Goal: Task Accomplishment & Management: Use online tool/utility

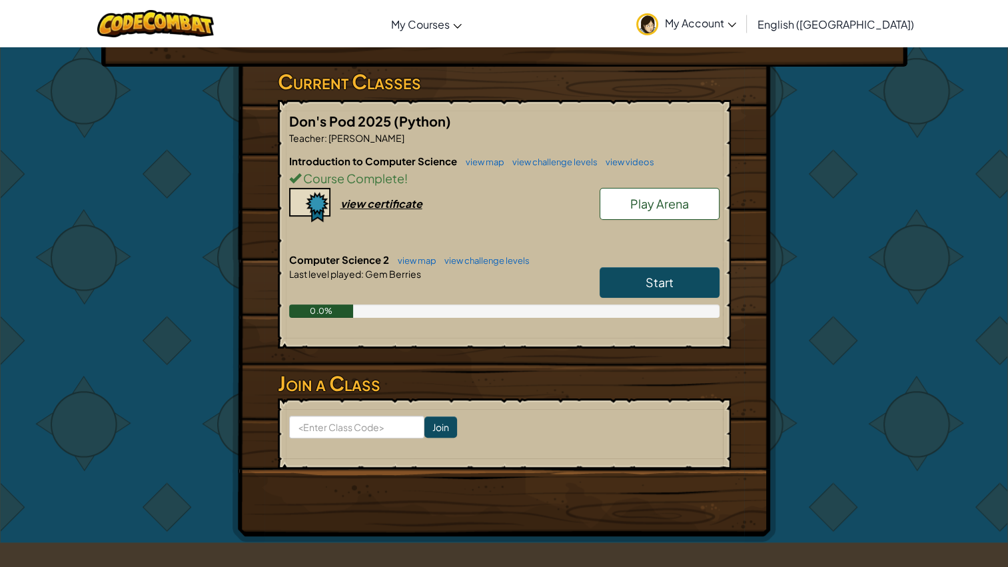
scroll to position [207, 0]
click at [649, 281] on span "Start" at bounding box center [660, 281] width 28 height 15
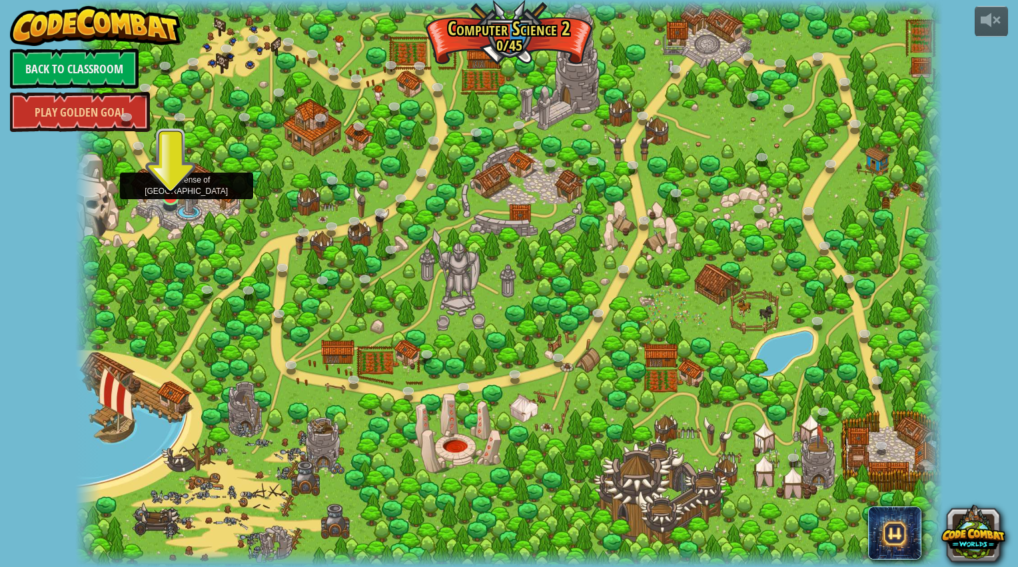
click at [175, 191] on img at bounding box center [170, 172] width 23 height 52
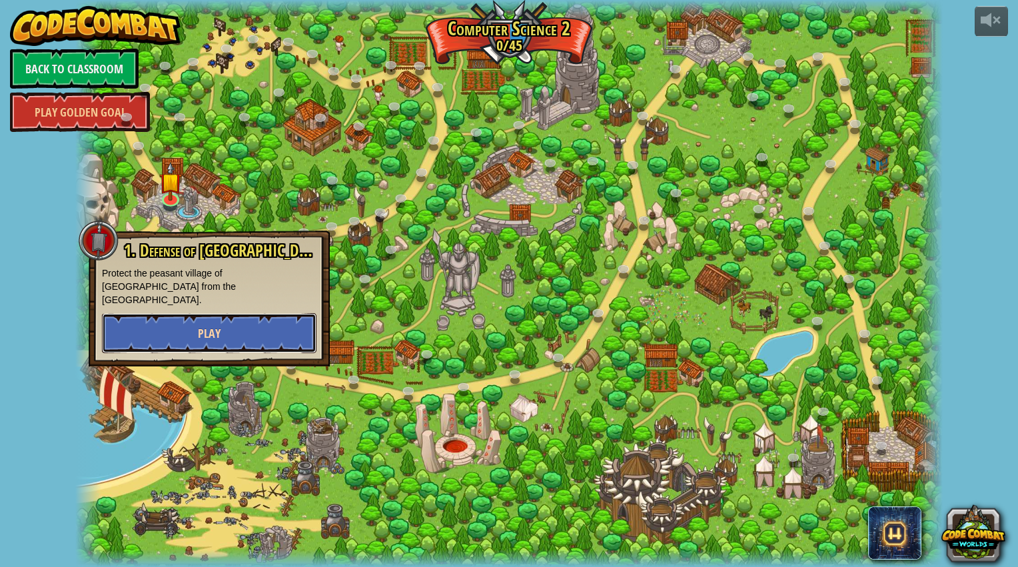
click at [251, 323] on button "Play" at bounding box center [209, 333] width 215 height 40
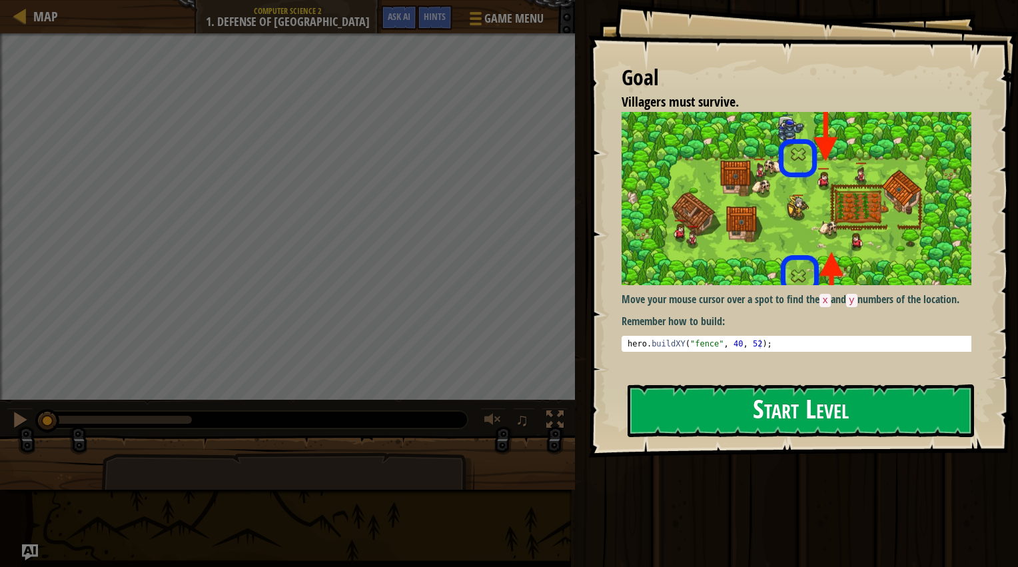
drag, startPoint x: 843, startPoint y: 396, endPoint x: 836, endPoint y: 396, distance: 7.3
click at [837, 396] on button "Start Level" at bounding box center [801, 411] width 347 height 53
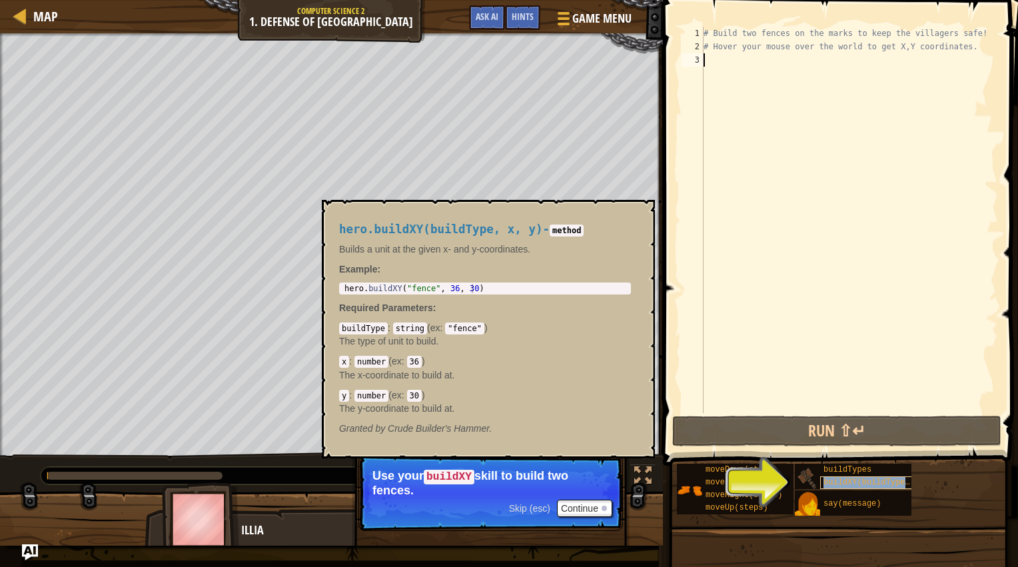
click at [835, 488] on div "buildXY(buildType, x, y)" at bounding box center [871, 483] width 102 height 13
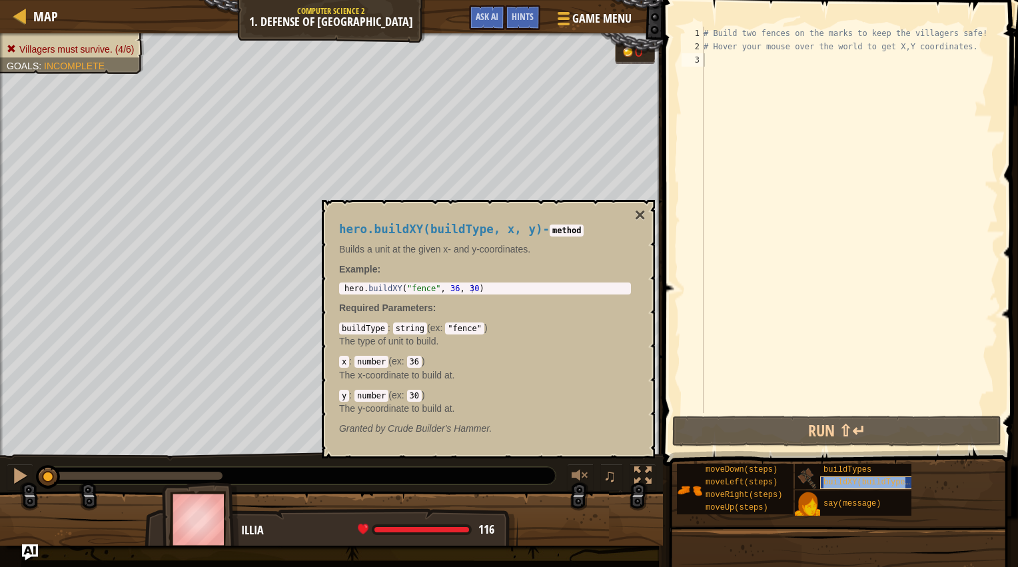
click at [824, 483] on span "buildXY(buildType, x, y)" at bounding box center [881, 482] width 115 height 9
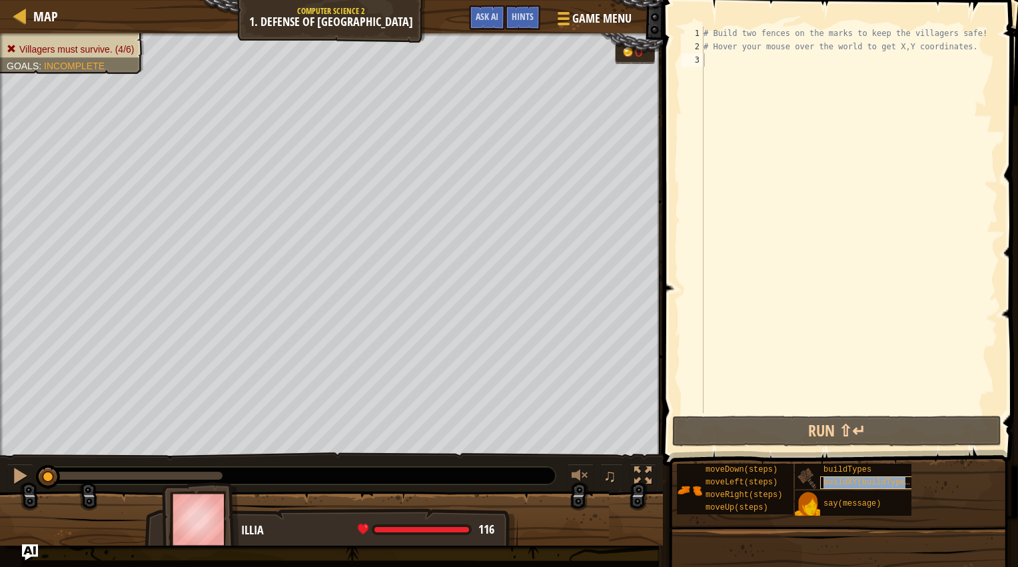
click at [824, 484] on span "buildXY(buildType, x, y)" at bounding box center [881, 482] width 115 height 9
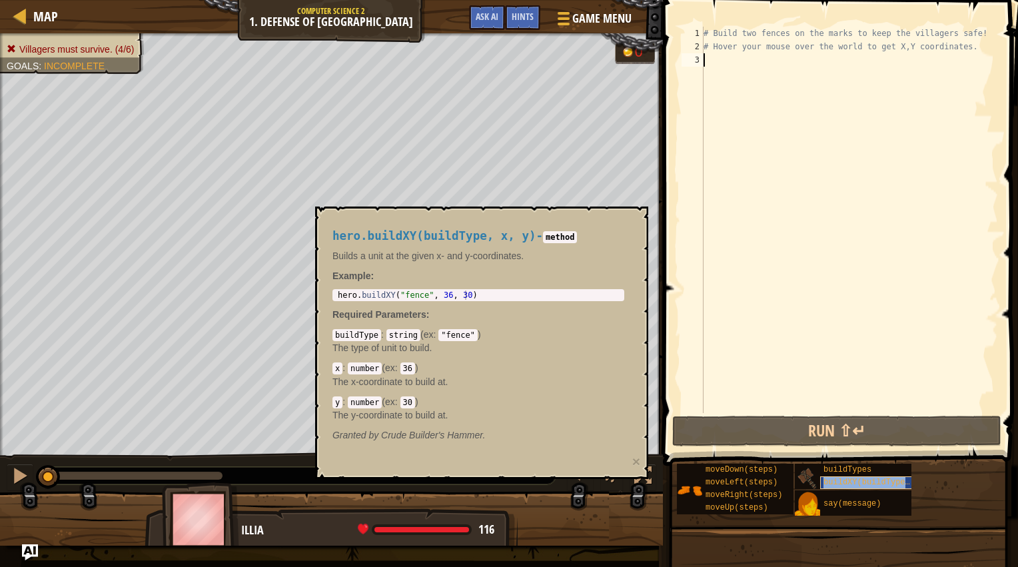
click at [821, 483] on div "buildXY(buildType, x, y)" at bounding box center [871, 483] width 102 height 13
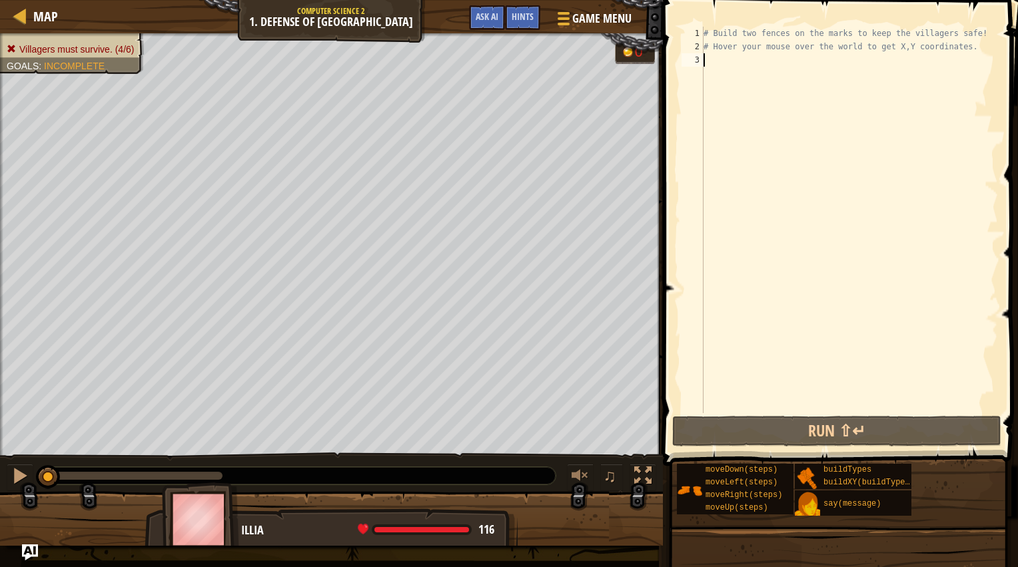
scroll to position [6, 0]
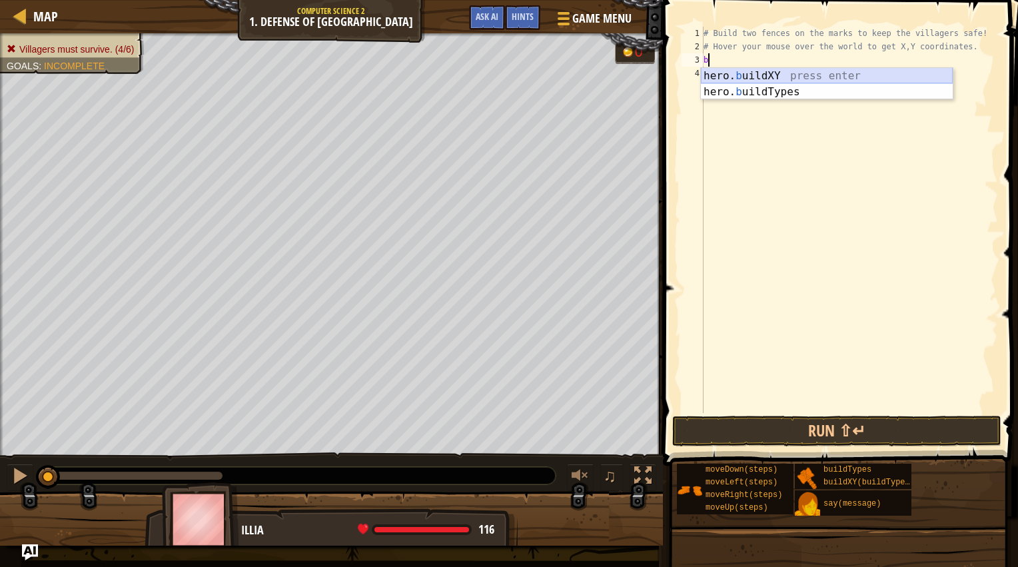
drag, startPoint x: 752, startPoint y: 78, endPoint x: 733, endPoint y: 78, distance: 19.3
click at [749, 78] on div "hero. b uildXY press enter hero. b uildTypes press enter" at bounding box center [827, 100] width 252 height 64
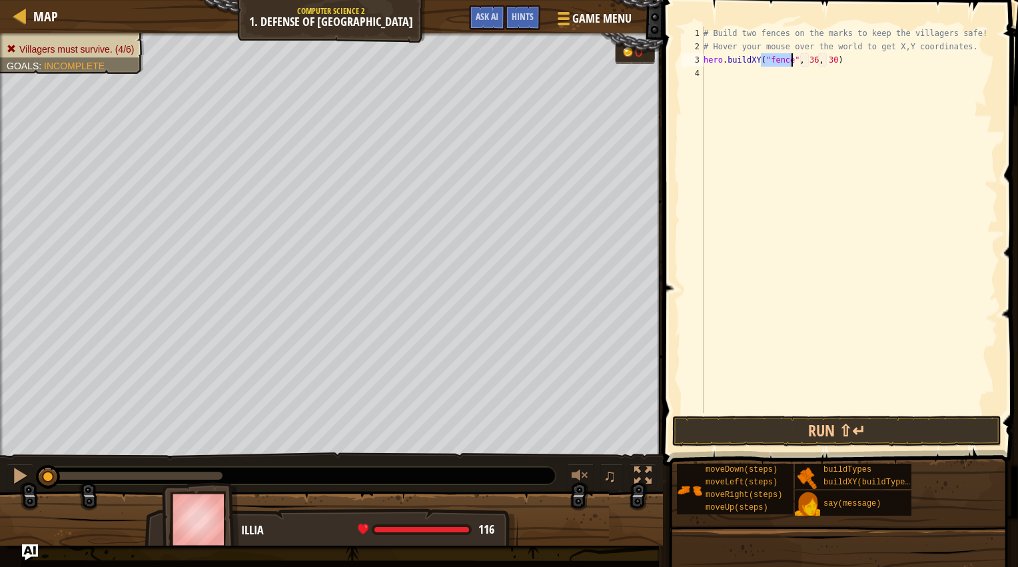
click at [813, 57] on div "# Build two fences on the marks to keep the villagers safe! # Hover your mouse …" at bounding box center [849, 233] width 297 height 413
click at [808, 53] on div "# Build two fences on the marks to keep the villagers safe! # Hover your mouse …" at bounding box center [849, 233] width 297 height 413
click at [826, 60] on div "# Build two fences on the marks to keep the villagers safe! # Hover your mouse …" at bounding box center [849, 233] width 297 height 413
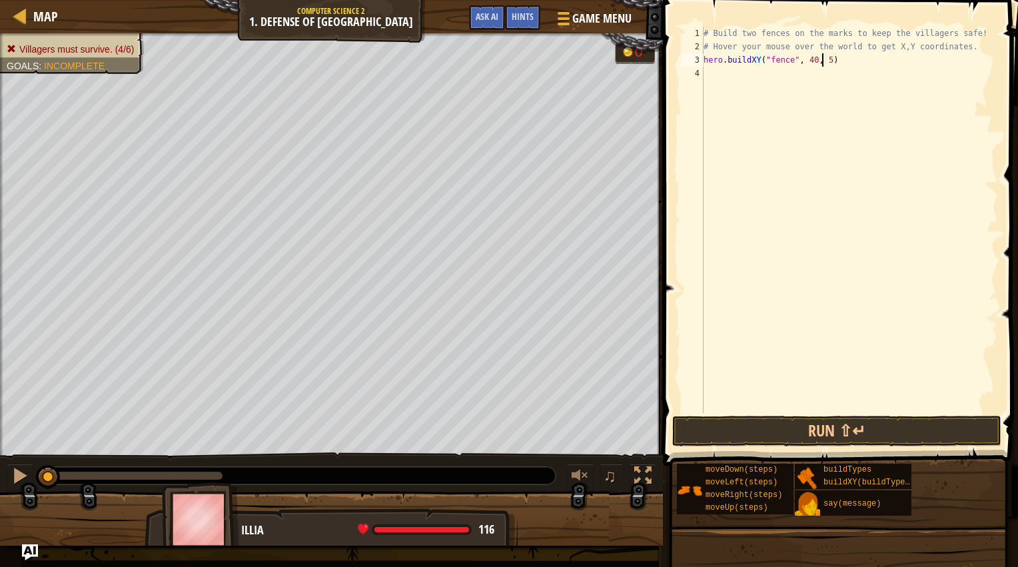
type textarea "hero.buildXY("fence", 40, 52)"
click at [842, 88] on div "# Build two fences on the marks to keep the villagers safe! # Hover your mouse …" at bounding box center [849, 233] width 297 height 413
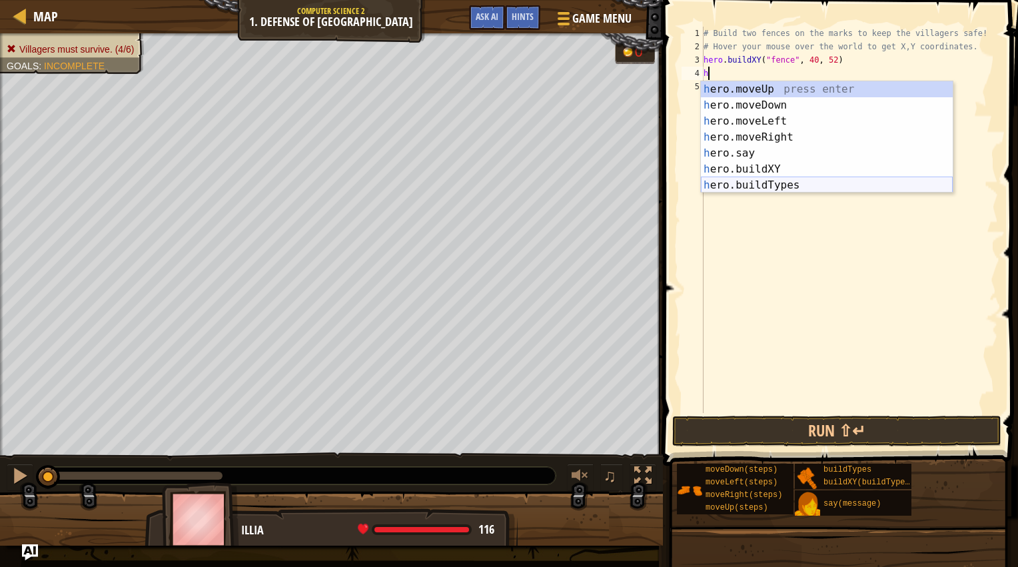
click at [747, 186] on div "h ero.moveUp press enter h ero.moveDown press enter h ero.moveLeft press enter …" at bounding box center [827, 153] width 252 height 144
type textarea "h"
click at [731, 170] on div "h ero.moveUp press enter h ero.moveDown press enter h ero.moveLeft press enter …" at bounding box center [827, 153] width 252 height 144
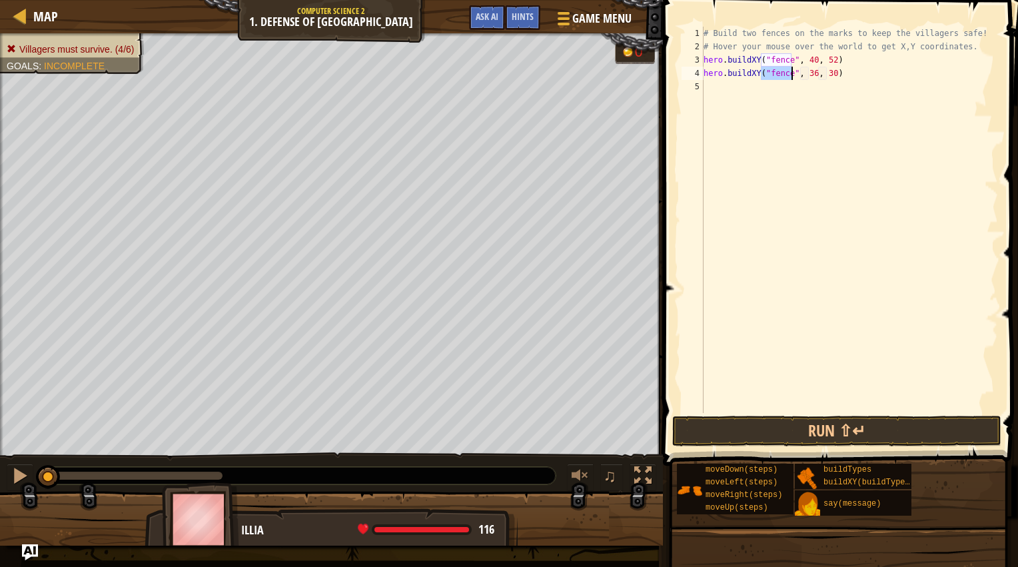
click at [808, 77] on div "# Build two fences on the marks to keep the villagers safe! # Hover your mouse …" at bounding box center [849, 233] width 297 height 413
click at [823, 68] on div "# Build two fences on the marks to keep the villagers safe! # Hover your mouse …" at bounding box center [849, 233] width 297 height 413
type textarea "hero.buildXY("fence", 40, 20)"
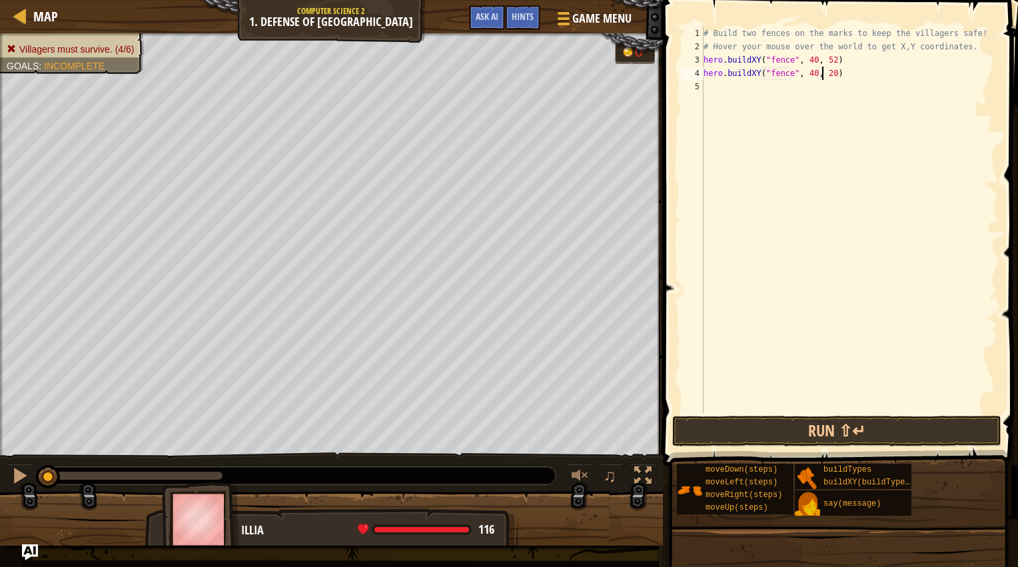
click at [866, 149] on div "# Build two fences on the marks to keep the villagers safe! # Hover your mouse …" at bounding box center [849, 233] width 297 height 413
click at [848, 434] on button "Run ⇧↵" at bounding box center [837, 431] width 329 height 31
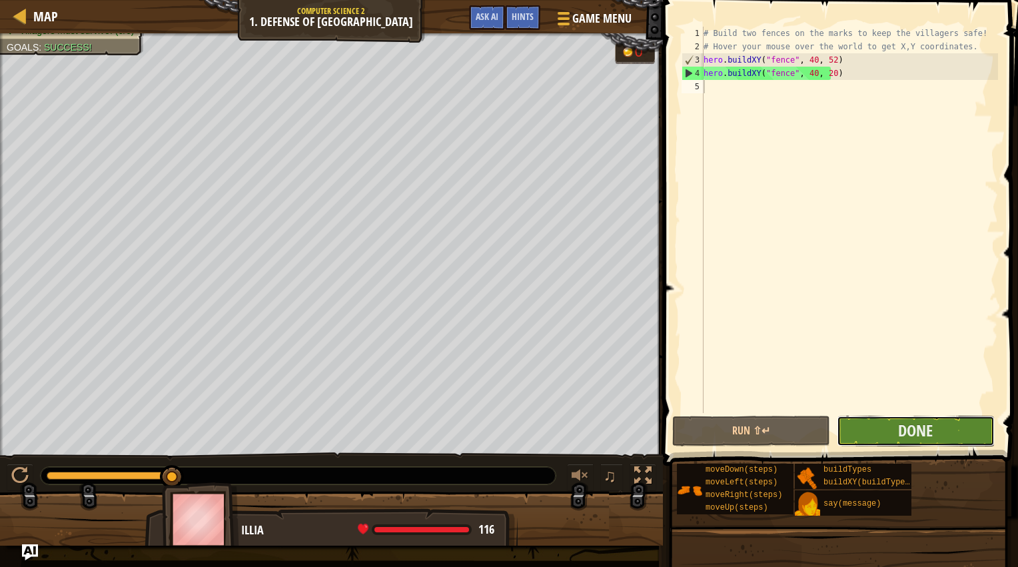
click at [954, 430] on button "Done" at bounding box center [916, 431] width 158 height 31
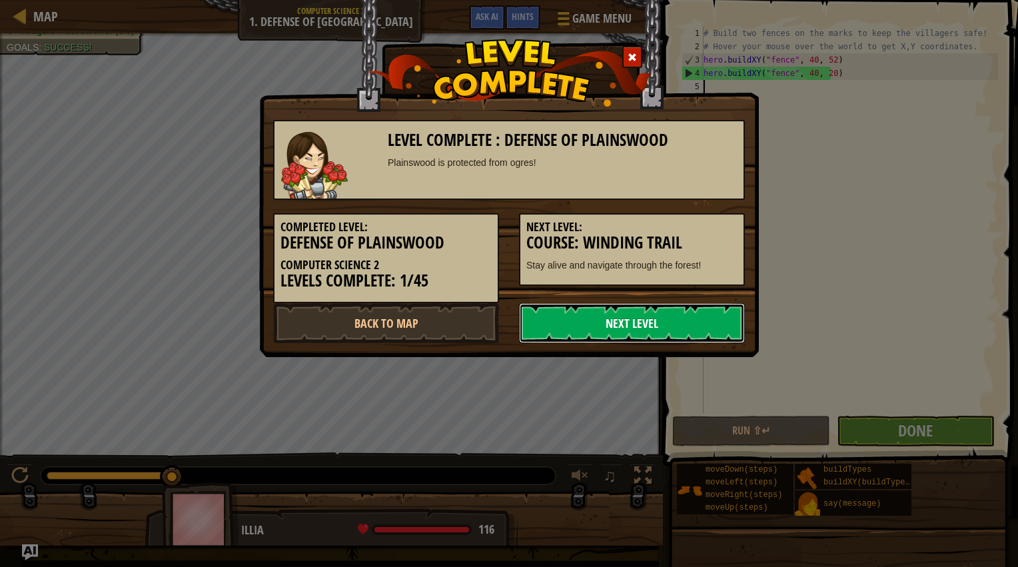
click at [685, 316] on link "Next Level" at bounding box center [632, 323] width 226 height 40
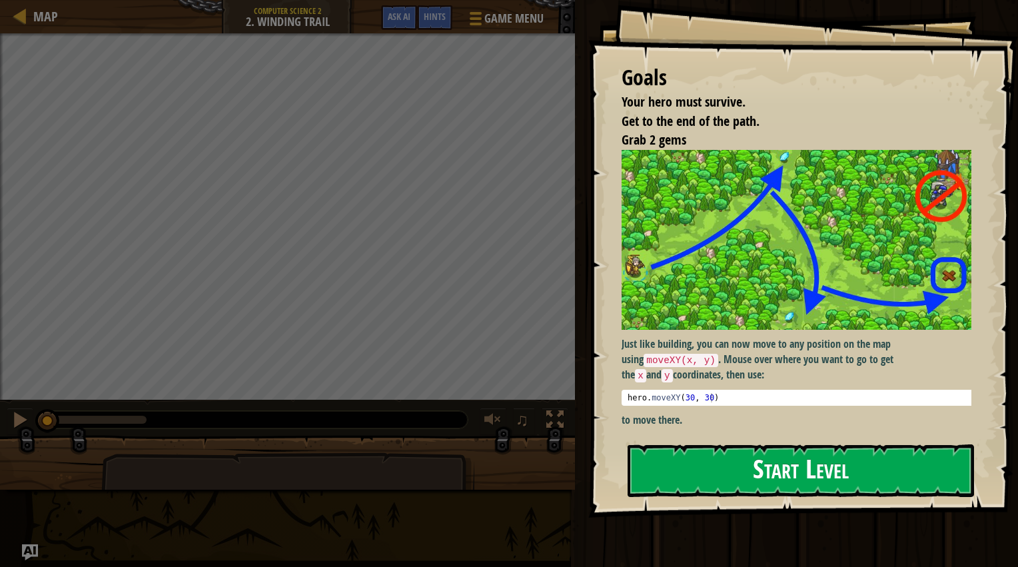
click at [775, 462] on button "Start Level" at bounding box center [801, 471] width 347 height 53
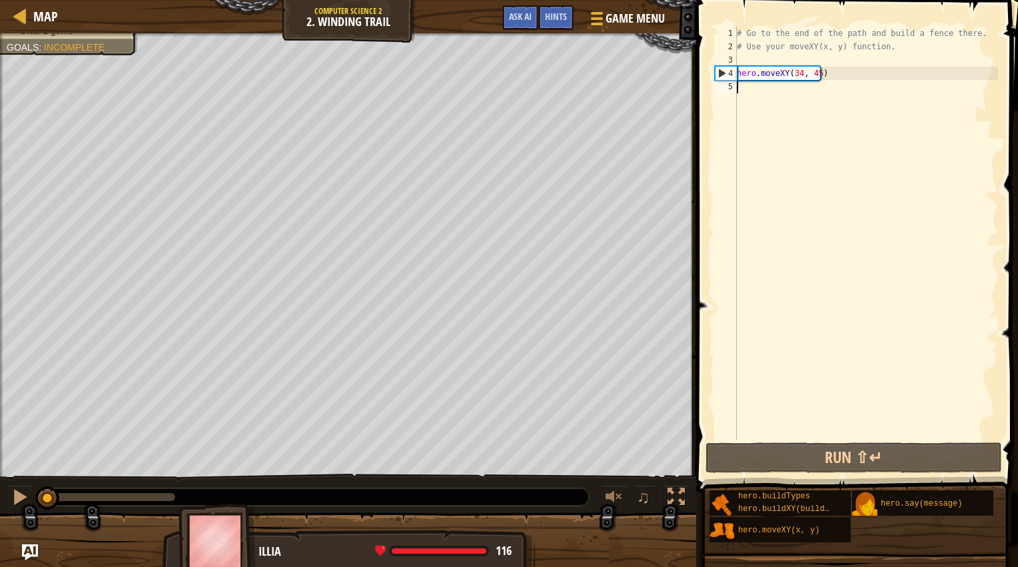
click at [796, 72] on div "# Go to the end of the path and build a fence there. # Use your moveXY(x, y) fu…" at bounding box center [867, 247] width 264 height 440
click at [797, 69] on div "# Go to the end of the path and build a fence there. # Use your moveXY(x, y) fu…" at bounding box center [867, 247] width 264 height 440
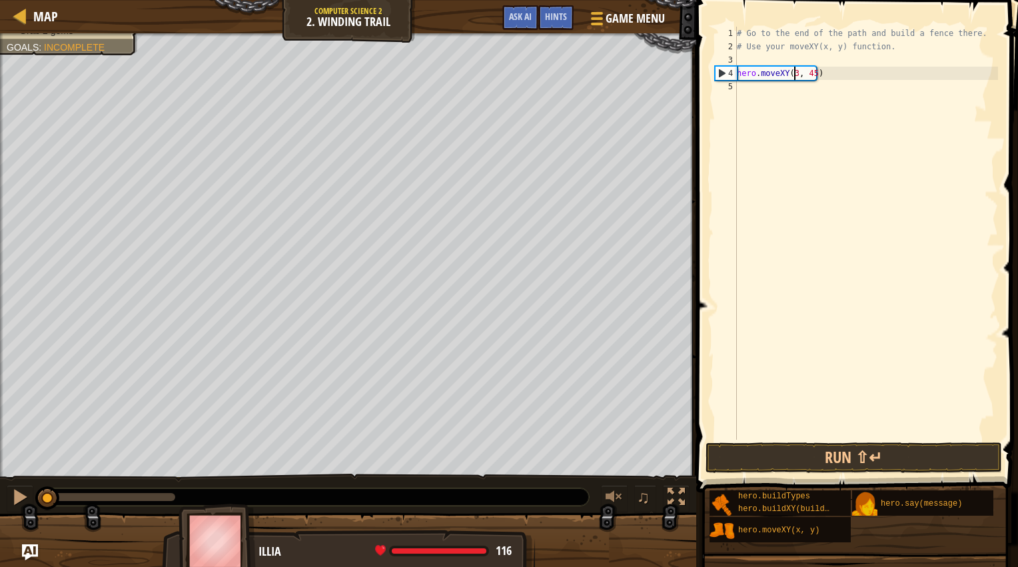
scroll to position [6, 5]
click at [814, 71] on div "# Go to the end of the path and build a fence there. # Use your moveXY(x, y) fu…" at bounding box center [867, 247] width 264 height 440
type textarea "hero.moveXY(36, 60)"
click at [838, 110] on div "# Go to the end of the path and build a fence there. # Use your moveXY(x, y) fu…" at bounding box center [867, 247] width 264 height 440
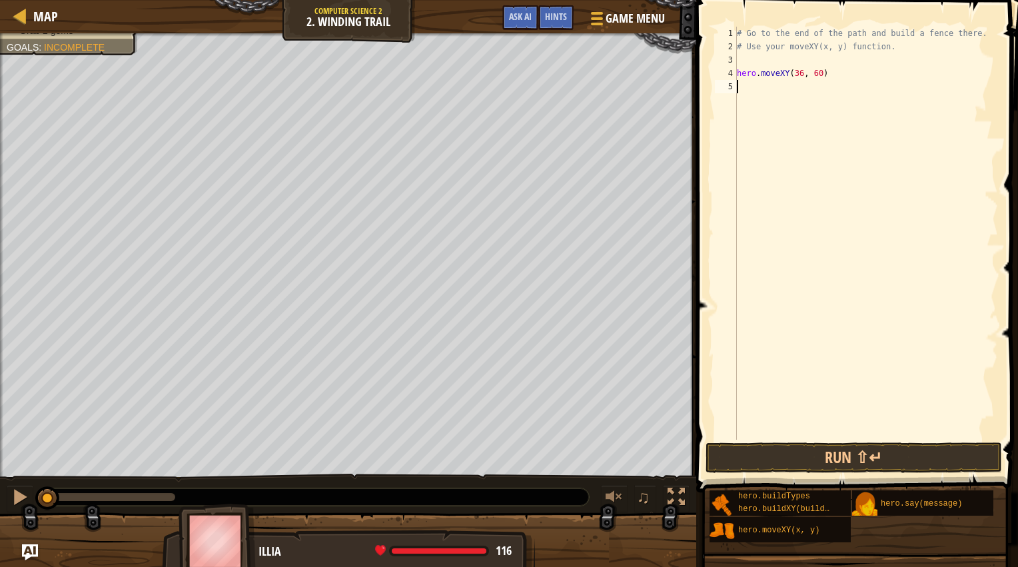
scroll to position [6, 0]
click at [777, 458] on button "Run ⇧↵" at bounding box center [854, 458] width 297 height 31
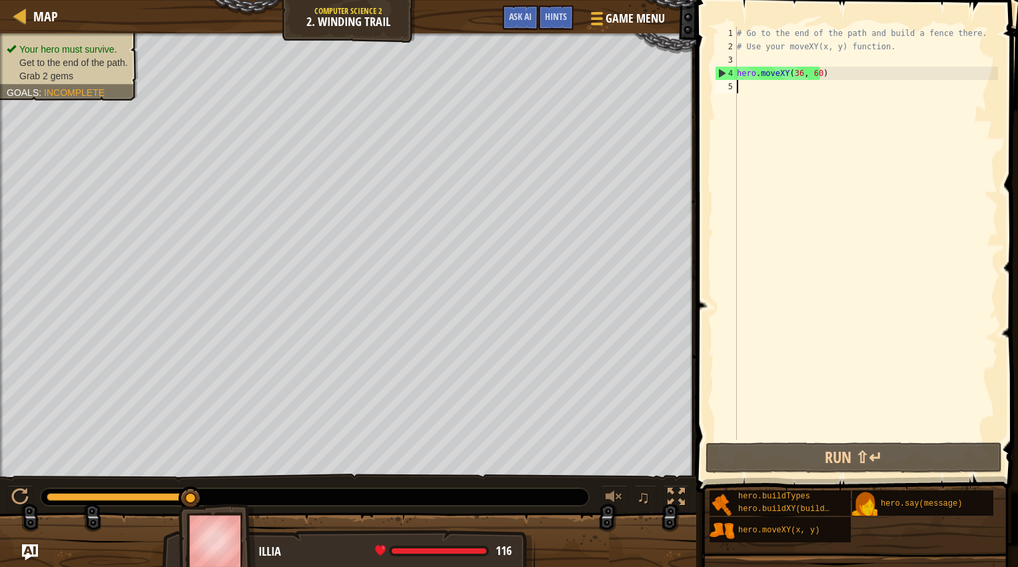
click at [741, 86] on div "# Go to the end of the path and build a fence there. # Use your moveXY(x, y) fu…" at bounding box center [867, 247] width 264 height 440
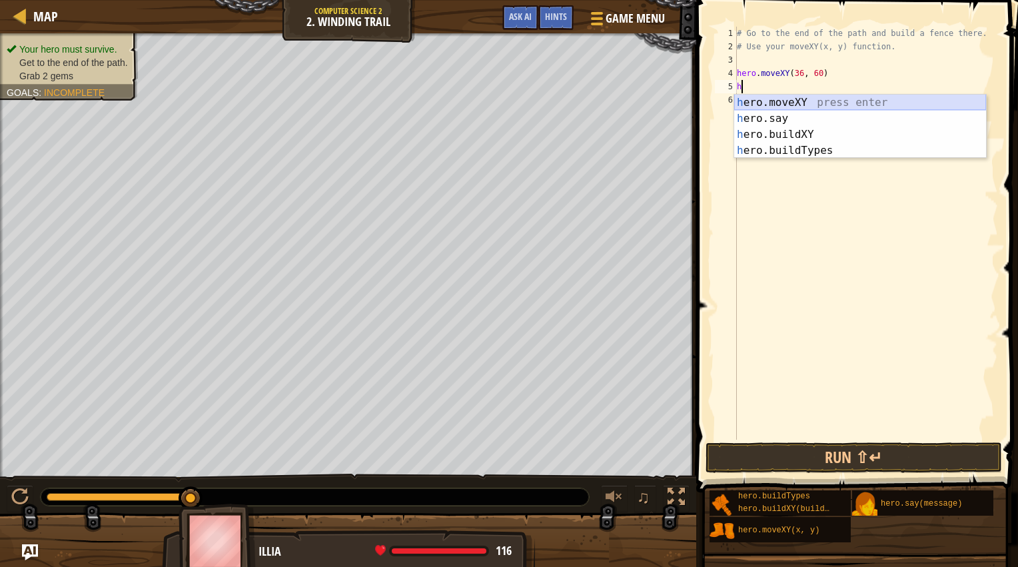
click at [765, 107] on div "h ero.moveXY press enter h ero.say press enter h ero.buildXY press enter h ero.…" at bounding box center [861, 143] width 252 height 96
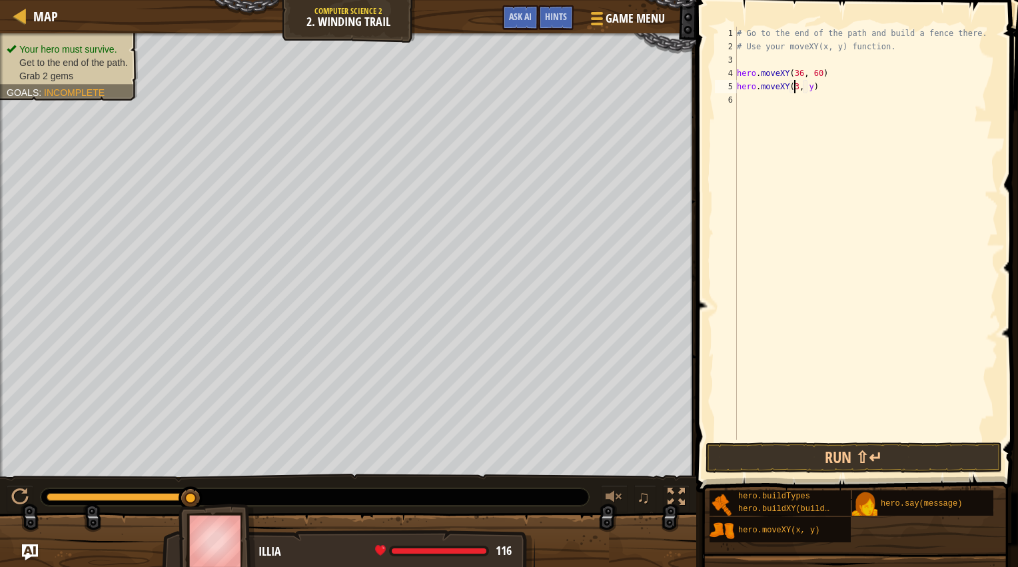
scroll to position [6, 5]
click at [808, 89] on div "# Go to the end of the path and build a fence there. # Use your moveXY(x, y) fu…" at bounding box center [867, 247] width 264 height 440
click at [812, 88] on div "# Go to the end of the path and build a fence there. # Use your moveXY(x, y) fu…" at bounding box center [867, 247] width 264 height 440
type textarea "hero.moveXY(37, 14)"
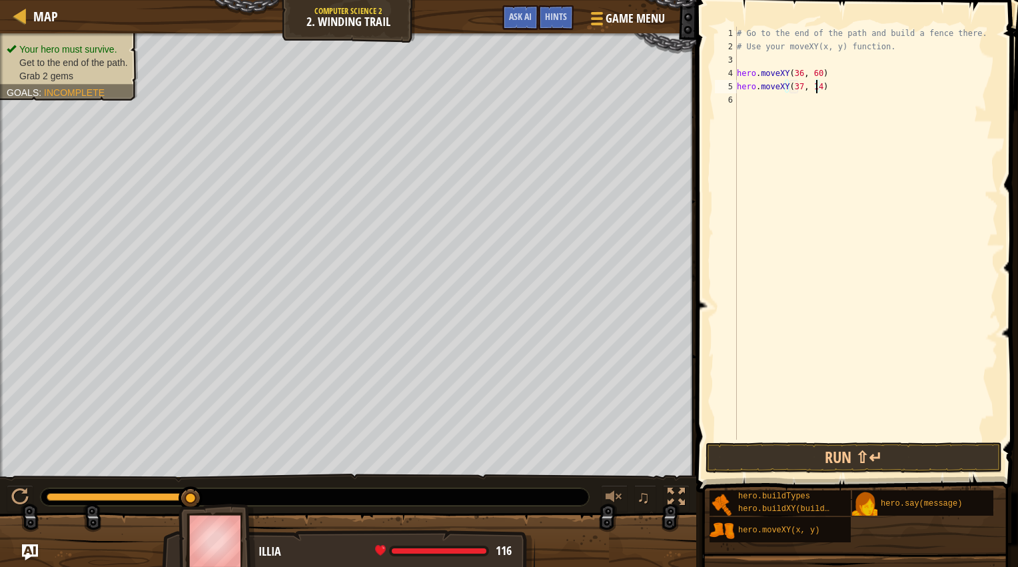
click at [755, 102] on div "# Go to the end of the path and build a fence there. # Use your moveXY(x, y) fu…" at bounding box center [867, 247] width 264 height 440
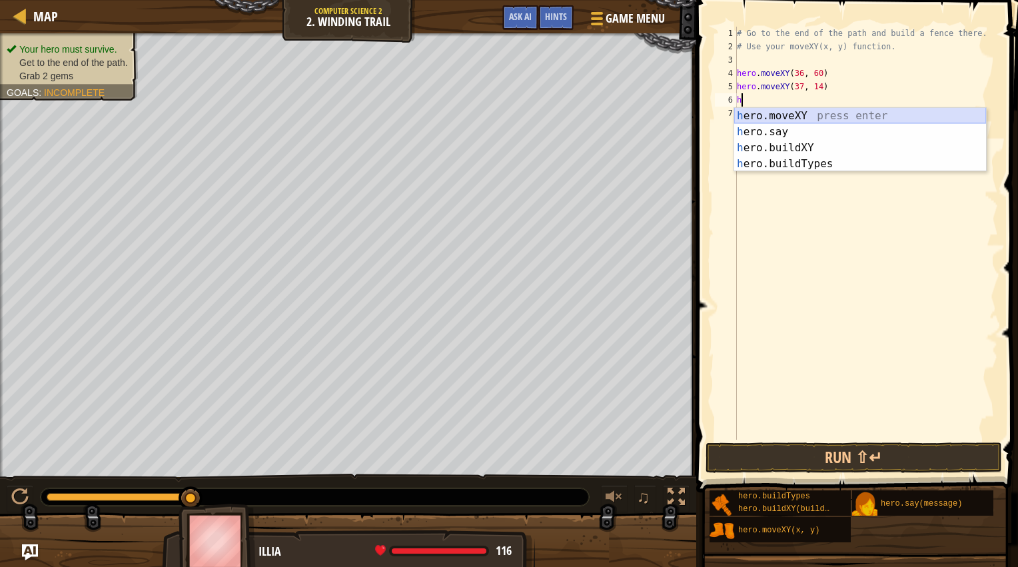
click at [783, 115] on div "h ero.moveXY press enter h ero.say press enter h ero.buildXY press enter h ero.…" at bounding box center [861, 156] width 252 height 96
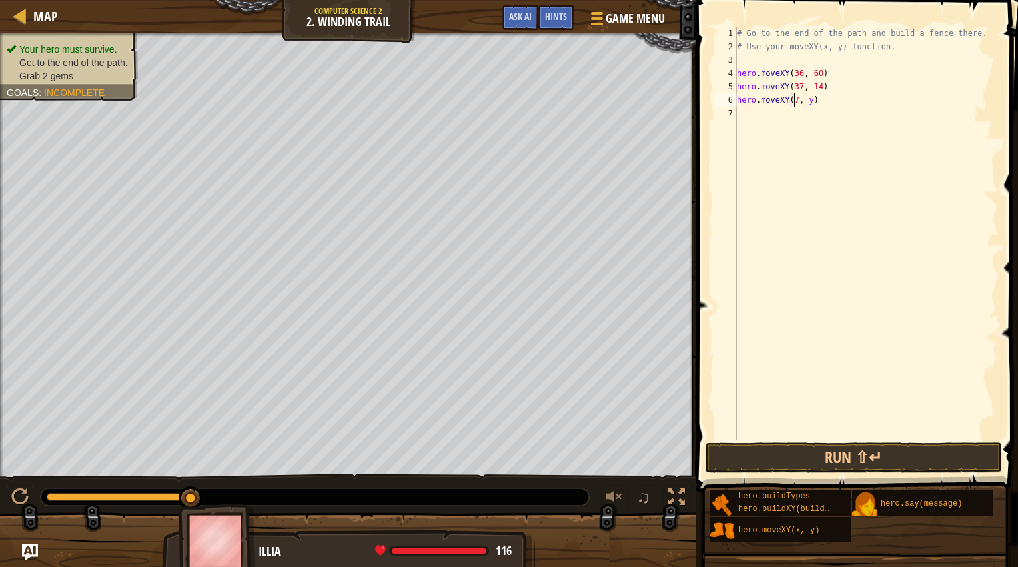
scroll to position [6, 5]
click at [808, 98] on div "# Go to the end of the path and build a fence there. # Use your moveXY(x, y) fu…" at bounding box center [867, 247] width 264 height 440
click at [811, 99] on div "# Go to the end of the path and build a fence there. # Use your moveXY(x, y) fu…" at bounding box center [867, 247] width 264 height 440
type textarea "hero.moveXY(71, 22)"
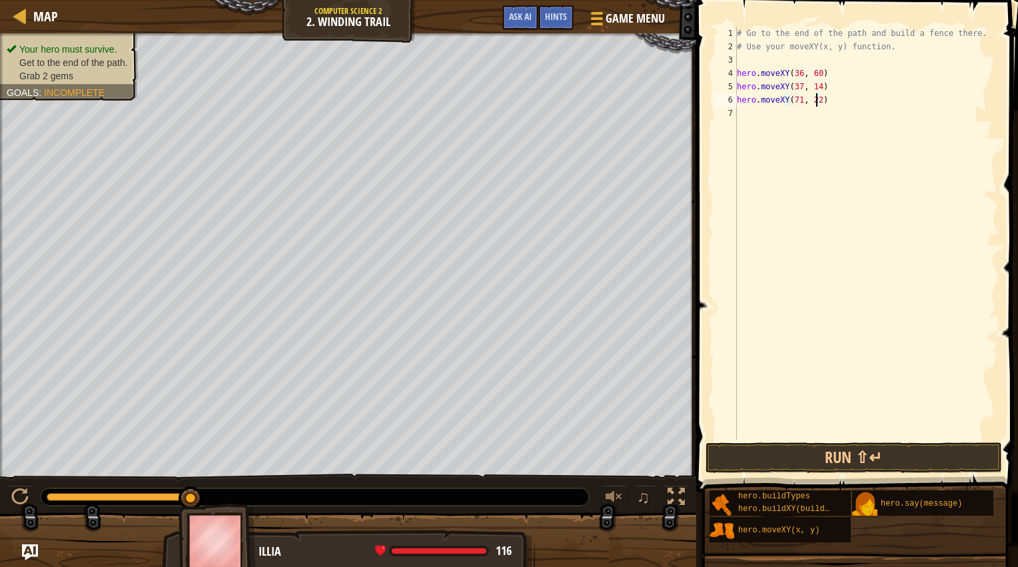
click at [778, 105] on div "# Go to the end of the path and build a fence there. # Use your moveXY(x, y) fu…" at bounding box center [867, 247] width 264 height 440
click at [770, 115] on div "# Go to the end of the path and build a fence there. # Use your moveXY(x, y) fu…" at bounding box center [867, 247] width 264 height 440
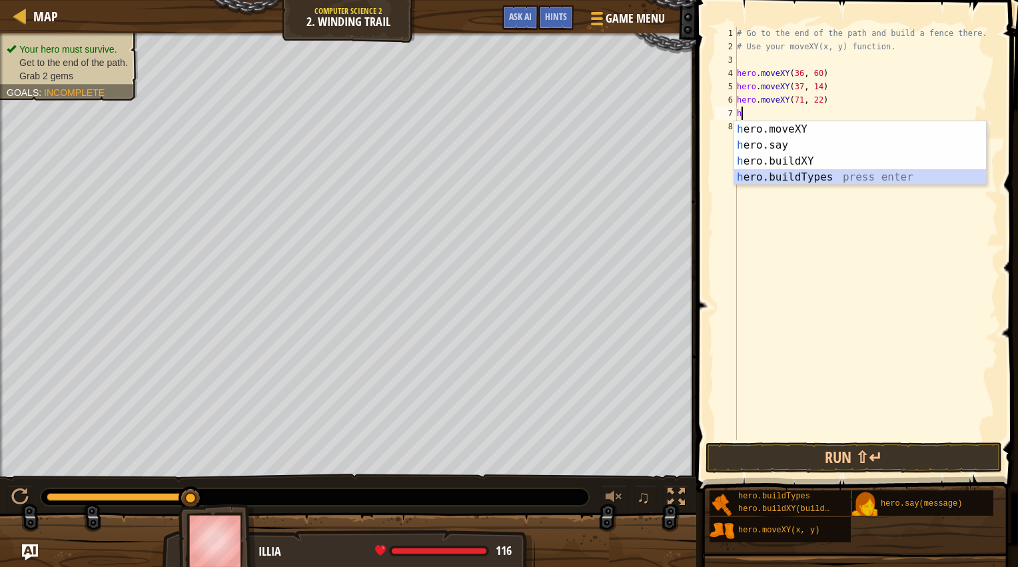
click at [770, 179] on div "h ero.moveXY press enter h ero.say press enter h ero.buildXY press enter h ero.…" at bounding box center [861, 169] width 252 height 96
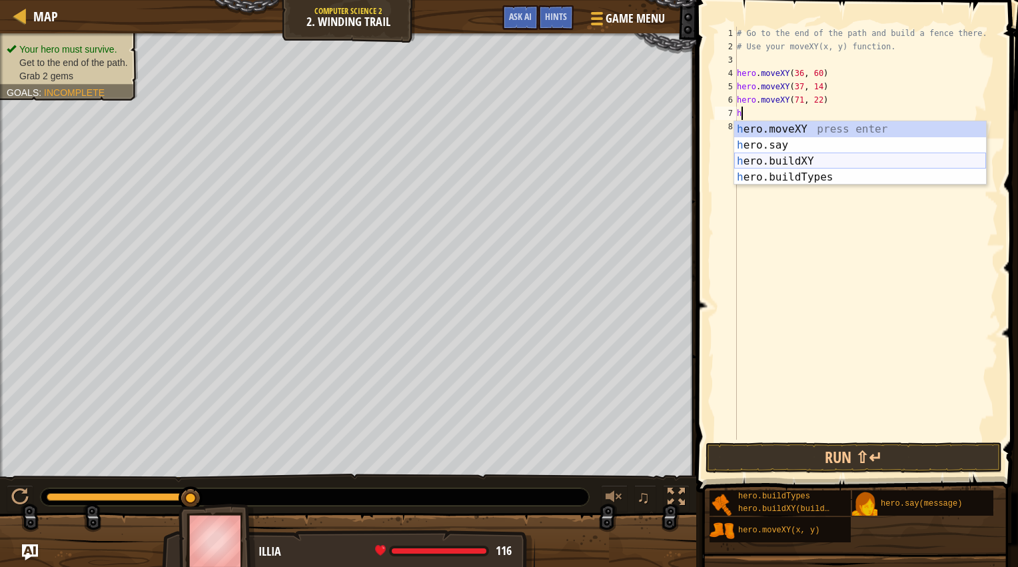
click at [784, 161] on div "h ero.moveXY press enter h ero.say press enter h ero.buildXY press enter h ero.…" at bounding box center [861, 169] width 252 height 96
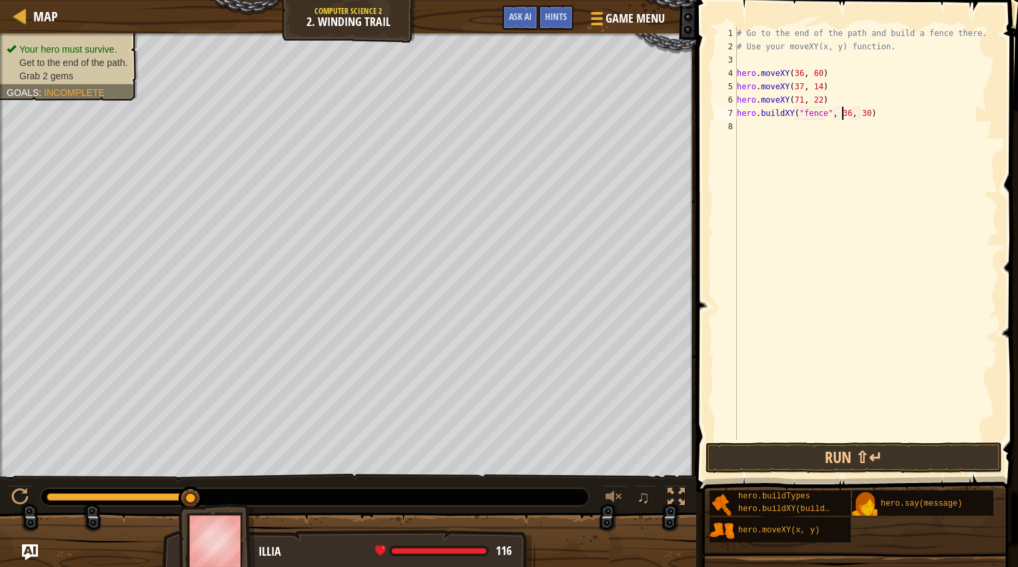
click at [844, 111] on div "# Go to the end of the path and build a fence there. # Use your moveXY(x, y) fu…" at bounding box center [867, 247] width 264 height 440
click at [858, 111] on div "# Go to the end of the path and build a fence there. # Use your moveXY(x, y) fu…" at bounding box center [867, 247] width 264 height 440
type textarea "hero.buildXY("fence", 72, 25)"
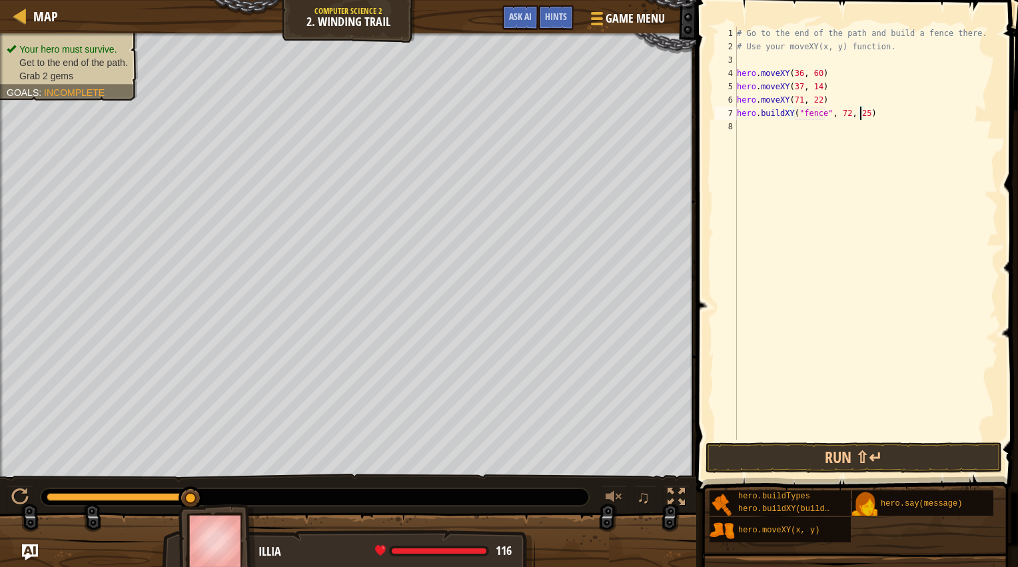
click at [836, 277] on div "# Go to the end of the path and build a fence there. # Use your moveXY(x, y) fu…" at bounding box center [867, 247] width 264 height 440
click at [842, 445] on button "Run ⇧↵" at bounding box center [854, 458] width 297 height 31
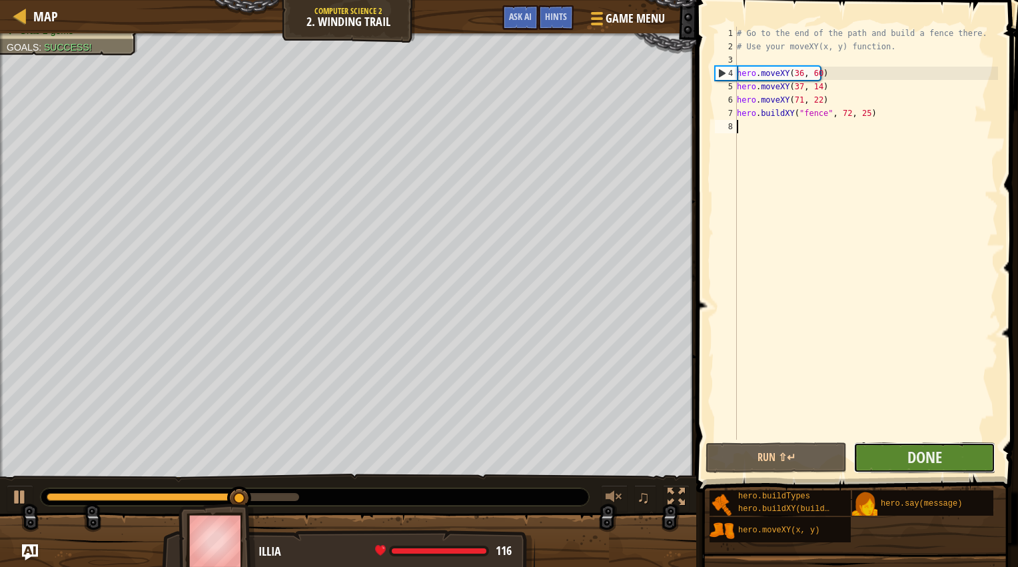
click at [886, 455] on button "Done" at bounding box center [924, 458] width 141 height 31
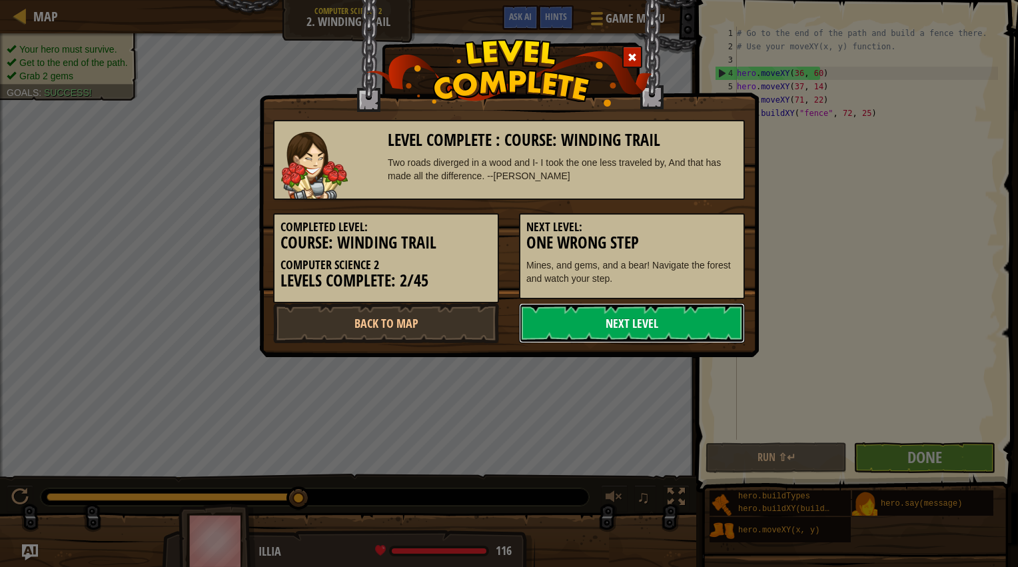
click at [662, 317] on link "Next Level" at bounding box center [632, 323] width 226 height 40
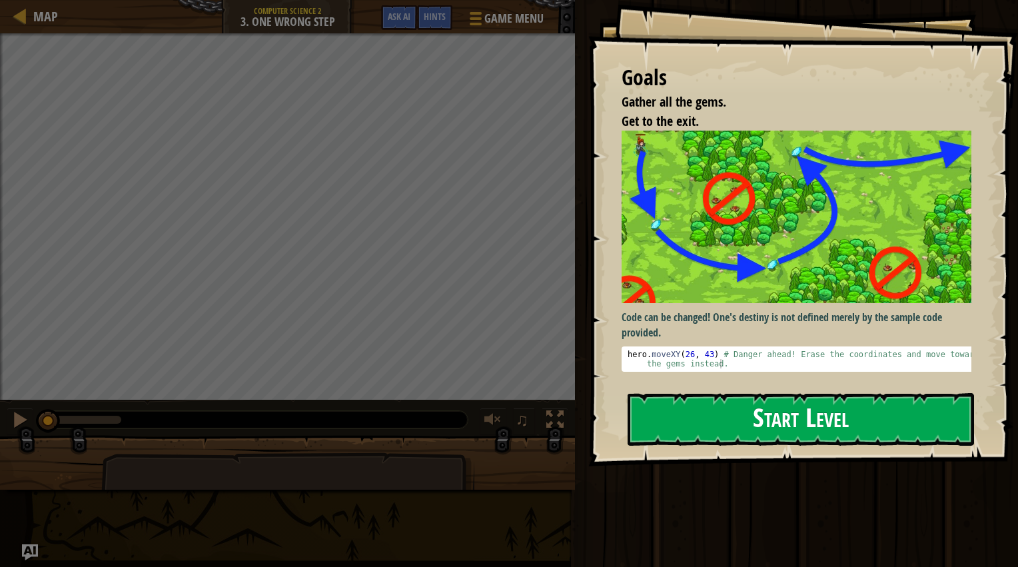
click at [891, 413] on button "Start Level" at bounding box center [801, 419] width 347 height 53
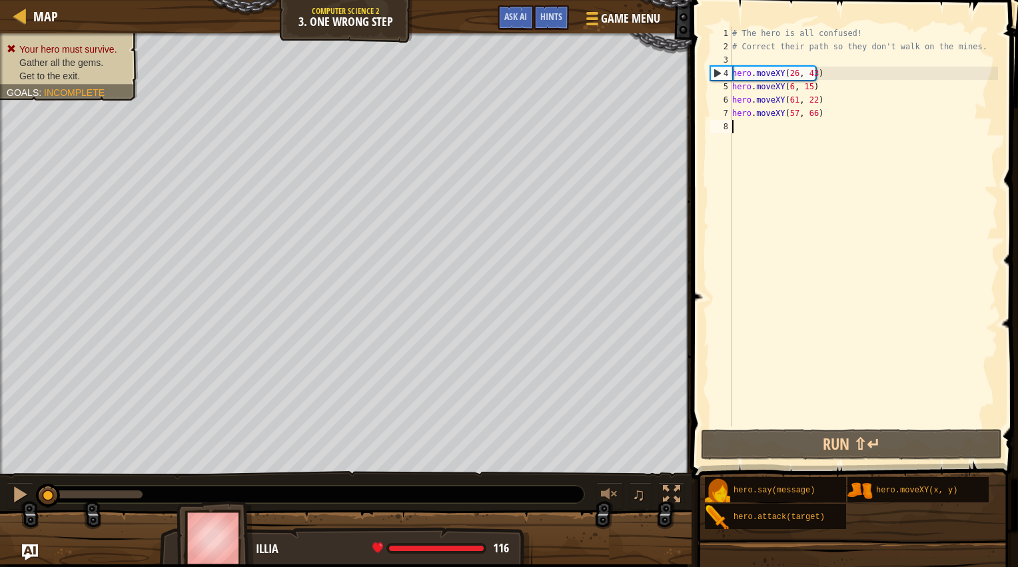
click at [792, 70] on div "# The hero is all confused! # Correct their path so they don't walk on the mine…" at bounding box center [864, 240] width 269 height 427
click at [794, 75] on div "# The hero is all confused! # Correct their path so they don't walk on the mine…" at bounding box center [864, 240] width 269 height 427
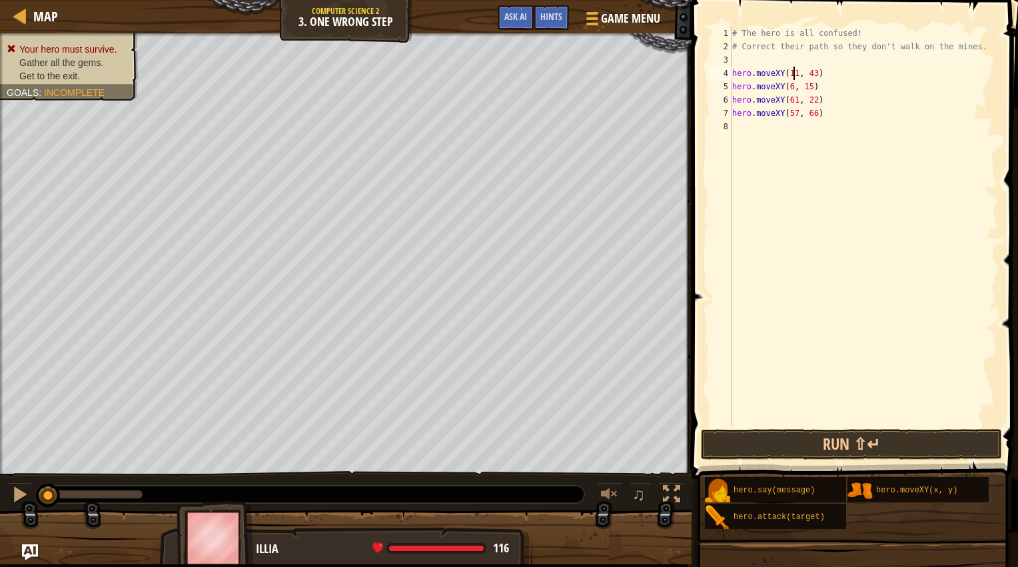
scroll to position [6, 5]
click at [808, 73] on div "# The hero is all confused! # Correct their path so they don't walk on the mine…" at bounding box center [864, 240] width 269 height 427
click at [812, 71] on div "# The hero is all confused! # Correct their path so they don't walk on the mine…" at bounding box center [864, 240] width 269 height 427
click at [789, 89] on div "# The hero is all confused! # Correct their path so they don't walk on the mine…" at bounding box center [864, 240] width 269 height 427
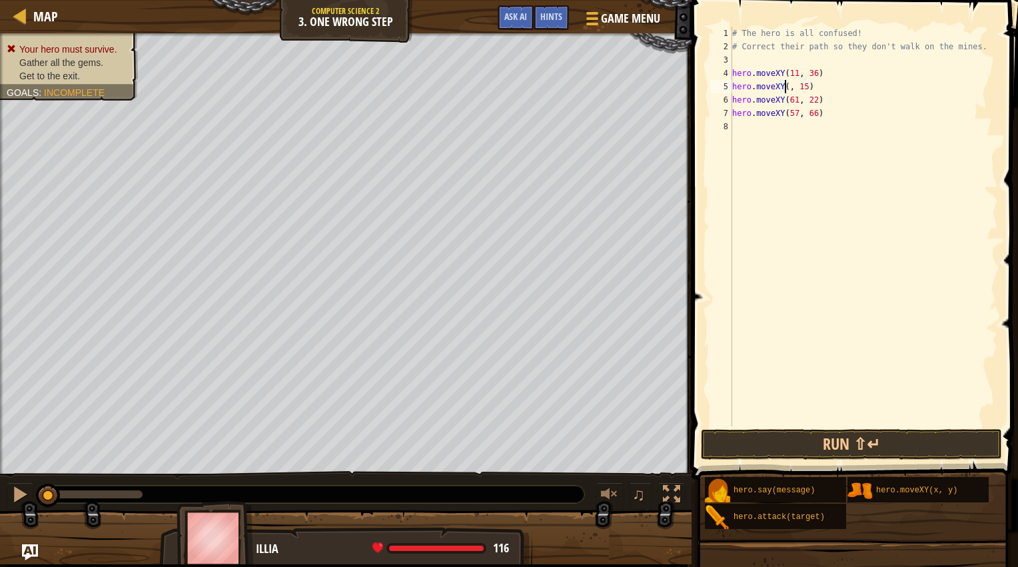
scroll to position [6, 5]
click at [811, 84] on div "# The hero is all confused! # Correct their path so they don't walk on the mine…" at bounding box center [864, 240] width 269 height 427
click at [793, 101] on div "# The hero is all confused! # Correct their path so they don't walk on the mine…" at bounding box center [864, 240] width 269 height 427
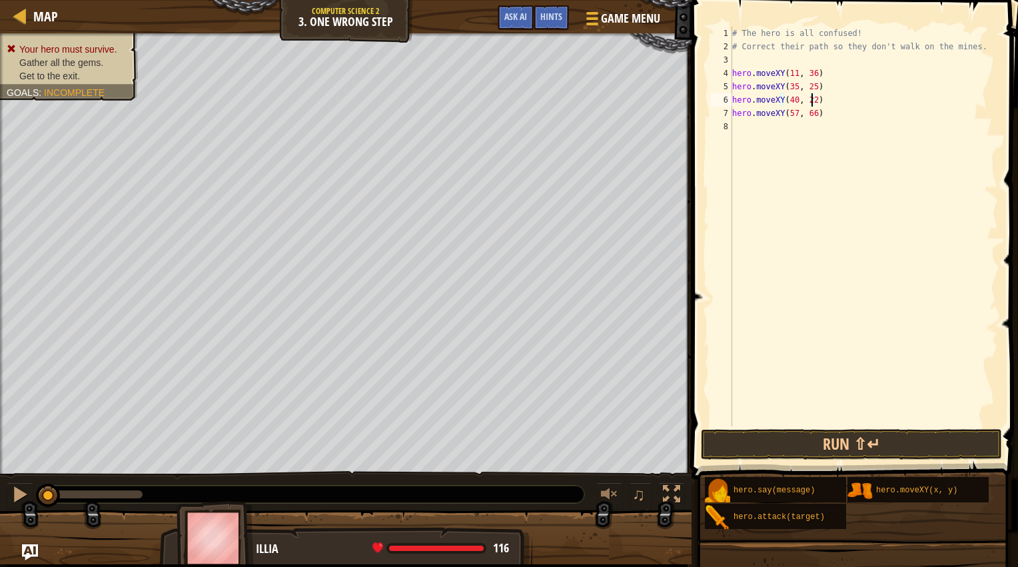
click at [810, 100] on div "# The hero is all confused! # Correct their path so they don't walk on the mine…" at bounding box center [864, 240] width 269 height 427
click at [792, 115] on div "# The hero is all confused! # Correct their path so they don't walk on the mine…" at bounding box center [864, 240] width 269 height 427
click at [812, 113] on div "# The hero is all confused! # Correct their path so they don't walk on the mine…" at bounding box center [864, 240] width 269 height 427
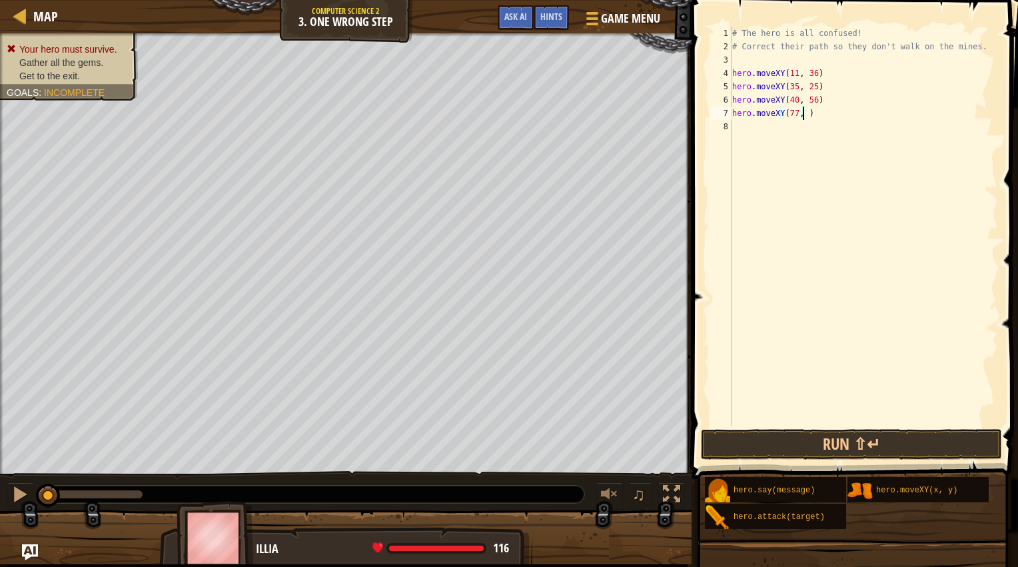
scroll to position [6, 5]
type textarea "hero.moveXY(77, 58)"
click at [840, 200] on div "# The hero is all confused! # Correct their path so they don't walk on the mine…" at bounding box center [864, 240] width 269 height 427
click at [808, 439] on button "Run ⇧↵" at bounding box center [851, 444] width 301 height 31
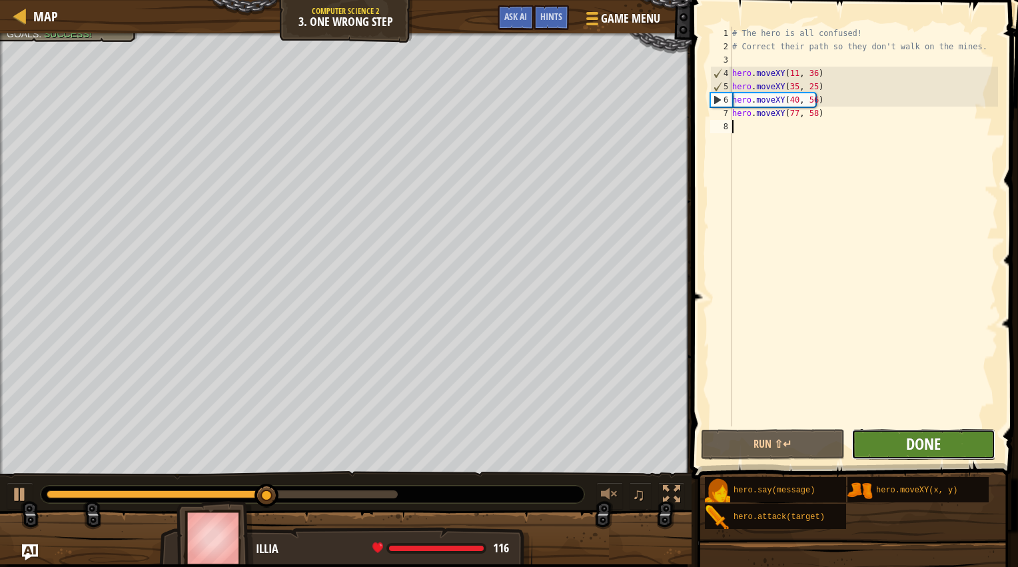
click at [918, 436] on span "Done" at bounding box center [923, 443] width 35 height 21
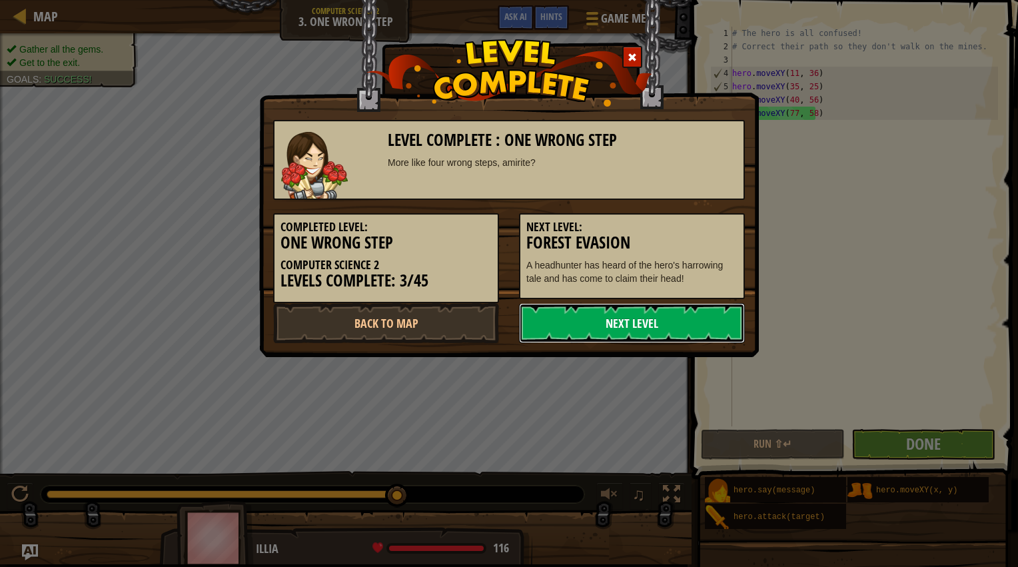
click at [667, 326] on link "Next Level" at bounding box center [632, 323] width 226 height 40
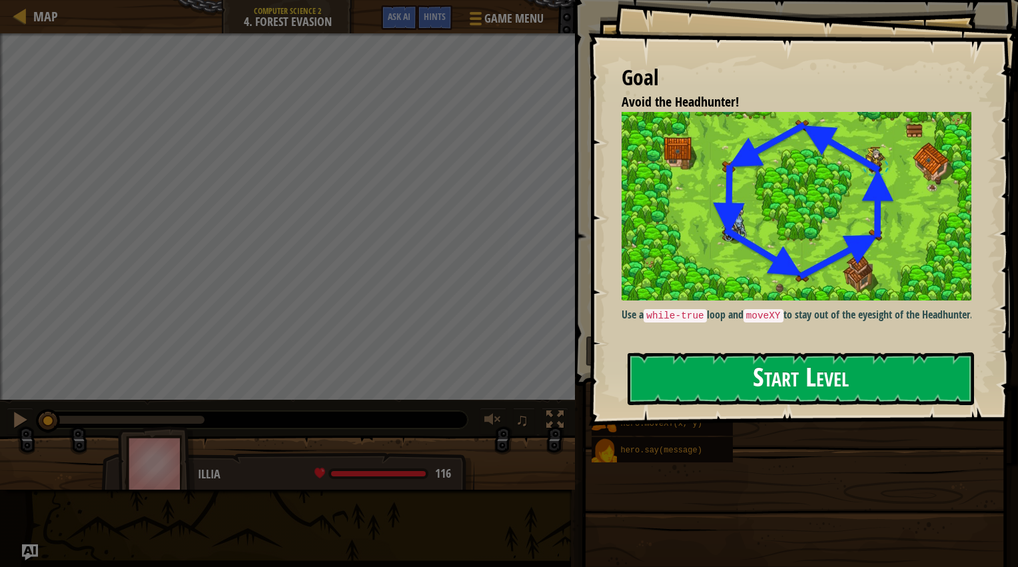
click at [740, 376] on button "Start Level" at bounding box center [801, 379] width 347 height 53
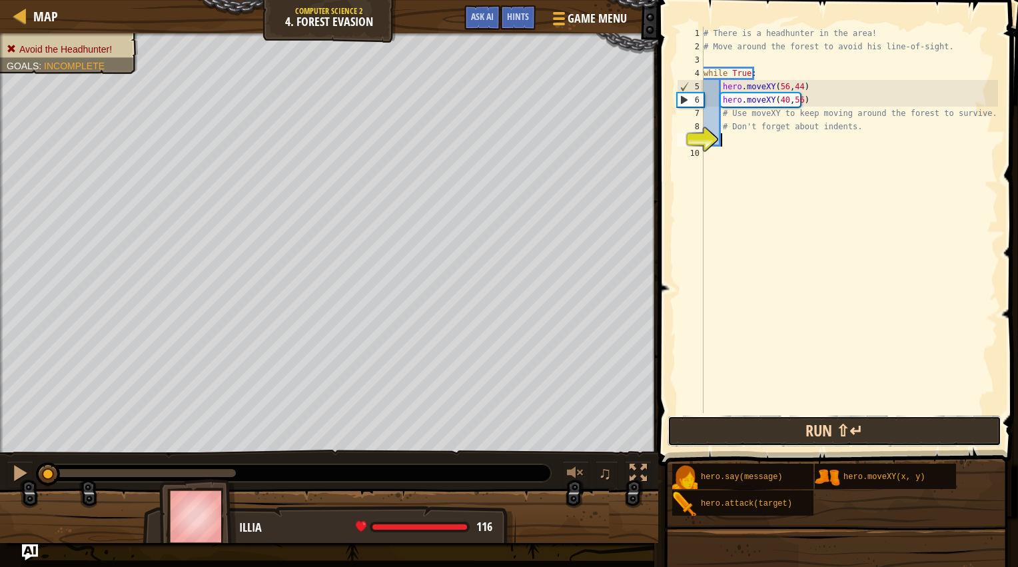
click at [802, 423] on button "Run ⇧↵" at bounding box center [835, 431] width 334 height 31
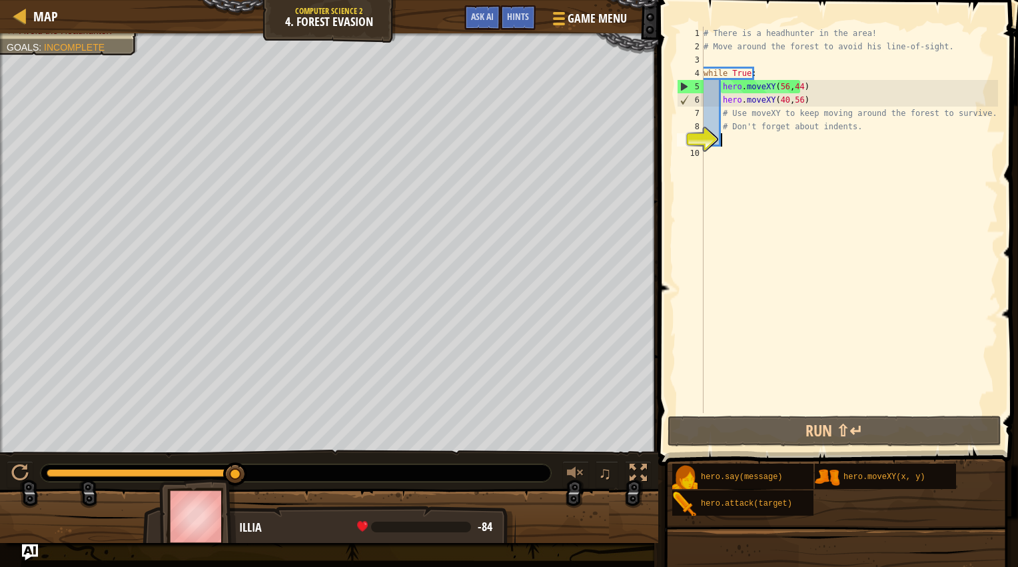
scroll to position [6, 1]
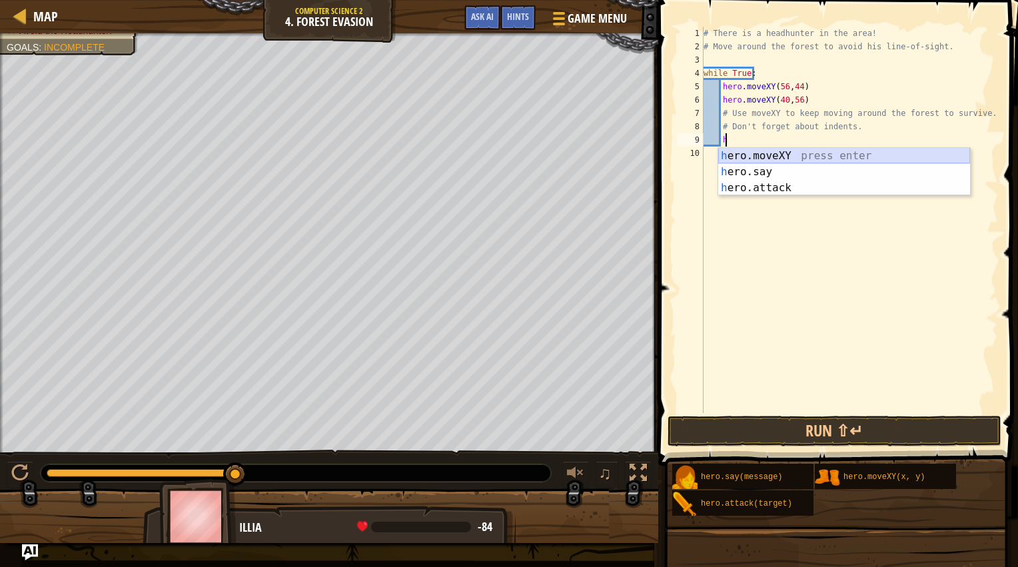
click at [741, 157] on div "h ero.moveXY press enter h ero.say press enter h ero.attack press enter" at bounding box center [845, 188] width 252 height 80
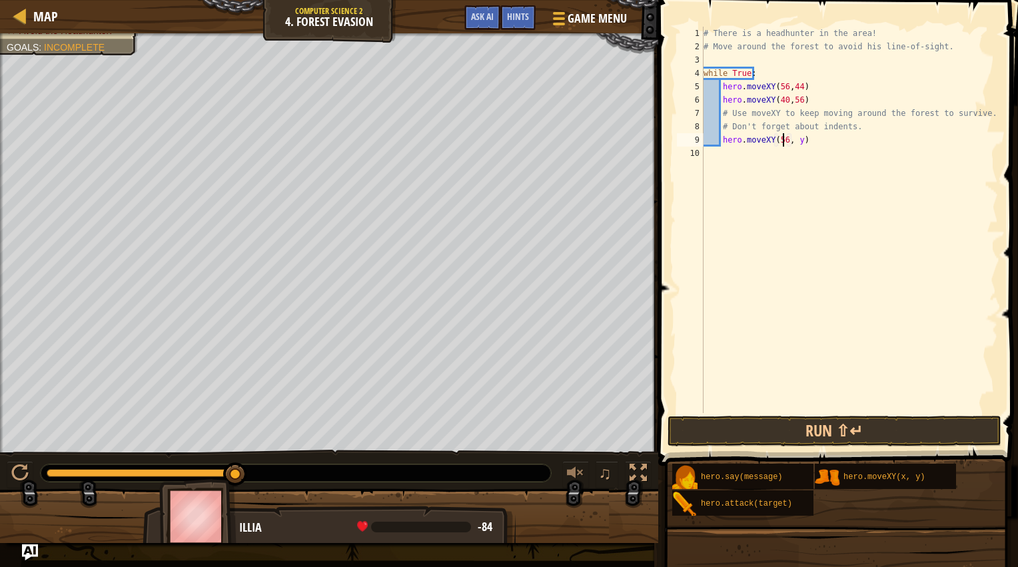
scroll to position [6, 6]
click at [794, 139] on div "# There is a headhunter in the area! # Move around the forest to avoid his line…" at bounding box center [849, 233] width 297 height 413
type textarea "hero.moveXY(56, 24)"
click at [840, 173] on div "# There is a headhunter in the area! # Move around the forest to avoid his line…" at bounding box center [849, 233] width 297 height 413
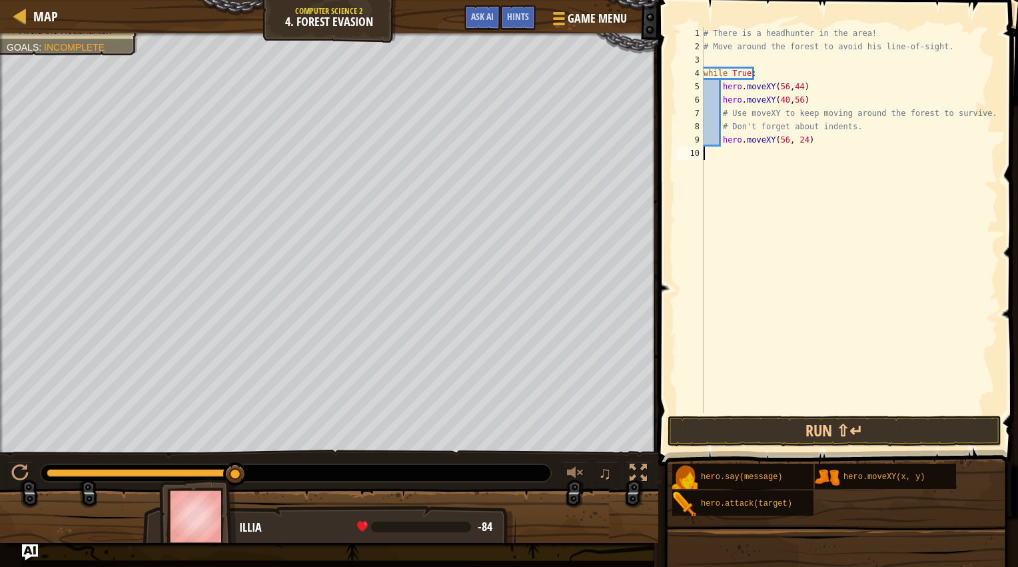
scroll to position [6, 0]
click at [760, 425] on button "Run ⇧↵" at bounding box center [835, 431] width 334 height 31
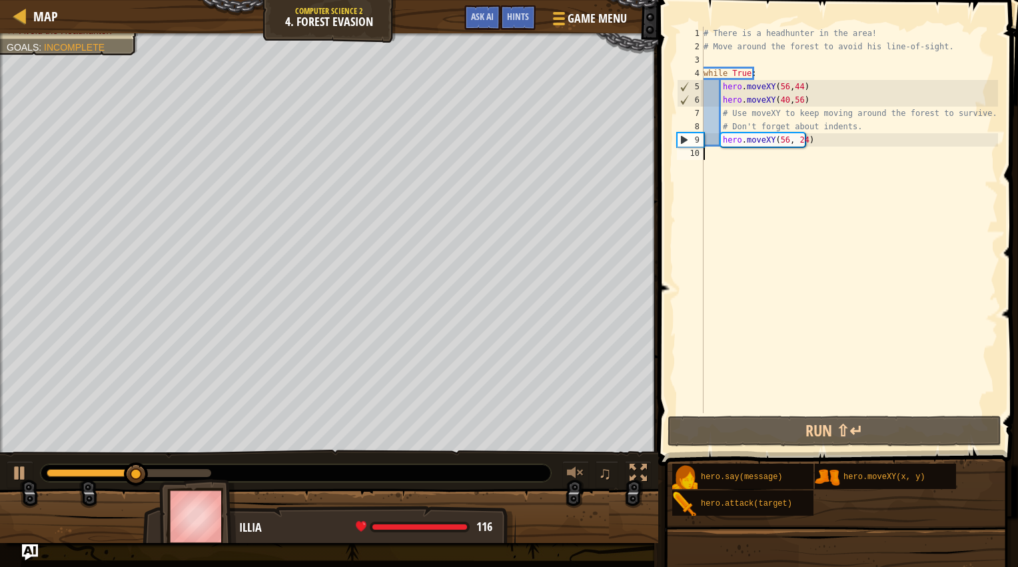
click at [781, 136] on div "# There is a headhunter in the area! # Move around the forest to avoid his line…" at bounding box center [849, 233] width 297 height 413
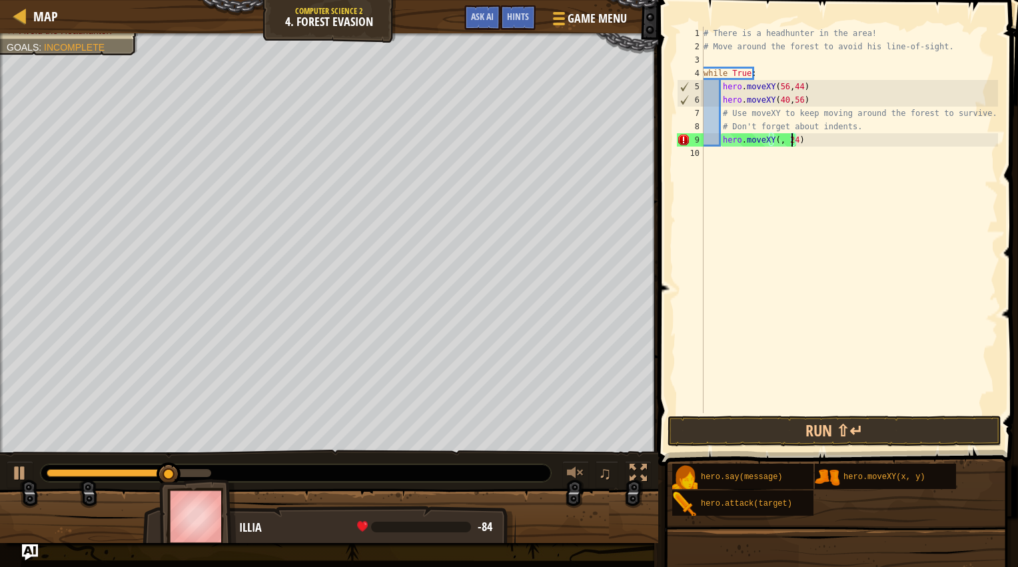
click at [793, 139] on div "# There is a headhunter in the area! # Move around the forest to avoid his line…" at bounding box center [849, 233] width 297 height 413
click at [774, 139] on div "# There is a headhunter in the area! # Move around the forest to avoid his line…" at bounding box center [849, 233] width 297 height 413
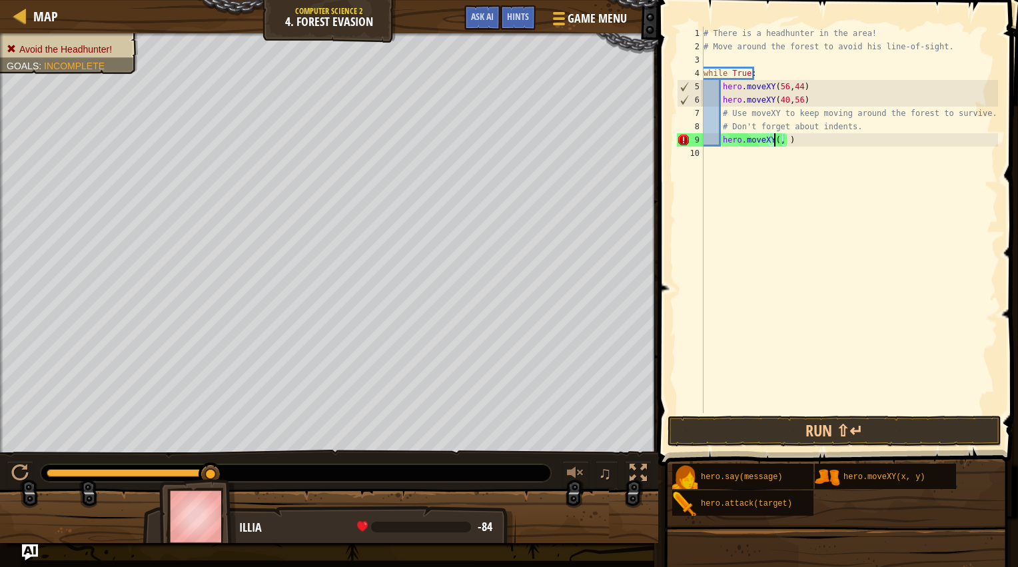
scroll to position [6, 6]
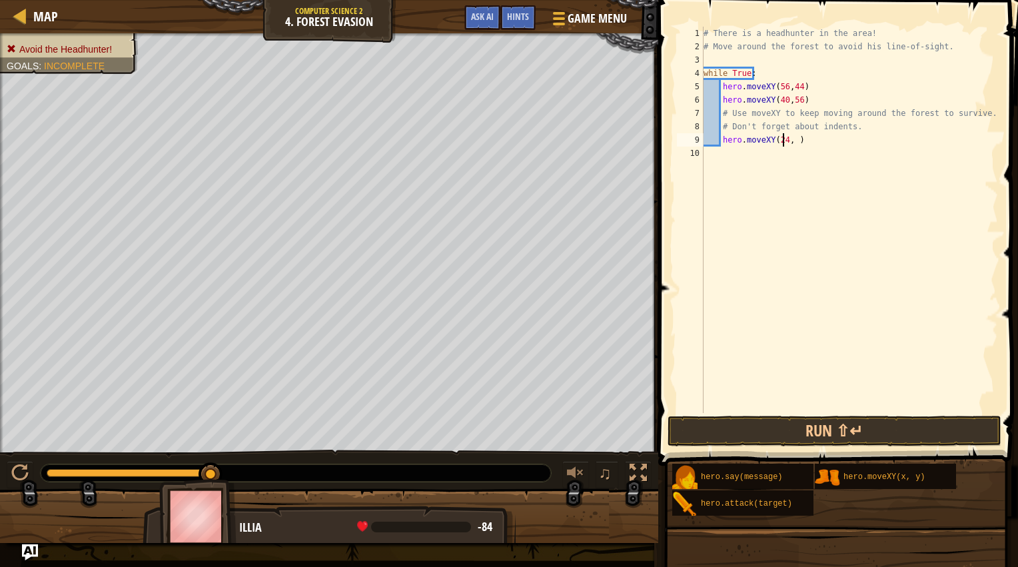
click at [791, 142] on div "# There is a headhunter in the area! # Move around the forest to avoid his line…" at bounding box center [849, 233] width 297 height 413
type textarea "hero.moveXY(24, 44)"
click at [808, 253] on div "# There is a headhunter in the area! # Move around the forest to avoid his line…" at bounding box center [849, 233] width 297 height 413
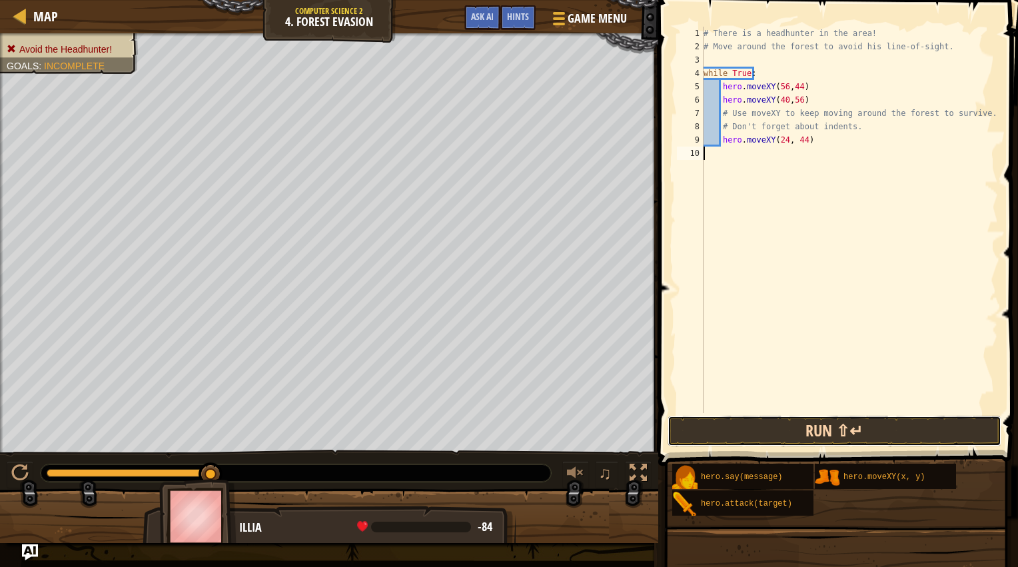
click at [800, 418] on button "Run ⇧↵" at bounding box center [835, 431] width 334 height 31
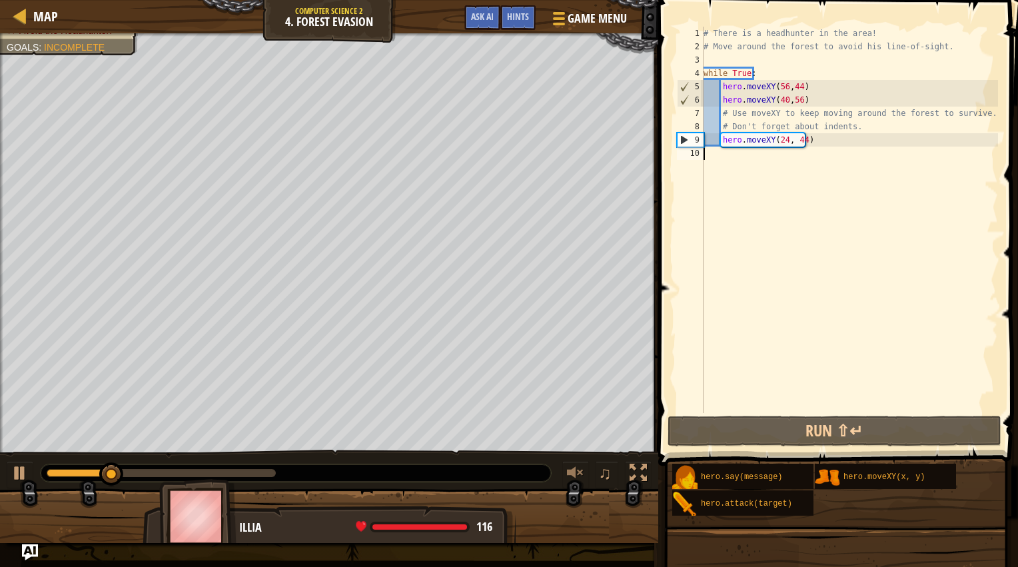
click at [808, 208] on div "# There is a headhunter in the area! # Move around the forest to avoid his line…" at bounding box center [849, 233] width 297 height 413
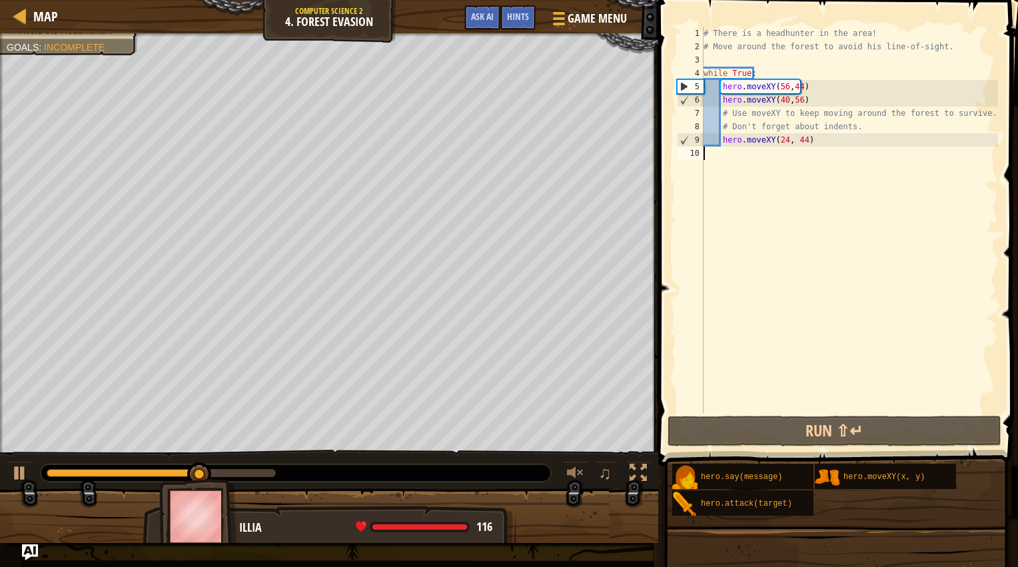
click at [822, 143] on div "# There is a headhunter in the area! # Move around the forest to avoid his line…" at bounding box center [849, 233] width 297 height 413
type textarea "hero.moveXY(24, 44)"
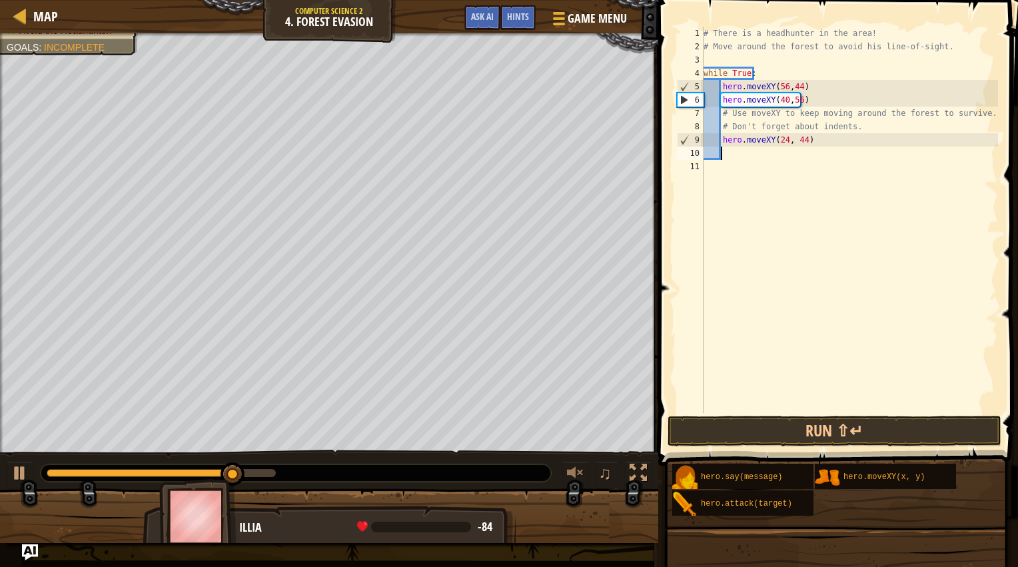
scroll to position [6, 1]
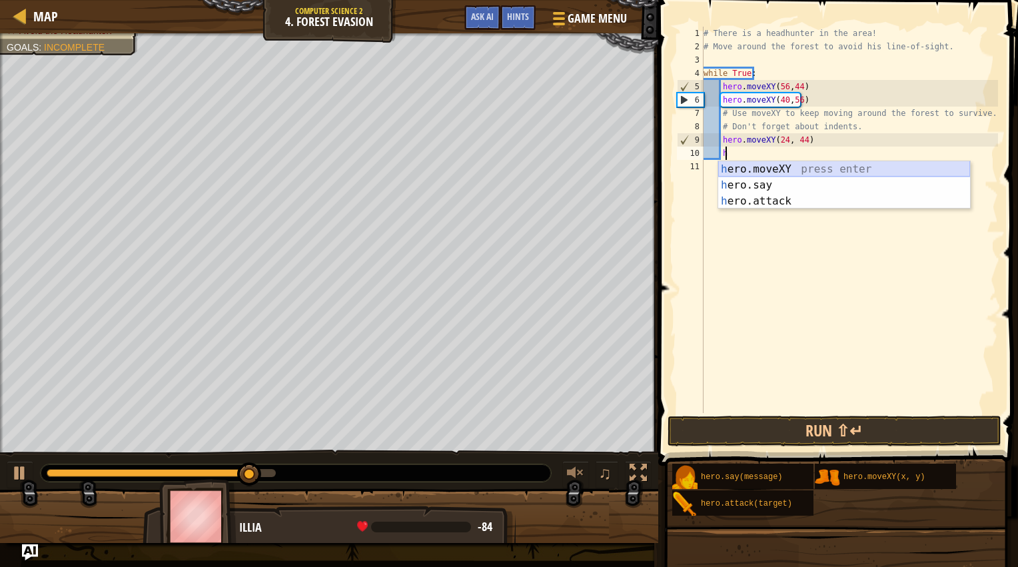
click at [753, 169] on div "h ero.moveXY press enter h ero.say press enter h ero.attack press enter" at bounding box center [845, 201] width 252 height 80
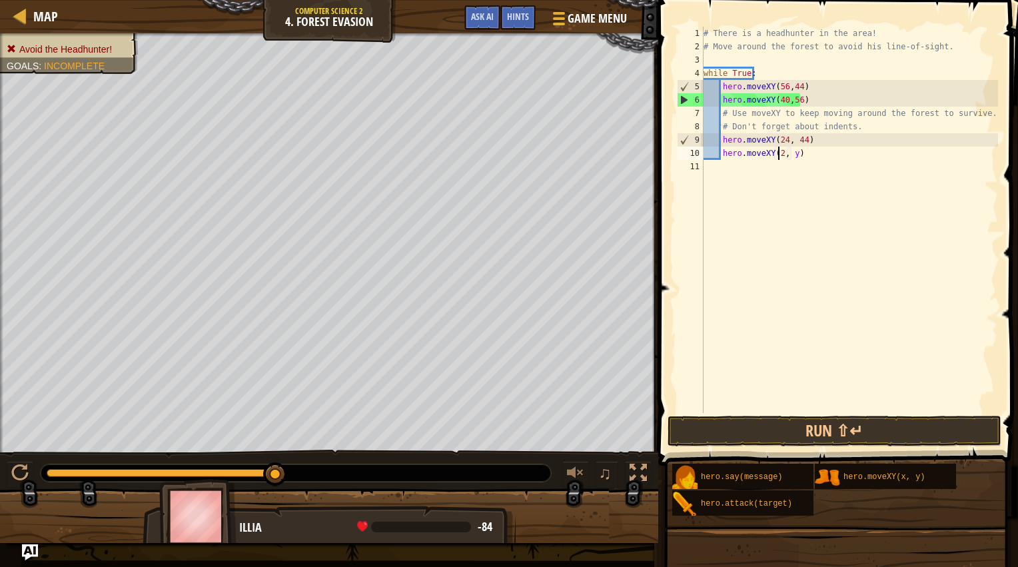
scroll to position [6, 6]
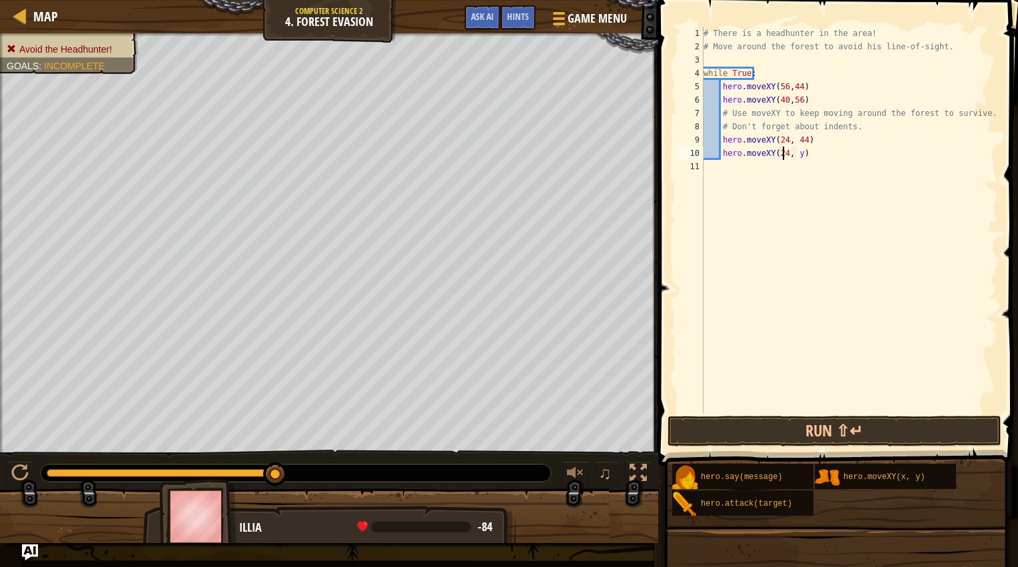
click at [797, 151] on div "# There is a headhunter in the area! # Move around the forest to avoid his line…" at bounding box center [849, 233] width 297 height 413
type textarea "hero.moveXY(24, 24)"
click at [804, 282] on div "# There is a headhunter in the area! # Move around the forest to avoid his line…" at bounding box center [849, 233] width 297 height 413
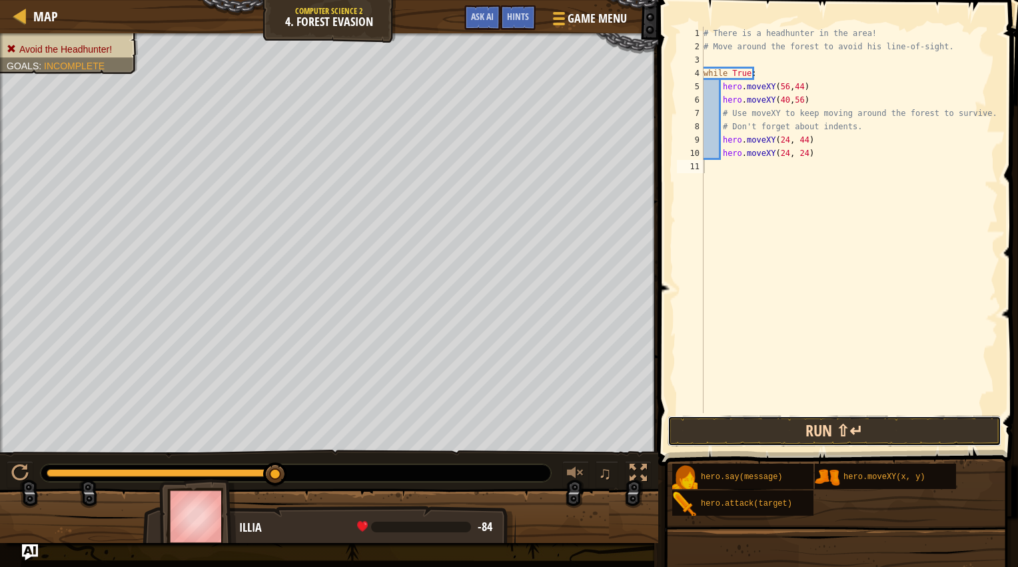
click at [792, 427] on button "Run ⇧↵" at bounding box center [835, 431] width 334 height 31
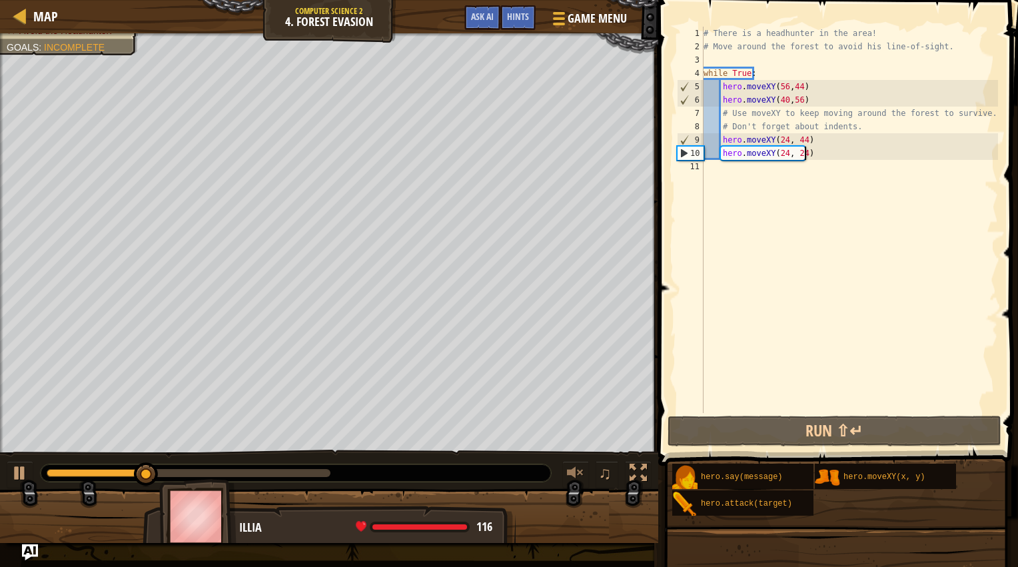
click at [839, 157] on div "# There is a headhunter in the area! # Move around the forest to avoid his line…" at bounding box center [849, 233] width 297 height 413
type textarea "hero.moveXY(24, 24)"
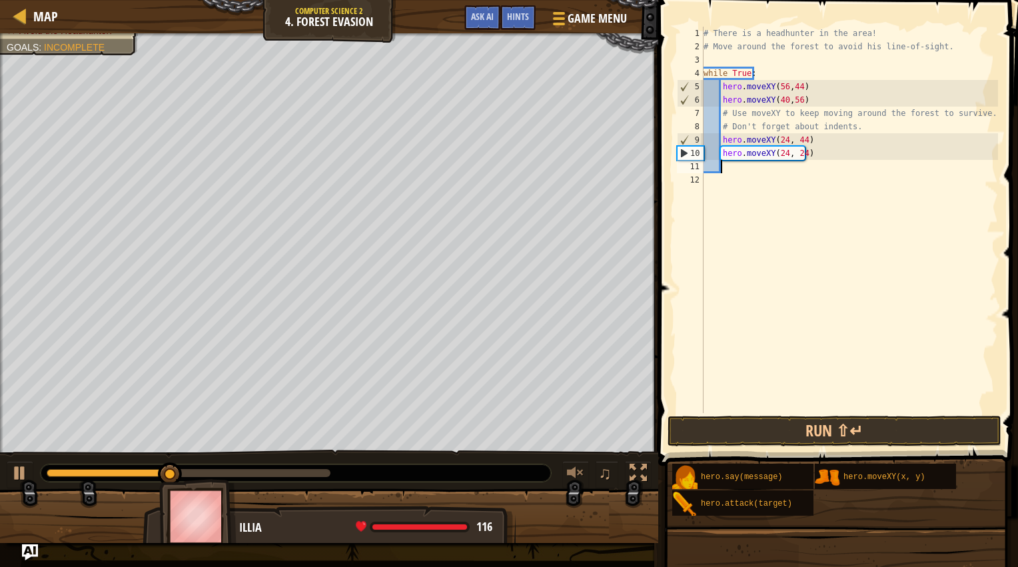
click at [729, 172] on div "# There is a headhunter in the area! # Move around the forest to avoid his line…" at bounding box center [849, 233] width 297 height 413
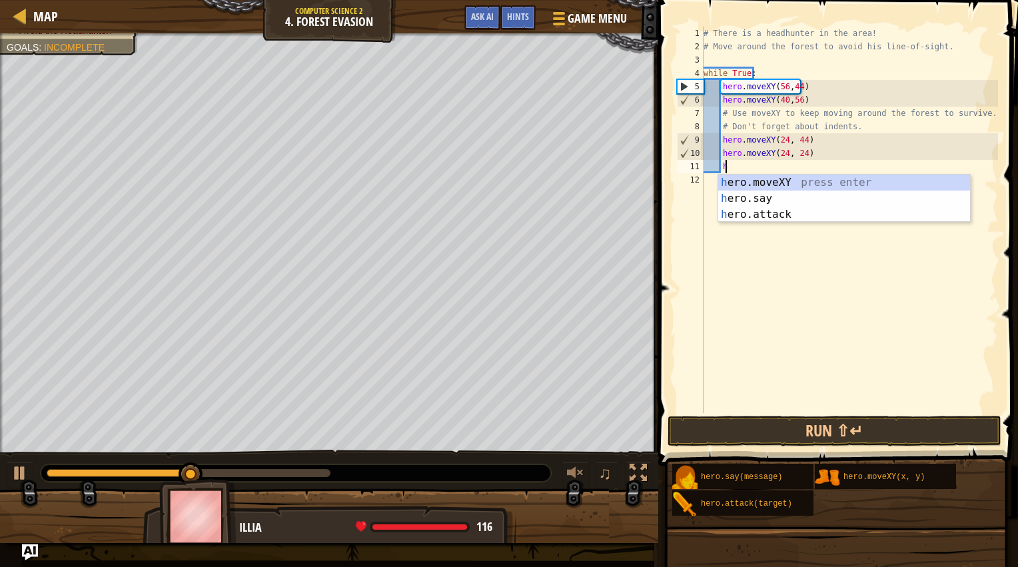
scroll to position [6, 1]
click at [733, 181] on div "h ero.moveXY press enter h ero.say press enter h ero.attack press enter" at bounding box center [845, 215] width 252 height 80
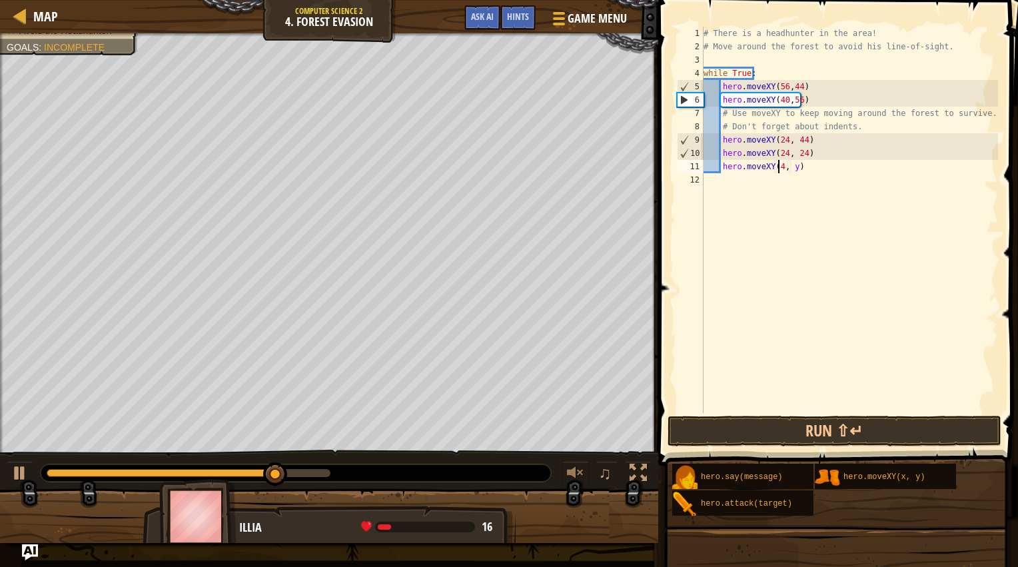
scroll to position [6, 6]
click at [794, 171] on div "# There is a headhunter in the area! # Move around the forest to avoid his line…" at bounding box center [849, 233] width 297 height 413
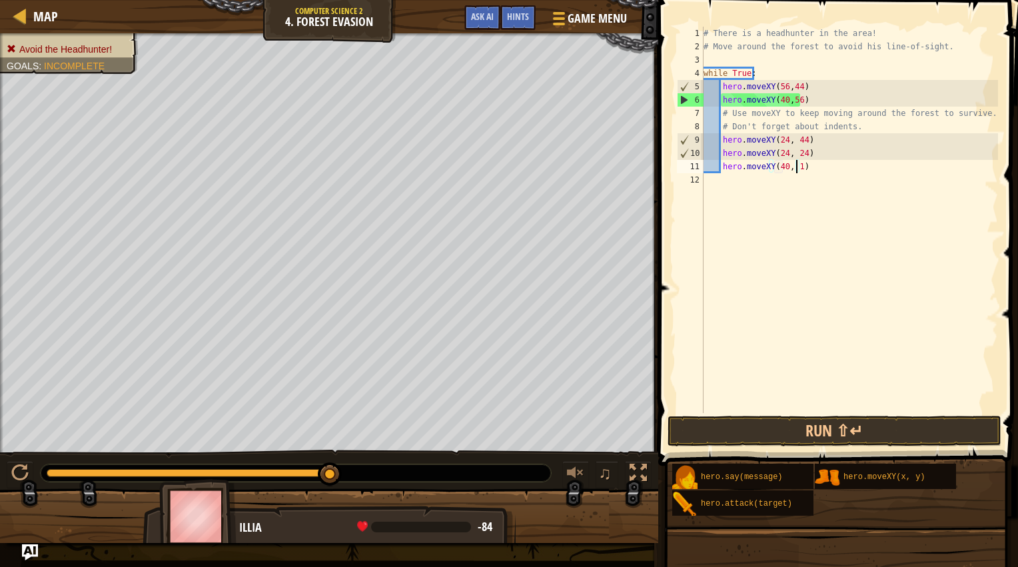
type textarea "hero.moveXY(40, 12)"
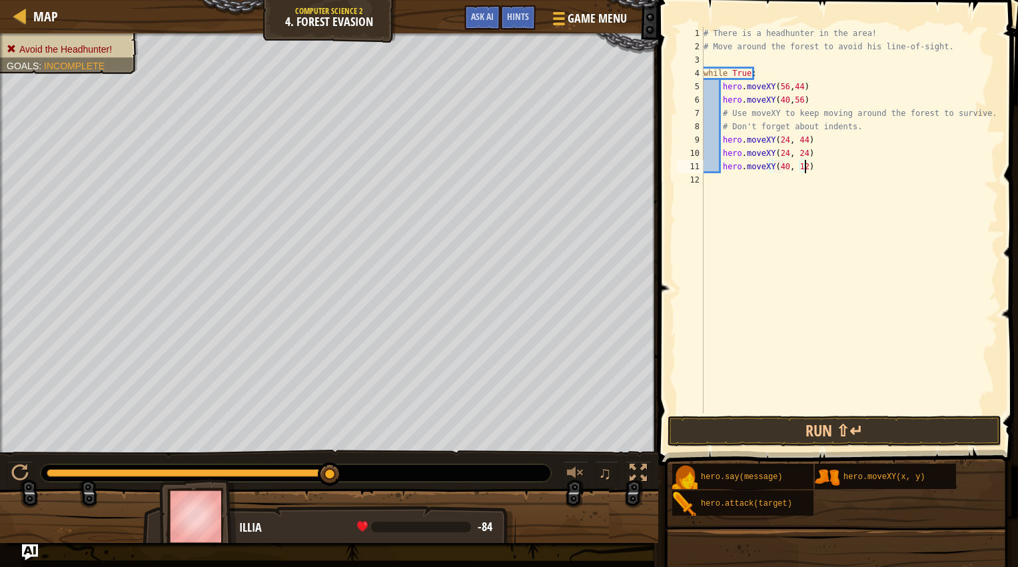
click at [824, 167] on div "# There is a headhunter in the area! # Move around the forest to avoid his line…" at bounding box center [849, 233] width 297 height 413
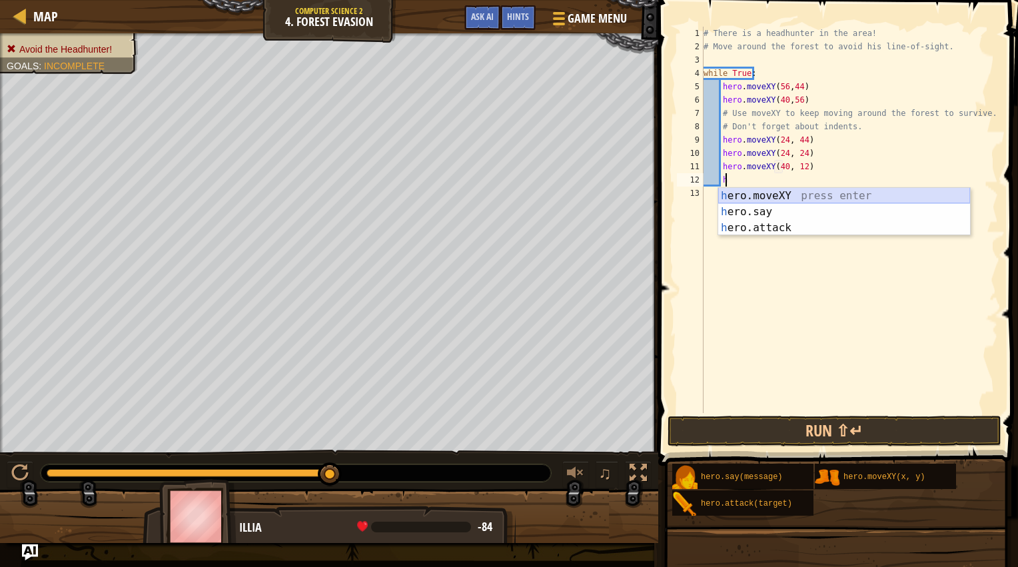
click at [741, 195] on div "h ero.moveXY press enter h ero.say press enter h ero.attack press enter" at bounding box center [845, 228] width 252 height 80
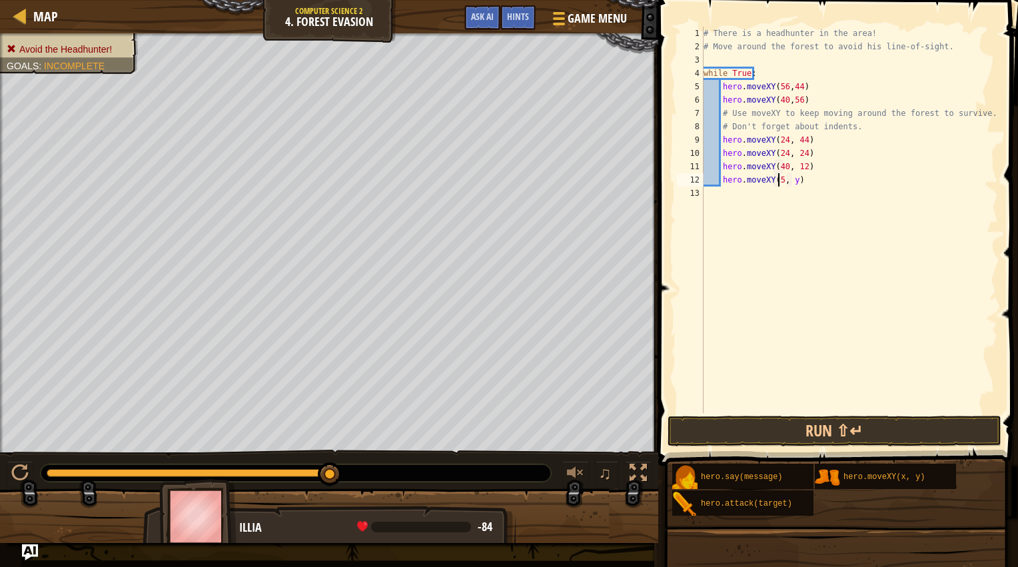
scroll to position [6, 6]
click at [794, 181] on div "# There is a headhunter in the area! # Move around the forest to avoid his line…" at bounding box center [849, 233] width 297 height 413
click at [797, 179] on div "# There is a headhunter in the area! # Move around the forest to avoid his line…" at bounding box center [849, 233] width 297 height 413
type textarea "hero.moveXY(56, 24)"
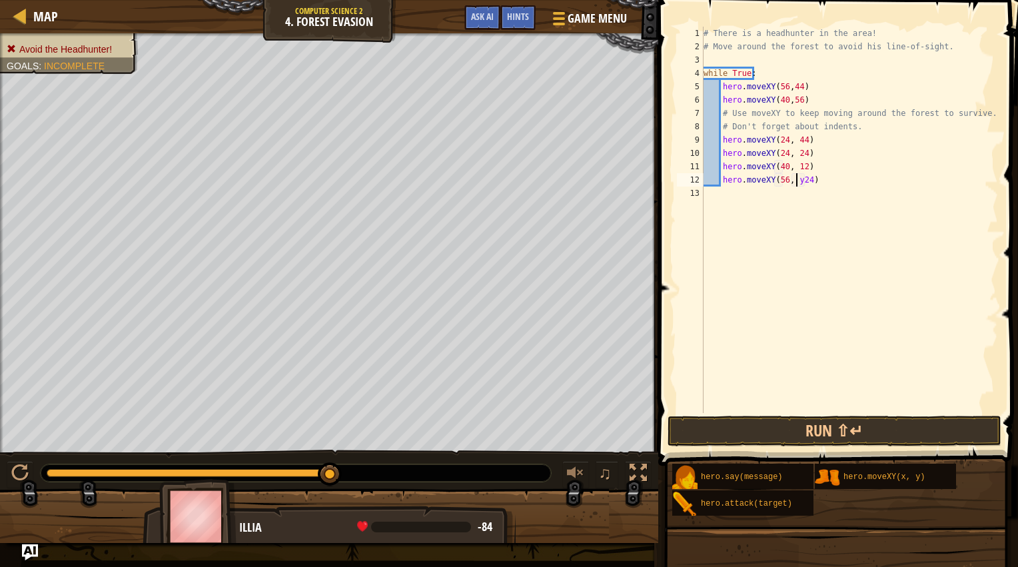
scroll to position [6, 7]
click at [826, 299] on div "# There is a headhunter in the area! # Move around the forest to avoid his line…" at bounding box center [849, 233] width 297 height 413
click at [797, 429] on button "Run ⇧↵" at bounding box center [835, 431] width 334 height 31
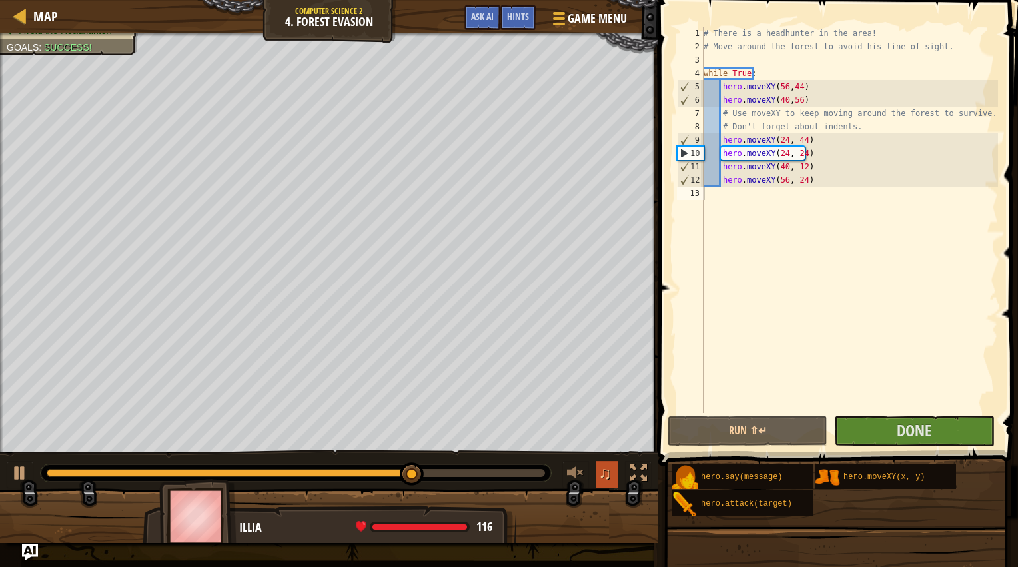
click at [599, 475] on button "♫" at bounding box center [607, 474] width 23 height 27
click at [580, 470] on div at bounding box center [575, 473] width 17 height 17
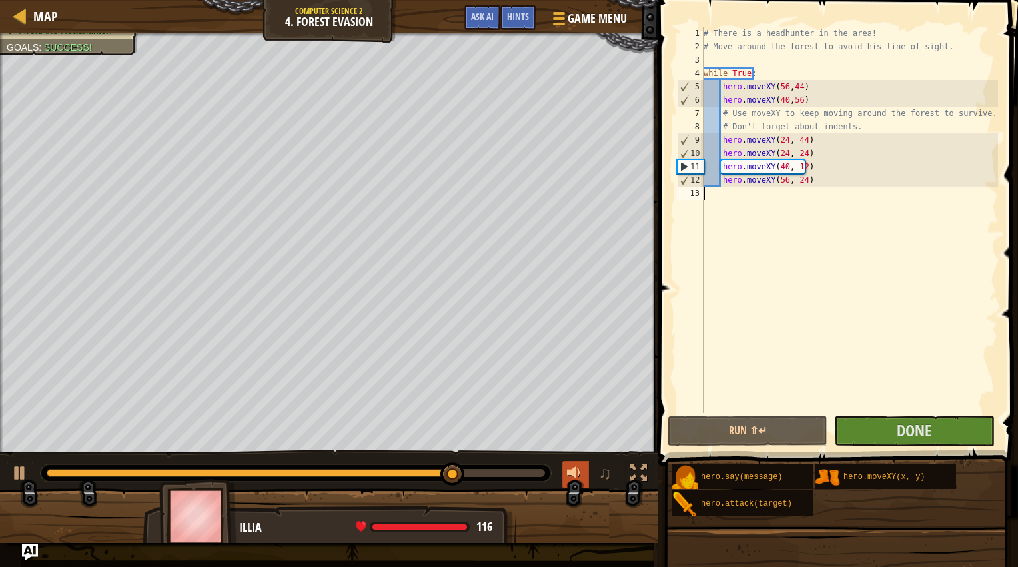
click at [577, 472] on div at bounding box center [575, 473] width 17 height 17
click at [583, 472] on div at bounding box center [575, 473] width 17 height 17
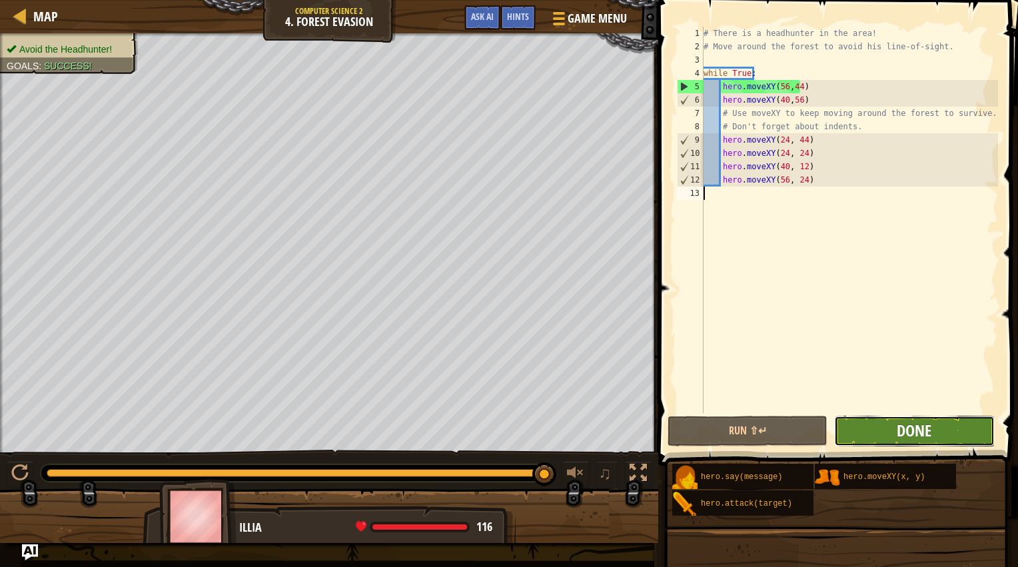
click at [914, 423] on span "Done" at bounding box center [914, 430] width 35 height 21
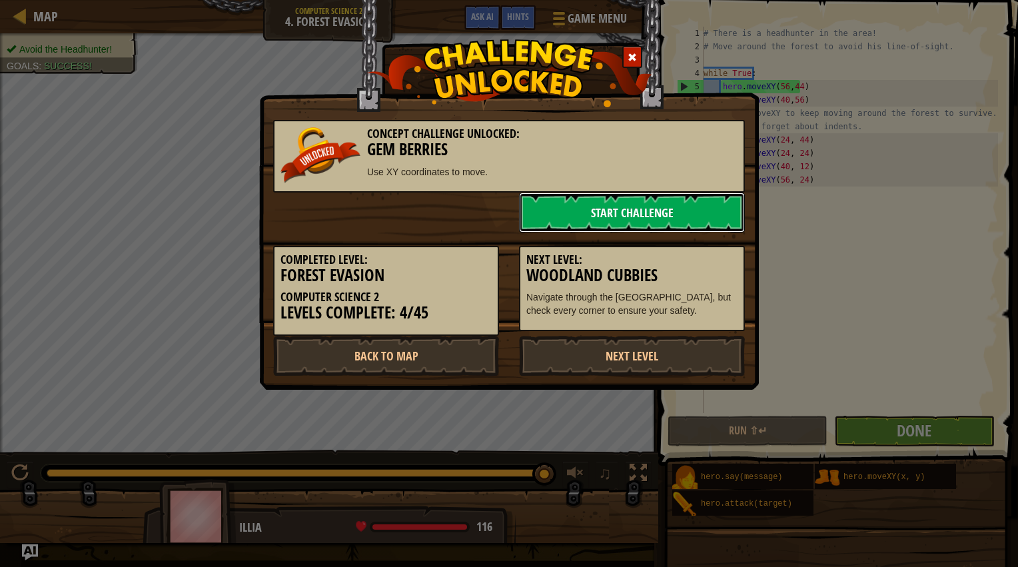
click at [663, 210] on link "Start Challenge" at bounding box center [632, 213] width 226 height 40
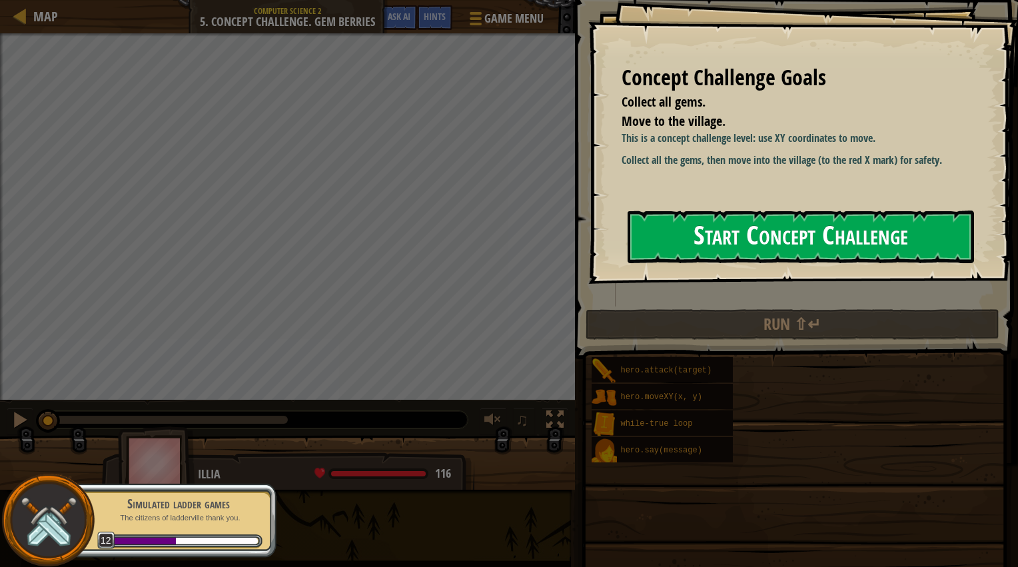
click at [705, 226] on button "Start Concept Challenge" at bounding box center [801, 237] width 347 height 53
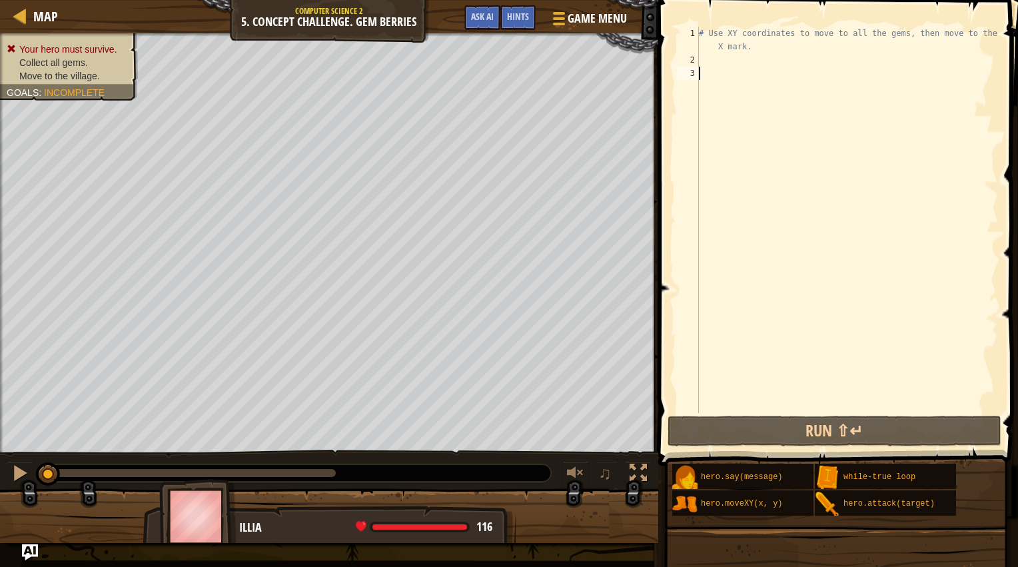
click at [706, 63] on div "# Use XY coordinates to move to all the gems, then move to the red X mark." at bounding box center [848, 240] width 302 height 427
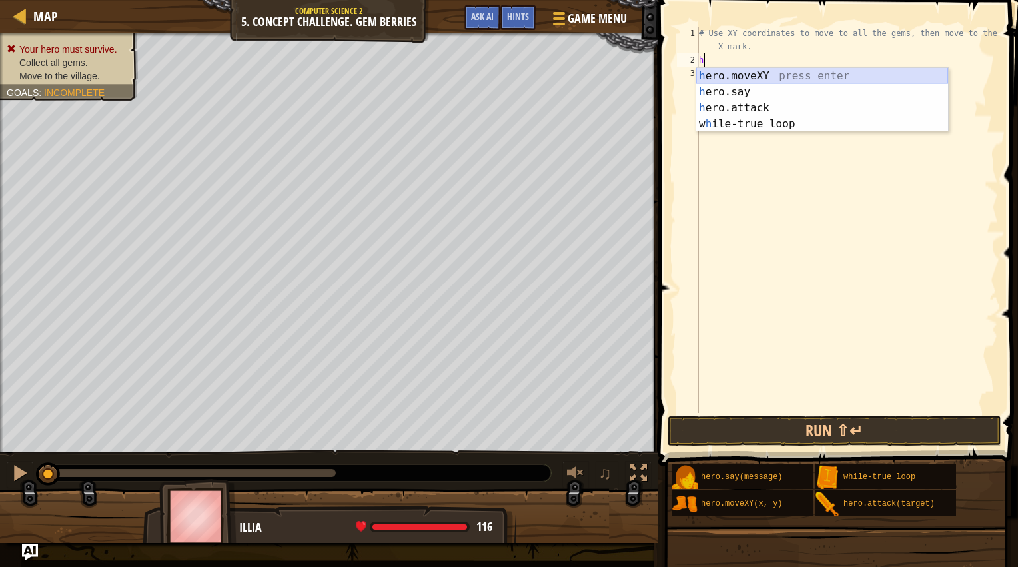
click at [750, 76] on div "h ero.moveXY press enter h ero.say press enter h ero.attack press enter w h ile…" at bounding box center [823, 116] width 252 height 96
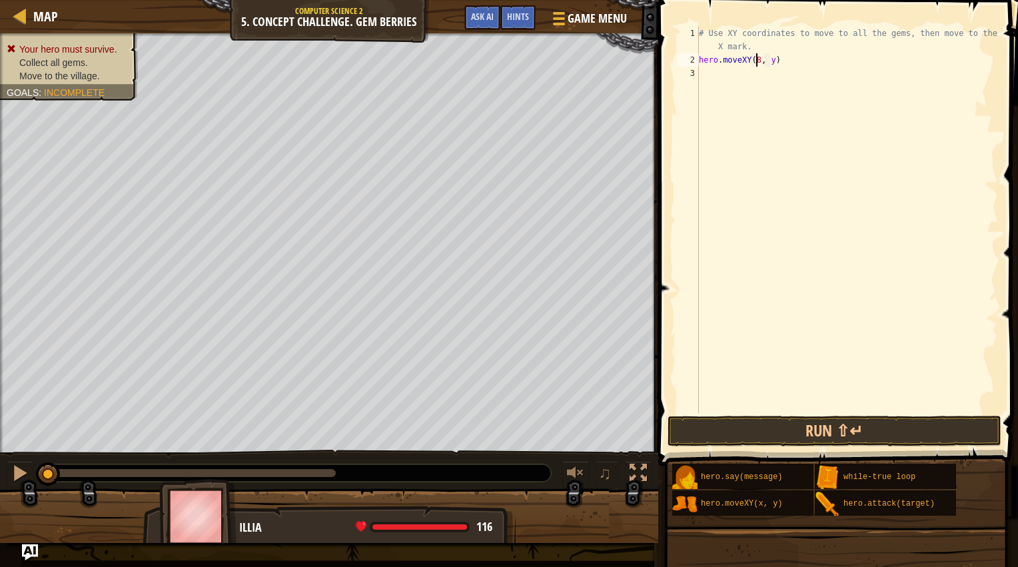
scroll to position [6, 4]
click at [768, 62] on div "# Use XY coordinates to move to all the gems, then move to the red X mark. hero…" at bounding box center [848, 240] width 302 height 427
type textarea "hero.moveXY(8, 12)"
click at [735, 79] on div "# Use XY coordinates to move to all the gems, then move to the red X mark. hero…" at bounding box center [848, 240] width 302 height 427
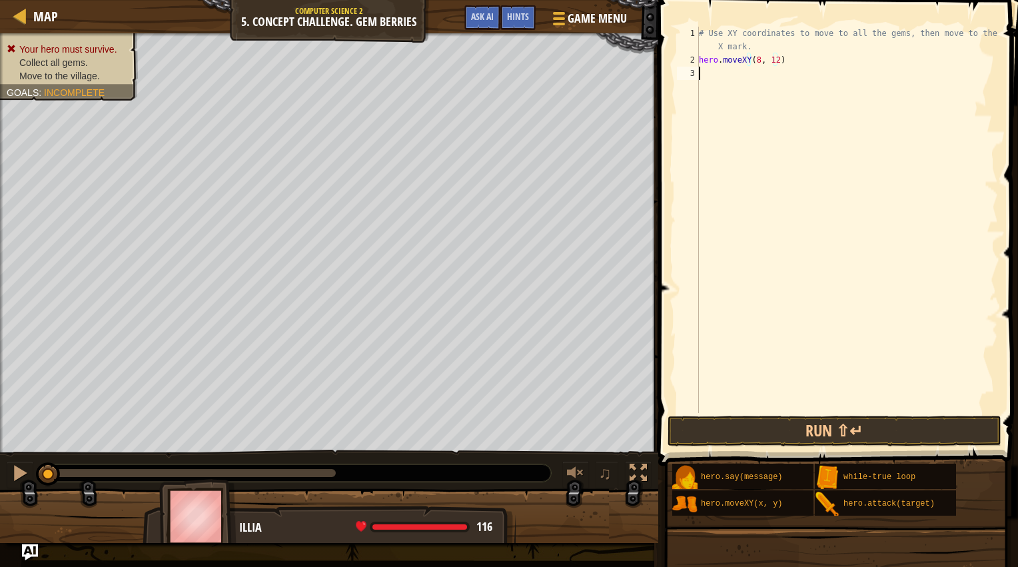
scroll to position [6, 0]
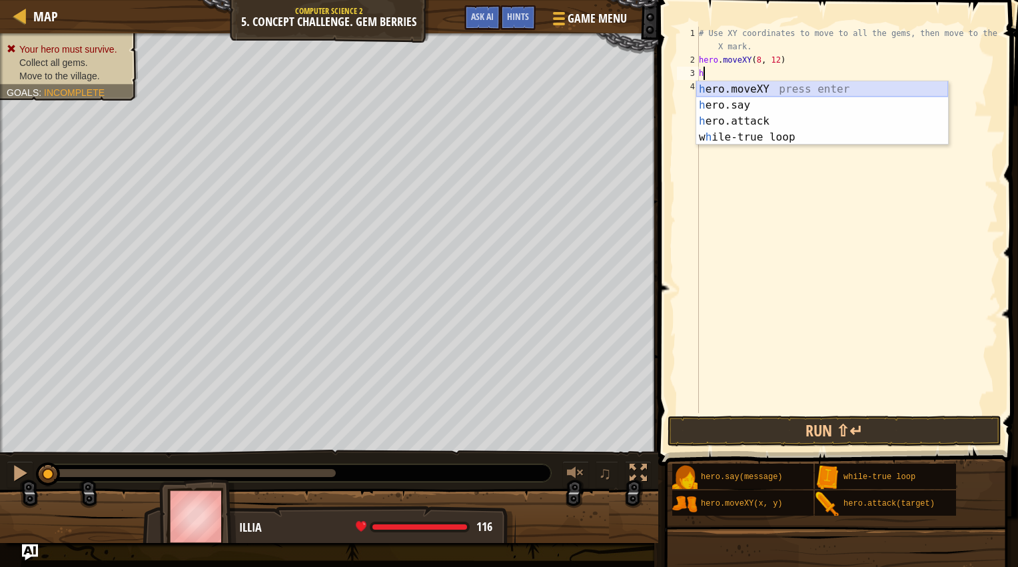
click at [748, 95] on div "h ero.moveXY press enter h ero.say press enter h ero.attack press enter w h ile…" at bounding box center [823, 129] width 252 height 96
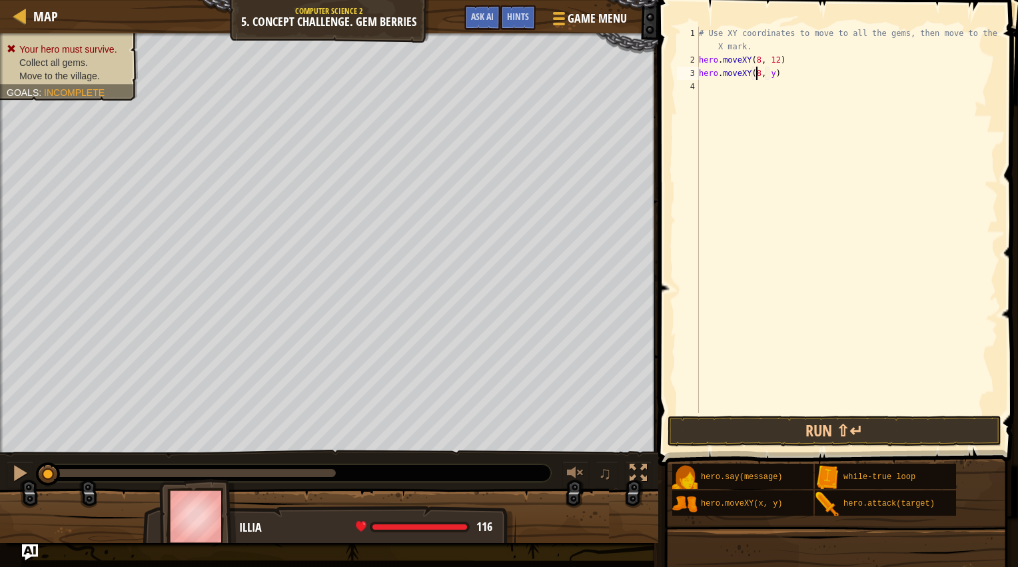
scroll to position [6, 4]
click at [768, 73] on div "# Use XY coordinates to move to all the gems, then move to the red X mark. hero…" at bounding box center [848, 240] width 302 height 427
type textarea "hero.moveXY(8, 48)"
click at [738, 97] on div "# Use XY coordinates to move to all the gems, then move to the red X mark. hero…" at bounding box center [848, 240] width 302 height 427
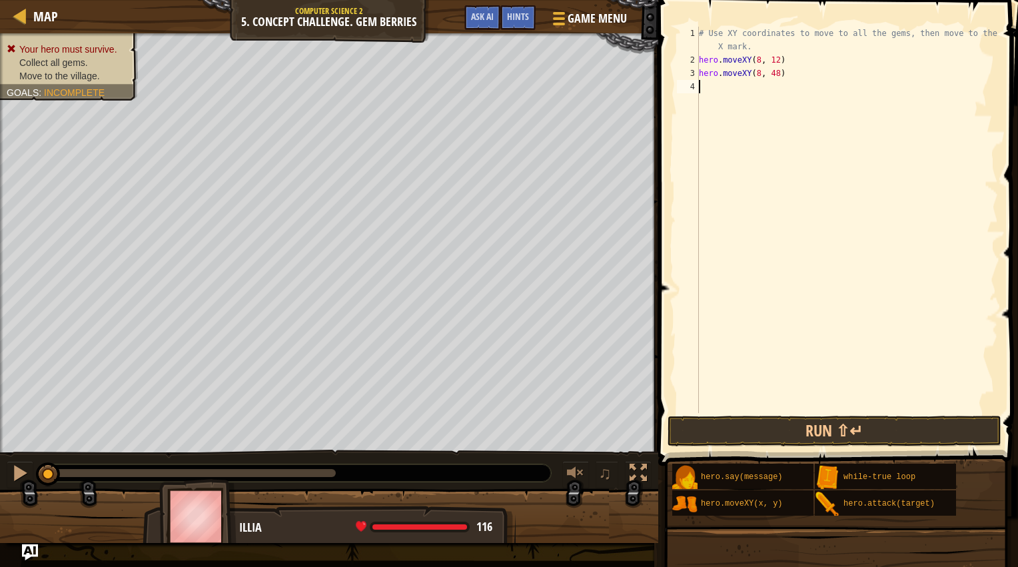
scroll to position [6, 0]
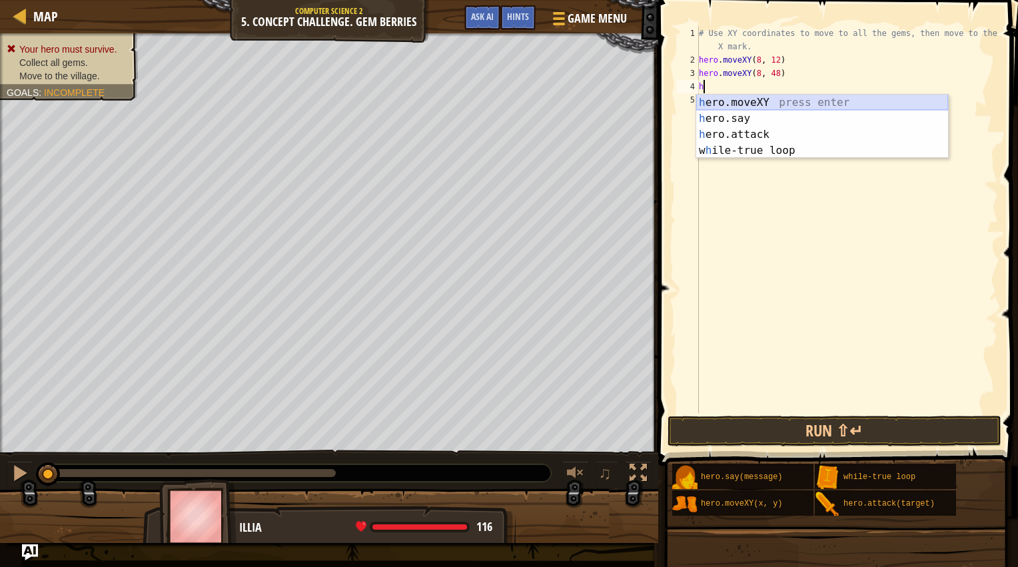
click at [733, 103] on div "h ero.moveXY press enter h ero.say press enter h ero.attack press enter w h ile…" at bounding box center [823, 143] width 252 height 96
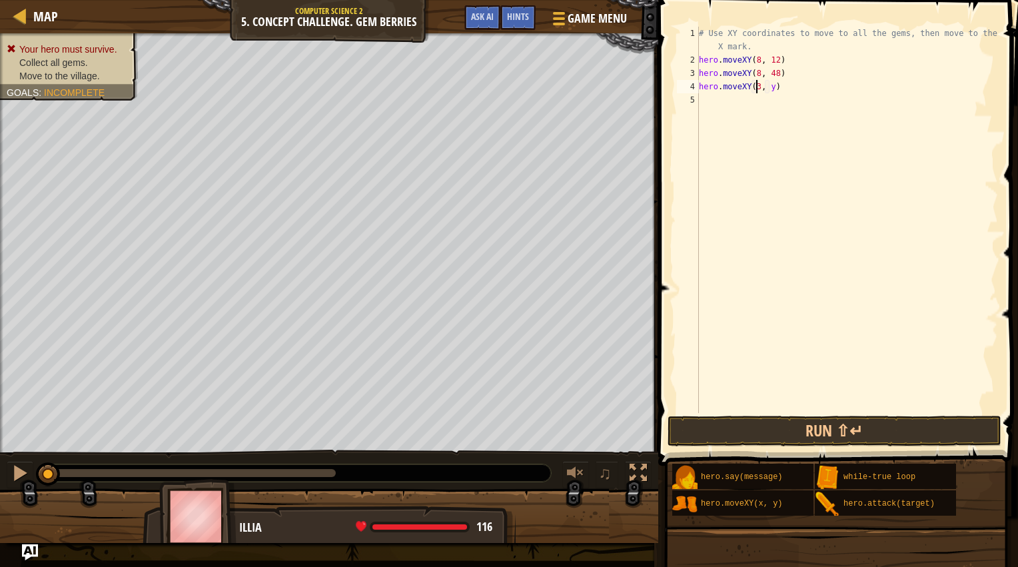
scroll to position [6, 5]
click at [774, 88] on div "# Use XY coordinates to move to all the gems, then move to the red X mark. hero…" at bounding box center [848, 240] width 302 height 427
type textarea "hero.moveXY(34, 15)"
click at [728, 98] on div "# Use XY coordinates to move to all the gems, then move to the red X mark. hero…" at bounding box center [848, 240] width 302 height 427
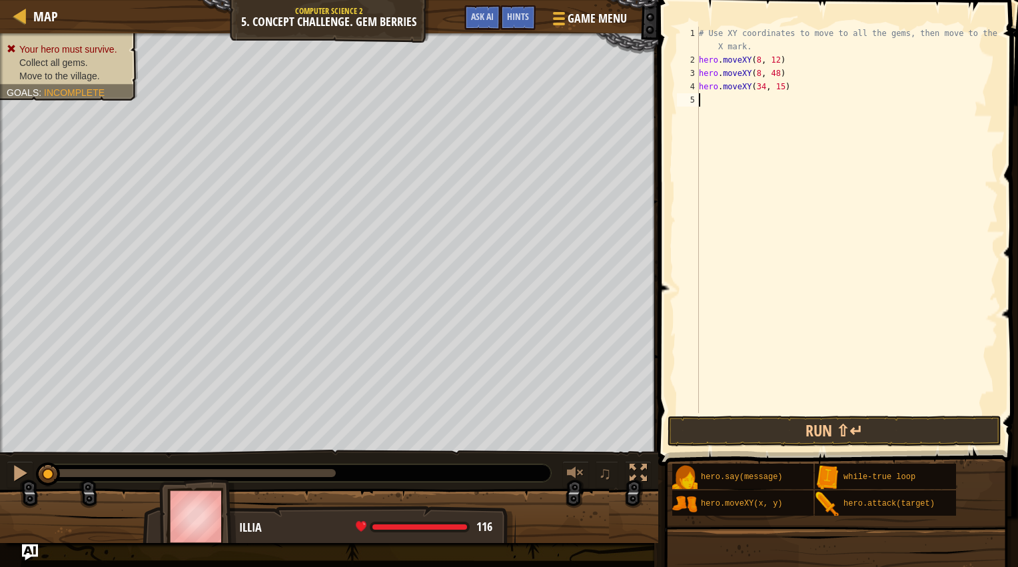
scroll to position [6, 0]
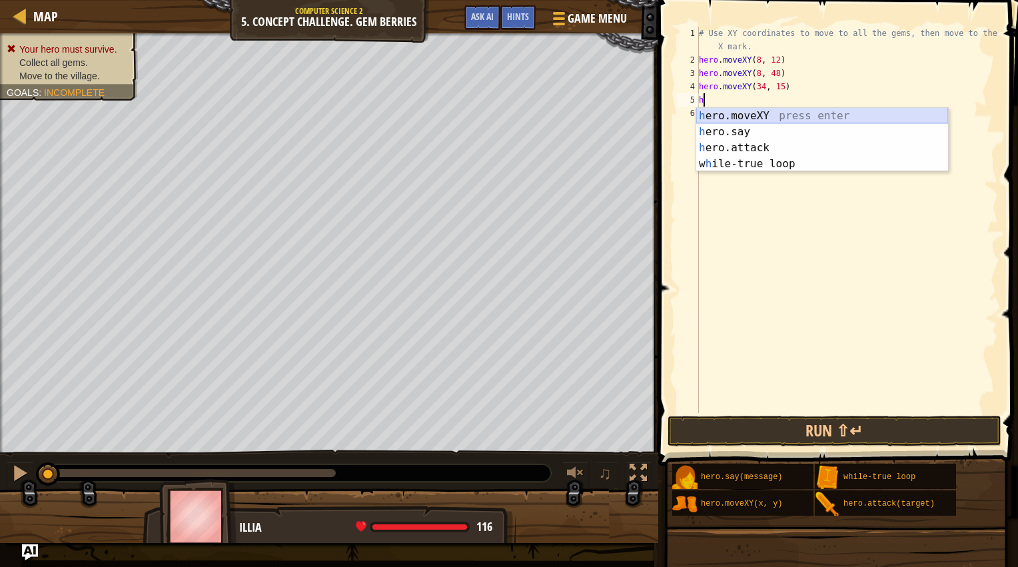
click at [766, 116] on div "h ero.moveXY press enter h ero.say press enter h ero.attack press enter w h ile…" at bounding box center [823, 156] width 252 height 96
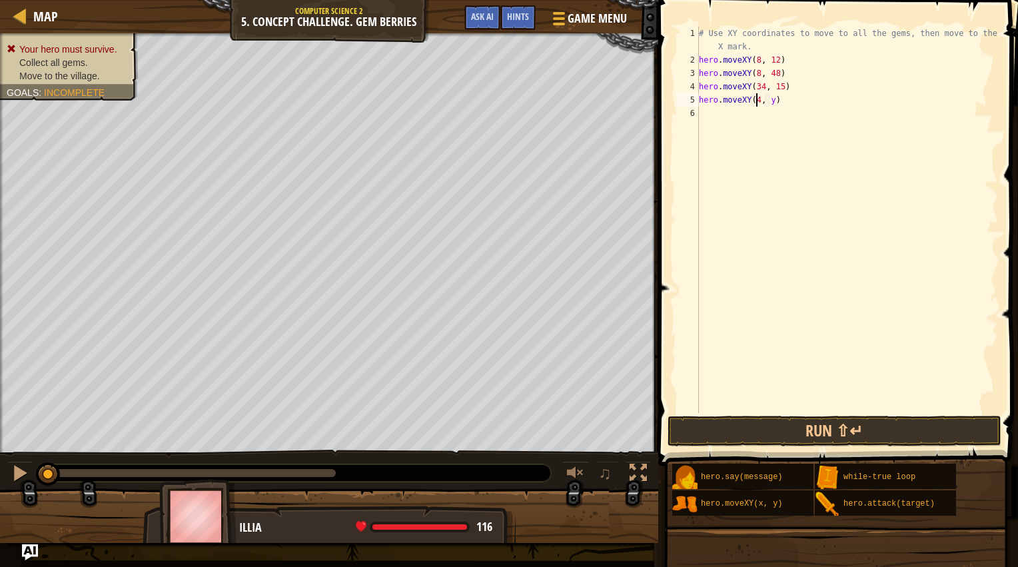
scroll to position [6, 5]
click at [771, 101] on div "# Use XY coordinates to move to all the gems, then move to the red X mark. hero…" at bounding box center [848, 240] width 302 height 427
click at [772, 102] on div "# Use XY coordinates to move to all the gems, then move to the red X mark. hero…" at bounding box center [848, 240] width 302 height 427
click at [761, 96] on div "# Use XY coordinates to move to all the gems, then move to the red X mark. hero…" at bounding box center [848, 240] width 302 height 427
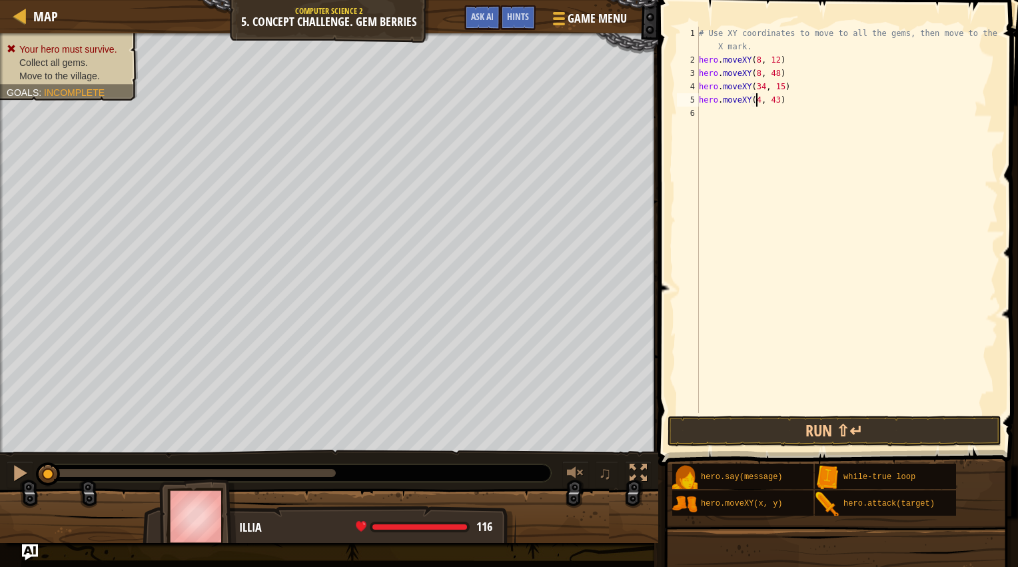
type textarea "hero.moveXY(49, 43)"
click at [725, 119] on div "# Use XY coordinates to move to all the gems, then move to the red X mark. hero…" at bounding box center [848, 240] width 302 height 427
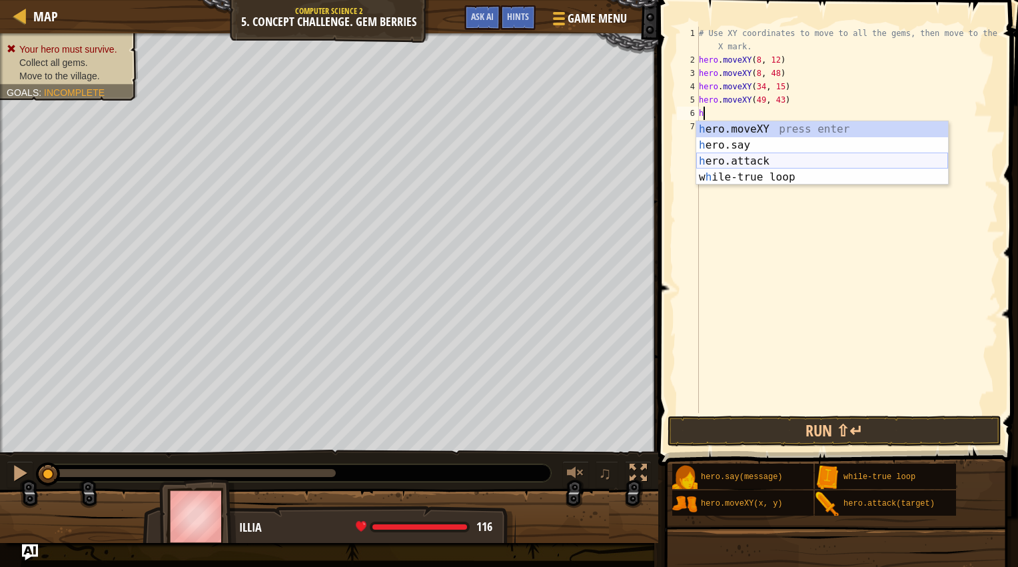
click at [728, 161] on div "h ero.moveXY press enter h ero.say press enter h ero.attack press enter w h ile…" at bounding box center [823, 169] width 252 height 96
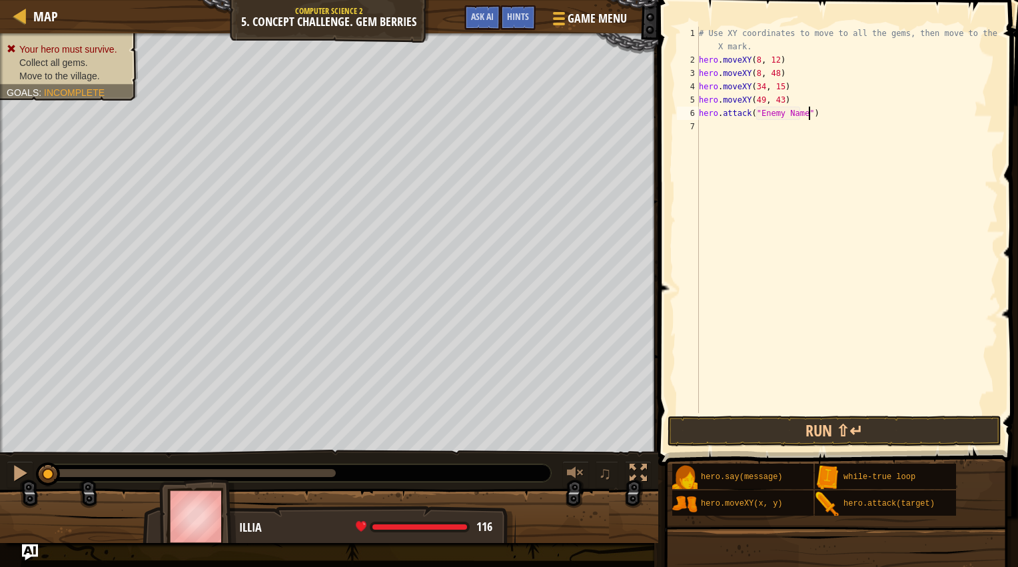
click at [824, 113] on div "# Use XY coordinates to move to all the gems, then move to the red X mark. hero…" at bounding box center [848, 240] width 302 height 427
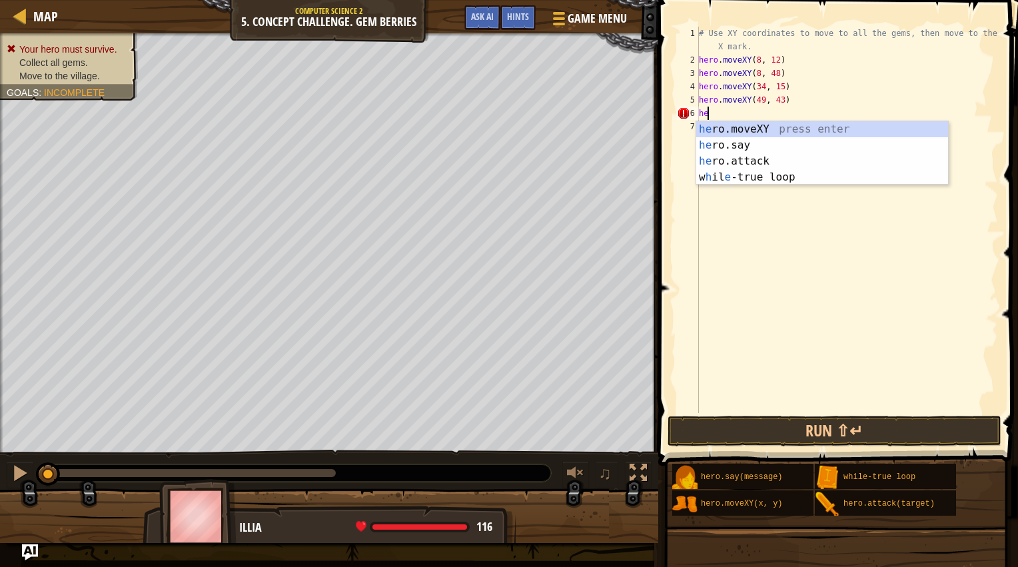
type textarea "h"
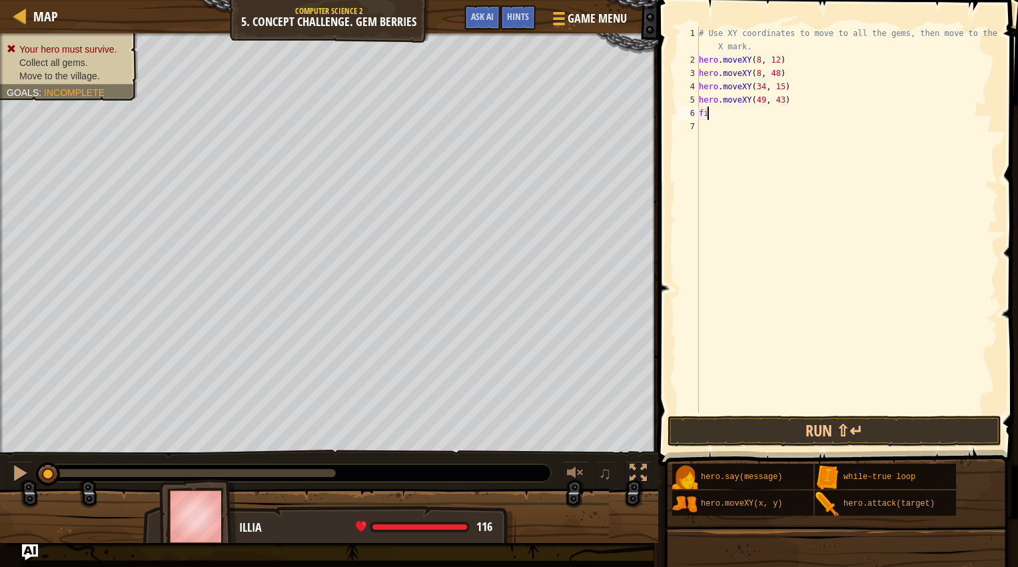
type textarea "f"
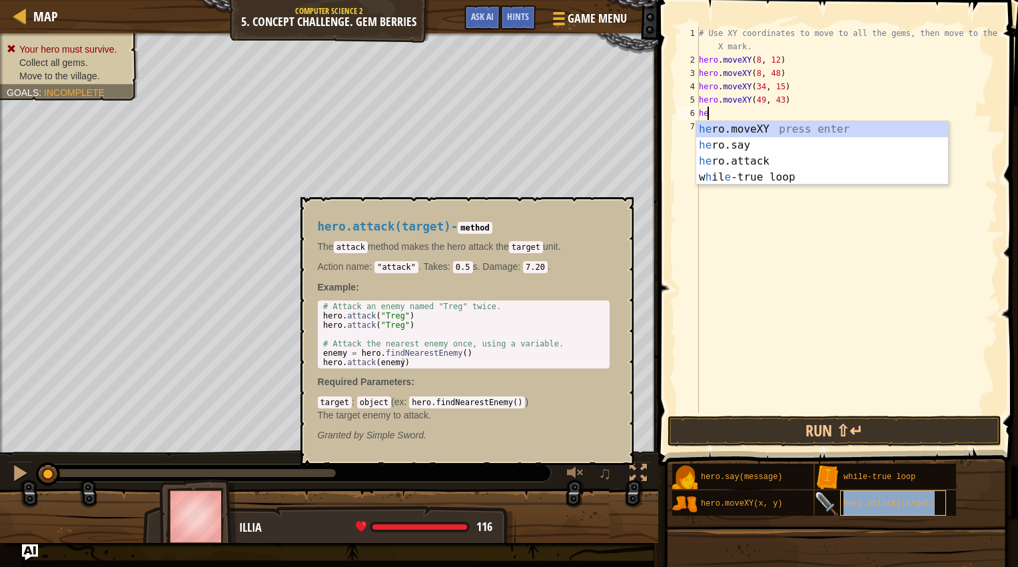
click at [855, 501] on span "hero.attack(target)" at bounding box center [889, 503] width 91 height 9
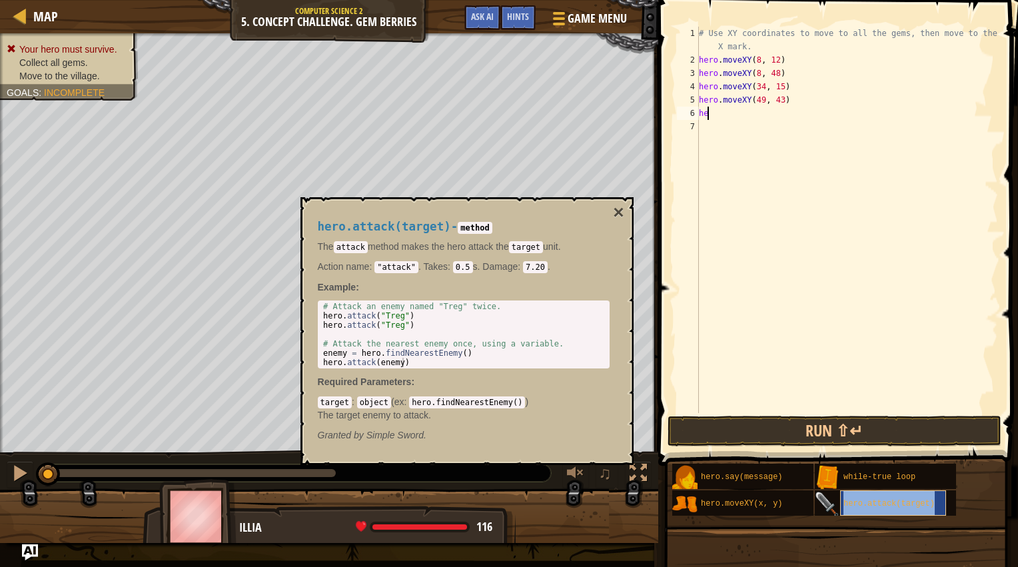
click at [861, 509] on div "hero.attack(target)" at bounding box center [893, 503] width 106 height 25
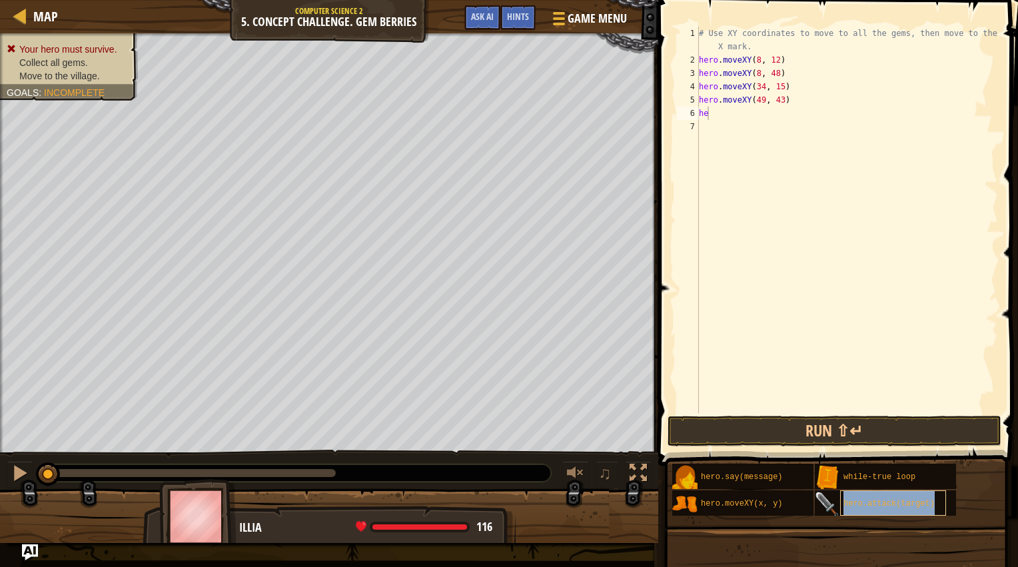
click at [861, 507] on span "hero.attack(target)" at bounding box center [889, 503] width 91 height 9
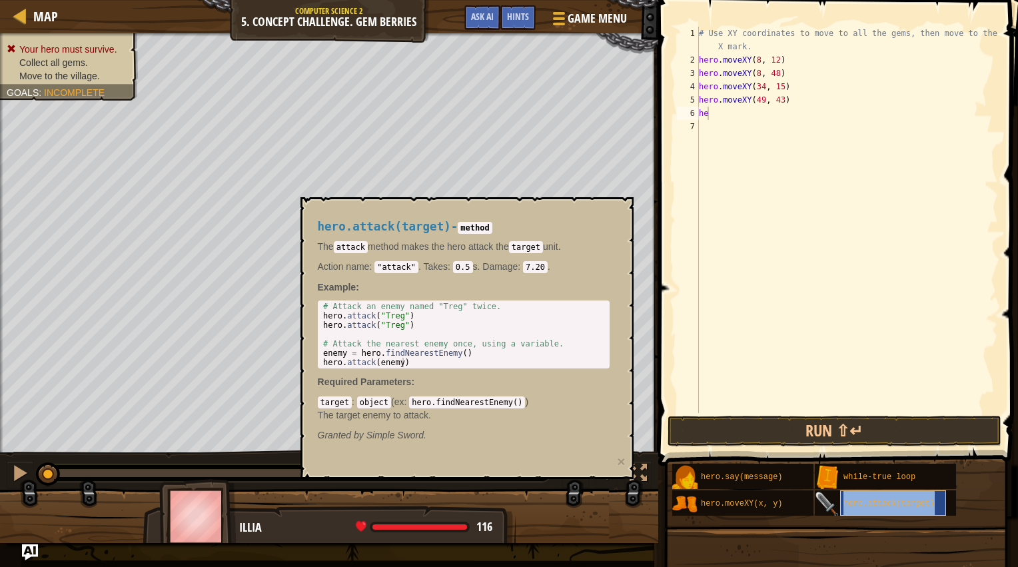
click at [861, 507] on span "hero.attack(target)" at bounding box center [889, 503] width 91 height 9
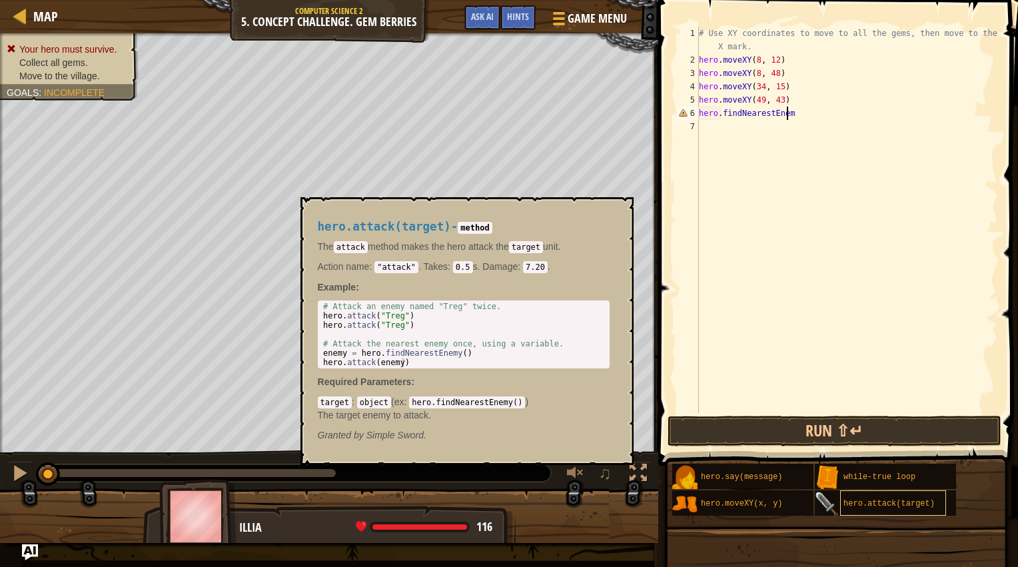
scroll to position [6, 7]
type textarea "hero.findNearestEnemy()"
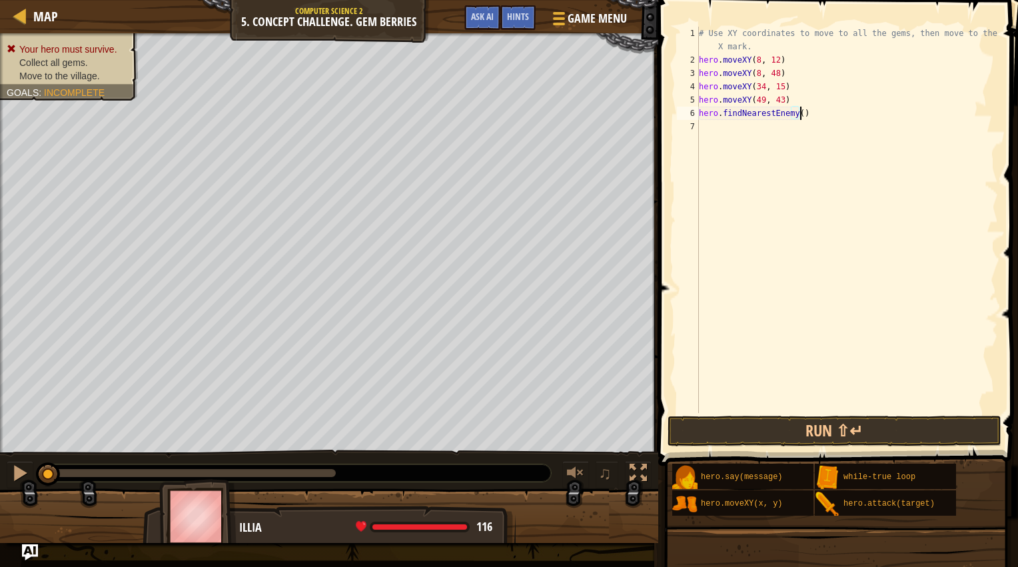
click at [942, 273] on div "# Use XY coordinates to move to all the gems, then move to the red X mark. hero…" at bounding box center [848, 240] width 302 height 427
click at [830, 427] on button "Run ⇧↵" at bounding box center [835, 431] width 334 height 31
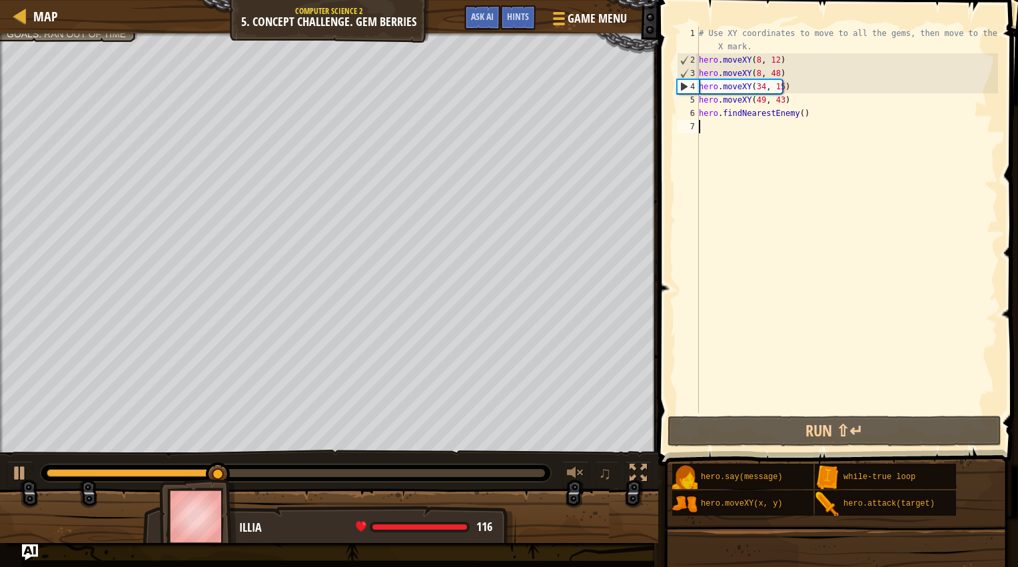
click at [797, 113] on div "# Use XY coordinates to move to all the gems, then move to the red X mark. hero…" at bounding box center [848, 240] width 302 height 427
type textarea "hero.findNearestEnemy(1)"
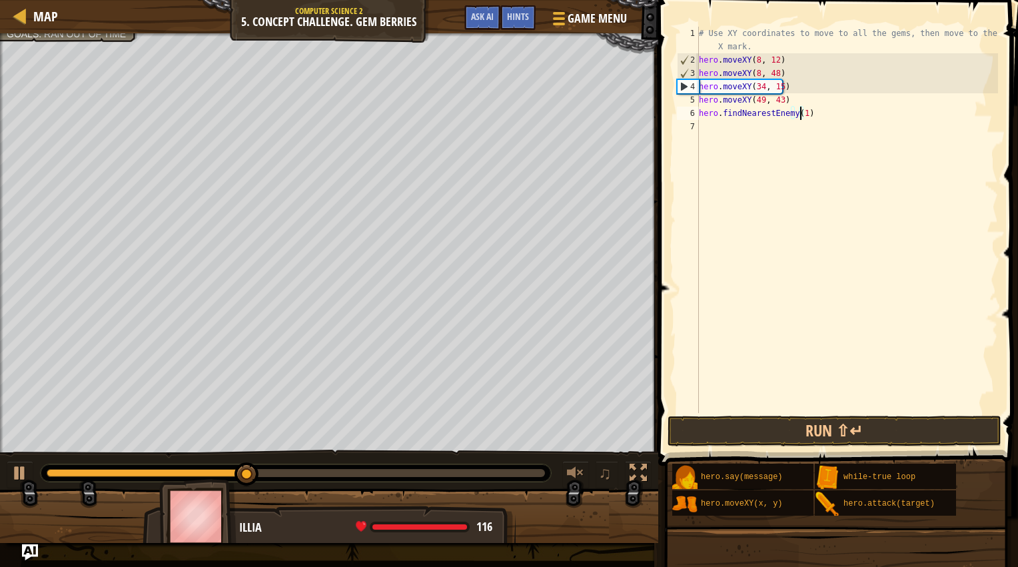
click at [798, 157] on div "# Use XY coordinates to move to all the gems, then move to the red X mark. hero…" at bounding box center [848, 240] width 302 height 427
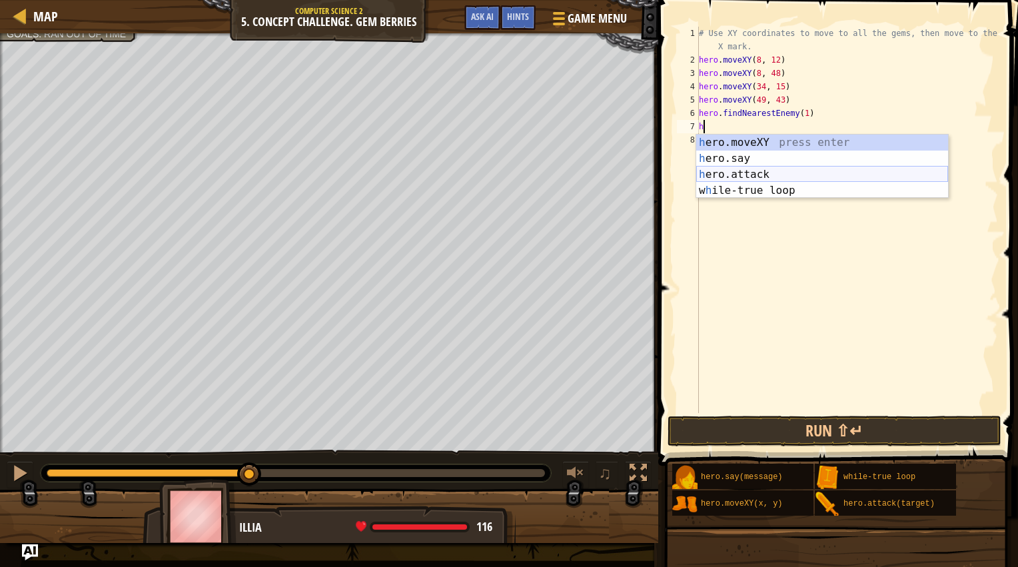
click at [747, 171] on div "h ero.moveXY press enter h ero.say press enter h ero.attack press enter w h ile…" at bounding box center [823, 183] width 252 height 96
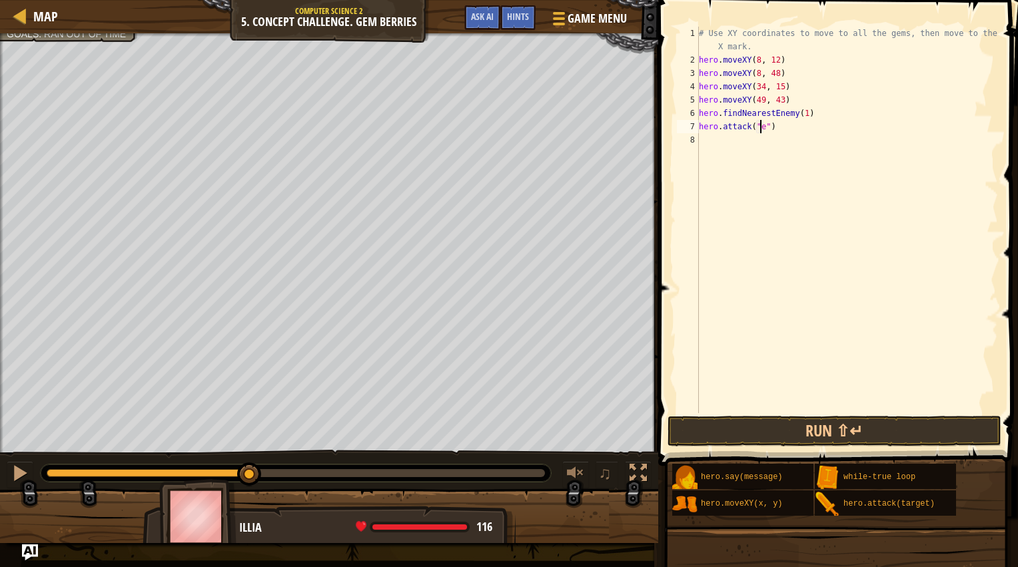
scroll to position [6, 5]
type textarea "hero.attack("Enemy")"
click at [789, 204] on div "# Use XY coordinates to move to all the gems, then move to the red X mark. hero…" at bounding box center [848, 240] width 302 height 427
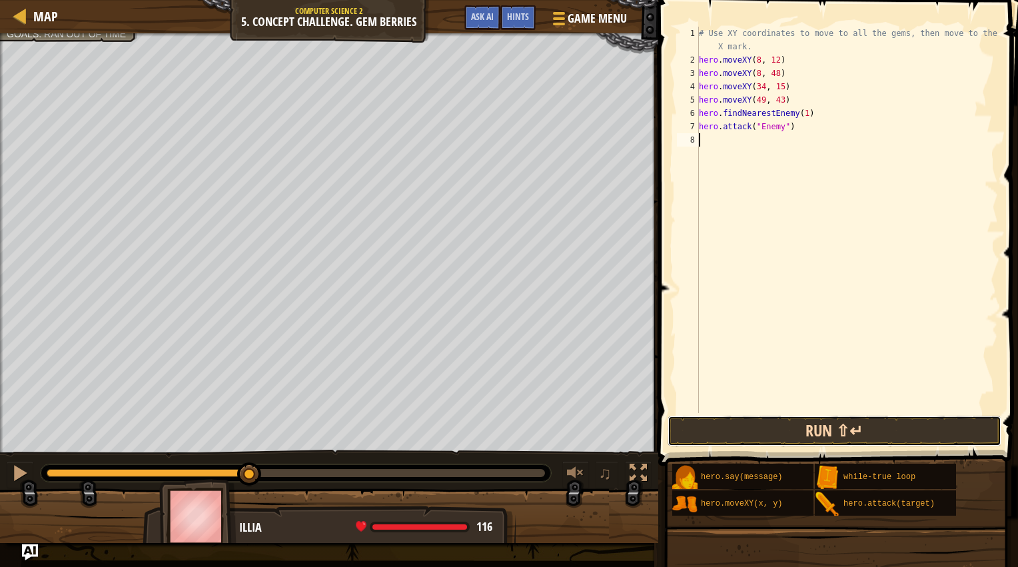
click at [834, 418] on button "Run ⇧↵" at bounding box center [835, 431] width 334 height 31
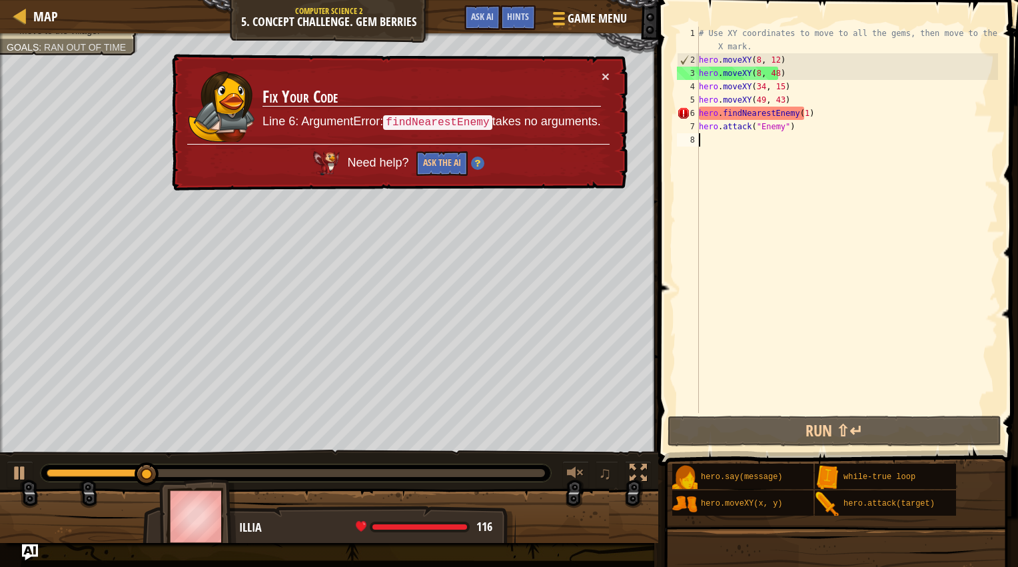
click at [800, 109] on div "# Use XY coordinates to move to all the gems, then move to the red X mark. hero…" at bounding box center [848, 240] width 302 height 427
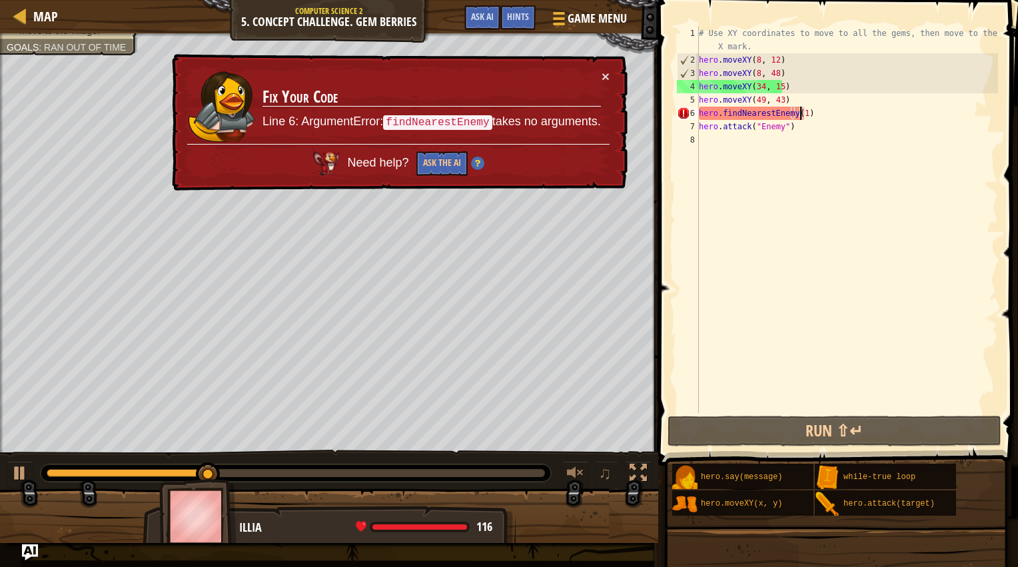
click at [800, 109] on div "# Use XY coordinates to move to all the gems, then move to the red X mark. hero…" at bounding box center [848, 240] width 302 height 427
type textarea "hero.findNearestEnemy()"
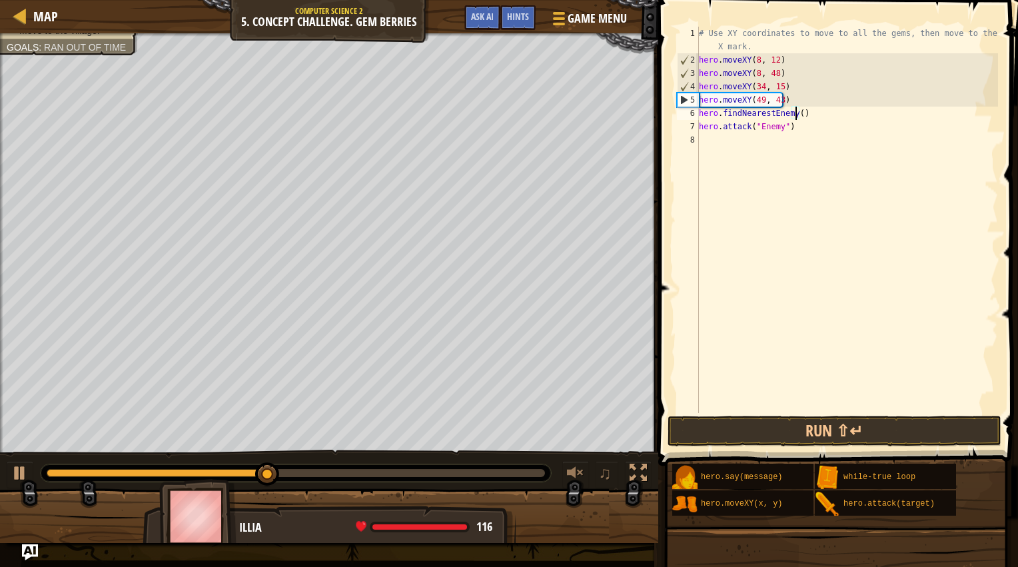
click at [735, 154] on div "# Use XY coordinates to move to all the gems, then move to the red X mark. hero…" at bounding box center [848, 240] width 302 height 427
type textarea "h"
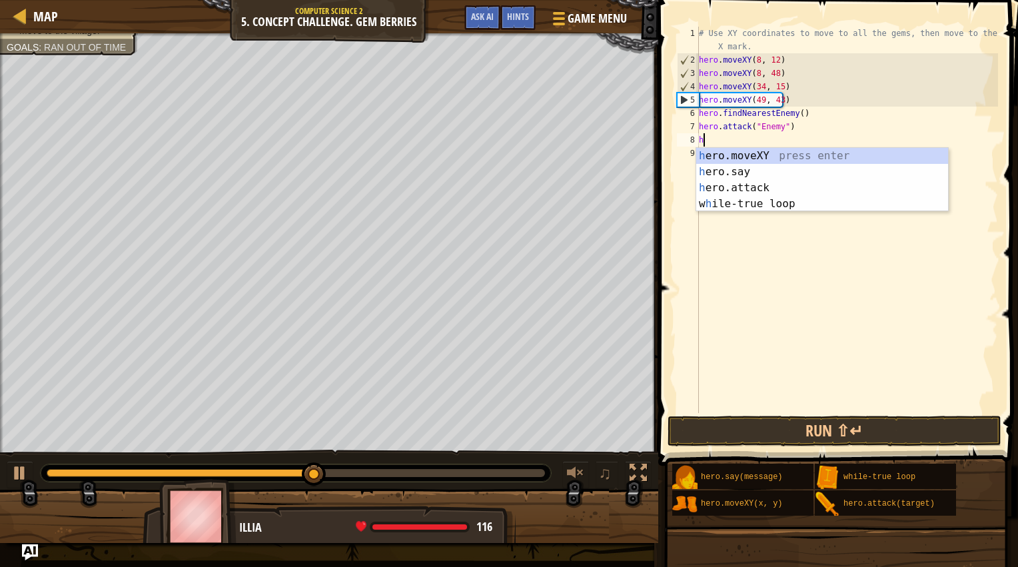
click at [768, 273] on div "# Use XY coordinates to move to all the gems, then move to the red X mark. hero…" at bounding box center [848, 240] width 302 height 427
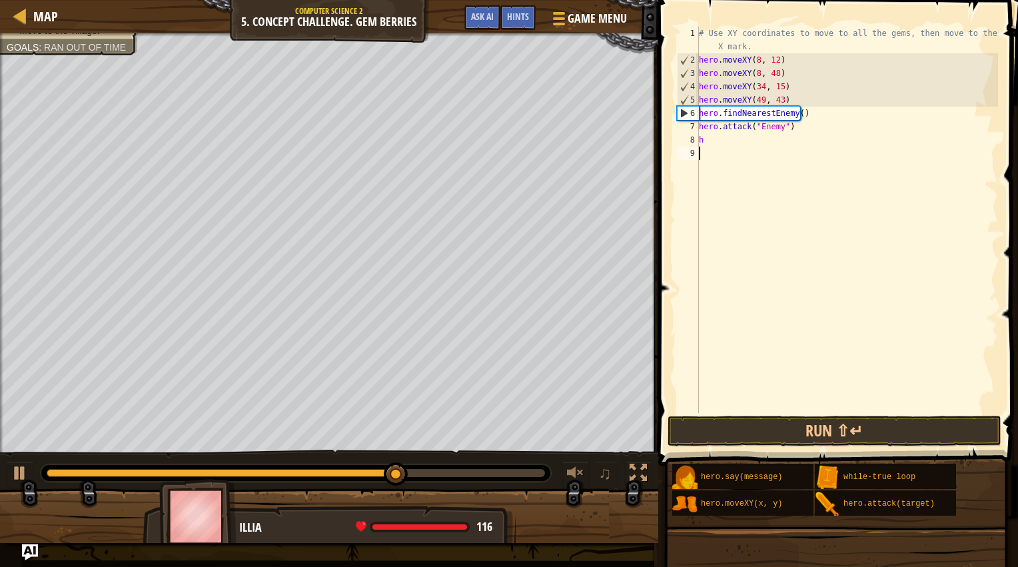
click at [786, 209] on div "# Use XY coordinates to move to all the gems, then move to the red X mark. hero…" at bounding box center [848, 240] width 302 height 427
click at [789, 274] on div "# Use XY coordinates to move to all the gems, then move to the red X mark. hero…" at bounding box center [848, 240] width 302 height 427
click at [790, 128] on div "# Use XY coordinates to move to all the gems, then move to the red X mark. hero…" at bounding box center [848, 240] width 302 height 427
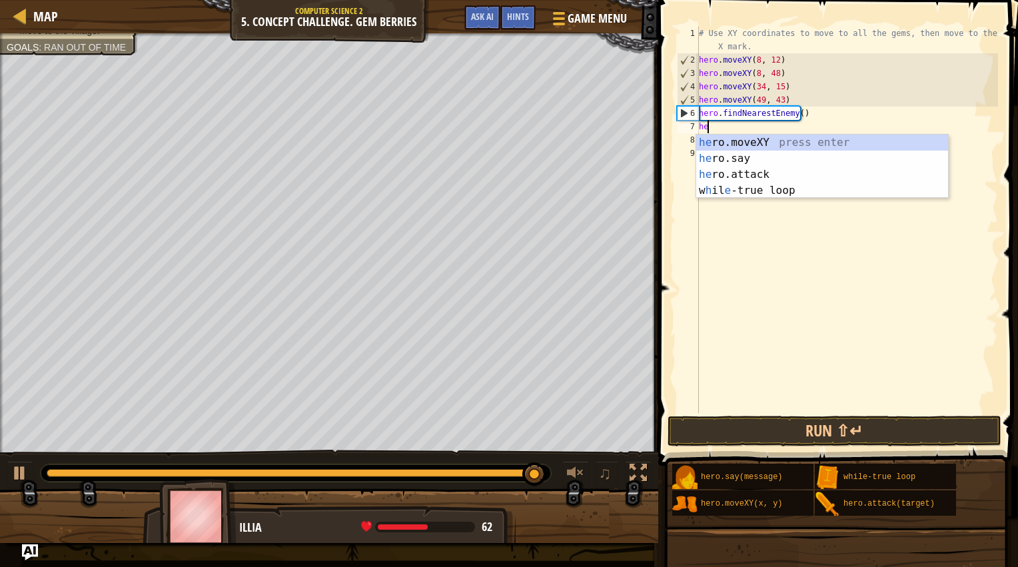
type textarea "h"
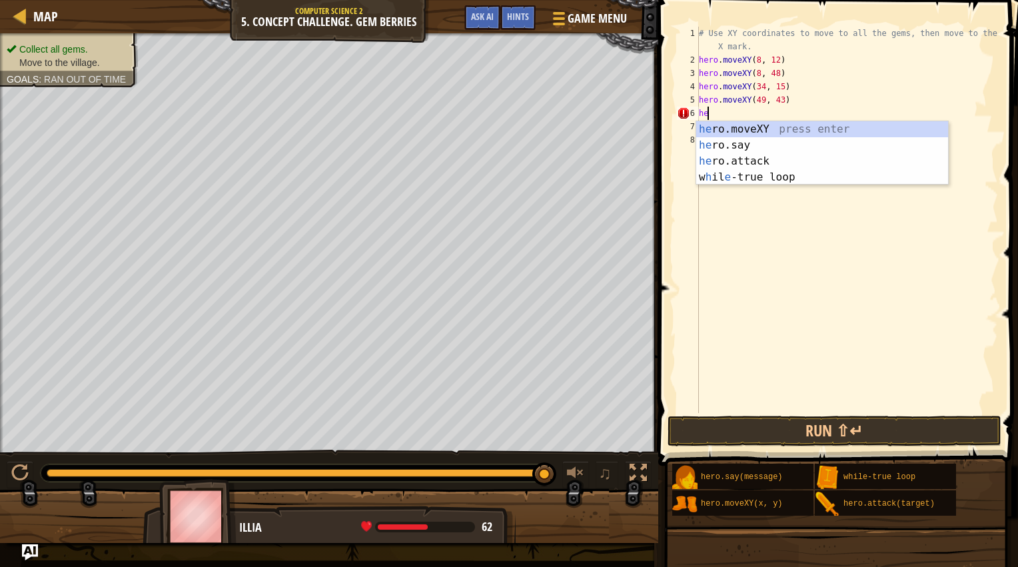
type textarea "h"
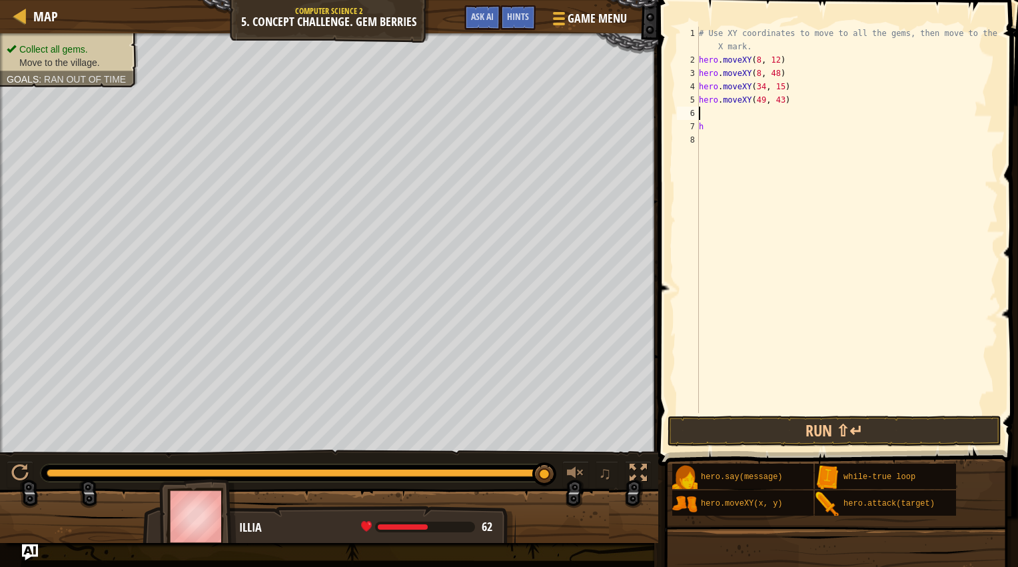
click at [729, 127] on div "# Use XY coordinates to move to all the gems, then move to the red X mark. hero…" at bounding box center [848, 240] width 302 height 427
type textarea "h"
click at [722, 114] on div "# Use XY coordinates to move to all the gems, then move to the red X mark. hero…" at bounding box center [848, 240] width 302 height 427
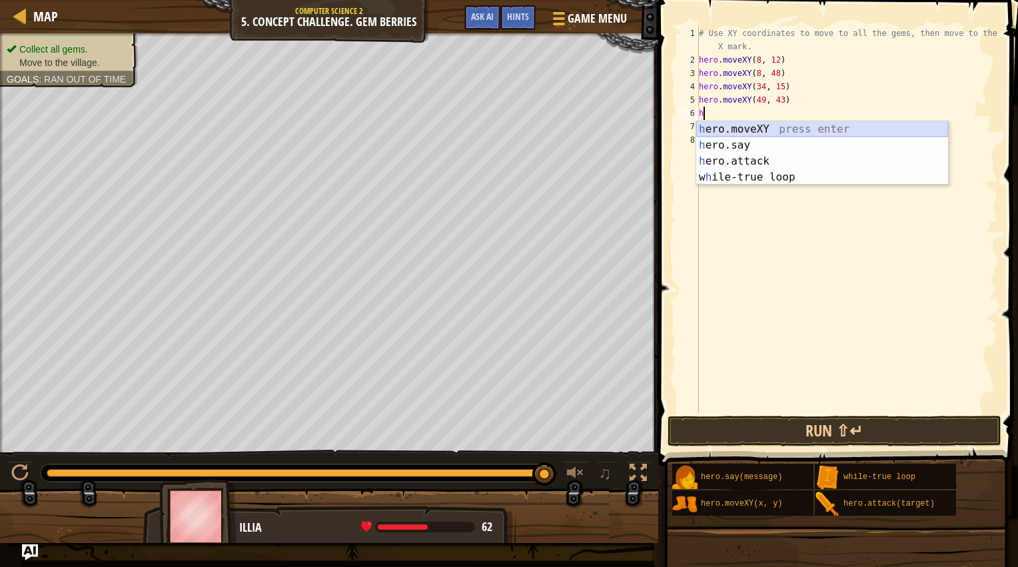
click at [728, 133] on div "h ero.moveXY press enter h ero.say press enter h ero.attack press enter w h ile…" at bounding box center [823, 169] width 252 height 96
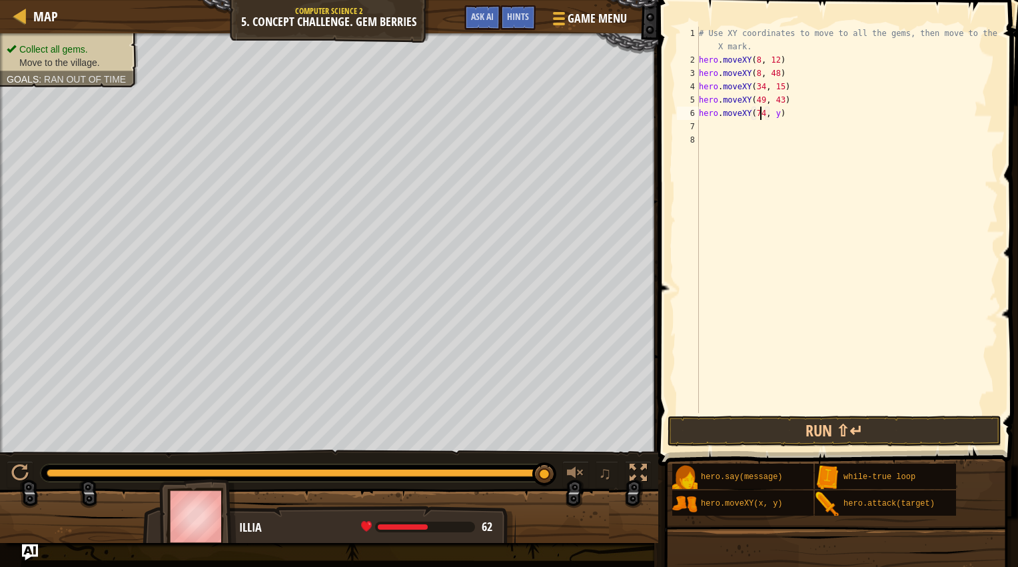
scroll to position [6, 5]
click at [771, 120] on div "# Use XY coordinates to move to all the gems, then move to the red X mark. hero…" at bounding box center [848, 240] width 302 height 427
click at [770, 117] on div "# Use XY coordinates to move to all the gems, then move to the red X mark. hero…" at bounding box center [848, 240] width 302 height 427
click at [773, 117] on div "# Use XY coordinates to move to all the gems, then move to the red X mark. hero…" at bounding box center [848, 240] width 302 height 427
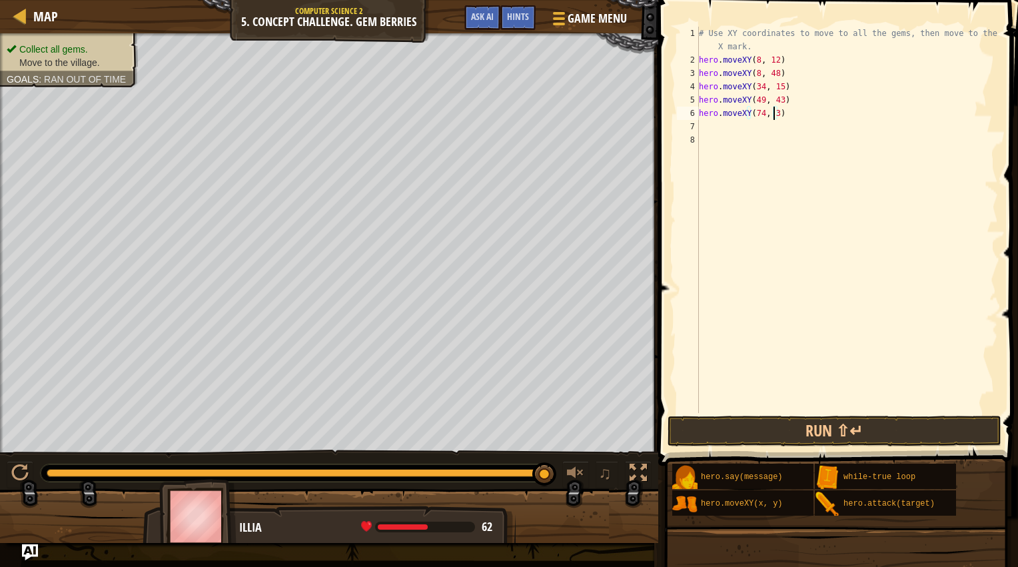
type textarea "hero.moveXY(74, 34)"
click at [729, 284] on div "# Use XY coordinates to move to all the gems, then move to the red X mark. hero…" at bounding box center [848, 240] width 302 height 427
click at [766, 424] on button "Run ⇧↵" at bounding box center [835, 431] width 334 height 31
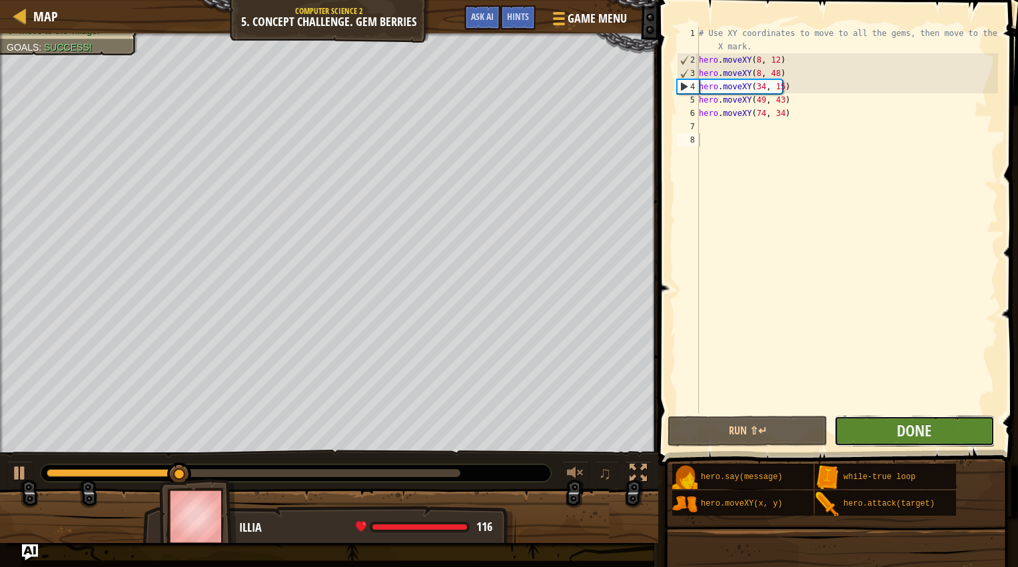
click at [909, 418] on button "Done" at bounding box center [914, 431] width 160 height 31
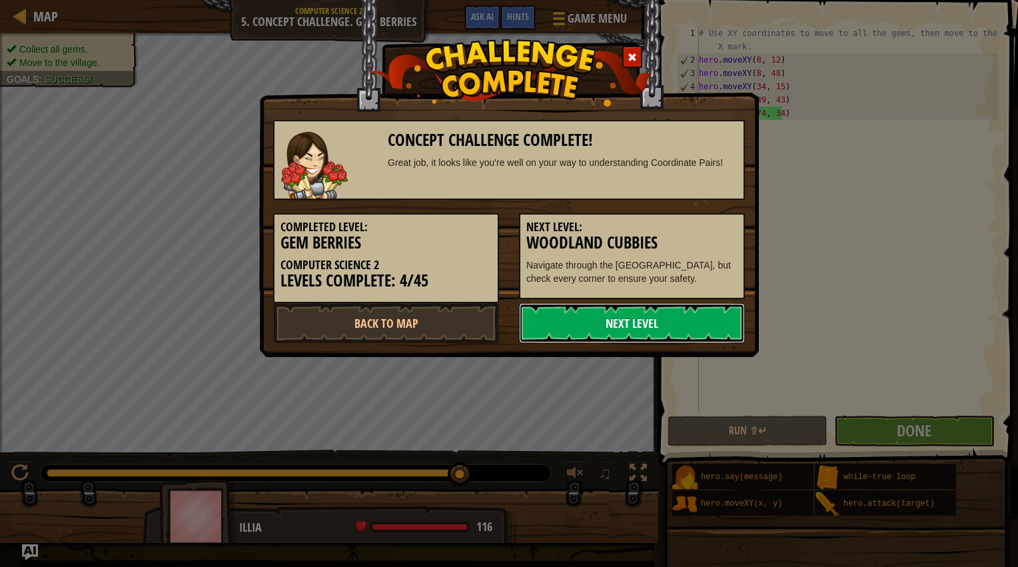
click at [653, 323] on link "Next Level" at bounding box center [632, 323] width 226 height 40
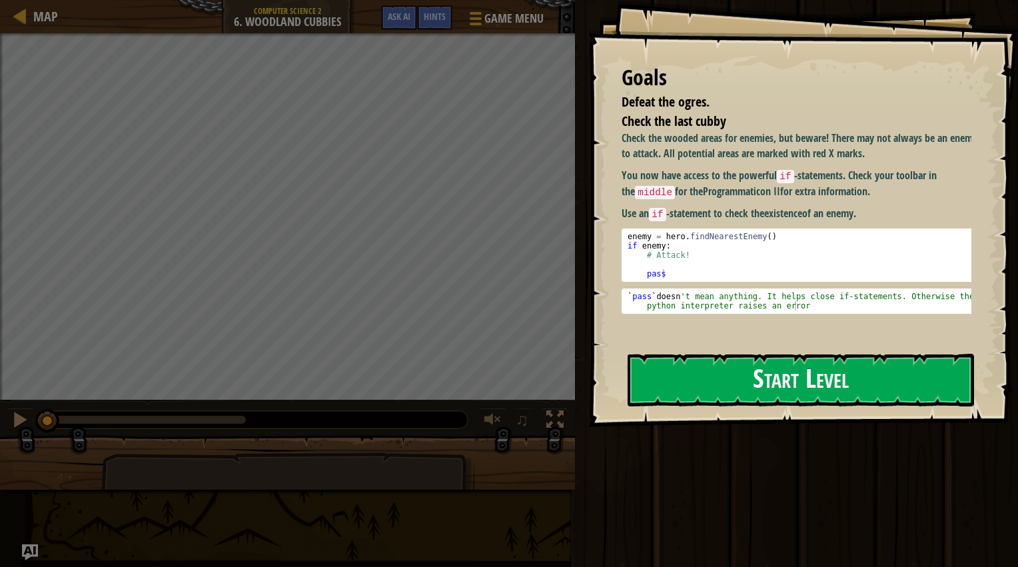
click at [848, 383] on button "Start Level" at bounding box center [801, 380] width 347 height 53
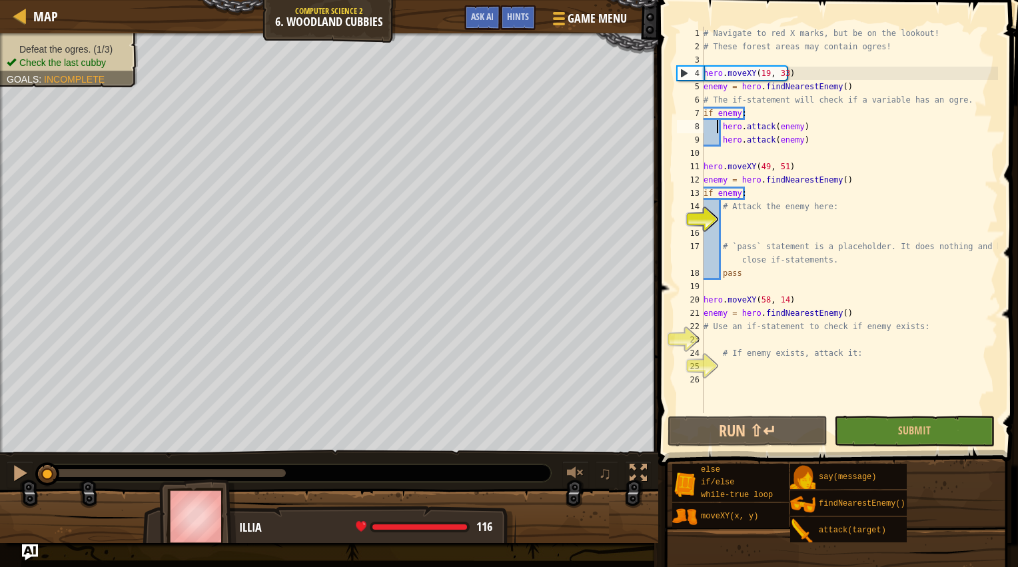
click at [717, 129] on div "# Navigate to red X marks, but be on the lookout! # These forest areas may cont…" at bounding box center [849, 233] width 297 height 413
type textarea "hero.attack(enemy)"
click at [736, 155] on div "# Navigate to red X marks, but be on the lookout! # These forest areas may cont…" at bounding box center [849, 233] width 297 height 413
click at [788, 436] on button "Run ⇧↵" at bounding box center [748, 431] width 160 height 31
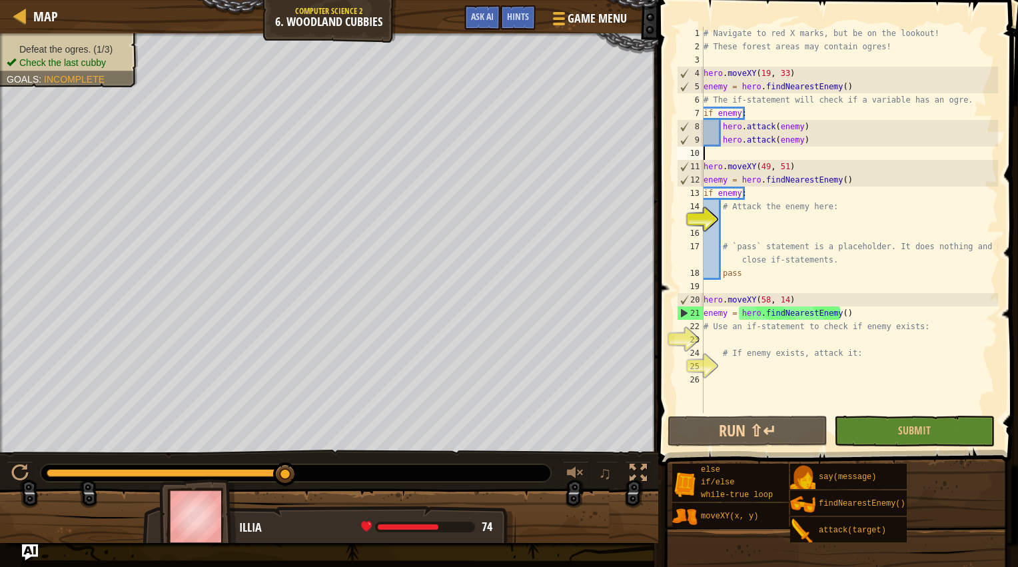
click at [725, 223] on div "# Navigate to red X marks, but be on the lookout! # These forest areas may cont…" at bounding box center [849, 233] width 297 height 413
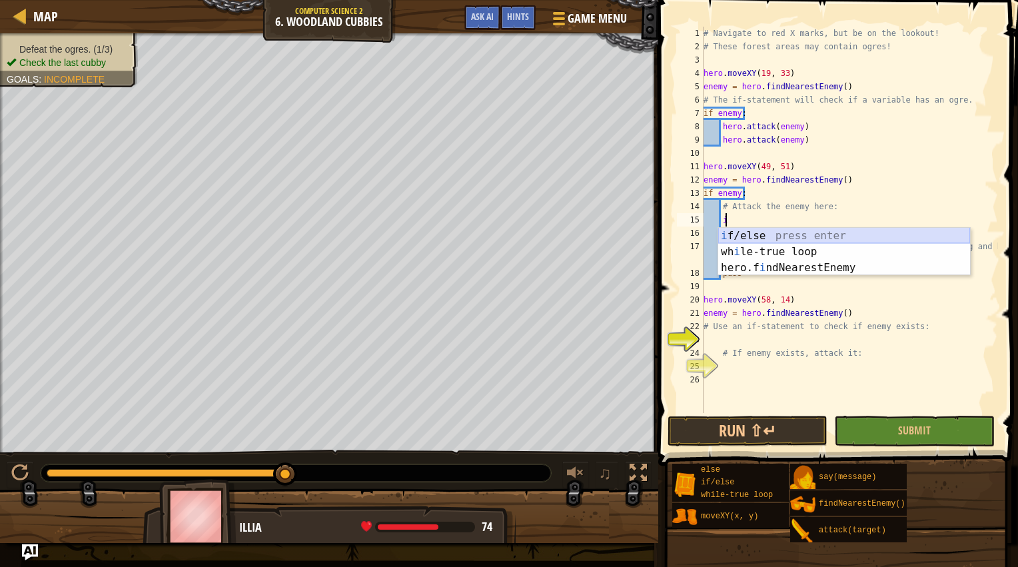
click at [736, 240] on div "i f/else press enter wh i le-true loop press enter hero.f i ndNearestEnemy pres…" at bounding box center [845, 268] width 252 height 80
type textarea "if enemy:"
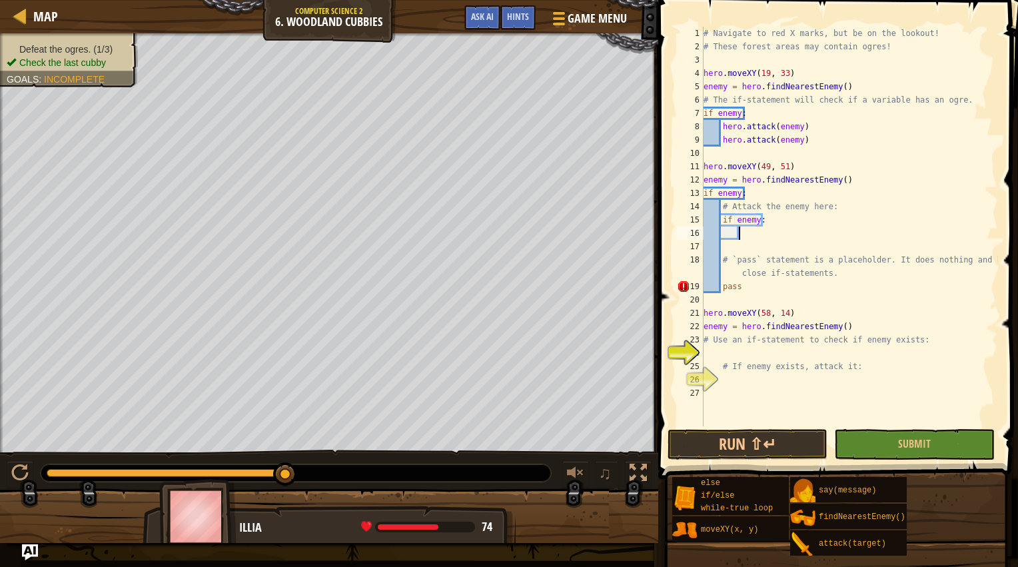
click at [751, 229] on div "# Navigate to red X marks, but be on the lookout! # These forest areas may cont…" at bounding box center [849, 240] width 297 height 427
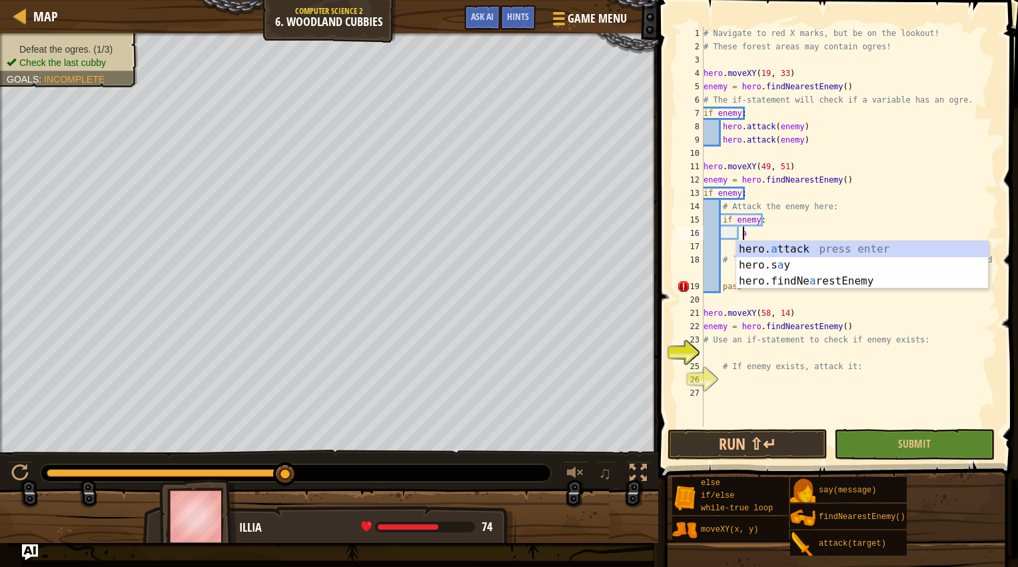
scroll to position [6, 2]
click at [762, 245] on div "hero. a ttack press enter hero.s a y press enter hero.findNe a restEnemy press …" at bounding box center [863, 281] width 252 height 80
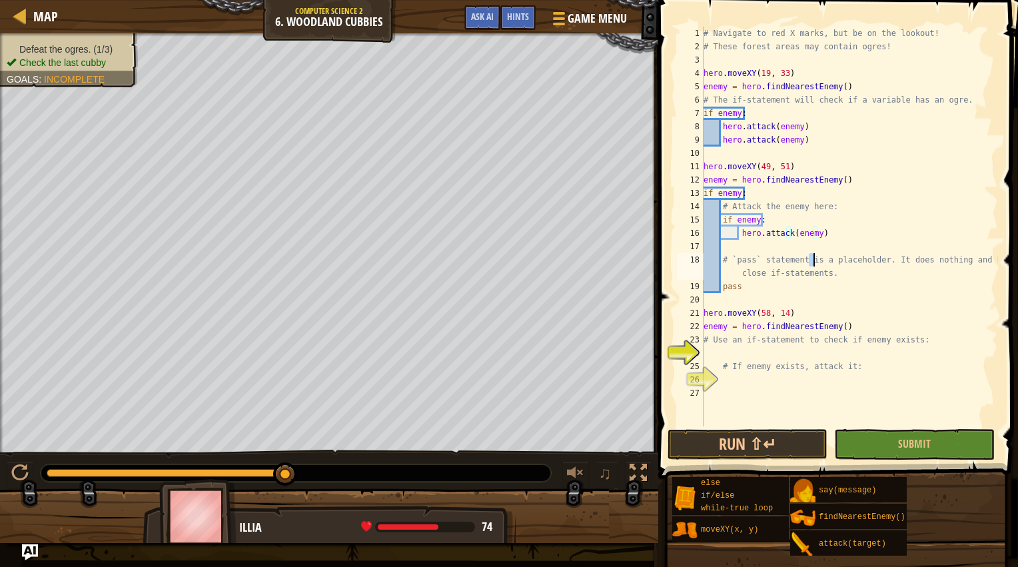
click at [813, 266] on div "# Navigate to red X marks, but be on the lookout! # These forest areas may cont…" at bounding box center [849, 240] width 297 height 427
type textarea "# `pass` statement is a placeholder. It does nothing and helps close if-stateme…"
click at [798, 437] on button "Run ⇧↵" at bounding box center [748, 444] width 160 height 31
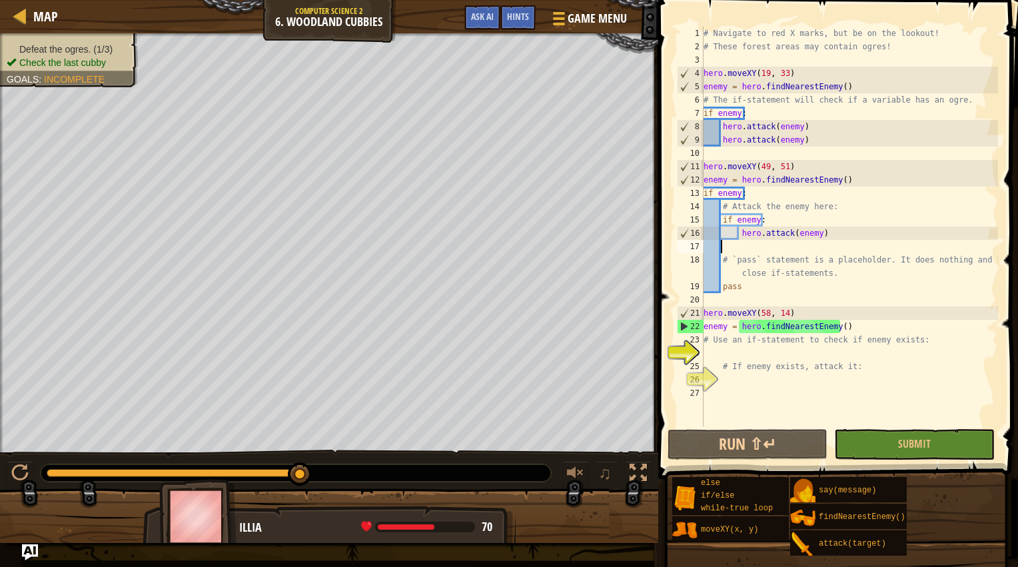
click at [778, 245] on div "# Navigate to red X marks, but be on the lookout! # These forest areas may cont…" at bounding box center [849, 240] width 297 height 427
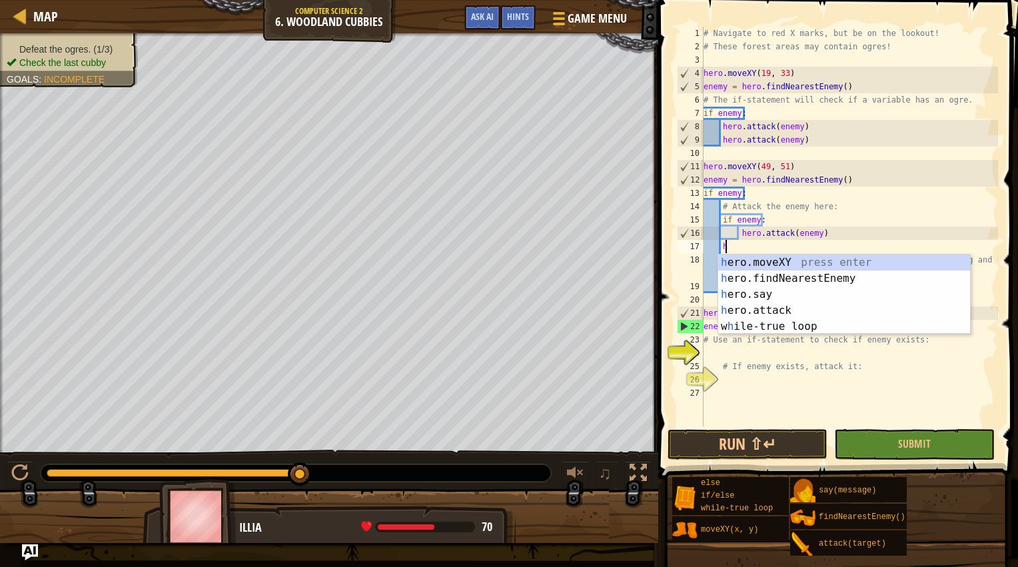
scroll to position [6, 1]
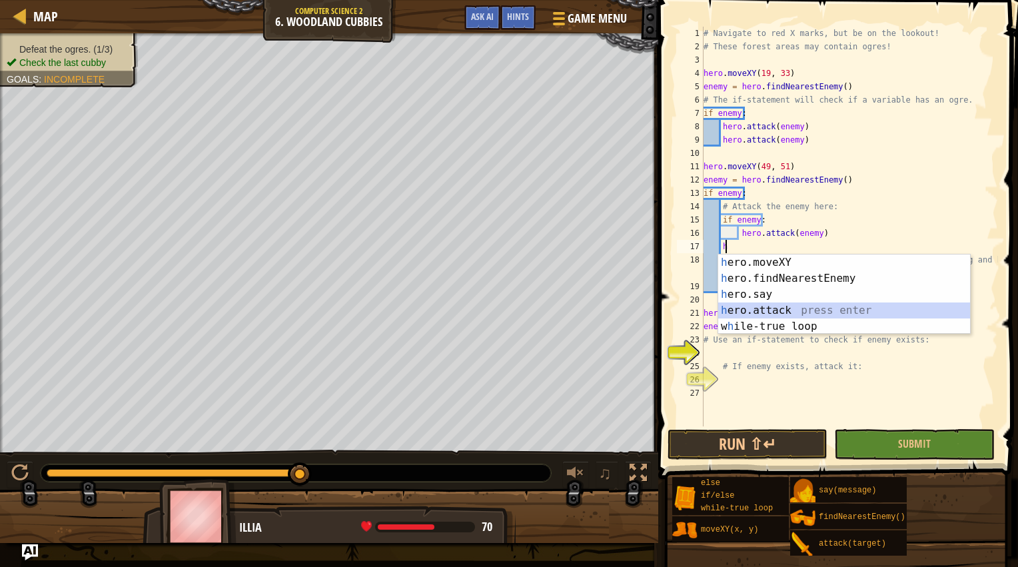
click at [780, 303] on div "h ero.moveXY press enter h ero.findNearestEnemy press enter h ero.say press ent…" at bounding box center [845, 311] width 252 height 112
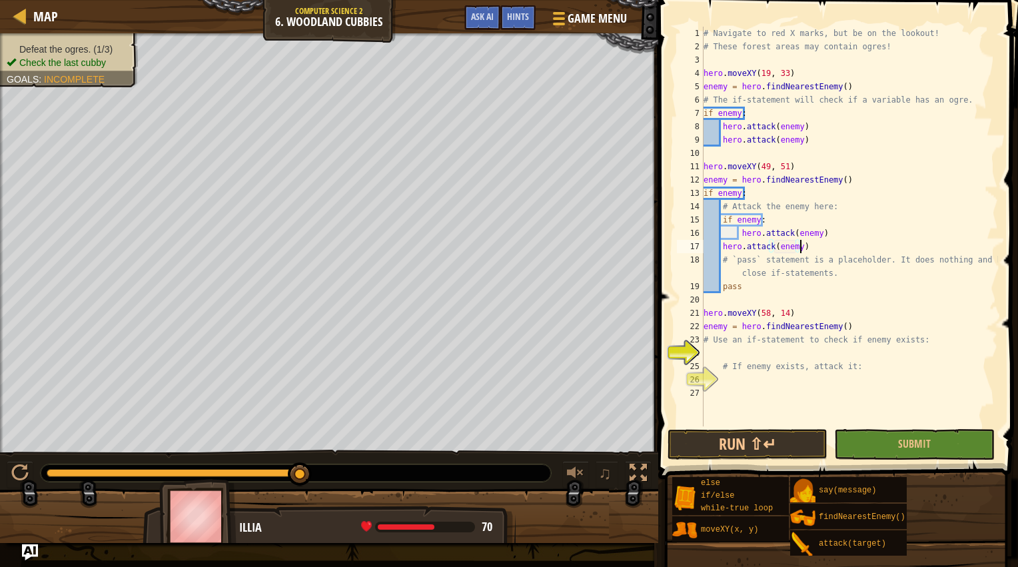
click at [839, 247] on div "# Navigate to red X marks, but be on the lookout! # These forest areas may cont…" at bounding box center [849, 240] width 297 height 427
click at [798, 436] on button "Run ⇧↵" at bounding box center [748, 444] width 160 height 31
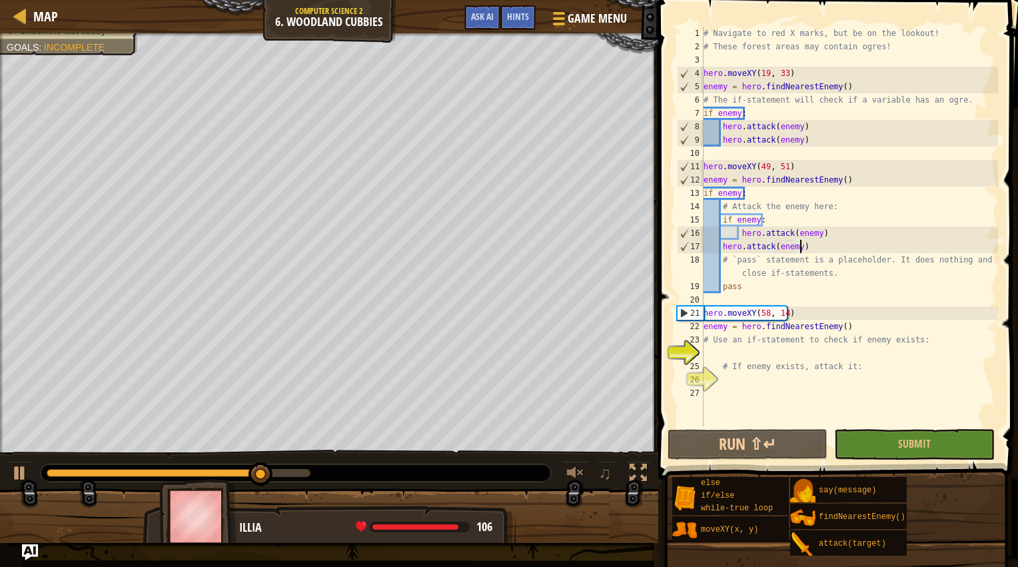
click at [731, 346] on div "# Navigate to red X marks, but be on the lookout! # These forest areas may cont…" at bounding box center [849, 240] width 297 height 427
type textarea "# Use an if-statement to check if enemy exists:"
click at [728, 351] on div "# Navigate to red X marks, but be on the lookout! # These forest areas may cont…" at bounding box center [849, 240] width 297 height 427
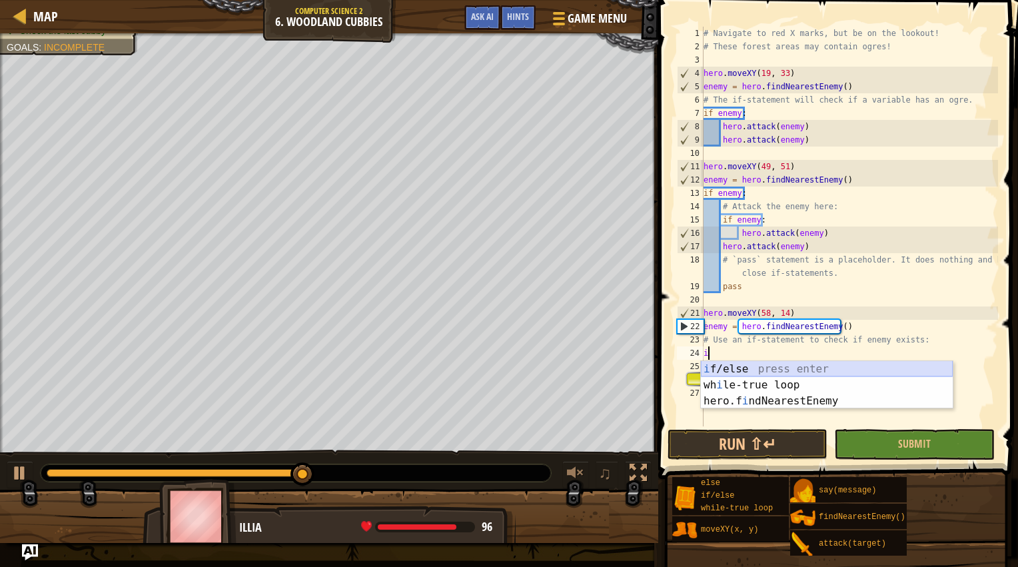
click at [727, 371] on div "i f/else press enter wh i le-true loop press enter hero.f i ndNearestEnemy pres…" at bounding box center [827, 401] width 252 height 80
type textarea "if enemy:"
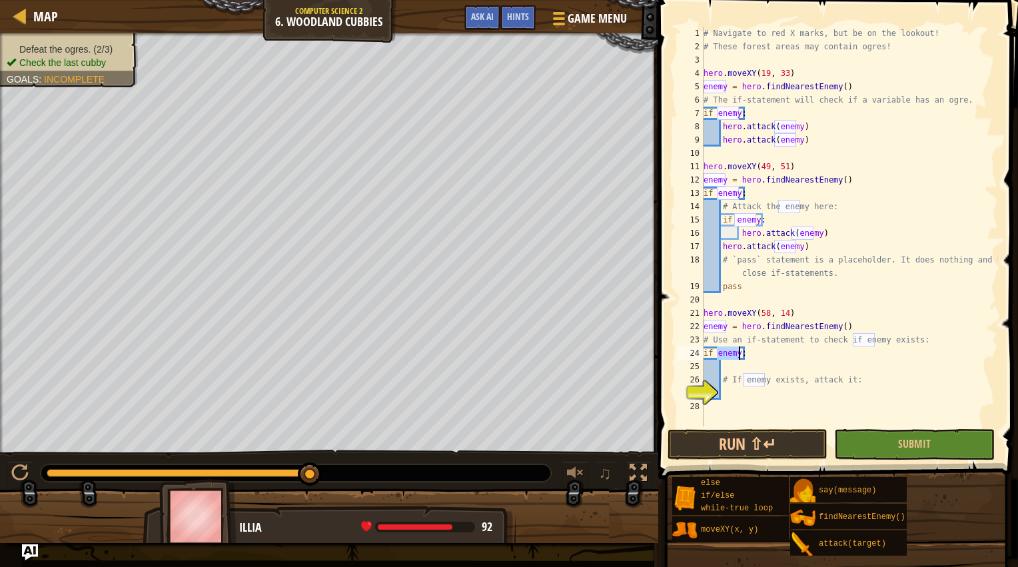
click at [734, 368] on div "# Navigate to red X marks, but be on the lookout! # These forest areas may cont…" at bounding box center [849, 240] width 297 height 427
type textarea "s"
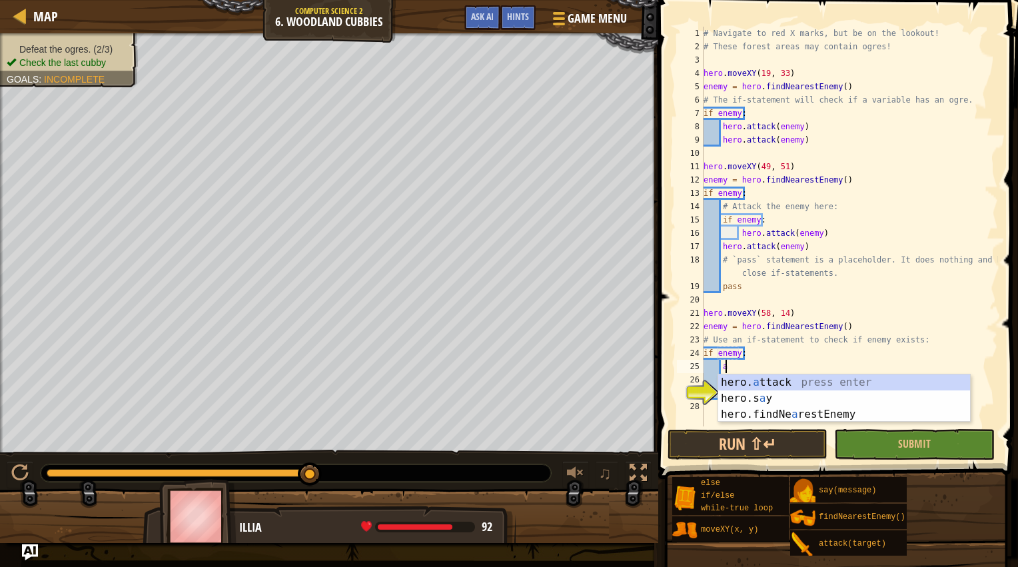
scroll to position [6, 1]
click at [747, 386] on div "hero. a ttack press enter hero.s a y press enter hero.findNe a restEnemy press …" at bounding box center [845, 415] width 252 height 80
type textarea "hero.attack(enemy)"
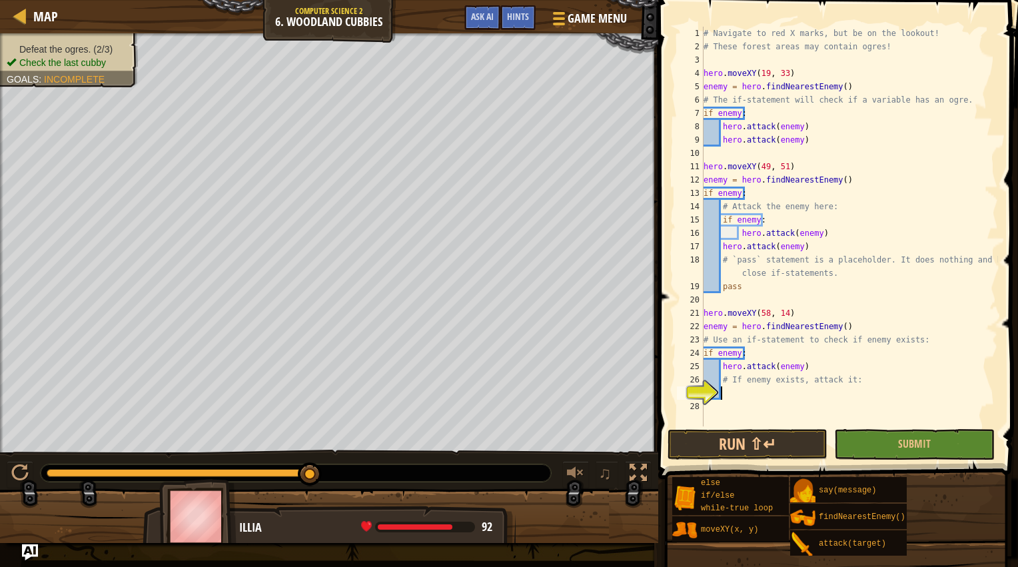
click at [735, 394] on div "# Navigate to red X marks, but be on the lookout! # These forest areas may cont…" at bounding box center [849, 240] width 297 height 427
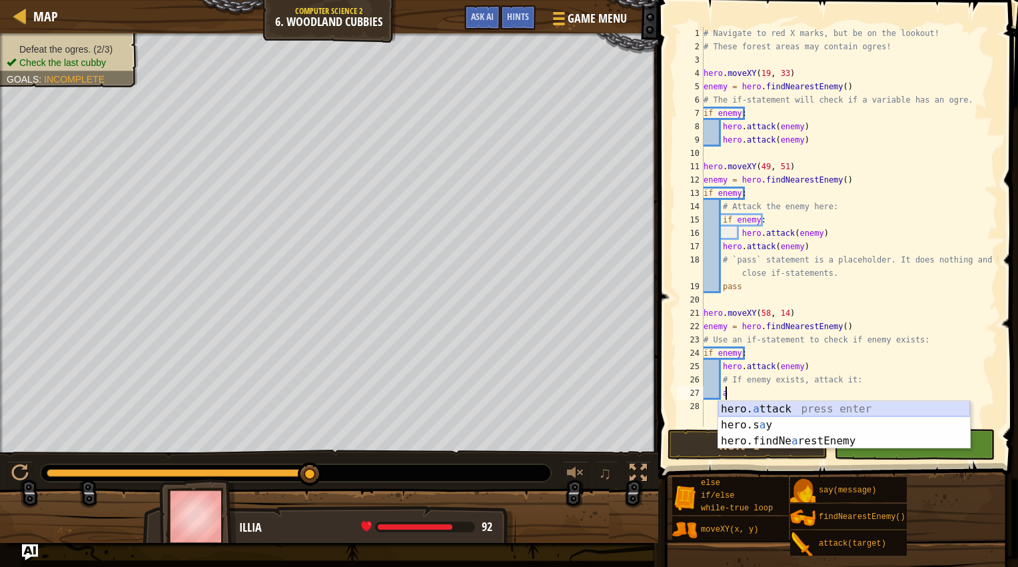
click at [748, 413] on div "hero. a ttack press enter hero.s a y press enter hero.findNe a restEnemy press …" at bounding box center [845, 441] width 252 height 80
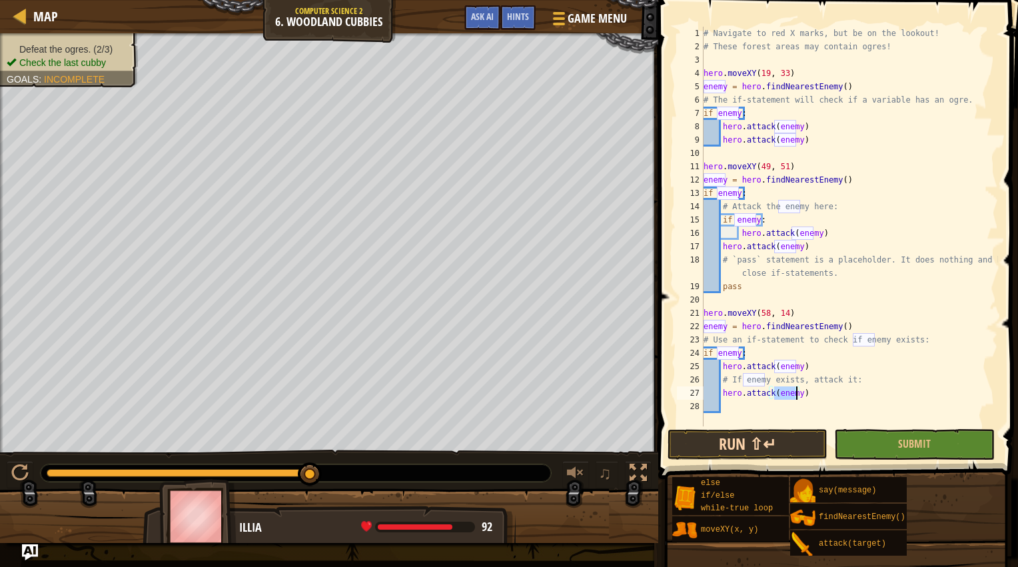
type textarea "hero.attack(enemy)"
click at [758, 445] on button "Run ⇧↵" at bounding box center [748, 444] width 160 height 31
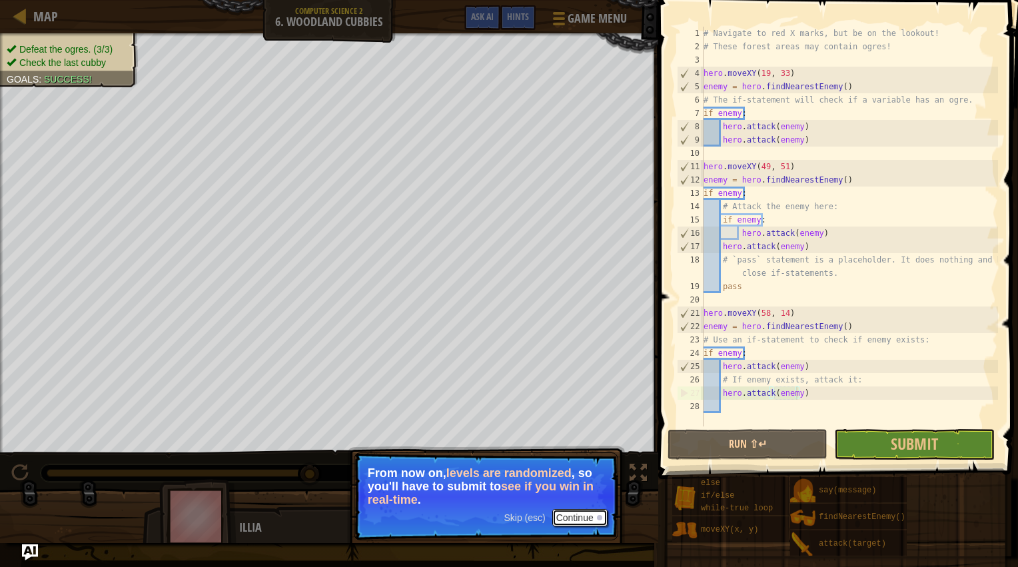
click at [576, 512] on button "Continue" at bounding box center [580, 517] width 55 height 17
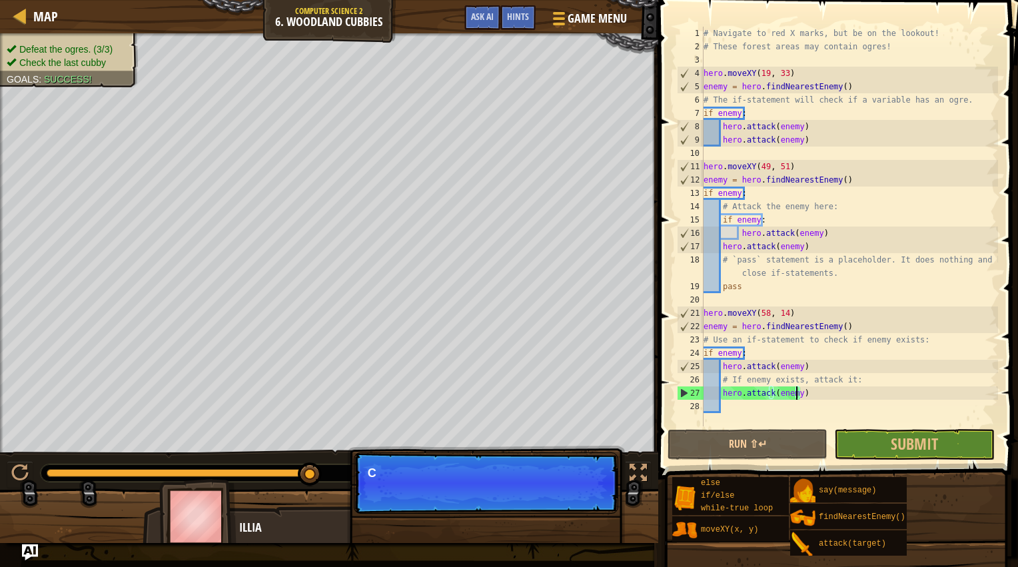
scroll to position [6, 7]
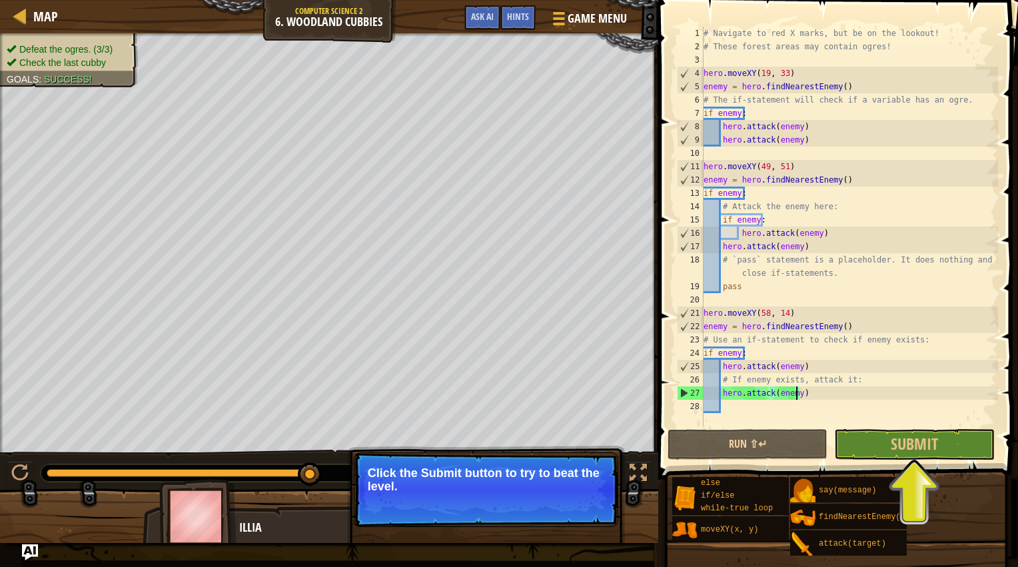
click at [899, 424] on div "# Navigate to red X marks, but be on the lookout! # These forest areas may cont…" at bounding box center [849, 240] width 297 height 427
click at [898, 436] on span "Submit" at bounding box center [914, 443] width 47 height 21
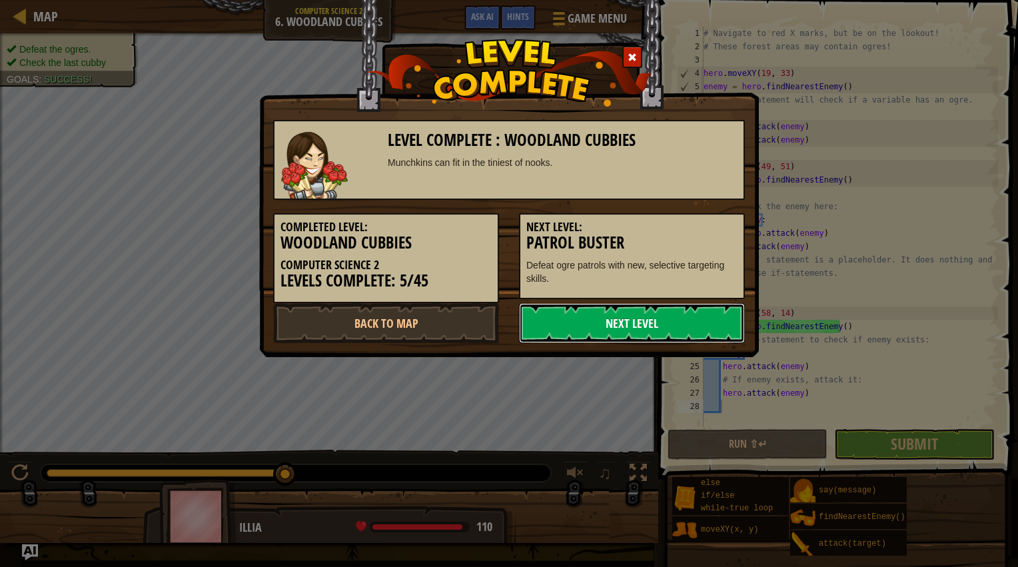
click at [724, 308] on link "Next Level" at bounding box center [632, 323] width 226 height 40
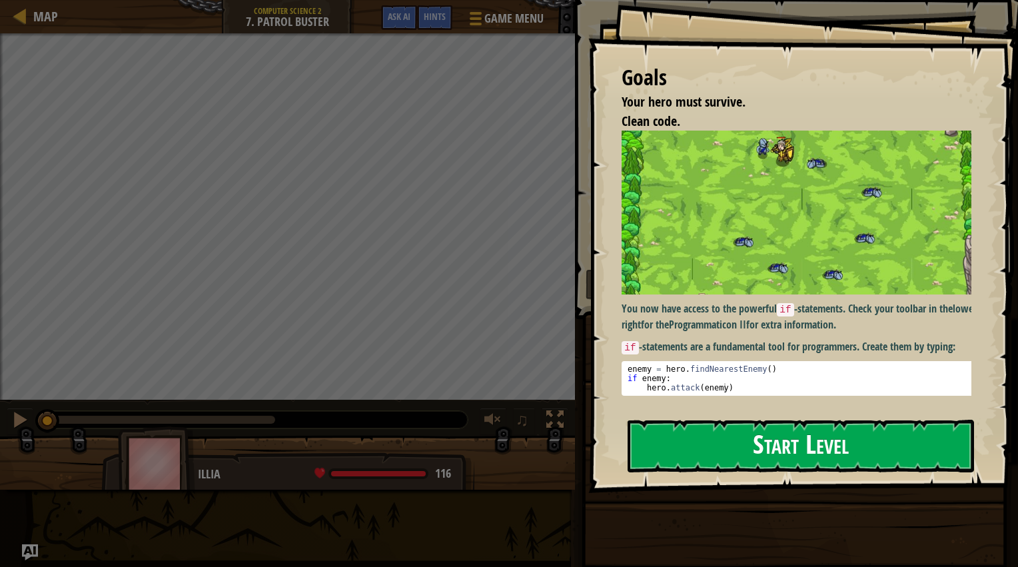
click at [810, 439] on button "Start Level" at bounding box center [801, 446] width 347 height 53
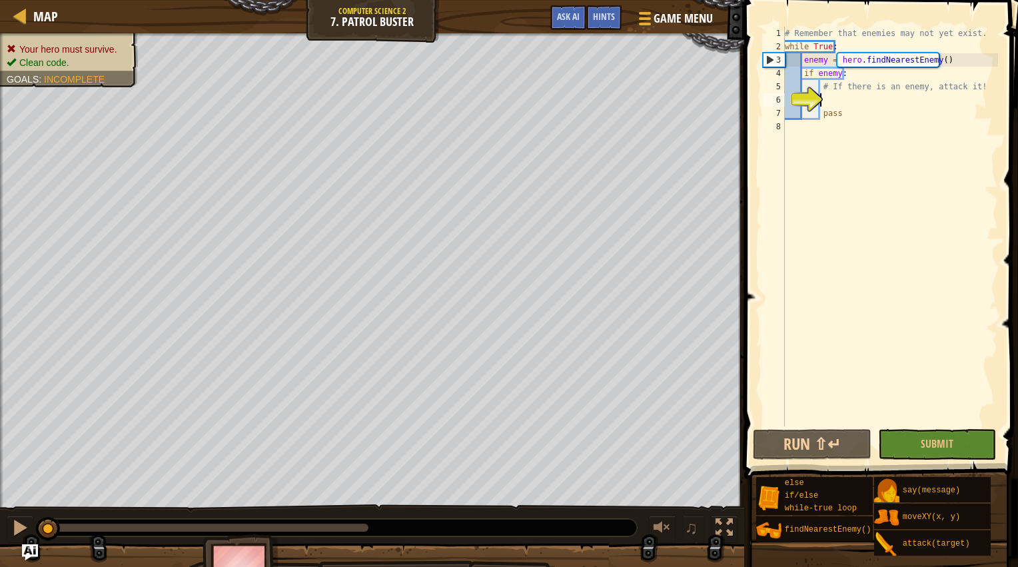
scroll to position [6, 2]
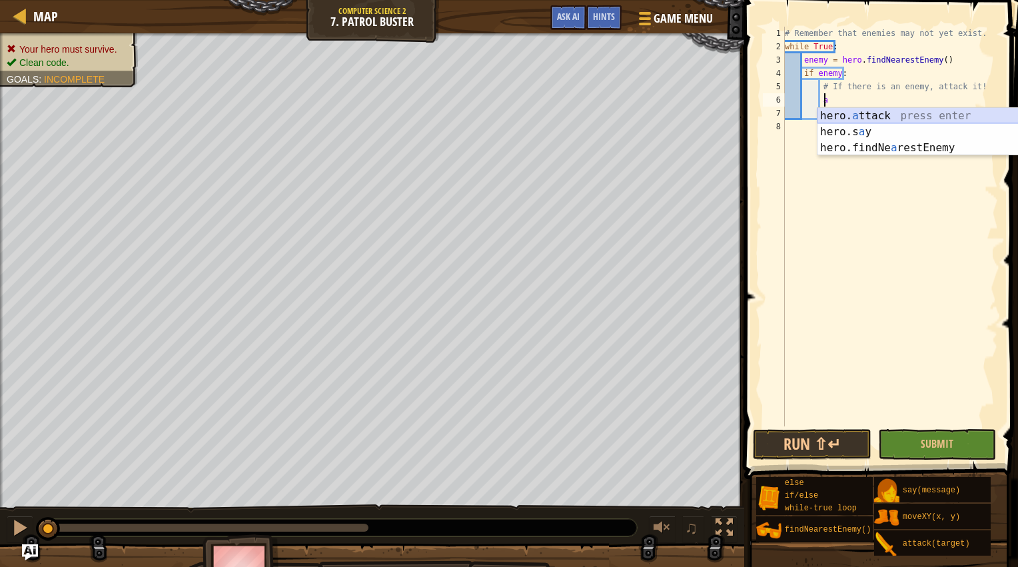
click at [842, 109] on div "hero. a ttack press enter hero.s a y press enter hero.findNe a restEnemy press …" at bounding box center [944, 148] width 252 height 80
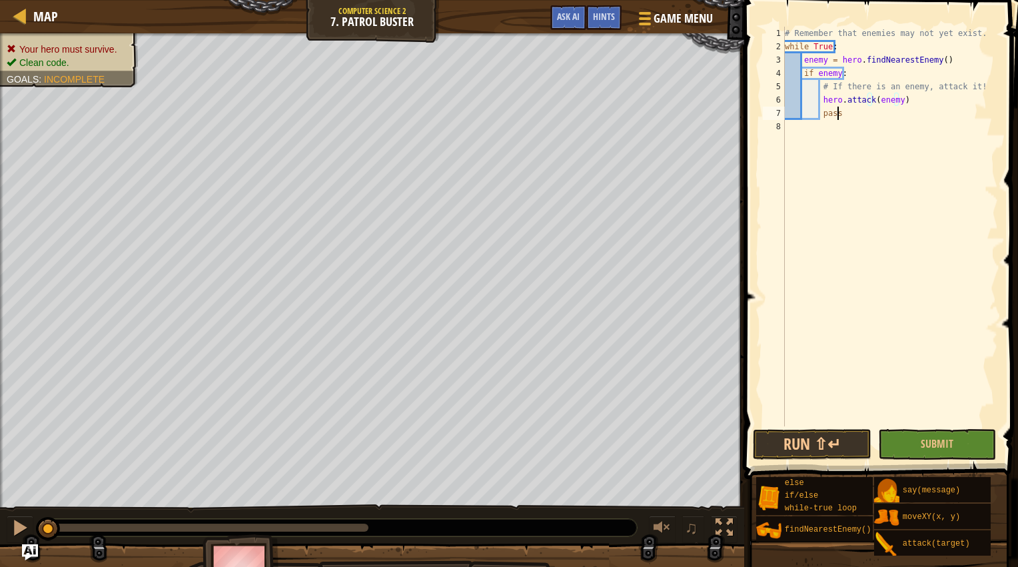
click at [853, 112] on div "# Remember that enemies may not yet exist. while True : enemy = hero . findNear…" at bounding box center [890, 240] width 216 height 427
type textarea "p"
type textarea "pass"
click at [909, 229] on div "# Remember that enemies may not yet exist. while True : enemy = hero . findNear…" at bounding box center [890, 240] width 216 height 427
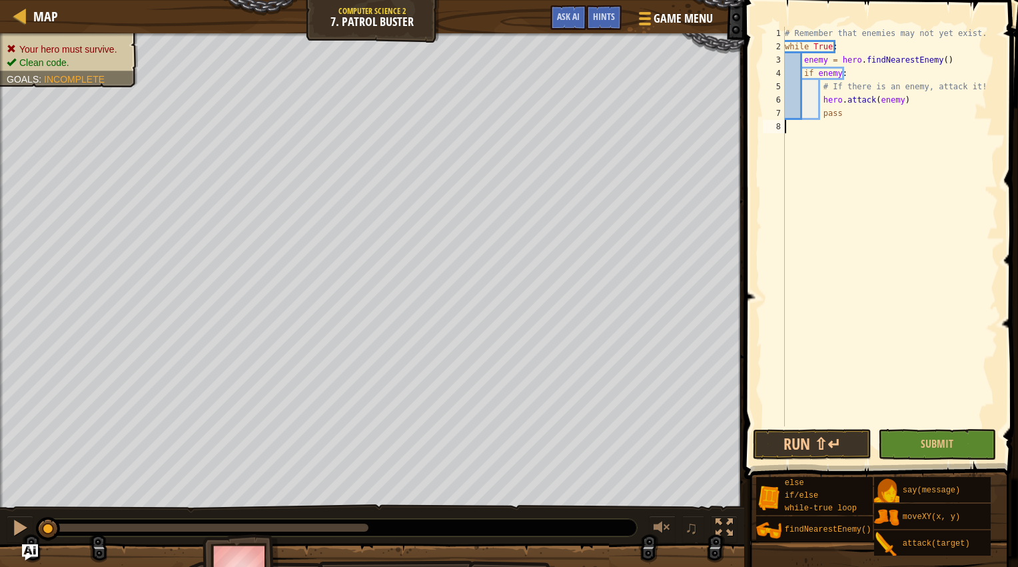
scroll to position [6, 0]
click at [826, 445] on button "Run ⇧↵" at bounding box center [812, 444] width 119 height 31
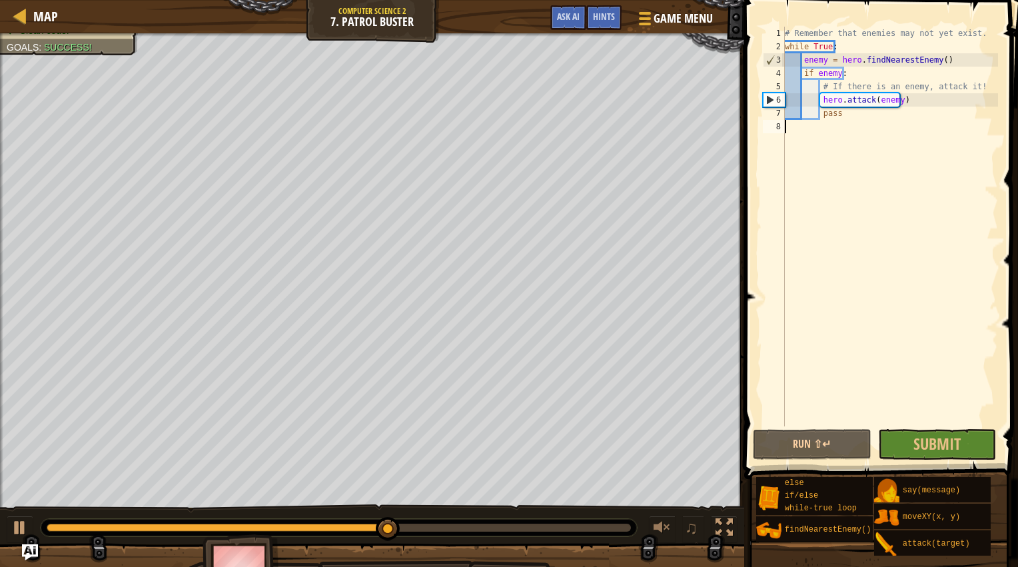
click at [1008, 0] on html "Map Computer Science 2 7. Patrol Buster Game Menu Done Hints Ask AI 1 ההההההההה…" at bounding box center [509, 0] width 1018 height 0
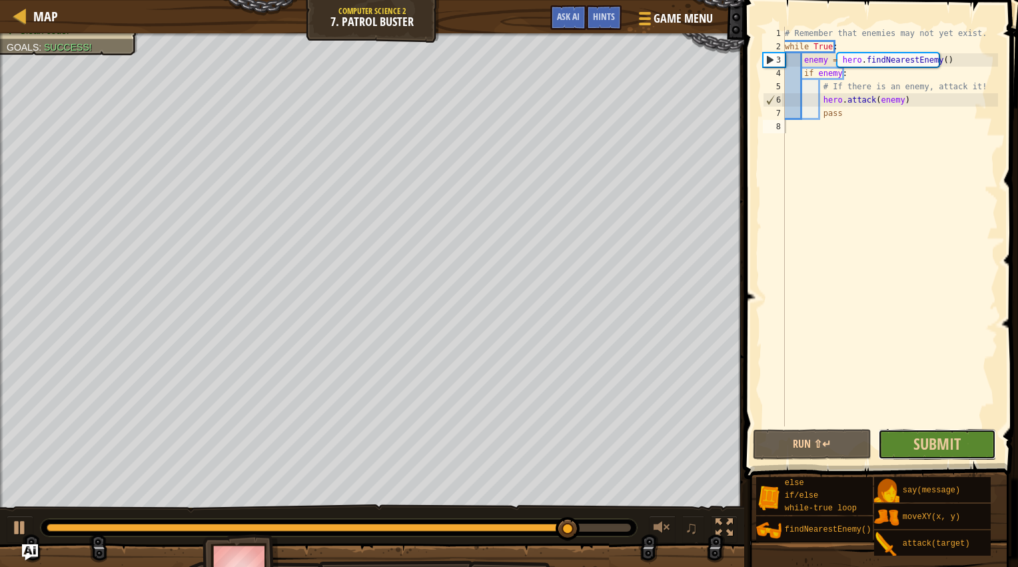
click at [921, 431] on button "Submit" at bounding box center [937, 444] width 119 height 31
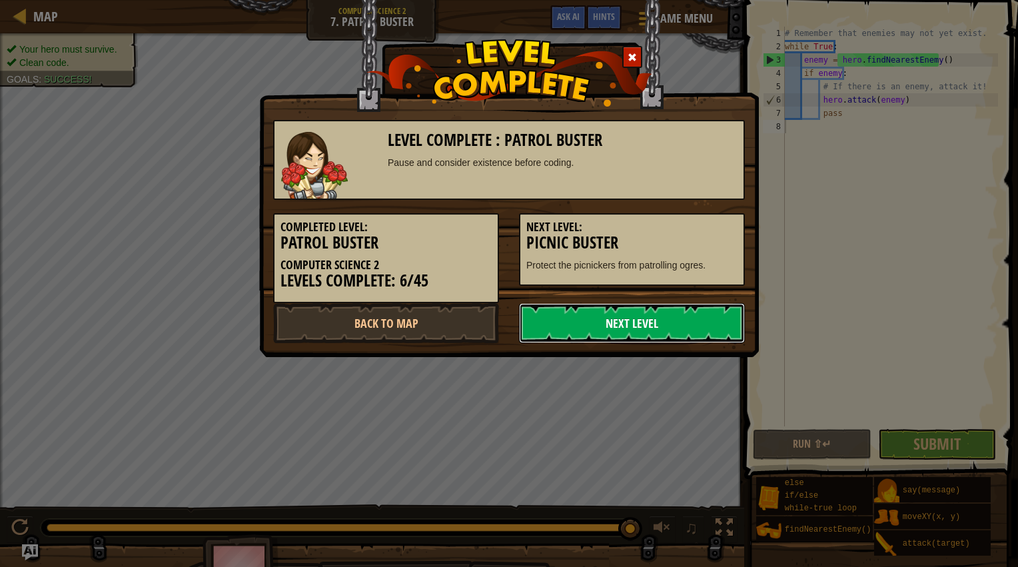
click at [625, 316] on link "Next Level" at bounding box center [632, 323] width 226 height 40
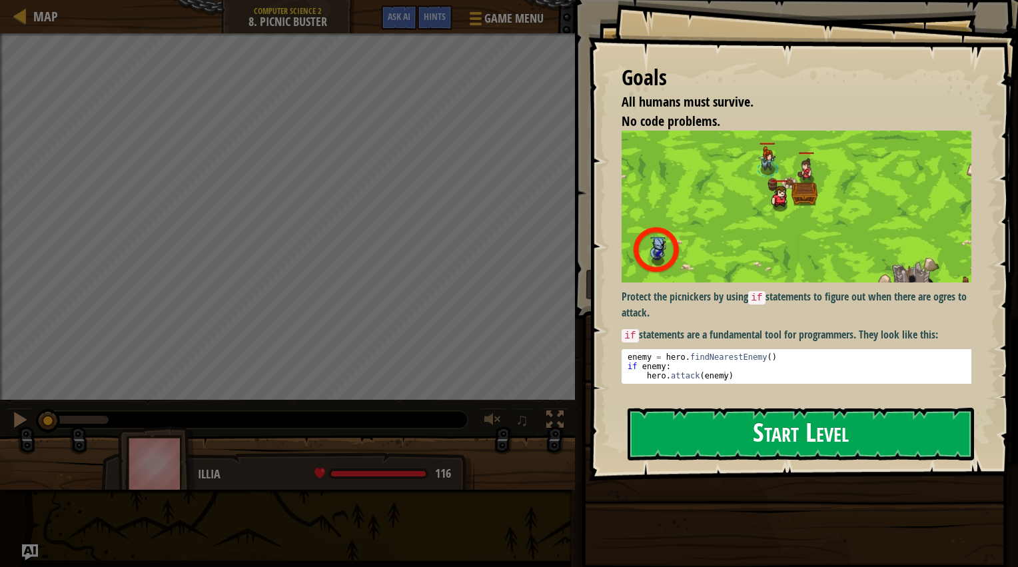
click at [778, 427] on button "Start Level" at bounding box center [801, 434] width 347 height 53
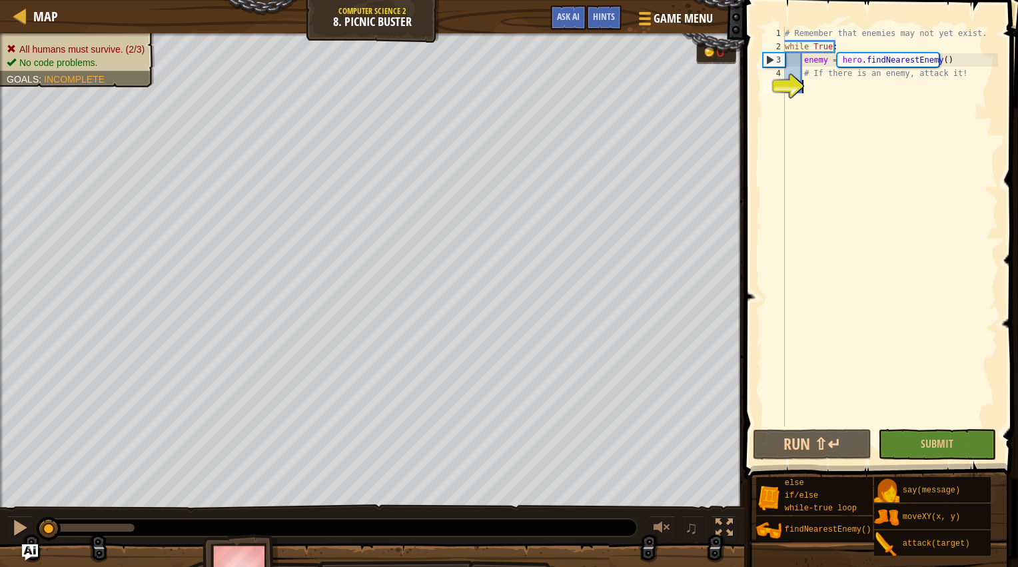
type textarea "i"
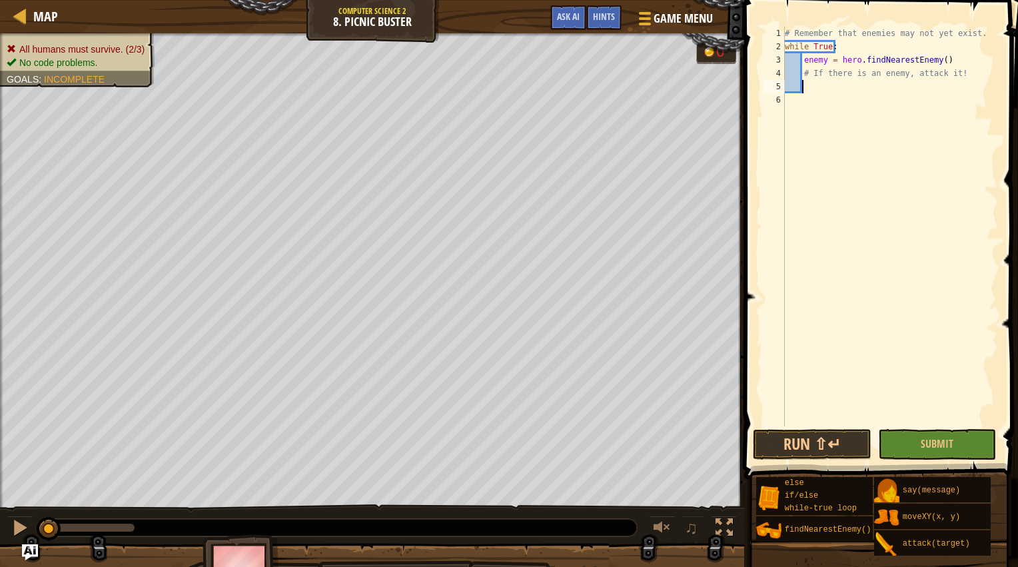
scroll to position [6, 0]
type textarea "o"
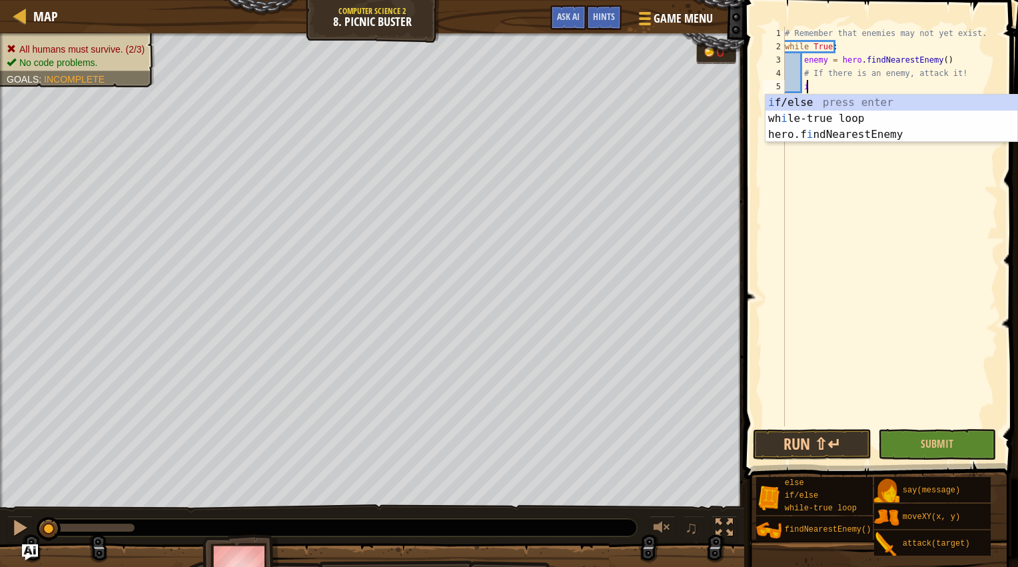
scroll to position [6, 1]
click at [808, 101] on div "i f/else press enter wh i le-true loop press enter hero.f i ndNearestEnemy pres…" at bounding box center [892, 135] width 252 height 80
type textarea "if enemy:"
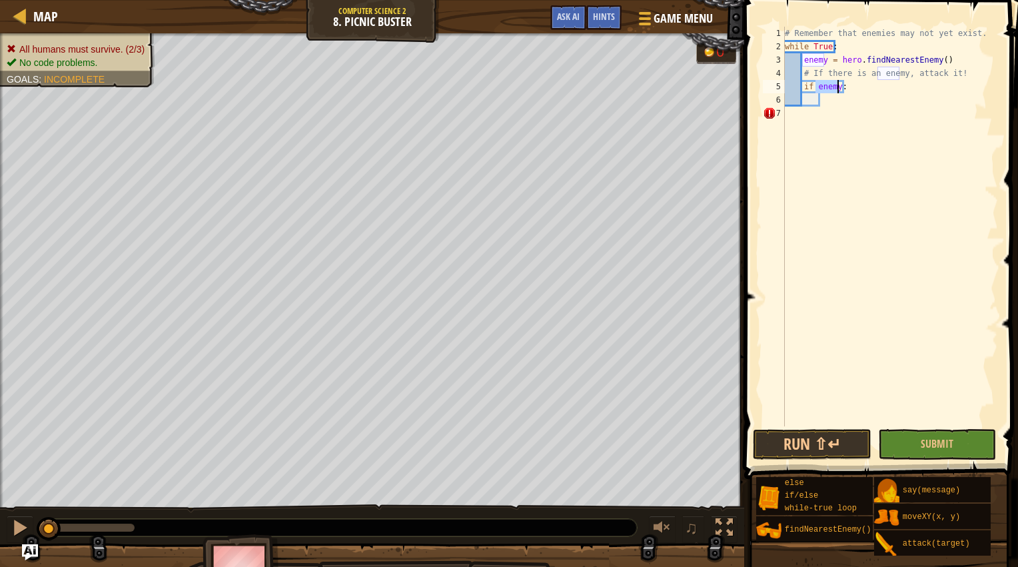
click at [832, 100] on div "# Remember that enemies may not yet exist. while True : enemy = hero . findNear…" at bounding box center [890, 240] width 216 height 427
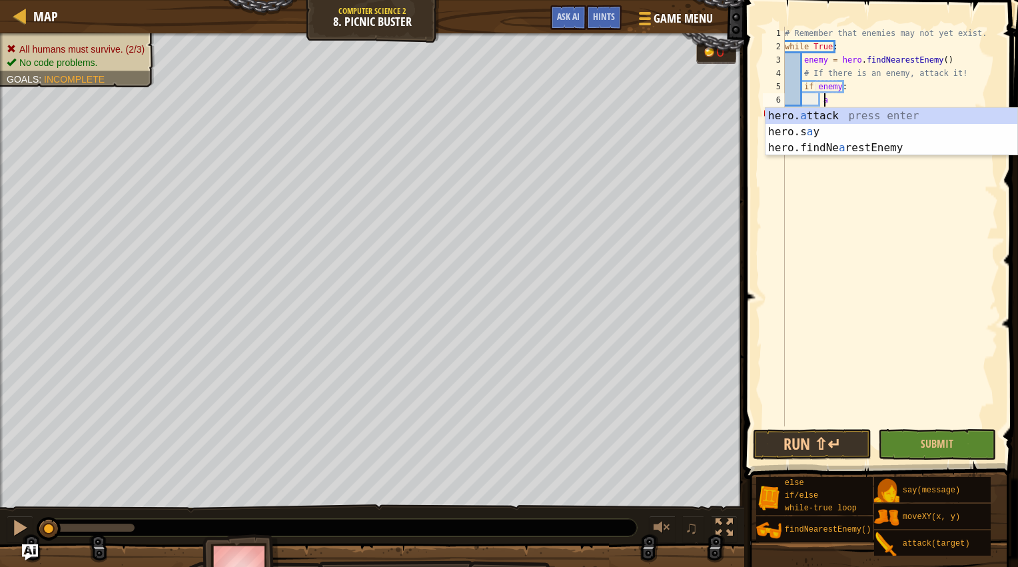
scroll to position [6, 2]
click at [832, 115] on div "hero. a ttack press enter hero.s a y press enter hero.findNe a restEnemy press …" at bounding box center [892, 148] width 252 height 80
type textarea "hero.attack(enemy)"
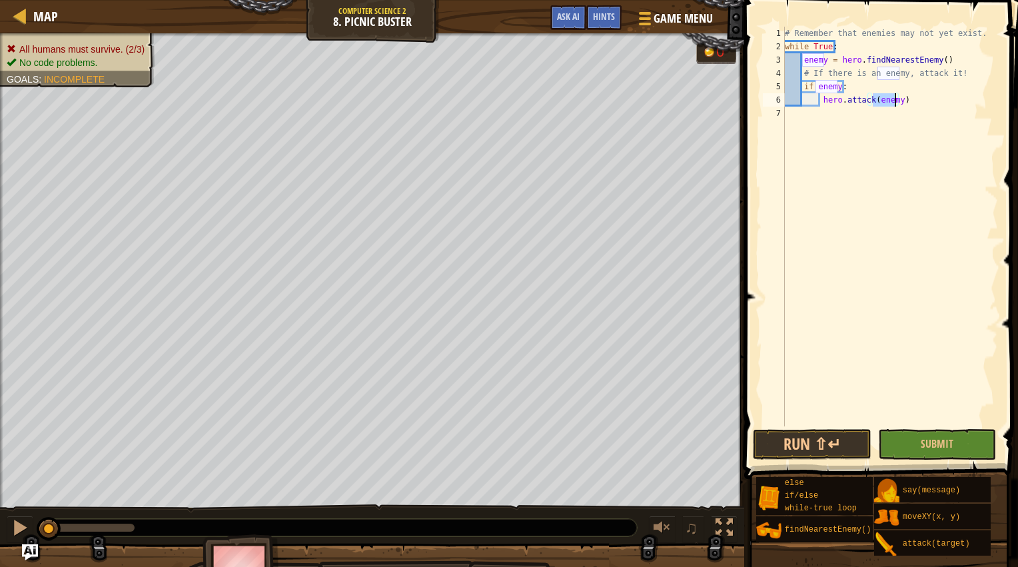
click at [938, 250] on div "# Remember that enemies may not yet exist. while True : enemy = hero . findNear…" at bounding box center [890, 240] width 216 height 427
click at [852, 439] on button "Run ⇧↵" at bounding box center [812, 444] width 119 height 31
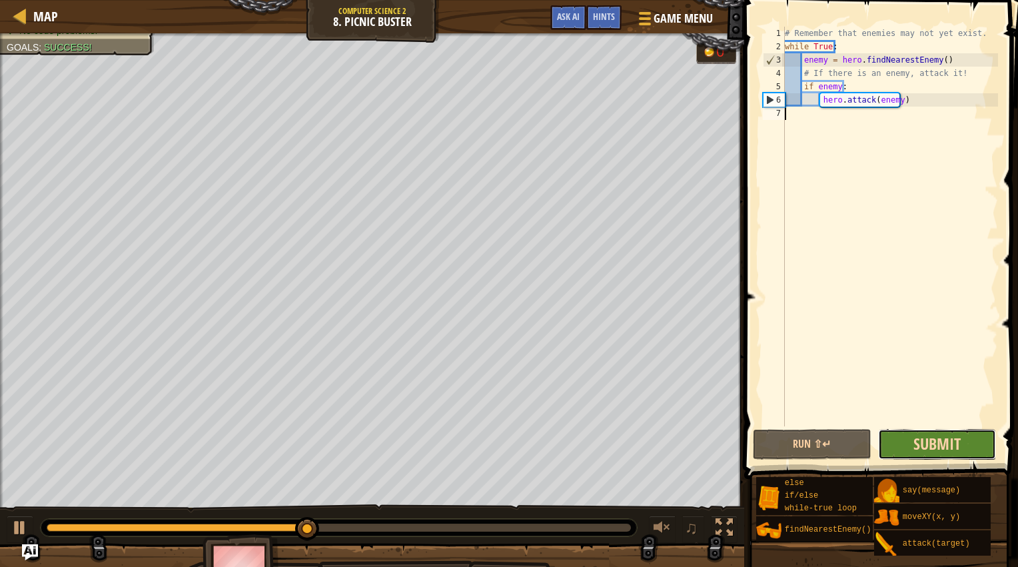
click at [955, 437] on span "Submit" at bounding box center [937, 443] width 47 height 21
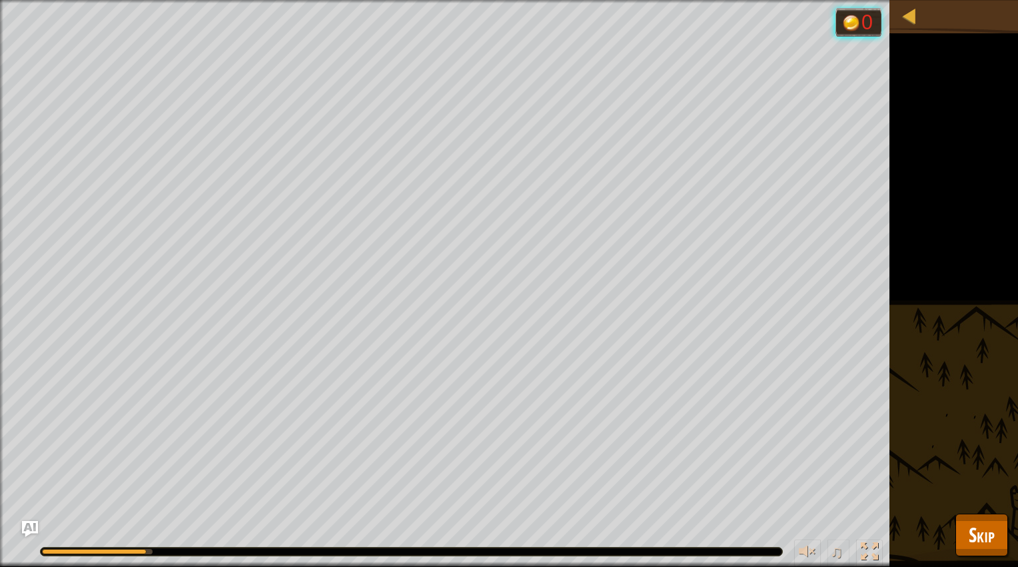
drag, startPoint x: 225, startPoint y: 555, endPoint x: 275, endPoint y: 555, distance: 50.0
click at [275, 555] on div at bounding box center [412, 552] width 742 height 8
click at [855, 22] on img at bounding box center [851, 23] width 19 height 19
click at [912, 23] on div at bounding box center [910, 15] width 17 height 17
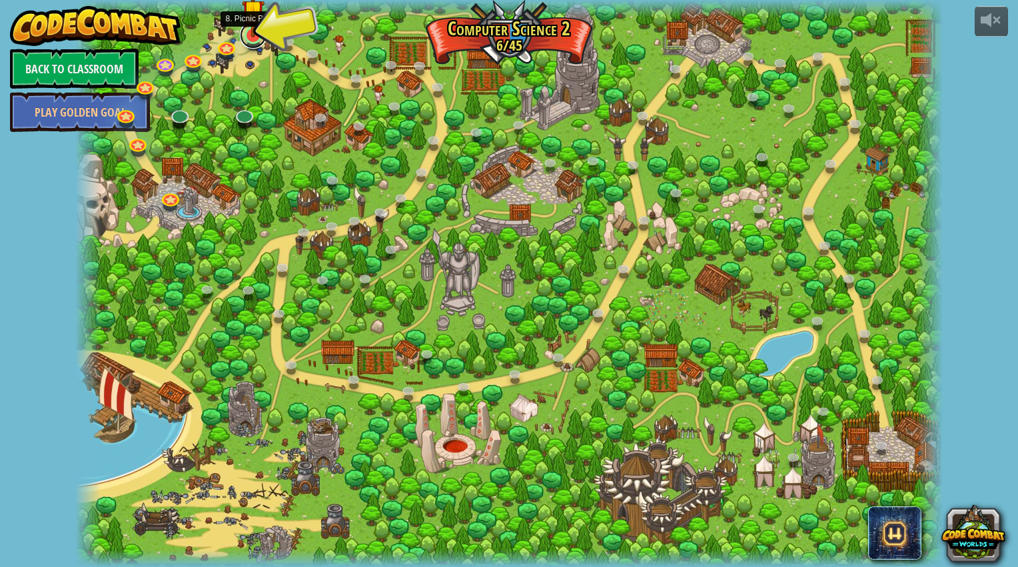
click at [254, 37] on link at bounding box center [253, 35] width 27 height 27
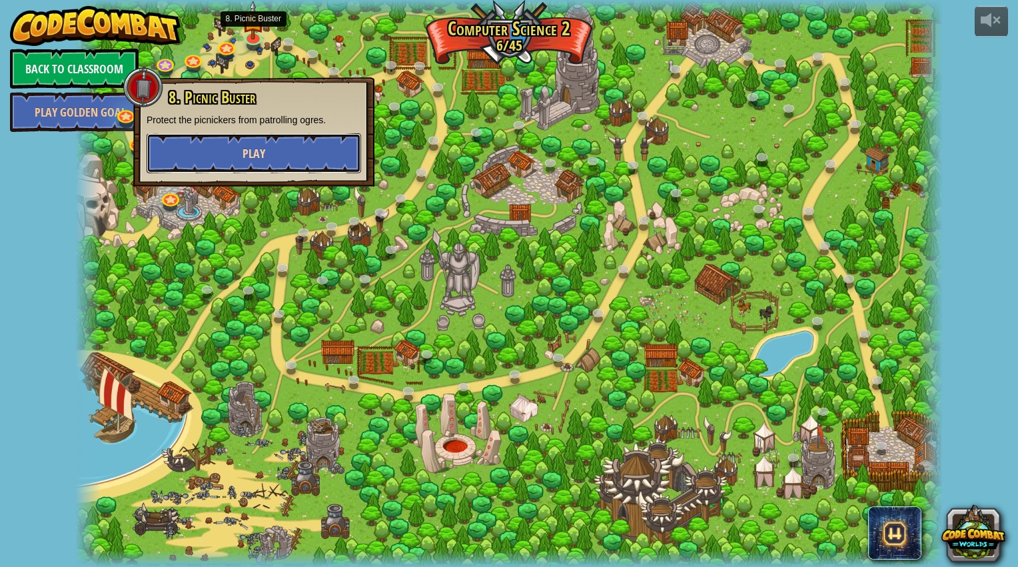
click at [263, 155] on span "Play" at bounding box center [254, 153] width 23 height 17
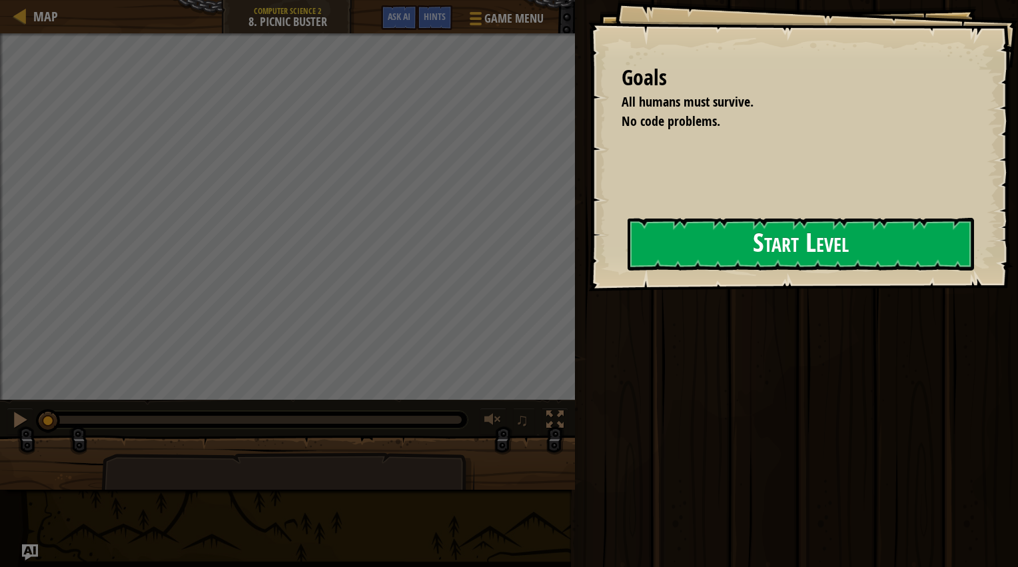
click at [739, 251] on button "Start Level" at bounding box center [801, 244] width 347 height 53
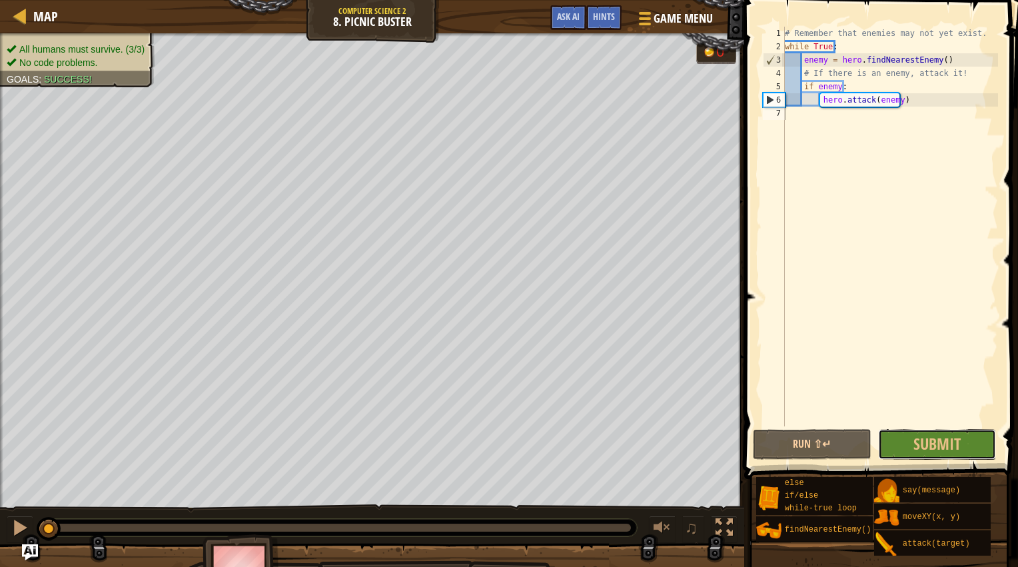
click at [968, 435] on button "Submit" at bounding box center [937, 444] width 119 height 31
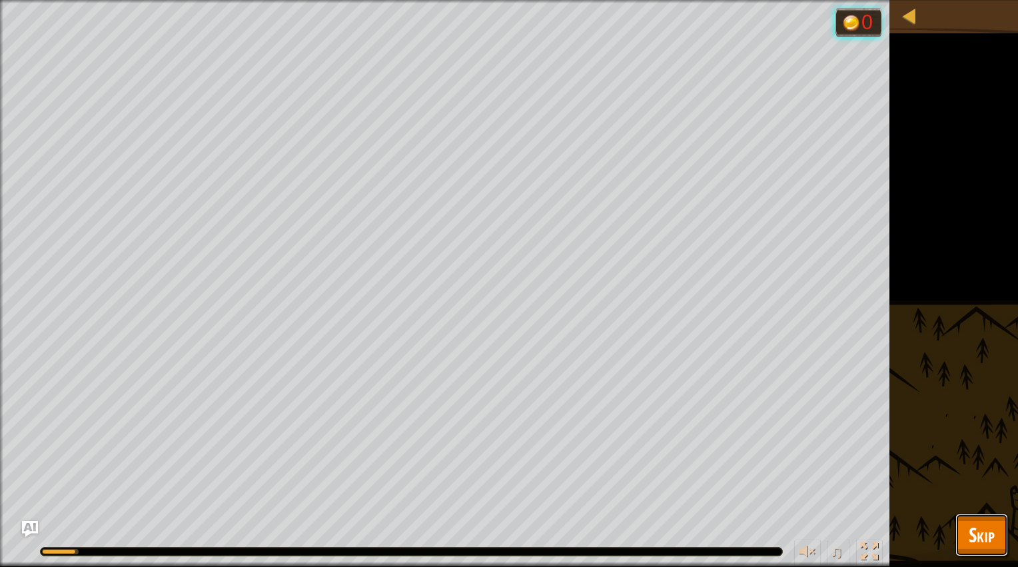
click at [1004, 518] on button "Skip" at bounding box center [982, 535] width 53 height 43
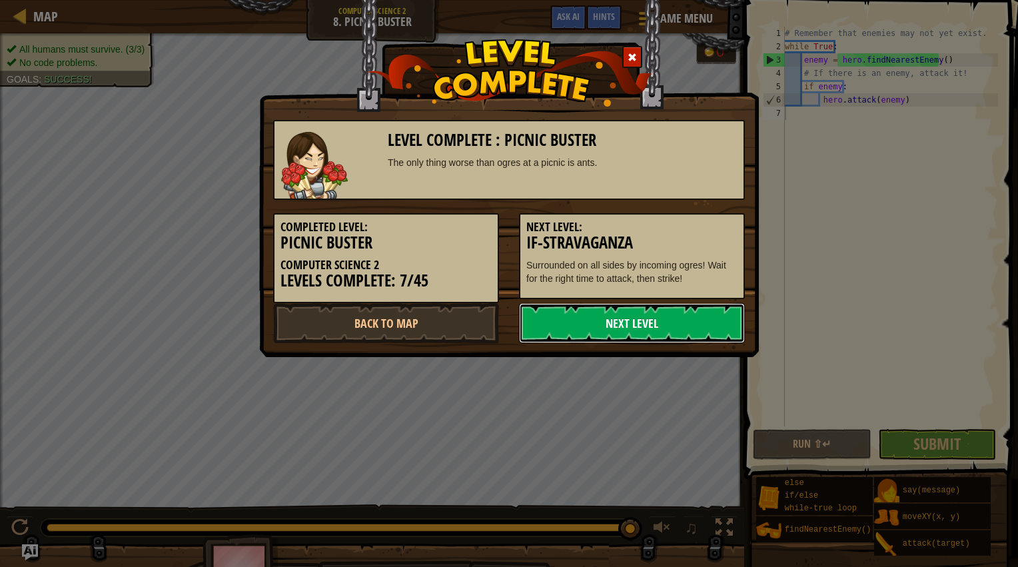
click at [660, 321] on link "Next Level" at bounding box center [632, 323] width 226 height 40
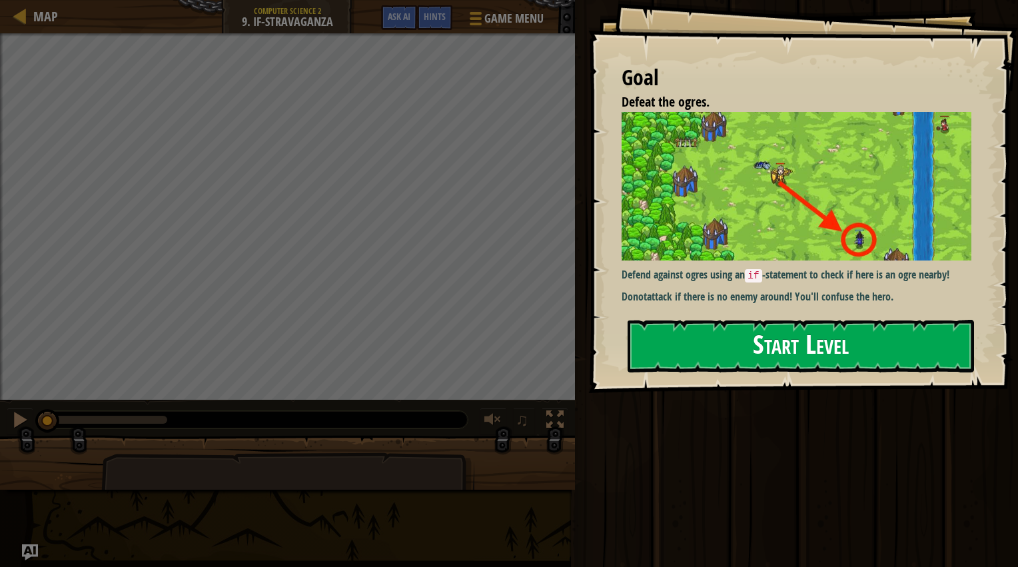
click at [802, 341] on button "Start Level" at bounding box center [801, 346] width 347 height 53
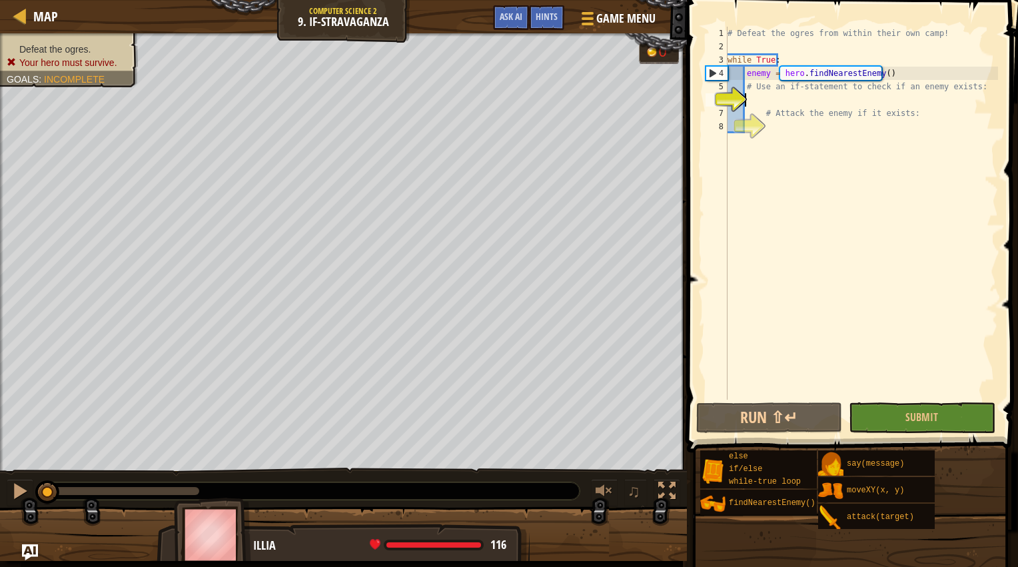
click at [784, 101] on div "# Defeat the ogres from within their own camp! while True : enemy = hero . find…" at bounding box center [861, 227] width 273 height 400
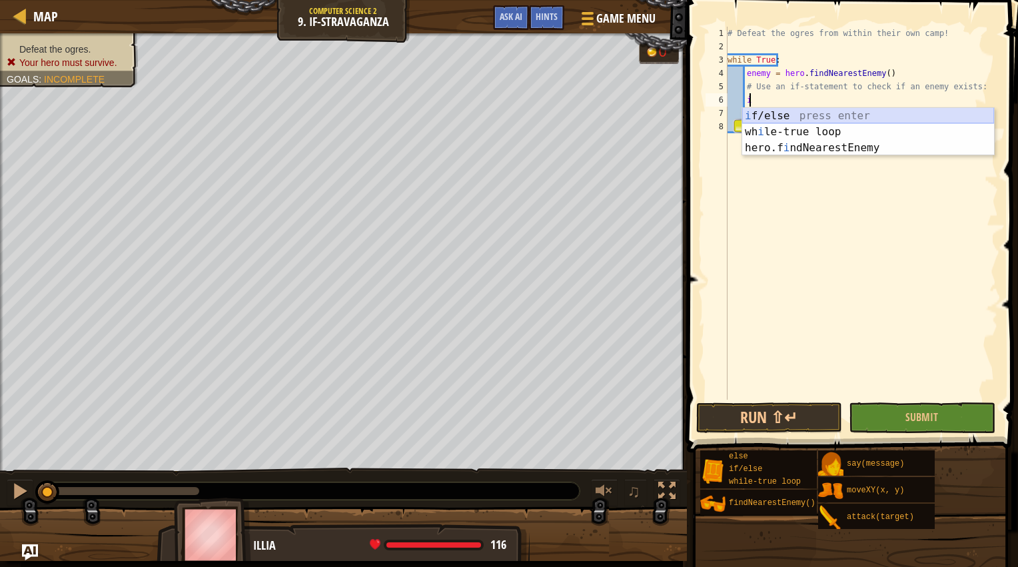
click at [777, 111] on div "i f/else press enter wh i le-true loop press enter hero.f i ndNearestEnemy pres…" at bounding box center [869, 148] width 252 height 80
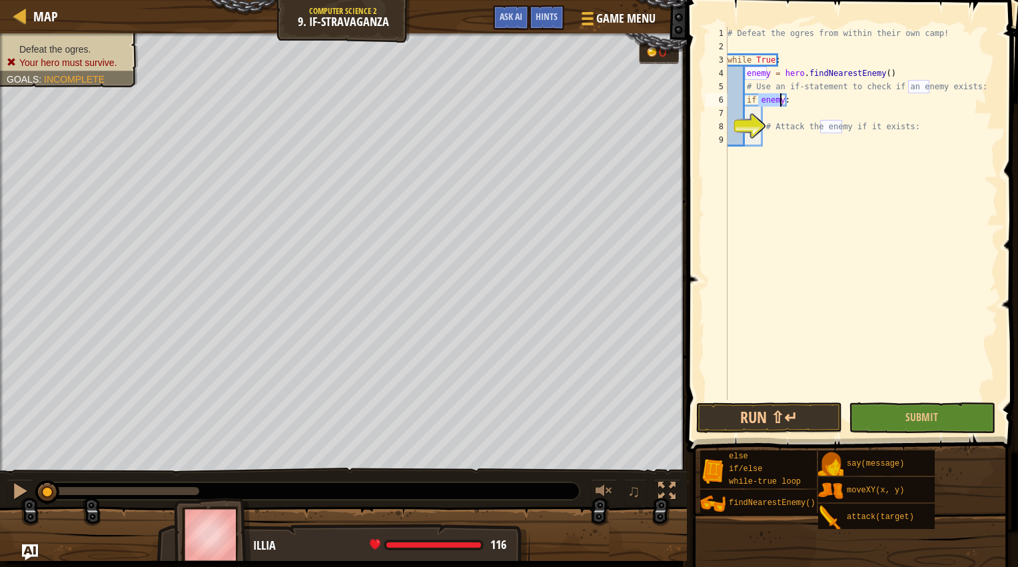
type textarea "if enemy:"
click at [782, 116] on div "# Defeat the ogres from within their own camp! while True : enemy = hero . find…" at bounding box center [861, 227] width 273 height 400
type textarea "a"
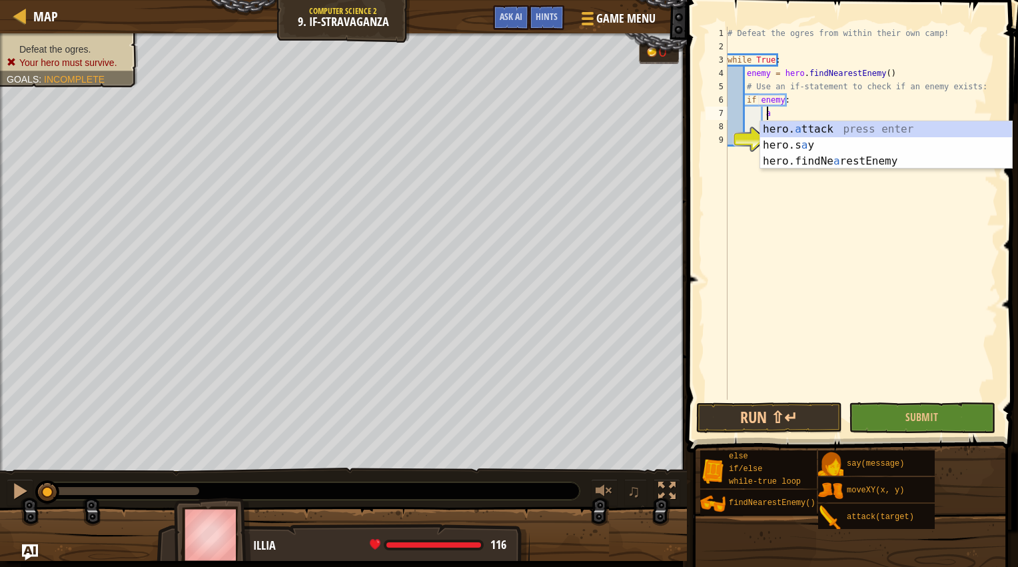
scroll to position [6, 2]
click at [830, 111] on div "# Defeat the ogres from within their own camp! while True : enemy = hero . find…" at bounding box center [861, 227] width 273 height 400
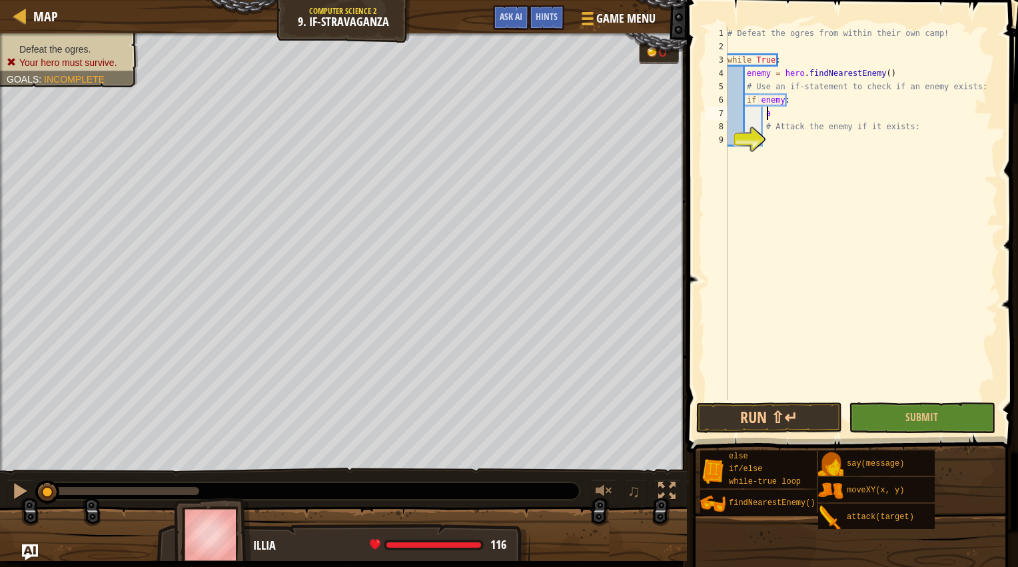
click at [824, 118] on div "# Defeat the ogres from within their own camp! while True : enemy = hero . find…" at bounding box center [861, 227] width 273 height 400
click at [788, 141] on div "# Defeat the ogres from within their own camp! while True : enemy = hero . find…" at bounding box center [861, 227] width 273 height 400
click at [784, 135] on div "# Defeat the ogres from within their own camp! while True : enemy = hero . find…" at bounding box center [861, 227] width 273 height 400
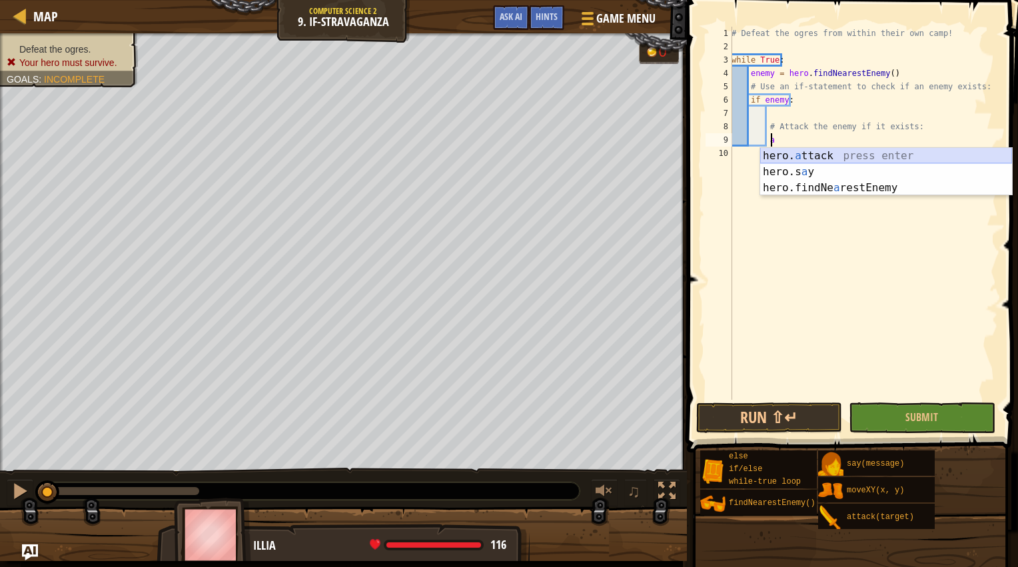
click at [784, 155] on div "hero. a ttack press enter hero.s a y press enter hero.findNe a restEnemy press …" at bounding box center [887, 188] width 252 height 80
type textarea "hero.attack(enemy)"
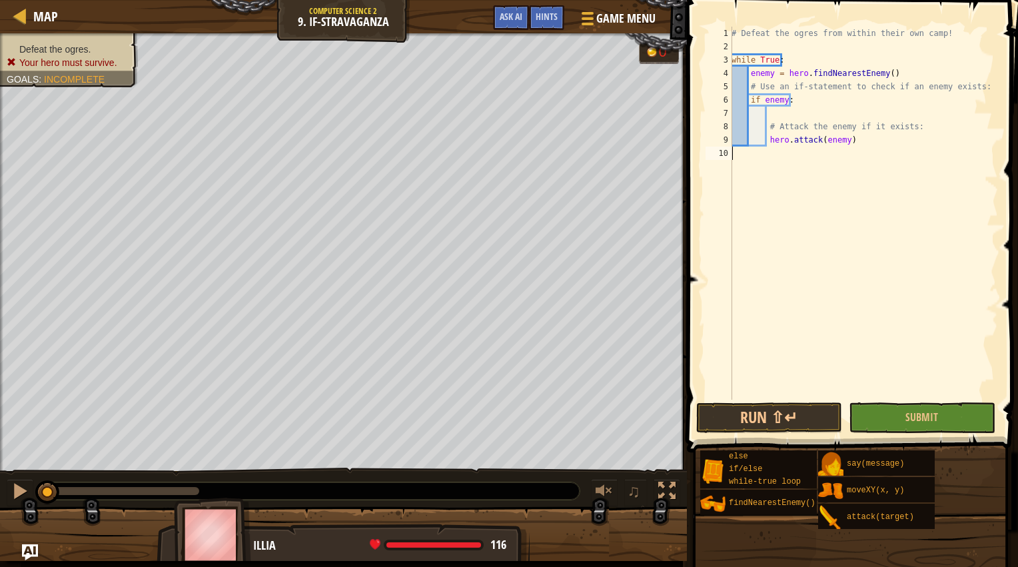
click at [877, 259] on div "# Defeat the ogres from within their own camp! while True : enemy = hero . find…" at bounding box center [863, 227] width 269 height 400
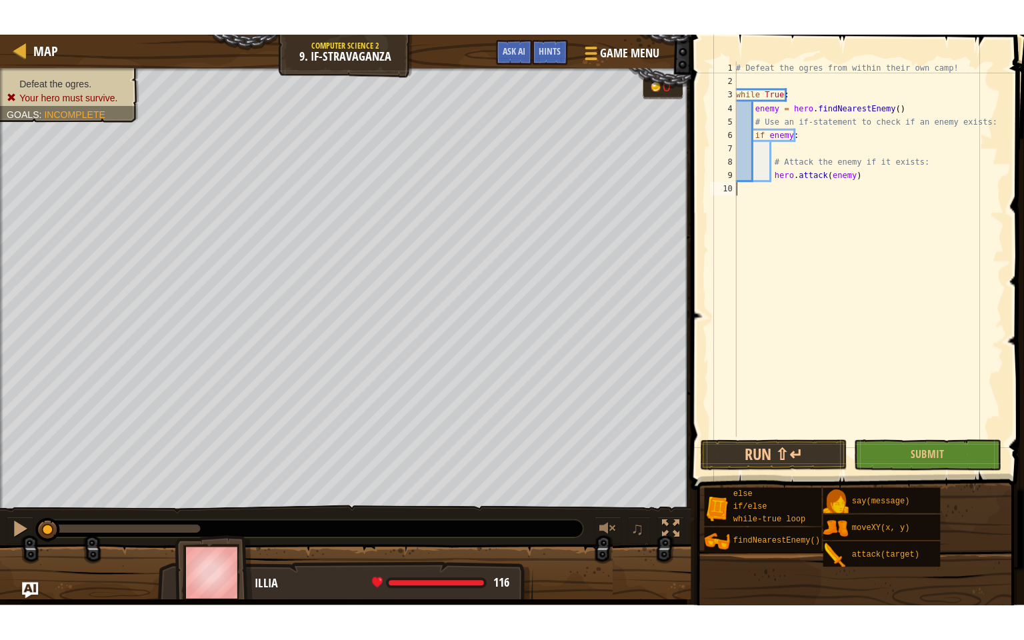
scroll to position [6, 0]
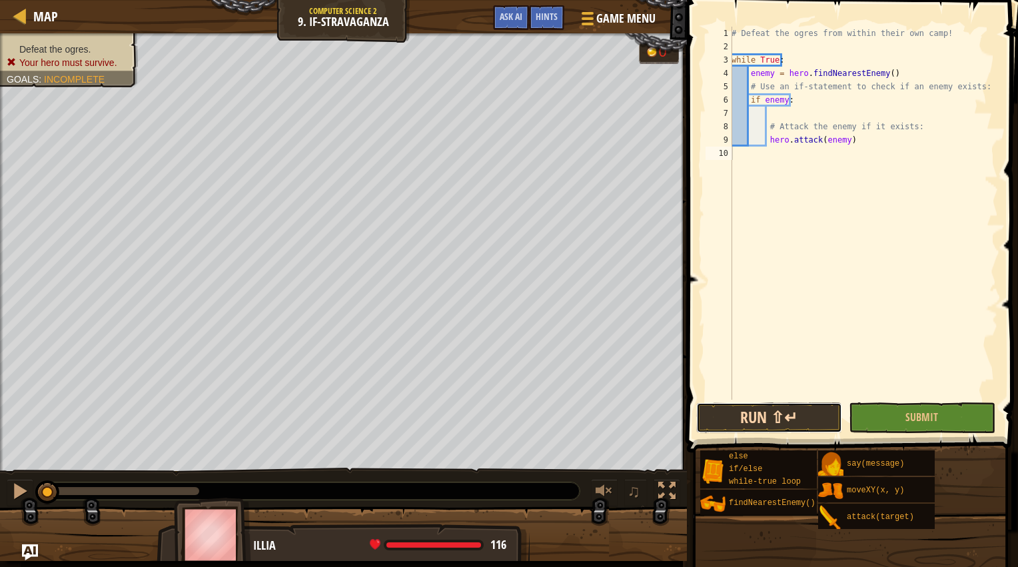
click at [839, 409] on button "Run ⇧↵" at bounding box center [770, 418] width 146 height 31
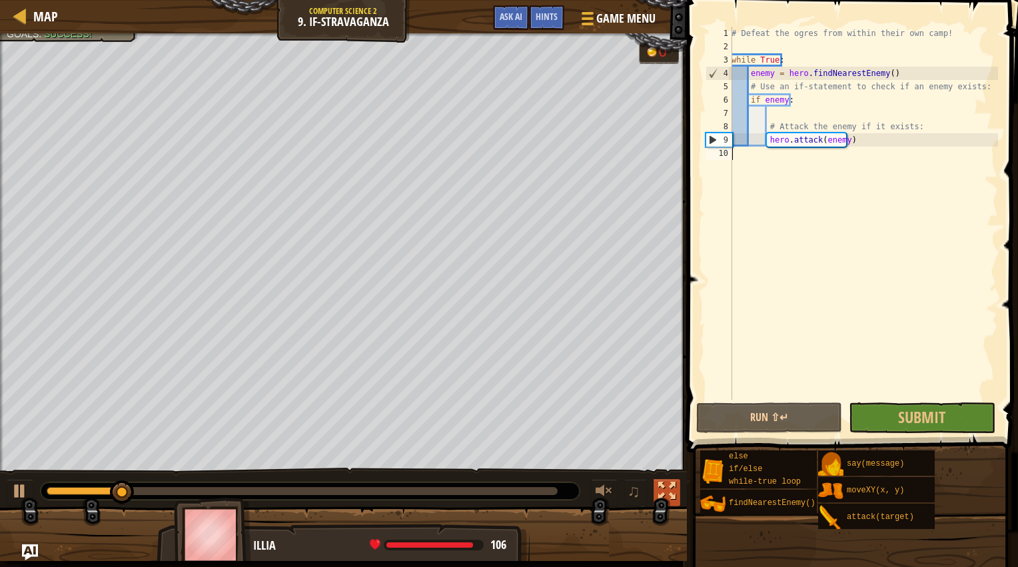
click at [663, 488] on div at bounding box center [667, 491] width 17 height 17
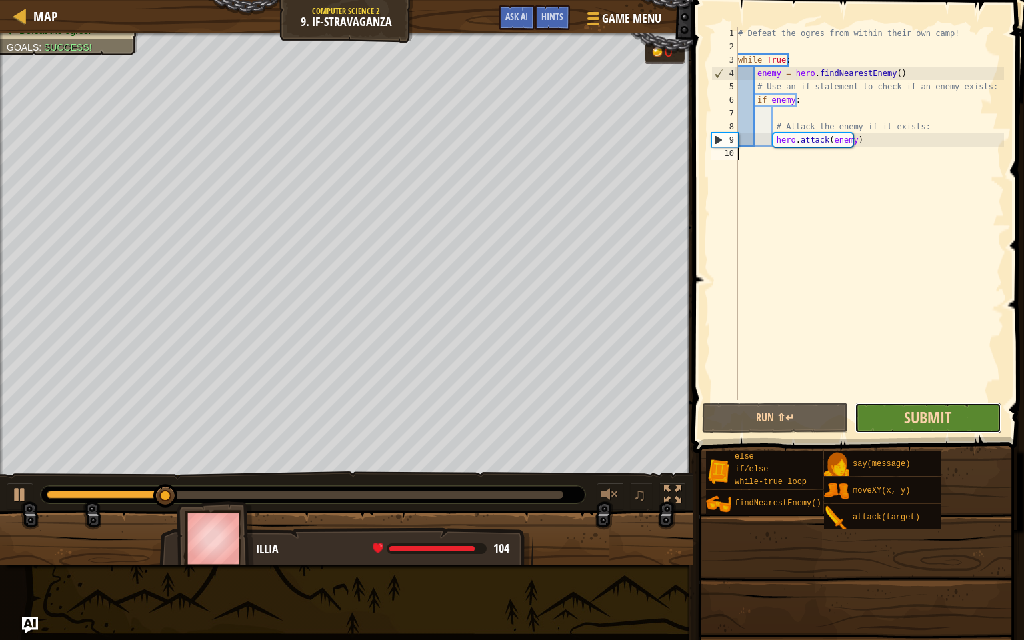
click at [925, 413] on span "Submit" at bounding box center [927, 417] width 47 height 21
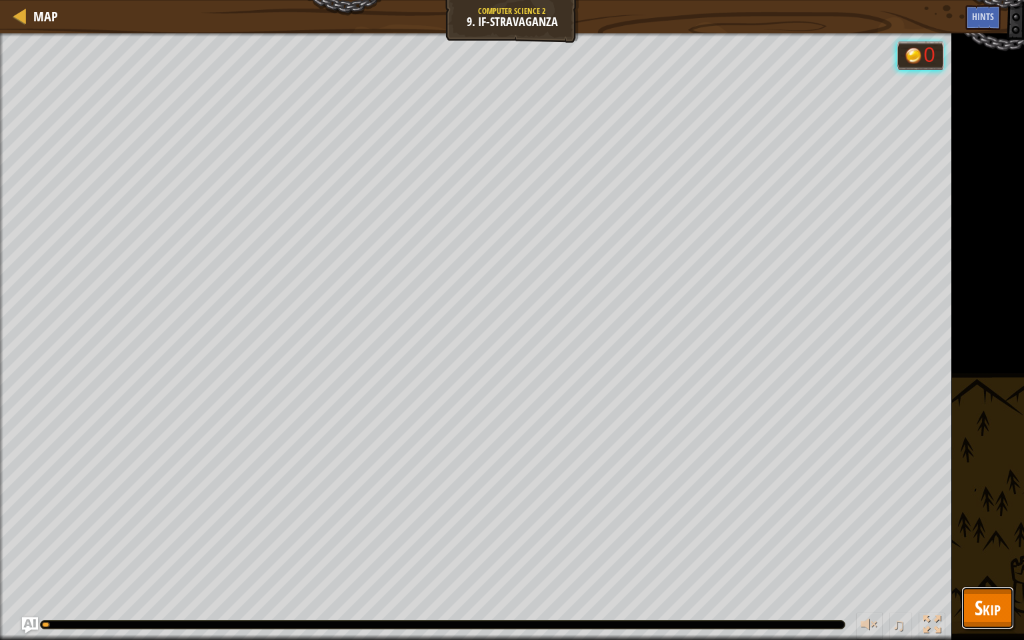
click at [972, 567] on button "Skip" at bounding box center [987, 608] width 53 height 43
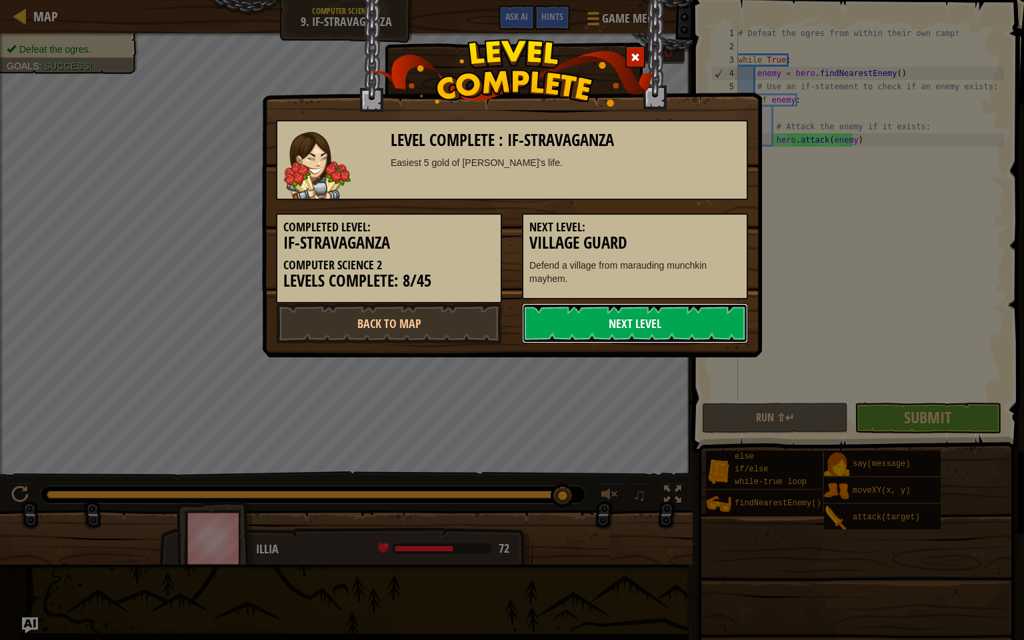
click at [629, 324] on link "Next Level" at bounding box center [635, 323] width 226 height 40
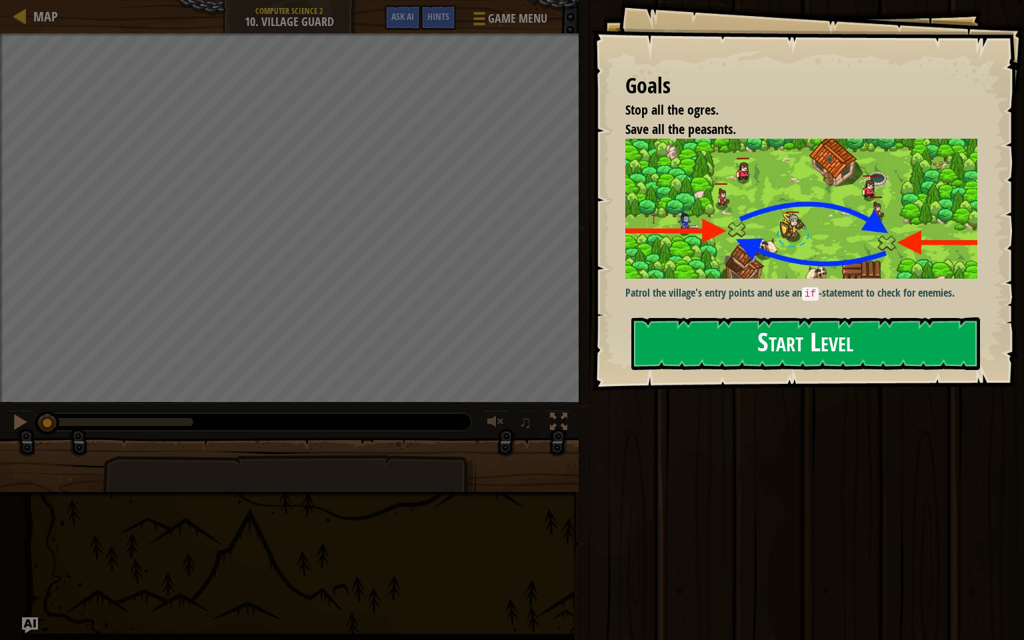
click at [749, 338] on button "Start Level" at bounding box center [805, 343] width 349 height 53
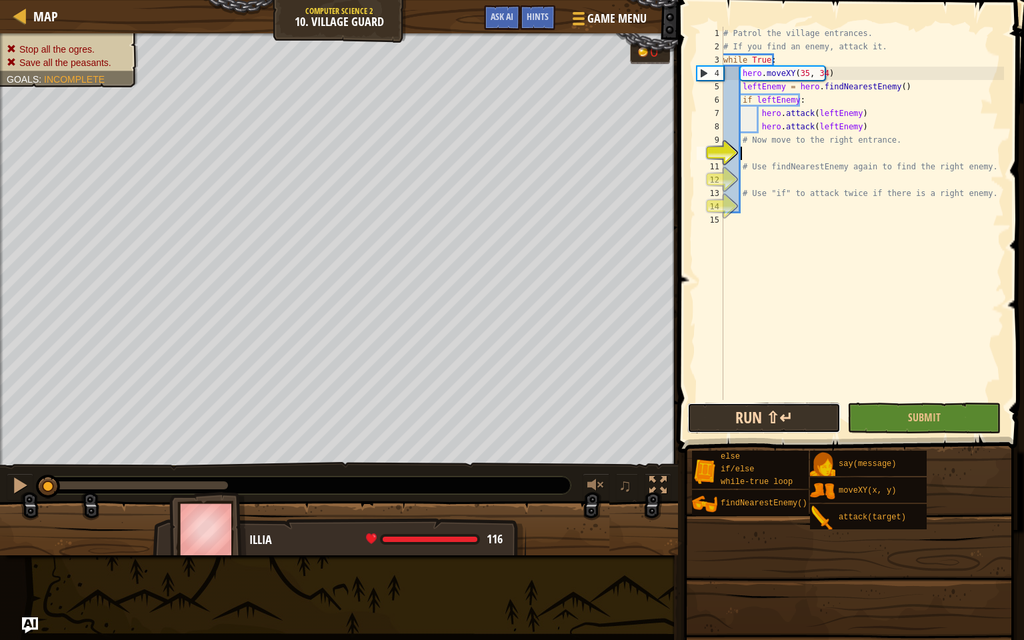
click at [782, 409] on button "Run ⇧↵" at bounding box center [763, 418] width 153 height 31
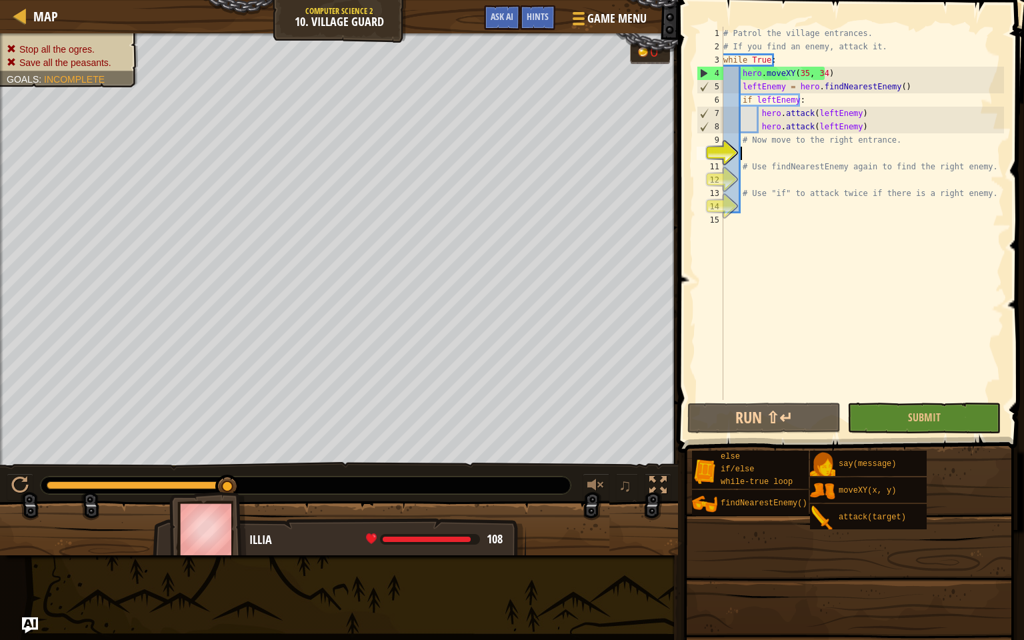
scroll to position [6, 1]
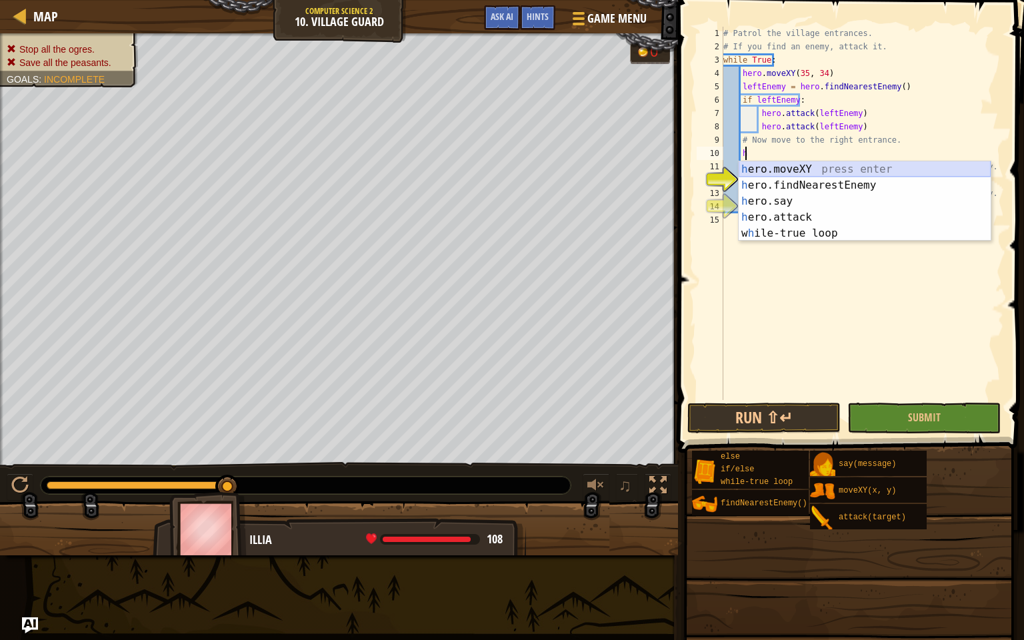
click at [809, 169] on div "h ero.moveXY press enter h ero.findNearestEnemy press enter h ero.say press ent…" at bounding box center [865, 217] width 252 height 112
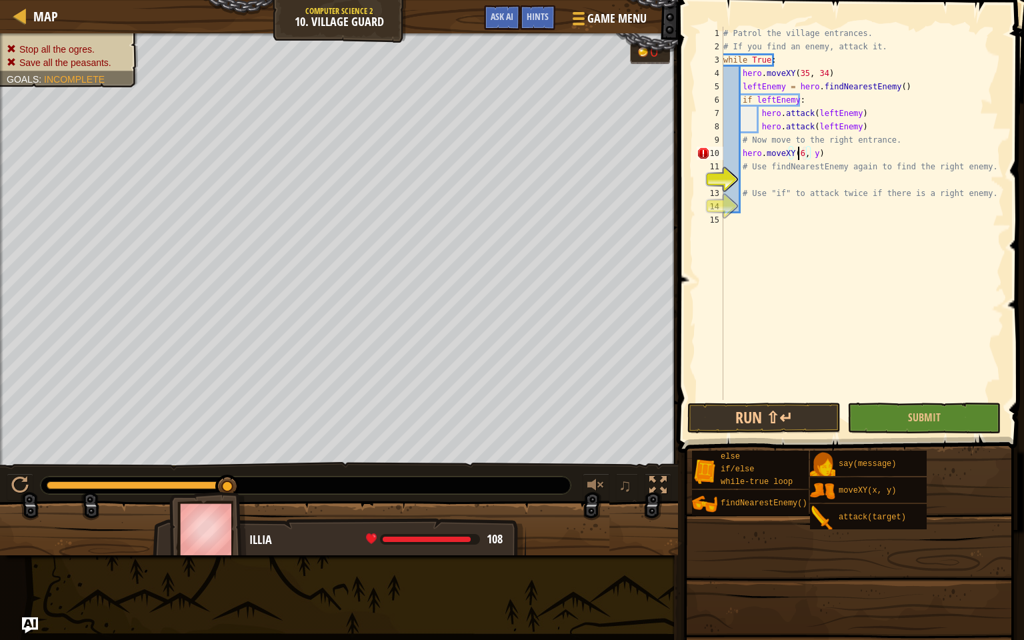
scroll to position [6, 6]
click at [814, 155] on div "# Patrol the village entrances. # If you find an enemy, attack it. while True :…" at bounding box center [862, 227] width 283 height 400
type textarea "hero.moveXY(61, y32)"
click at [830, 293] on div "# Patrol the village entrances. # If you find an enemy, attack it. while True :…" at bounding box center [862, 227] width 283 height 400
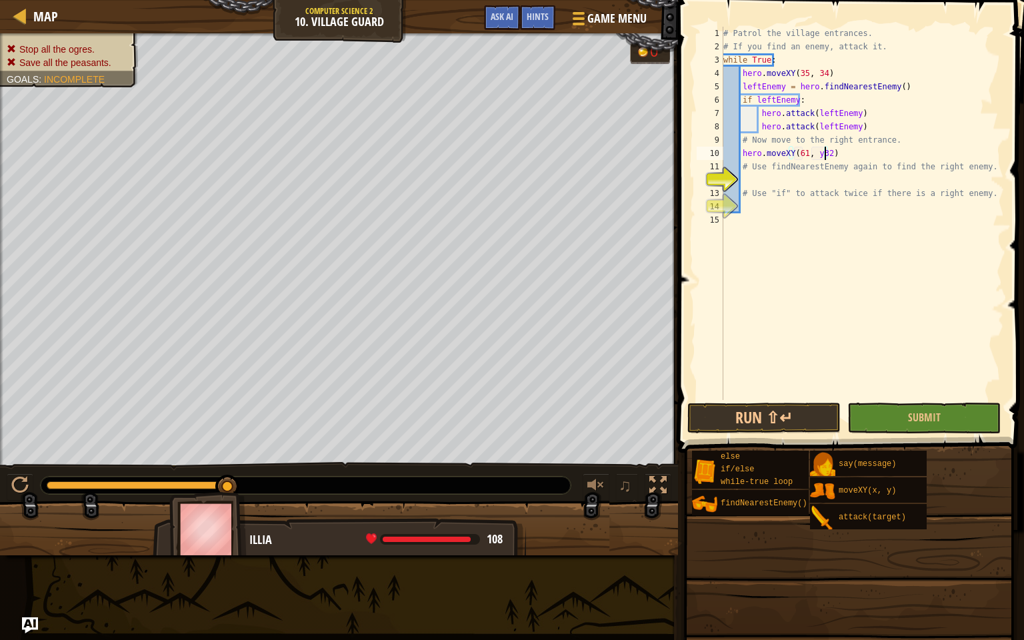
scroll to position [6, 0]
click at [814, 155] on div "# Patrol the village entrances. # If you find an enemy, attack it. while True :…" at bounding box center [862, 227] width 283 height 400
type textarea "hero.moveXY(61, 32)"
click at [830, 302] on div "# Patrol the village entrances. # If you find an enemy, attack it. while True :…" at bounding box center [862, 227] width 283 height 400
click at [804, 413] on button "Run ⇧↵" at bounding box center [763, 418] width 153 height 31
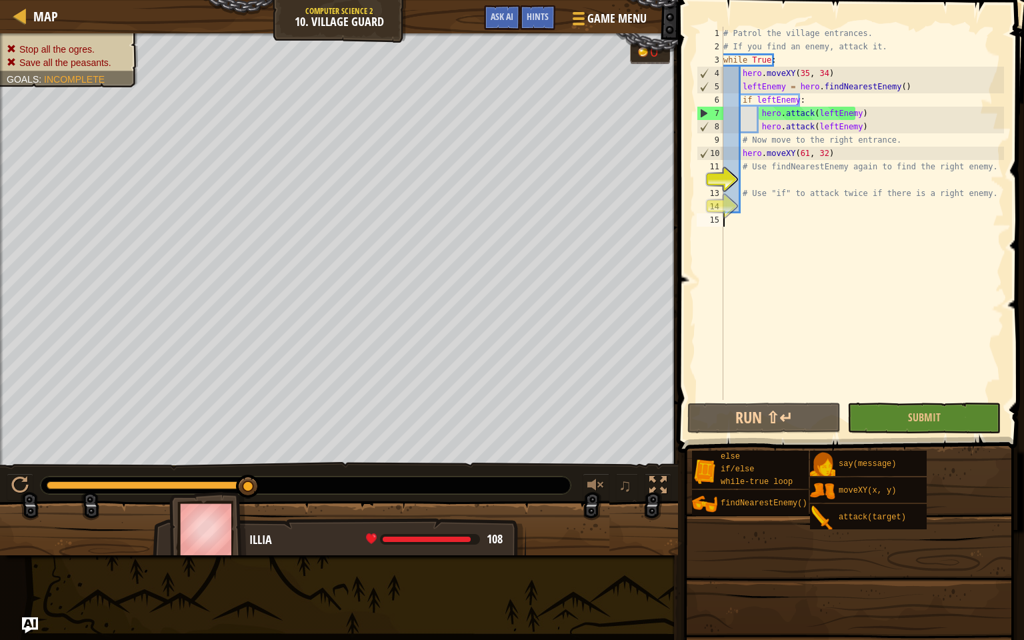
click at [744, 175] on div "# Patrol the village entrances. # If you find an enemy, attack it. while True :…" at bounding box center [862, 227] width 283 height 400
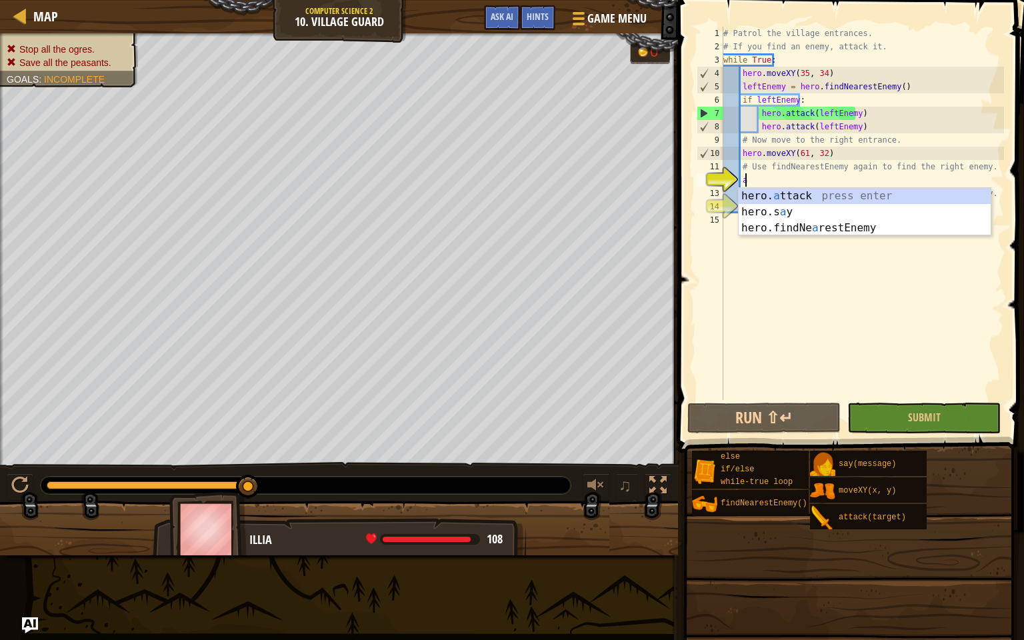
scroll to position [6, 1]
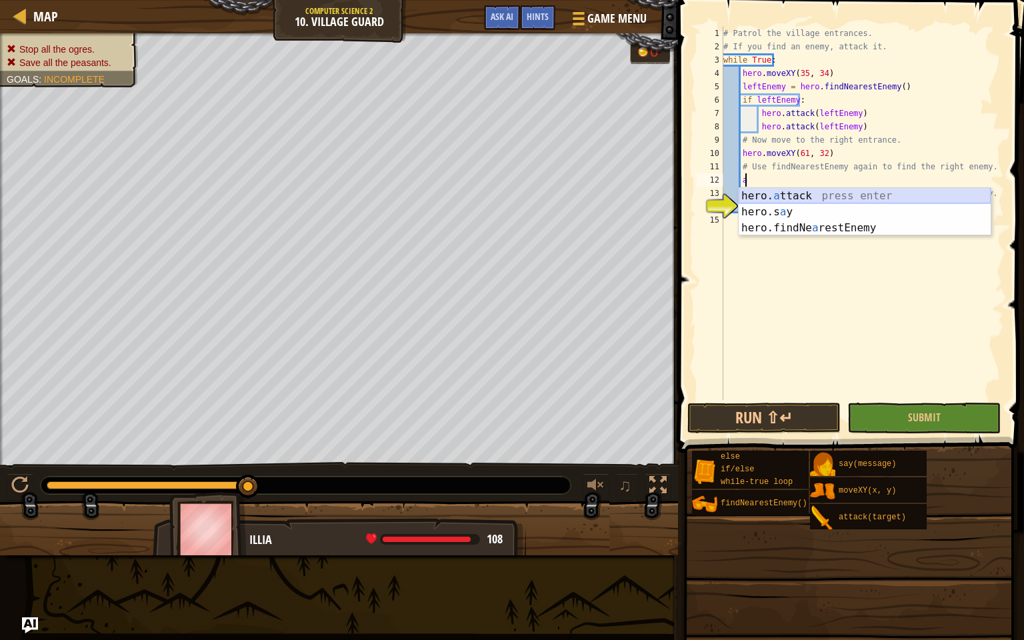
click at [773, 191] on div "hero. a ttack press enter hero.s a y press enter hero.findNe a restEnemy press …" at bounding box center [865, 228] width 252 height 80
type textarea "hero.attack(enemy)"
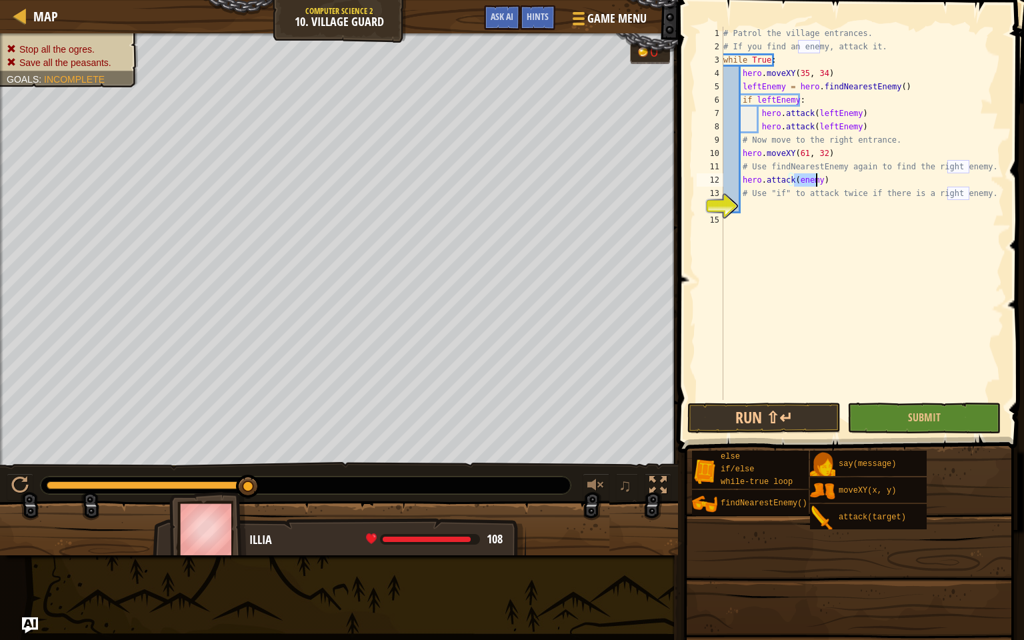
click at [826, 307] on div "# Patrol the village entrances. # If you find an enemy, attack it. while True :…" at bounding box center [862, 227] width 283 height 400
click at [798, 423] on button "Run ⇧↵" at bounding box center [763, 418] width 153 height 31
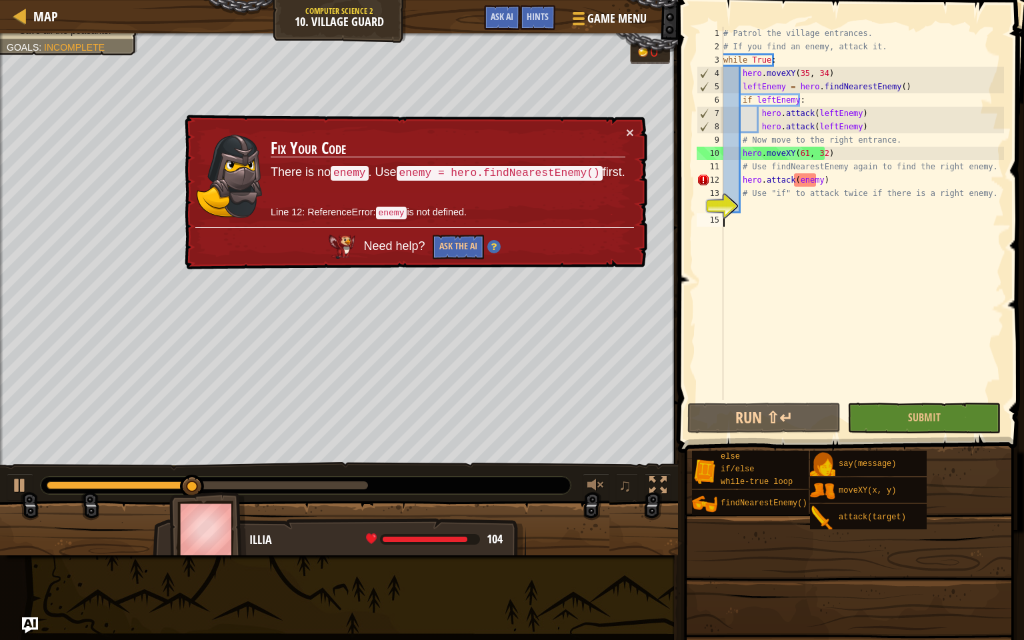
click at [834, 181] on div "# Patrol the village entrances. # If you find an enemy, attack it. while True :…" at bounding box center [862, 227] width 283 height 400
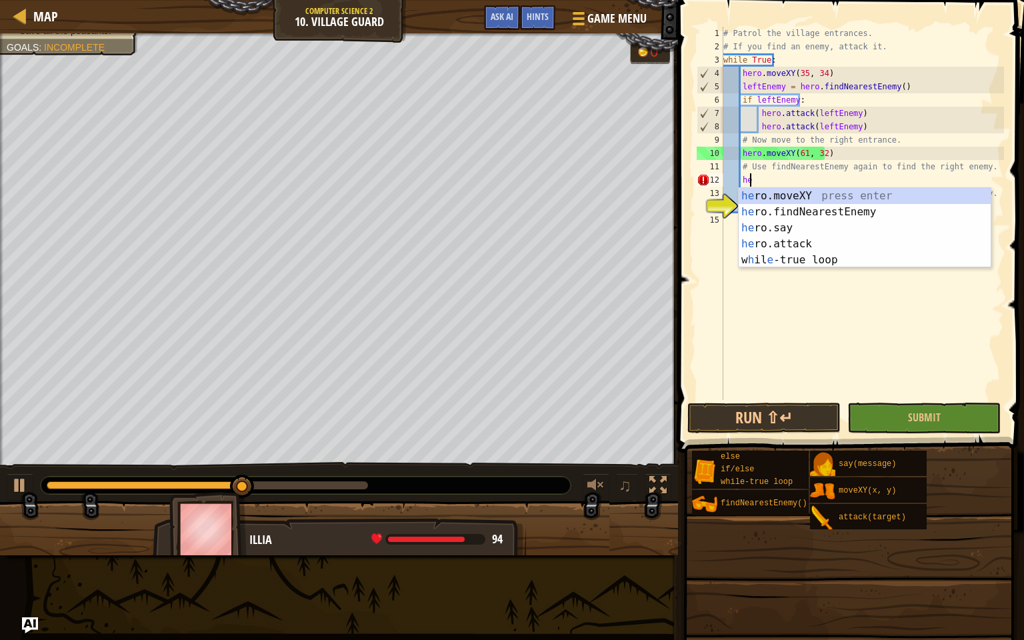
type textarea "h"
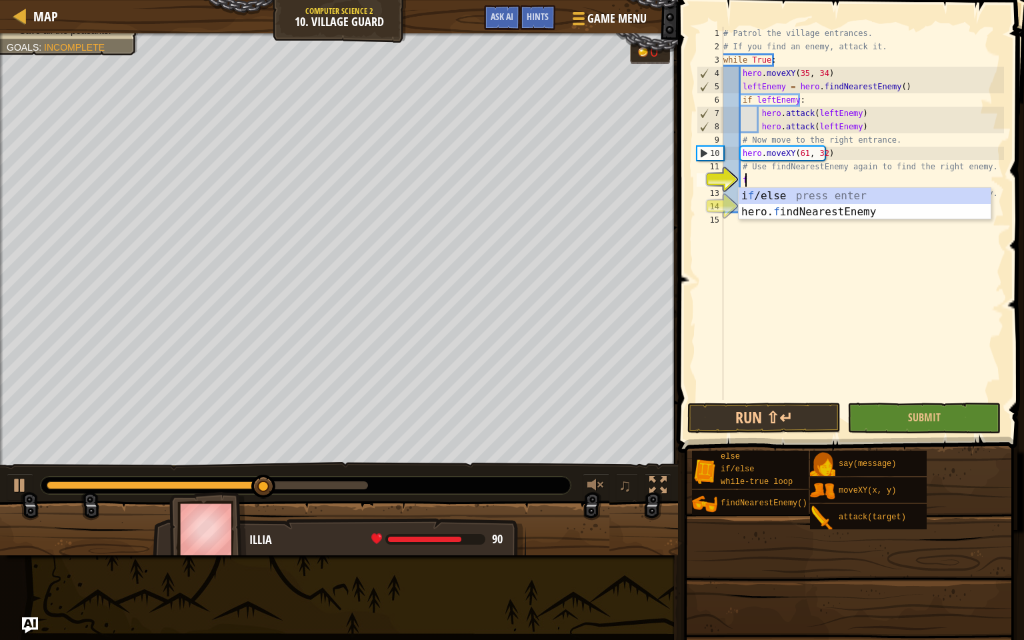
scroll to position [6, 1]
click at [807, 200] on div "i f /else press enter hero. f indNearestEnemy press enter" at bounding box center [865, 220] width 252 height 64
type textarea "if enemy:"
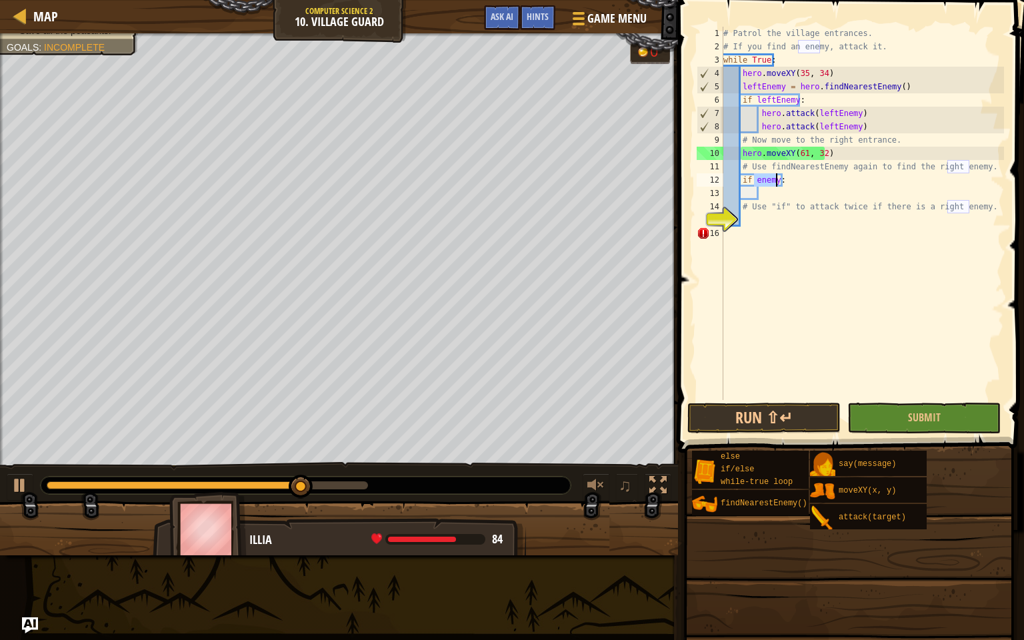
click at [794, 197] on div "# Patrol the village entrances. # If you find an enemy, attack it. while True :…" at bounding box center [862, 227] width 283 height 400
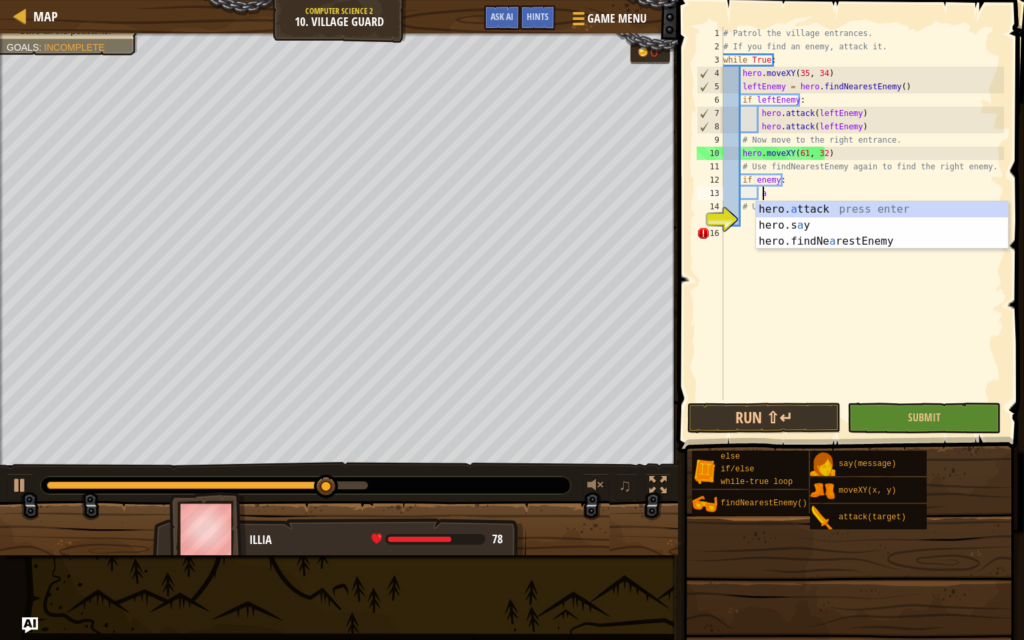
scroll to position [6, 3]
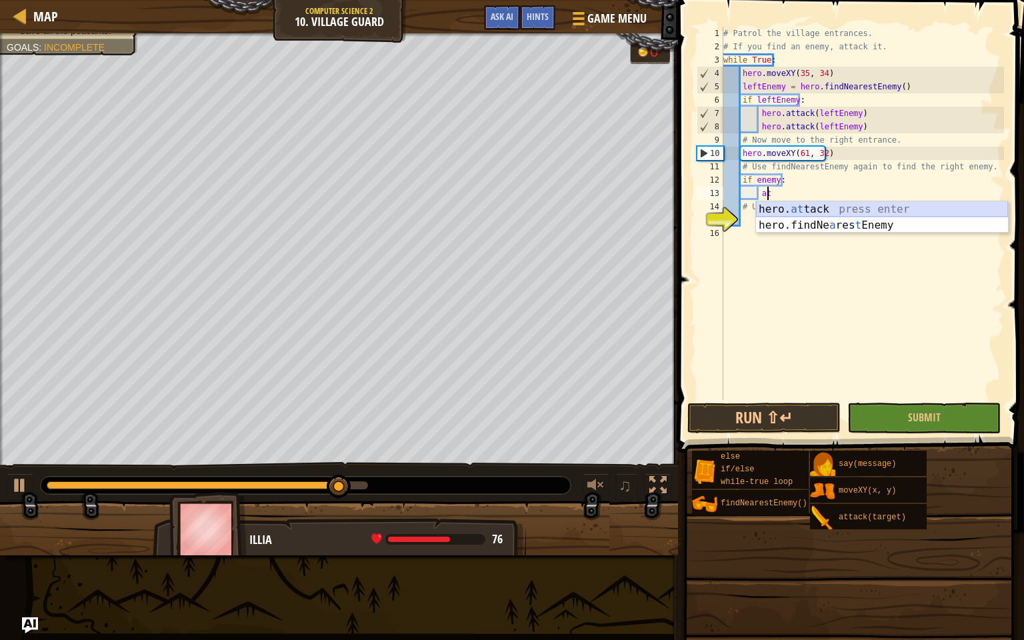
click at [797, 204] on div "hero. at tack press enter hero.findNe a res t Enemy press enter" at bounding box center [882, 233] width 252 height 64
type textarea "hero.attack(enemy)"
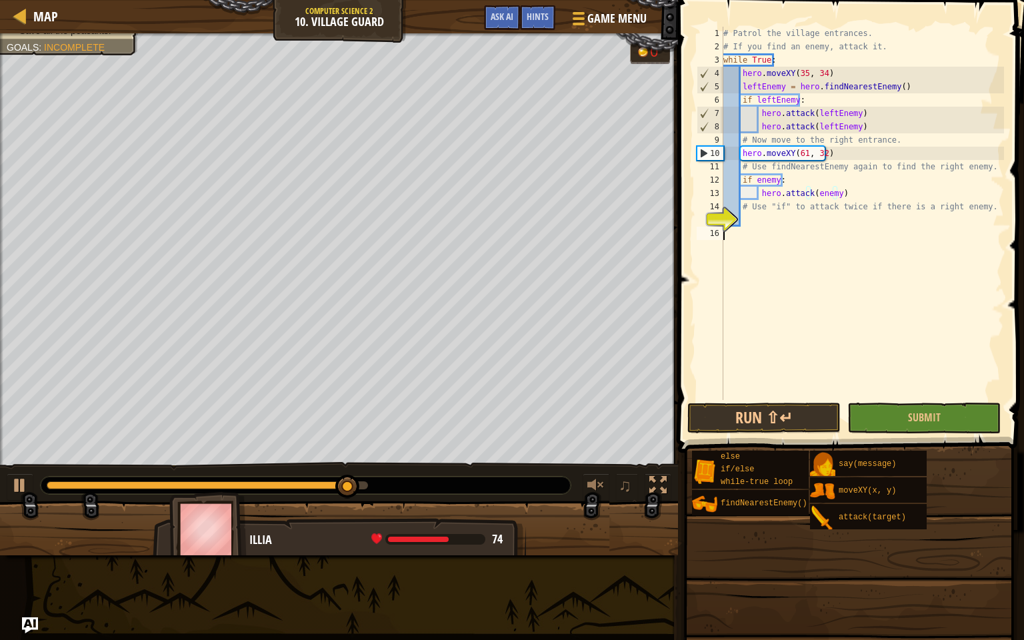
click at [808, 270] on div "# Patrol the village entrances. # If you find an enemy, attack it. while True :…" at bounding box center [862, 227] width 283 height 400
click at [798, 413] on button "Run ⇧↵" at bounding box center [763, 418] width 153 height 31
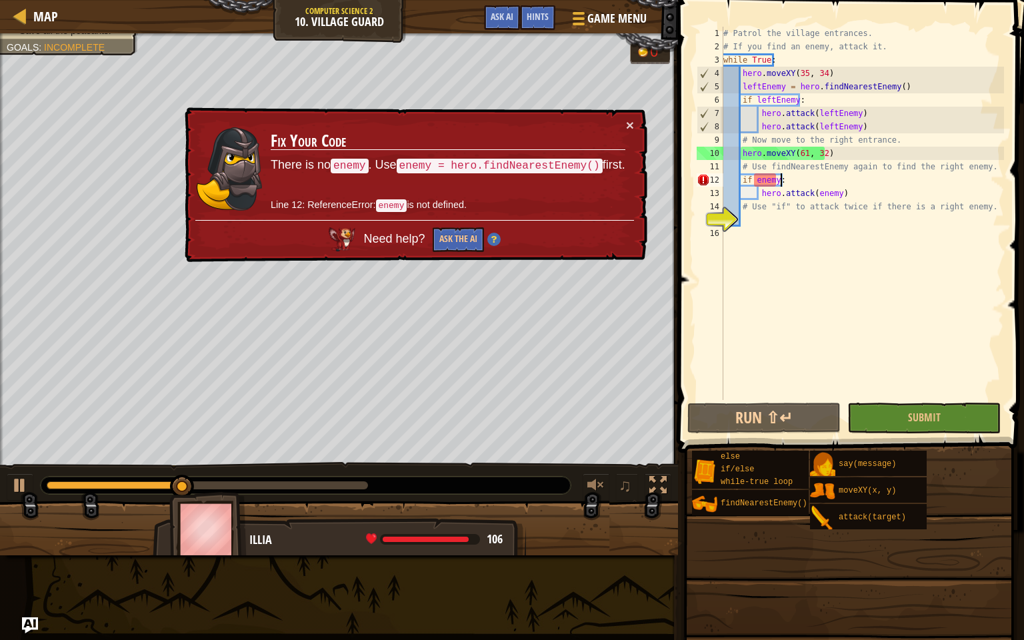
click at [796, 179] on div "# Patrol the village entrances. # If you find an enemy, attack it. while True :…" at bounding box center [862, 227] width 283 height 400
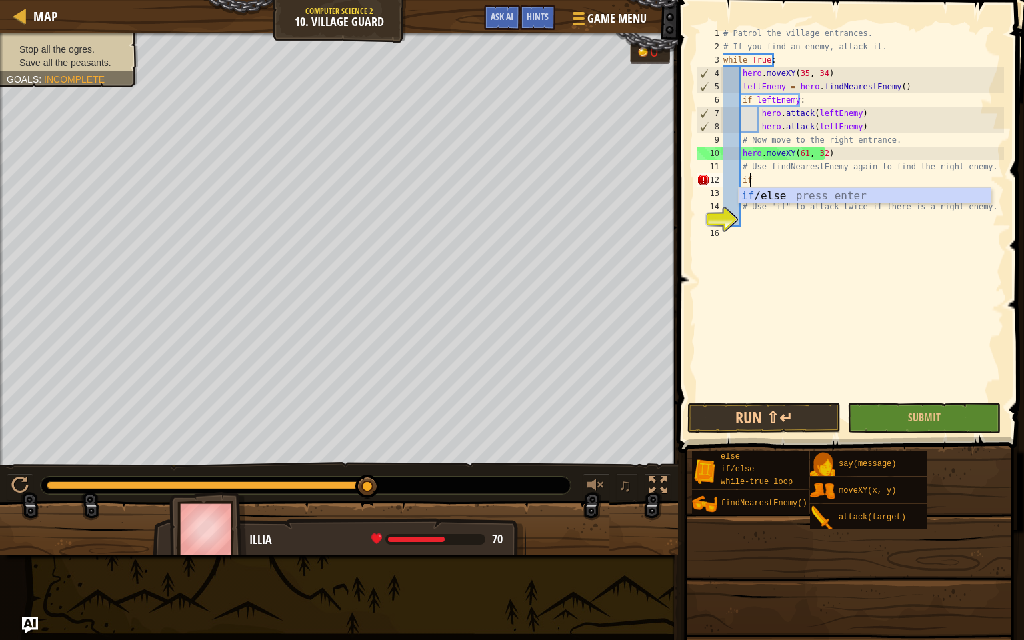
type textarea "i"
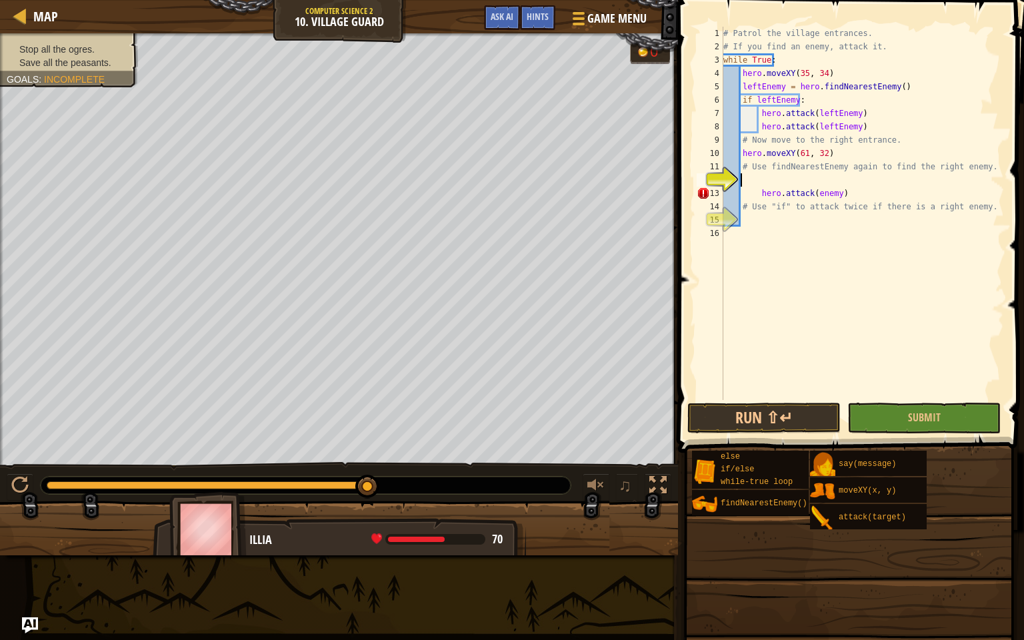
type textarea "f"
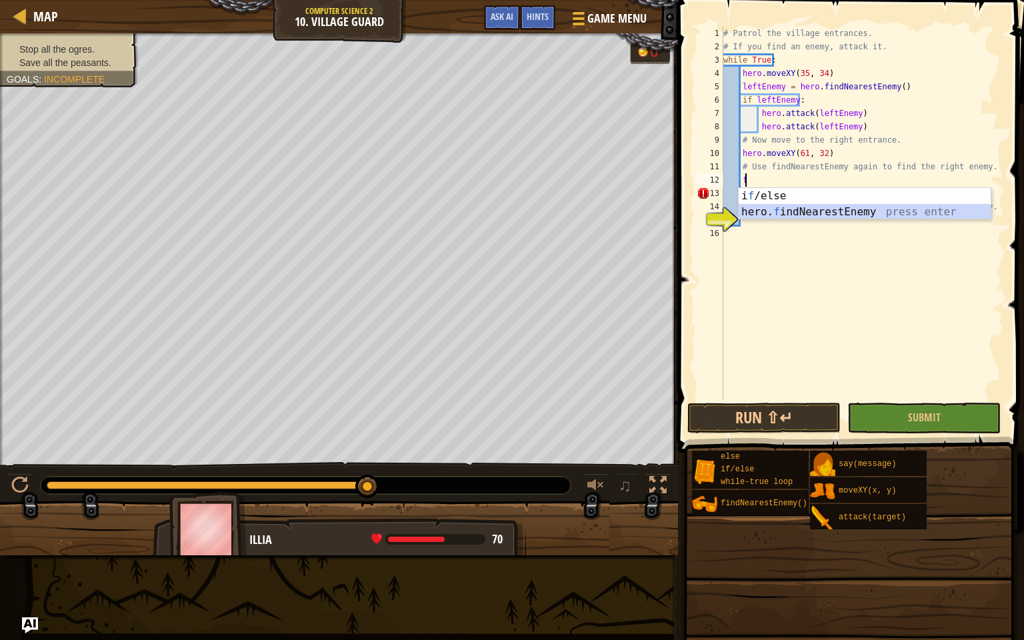
click at [805, 211] on div "i f /else press enter hero. f indNearestEnemy press enter" at bounding box center [865, 220] width 252 height 64
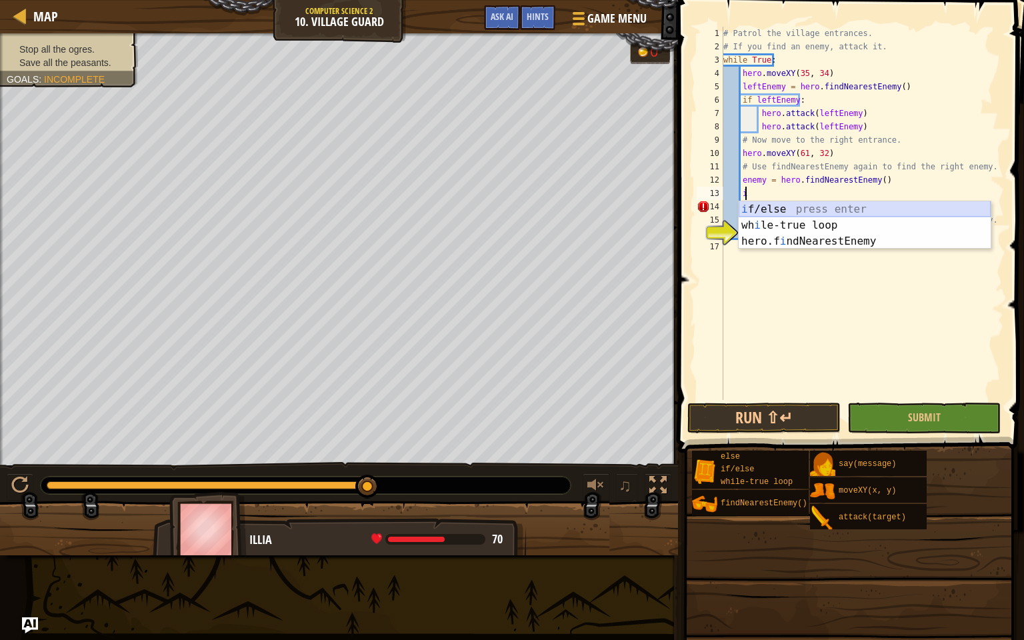
click at [799, 208] on div "i f/else press enter wh i le-true loop press enter hero.f i ndNearestEnemy pres…" at bounding box center [865, 241] width 252 height 80
type textarea "if enemy:"
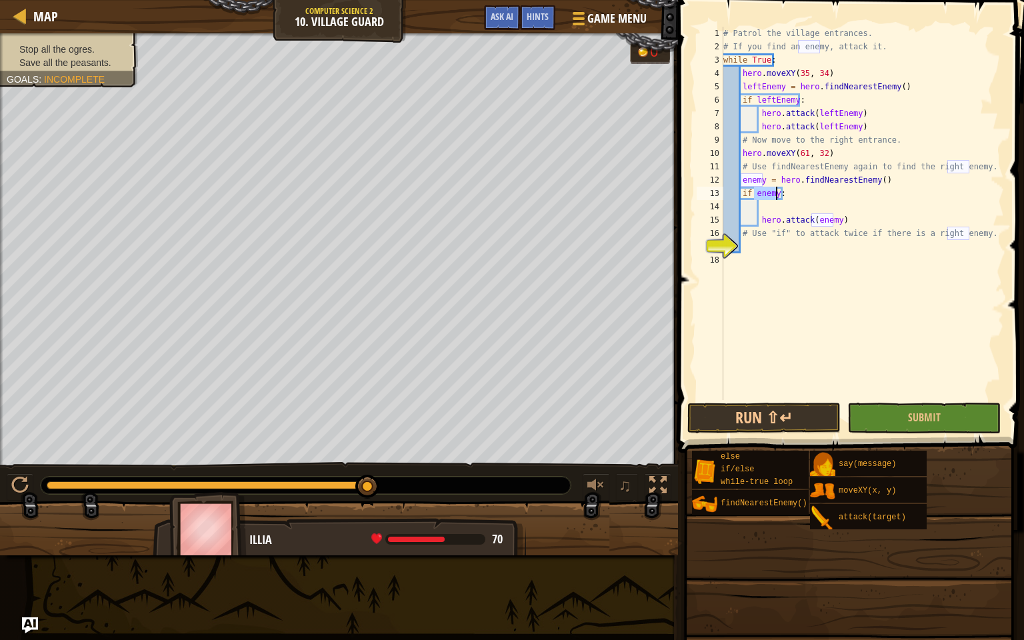
click at [797, 290] on div "# Patrol the village entrances. # If you find an enemy, attack it. while True :…" at bounding box center [862, 227] width 283 height 400
click at [783, 410] on button "Run ⇧↵" at bounding box center [763, 418] width 153 height 31
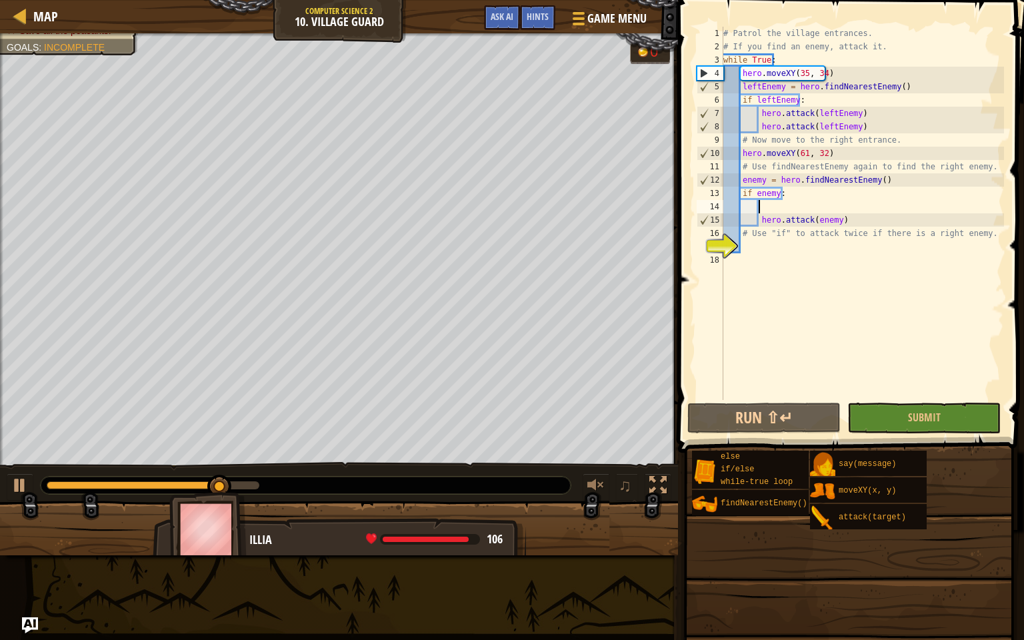
click at [773, 209] on div "# Patrol the village entrances. # If you find an enemy, attack it. while True :…" at bounding box center [862, 227] width 283 height 400
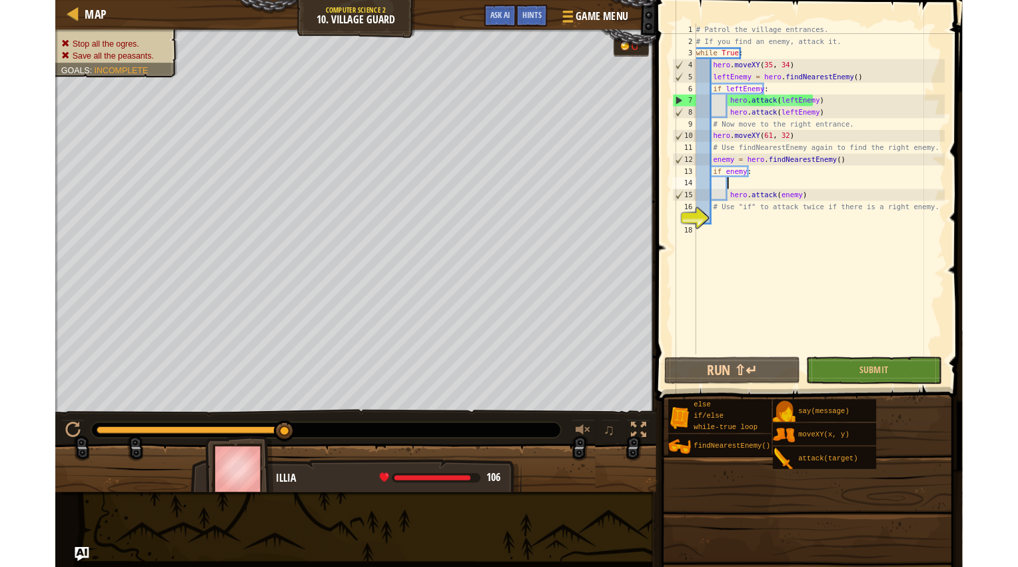
scroll to position [6, 2]
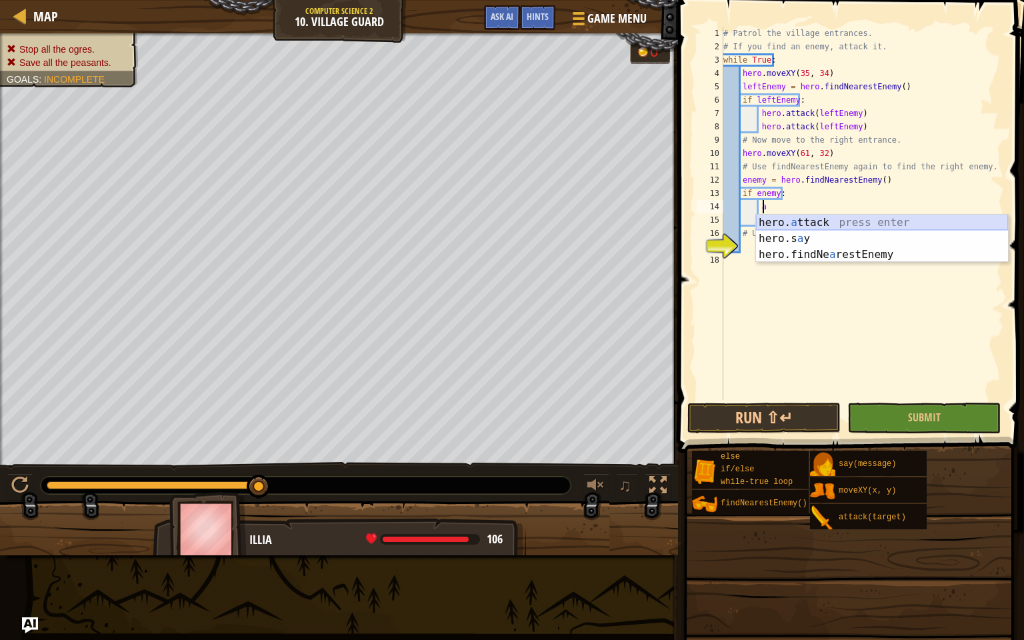
click at [792, 216] on div "hero. a ttack press enter hero.s a y press enter hero.findNe a restEnemy press …" at bounding box center [882, 255] width 252 height 80
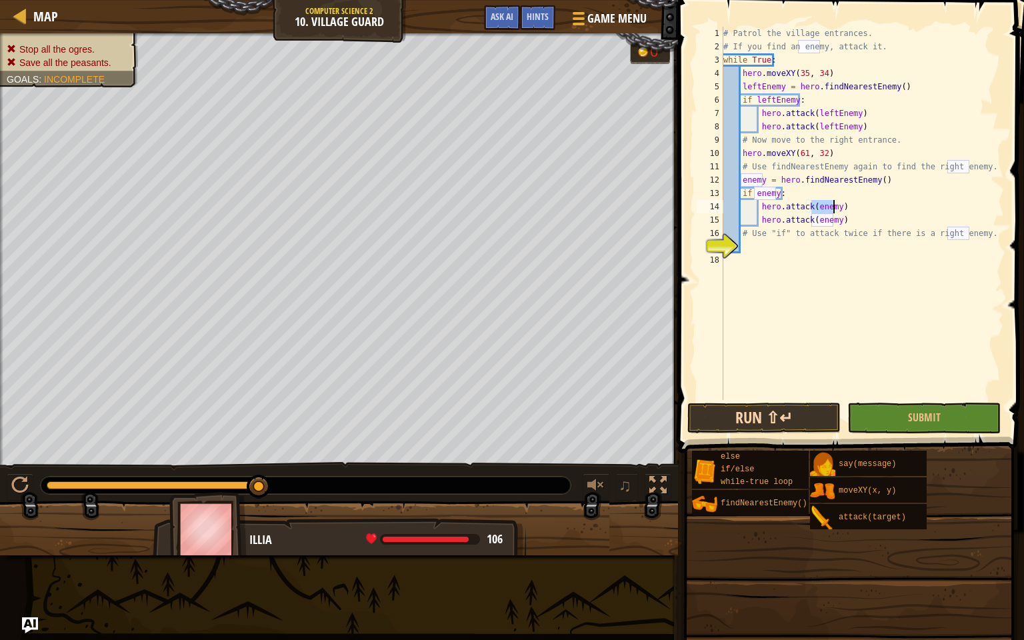
type textarea "hero.attack(enemy)"
click at [813, 421] on button "Run ⇧↵" at bounding box center [763, 418] width 153 height 31
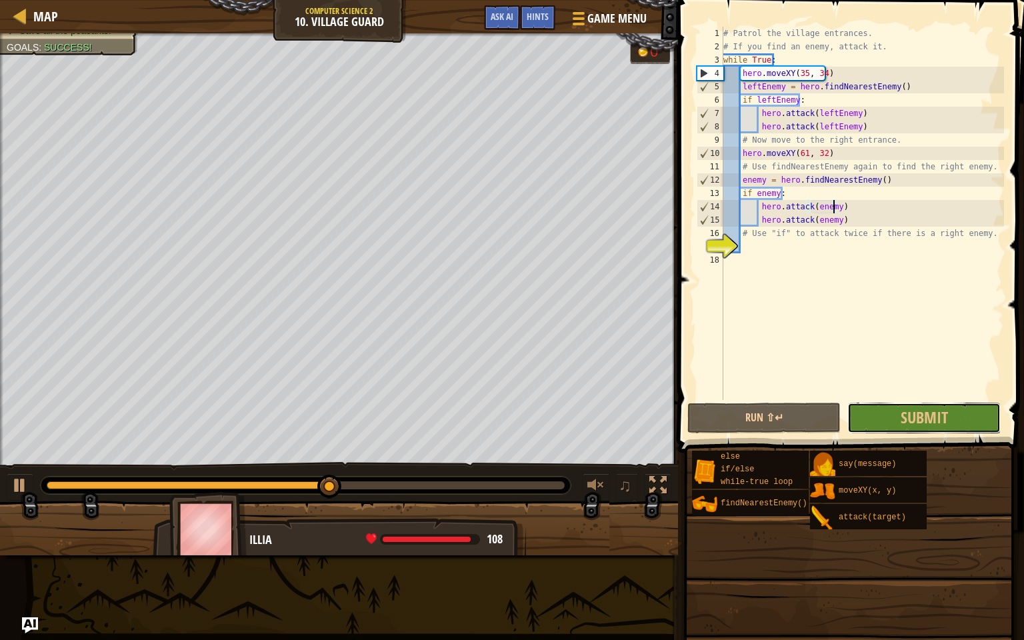
click at [890, 416] on button "Submit" at bounding box center [923, 418] width 153 height 31
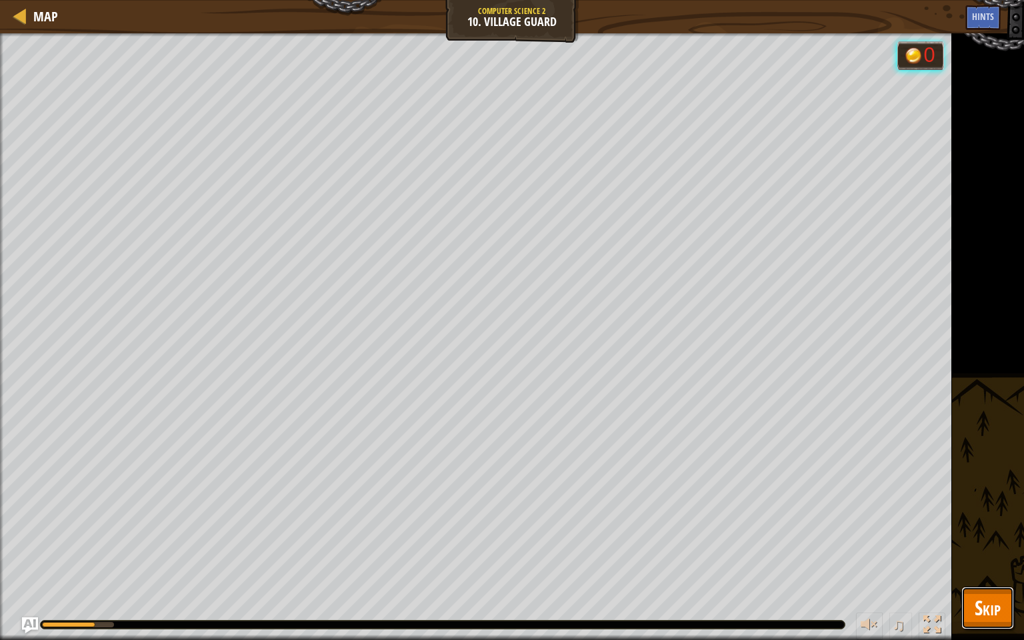
click at [993, 567] on span "Skip" at bounding box center [987, 607] width 26 height 27
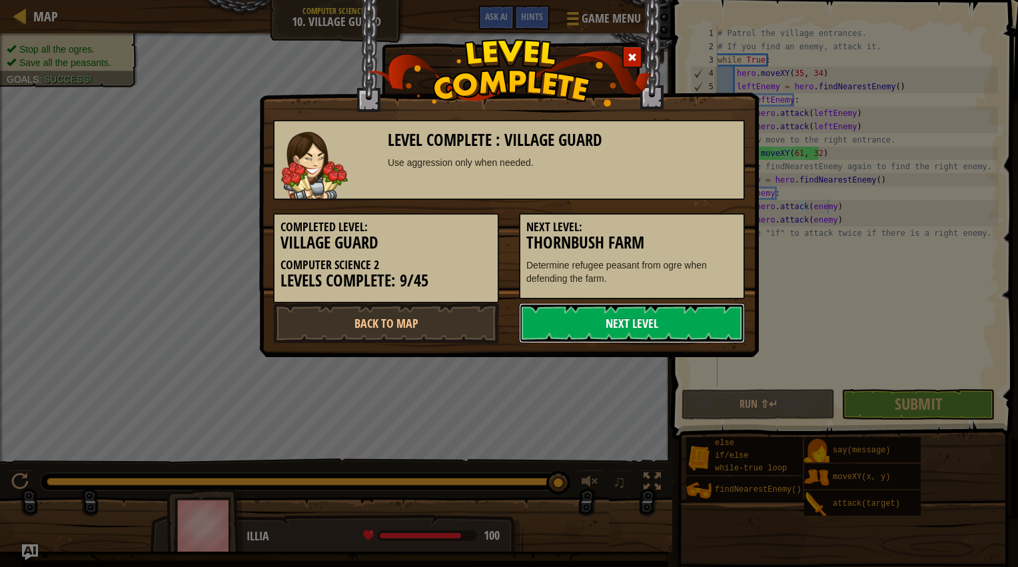
click at [615, 325] on link "Next Level" at bounding box center [632, 323] width 226 height 40
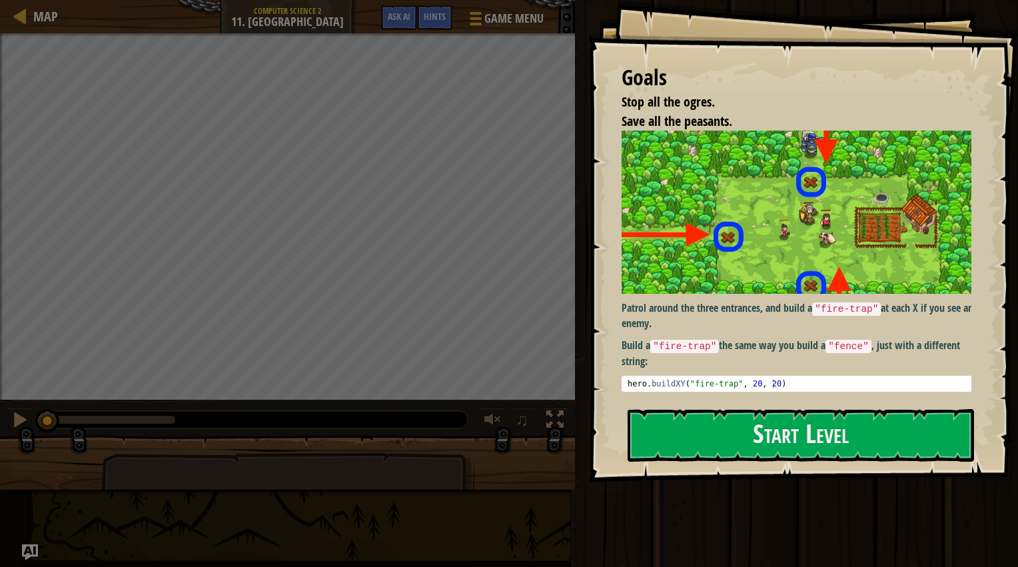
click at [594, 8] on div "Goals Stop all the ogres. Save all the peasants. Patrol around the three entran…" at bounding box center [804, 241] width 430 height 483
click at [810, 419] on button "Start Level" at bounding box center [801, 435] width 347 height 53
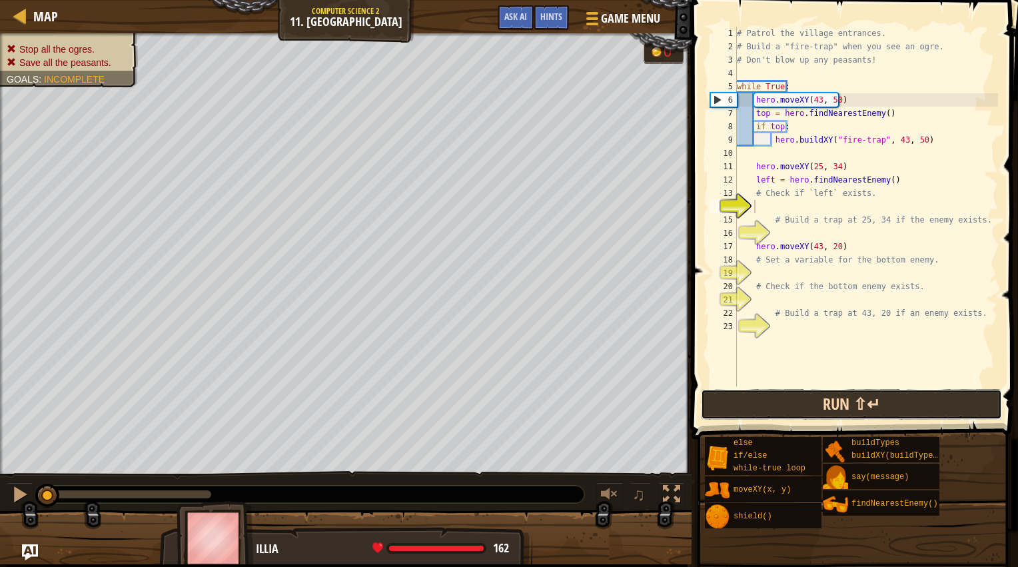
click at [812, 395] on button "Run ⇧↵" at bounding box center [851, 404] width 301 height 31
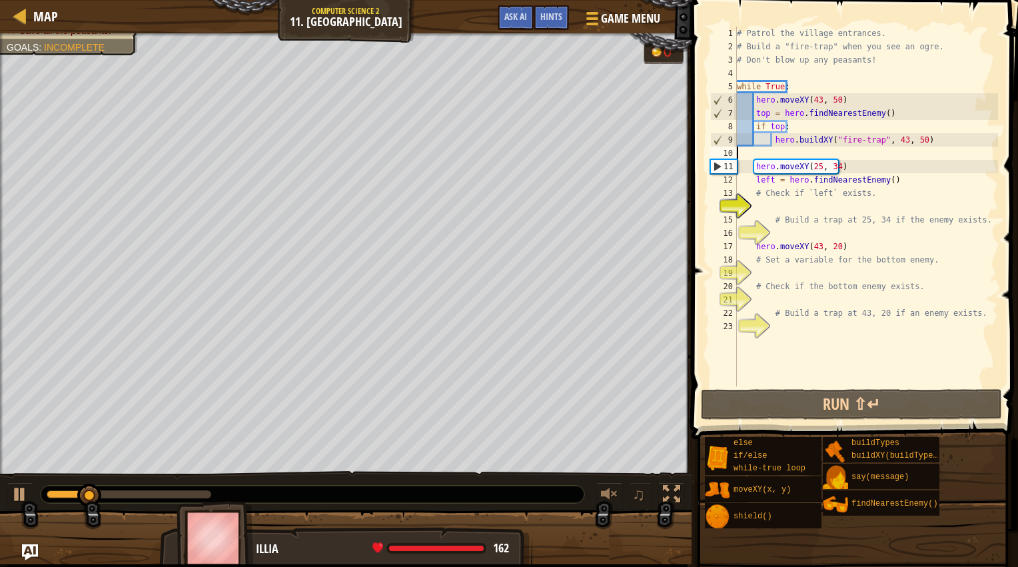
click at [798, 154] on div "# Patrol the village entrances. # Build a "fire-trap" when you see an ogre. # D…" at bounding box center [867, 220] width 264 height 387
click at [866, 155] on div "# Patrol the village entrances. # Build a "fire-trap" when you see an ogre. # D…" at bounding box center [867, 220] width 264 height 387
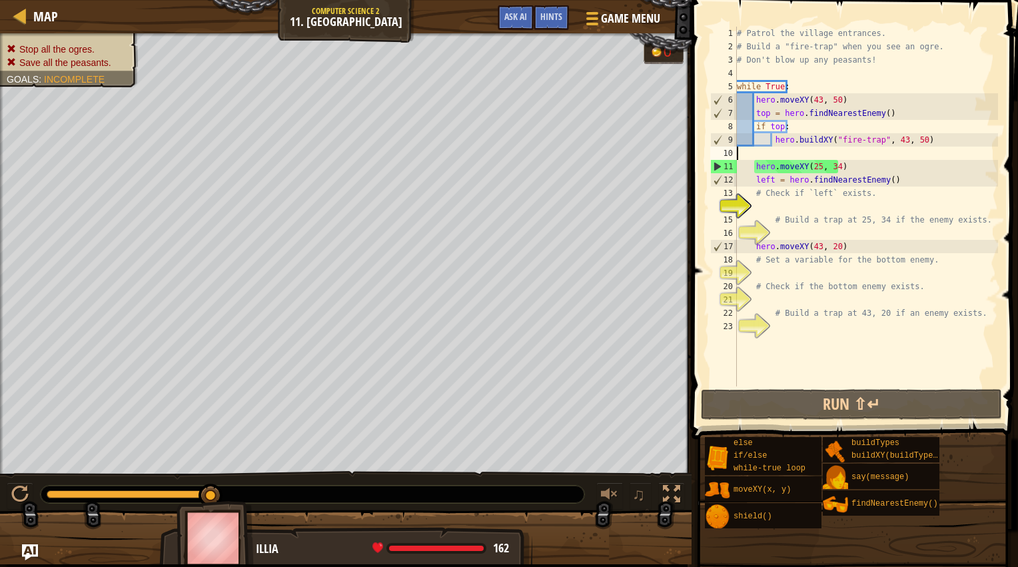
click at [876, 142] on div "# Patrol the village entrances. # Build a "fire-trap" when you see an ogre. # D…" at bounding box center [867, 220] width 264 height 387
type textarea "hero.buildXY("fire-trap", 43, 50)"
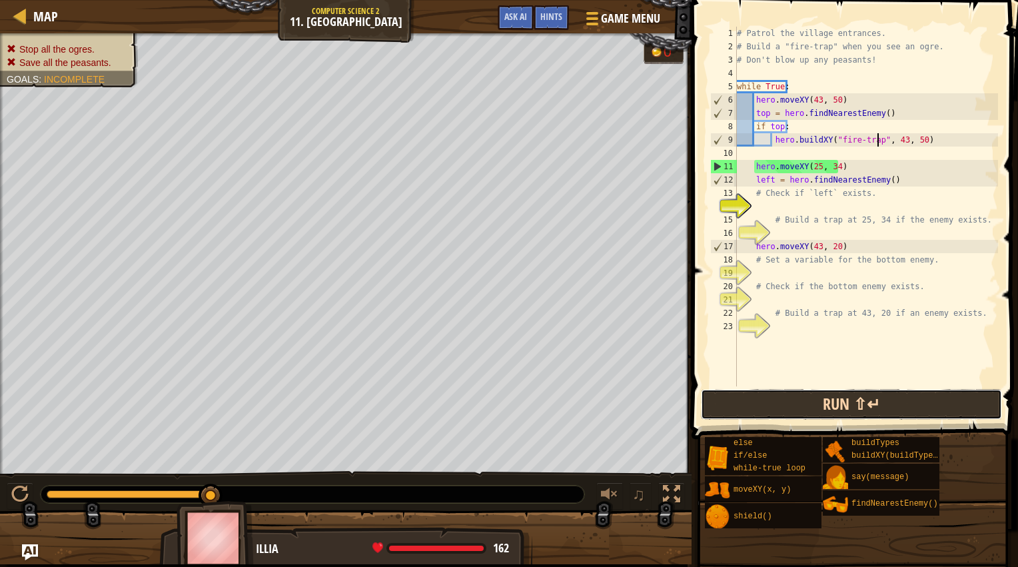
click at [800, 401] on button "Run ⇧↵" at bounding box center [851, 404] width 301 height 31
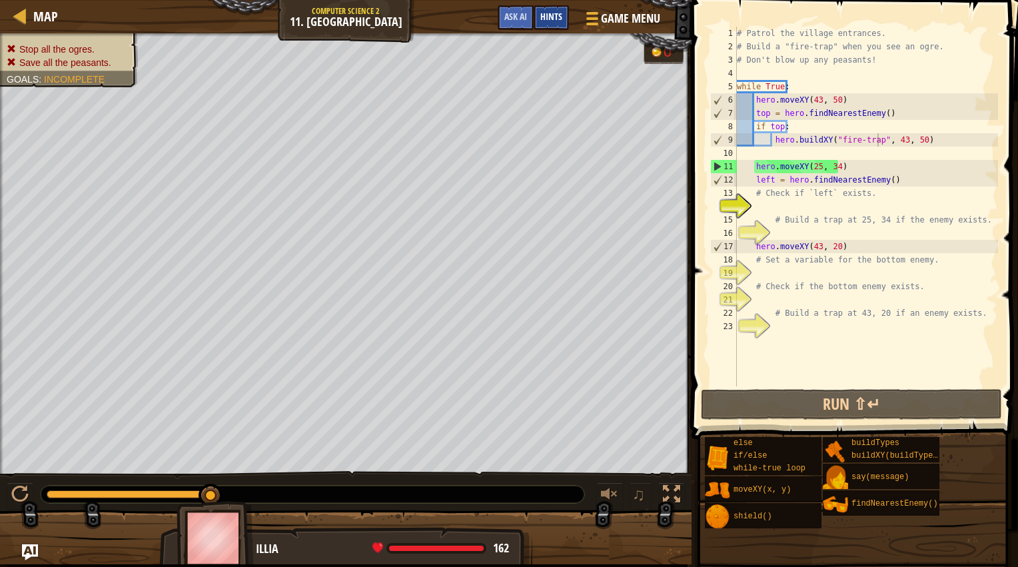
click at [547, 16] on span "Hints" at bounding box center [552, 16] width 22 height 13
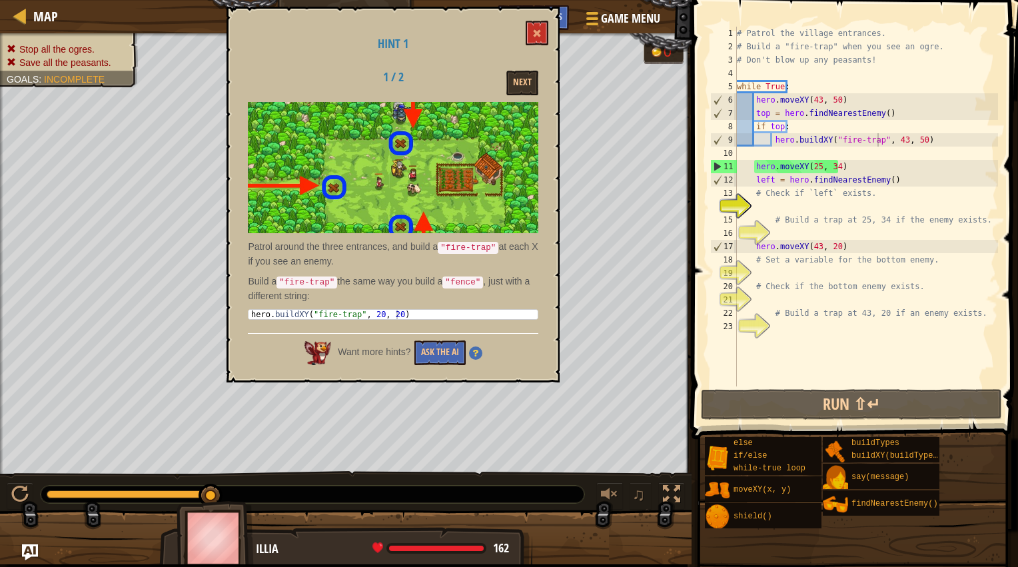
click at [539, 51] on div "Hint 1 1 / 2 Next Patrol around the three entrances, and build a "fire-trap" at…" at bounding box center [393, 195] width 333 height 376
click at [536, 39] on button at bounding box center [537, 33] width 23 height 25
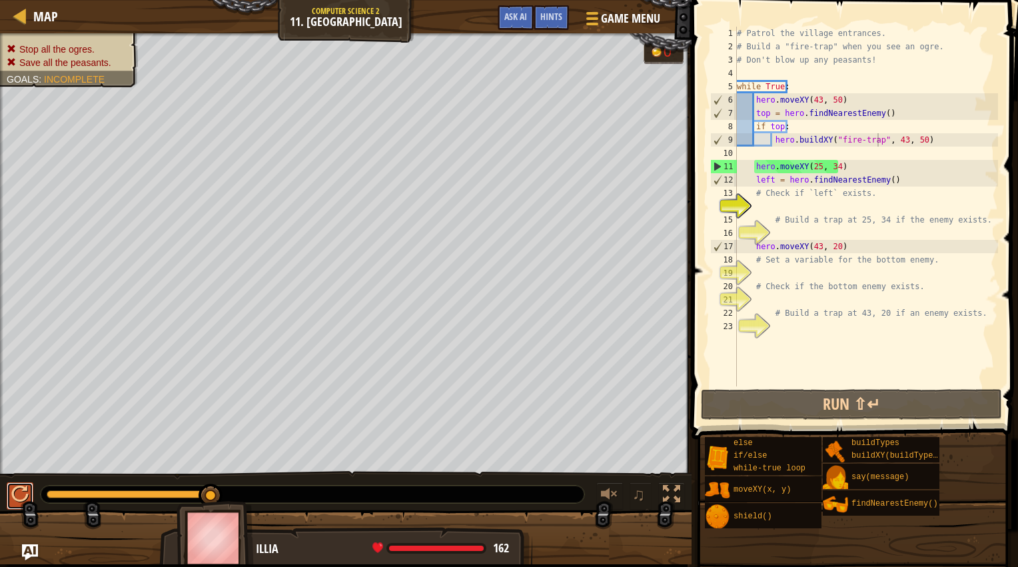
click at [24, 497] on div at bounding box center [19, 494] width 17 height 17
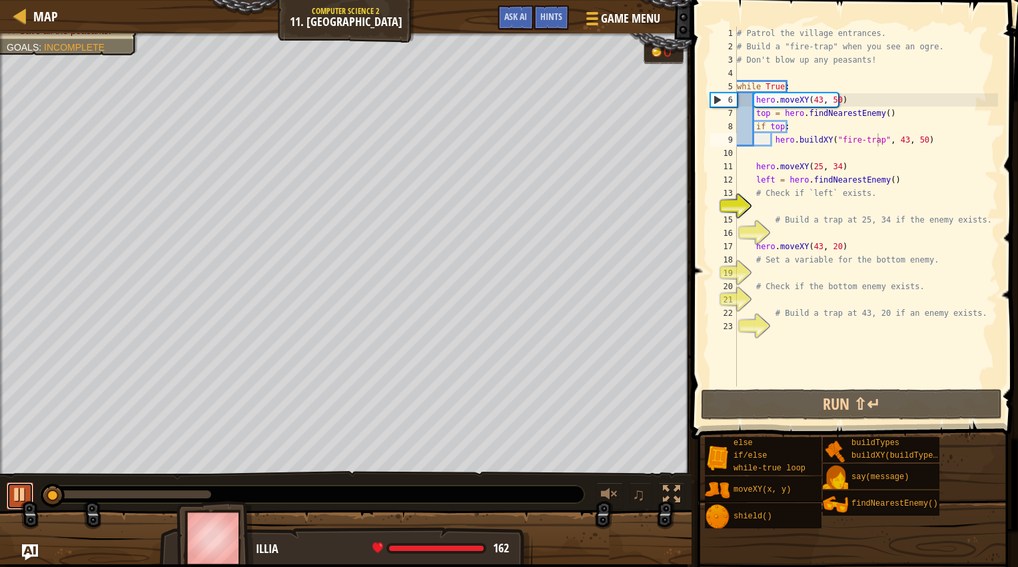
click at [21, 497] on div at bounding box center [19, 494] width 17 height 17
click at [780, 153] on div "# Patrol the village entrances. # Build a "fire-trap" when you see an ogre. # D…" at bounding box center [867, 220] width 264 height 387
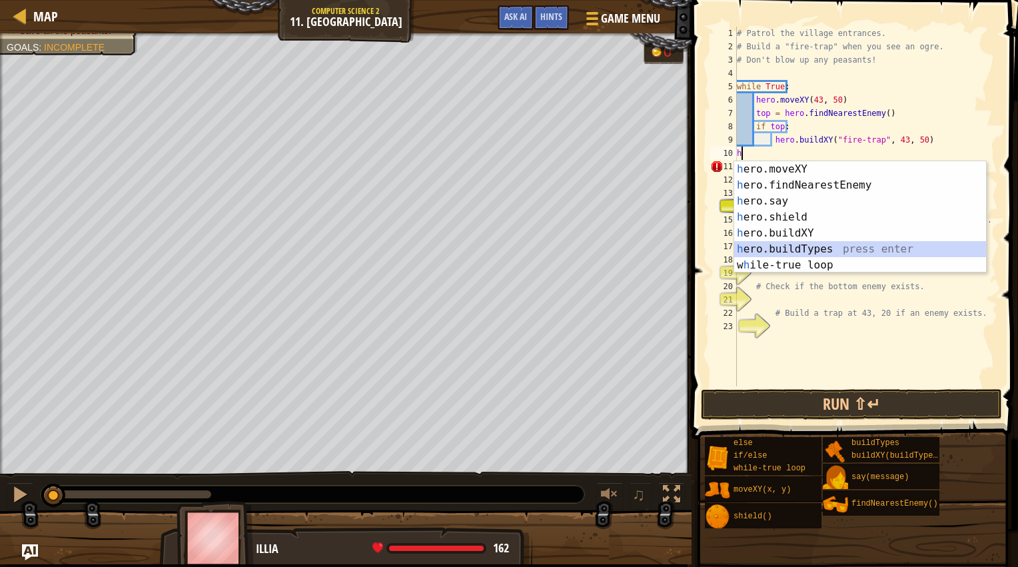
click at [785, 251] on div "h ero.moveXY press enter h ero.findNearestEnemy press enter h ero.say press ent…" at bounding box center [861, 233] width 252 height 144
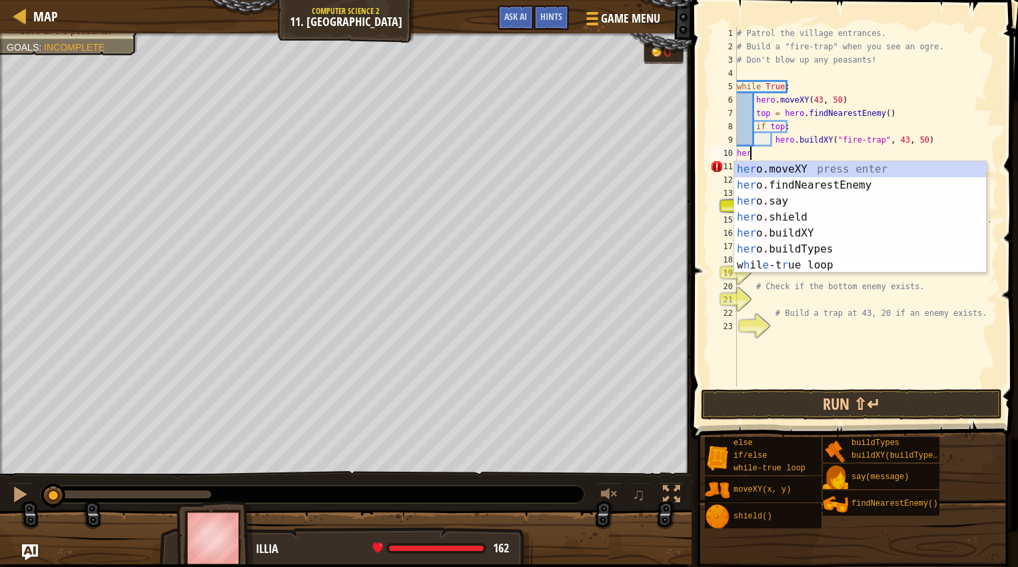
type textarea "h"
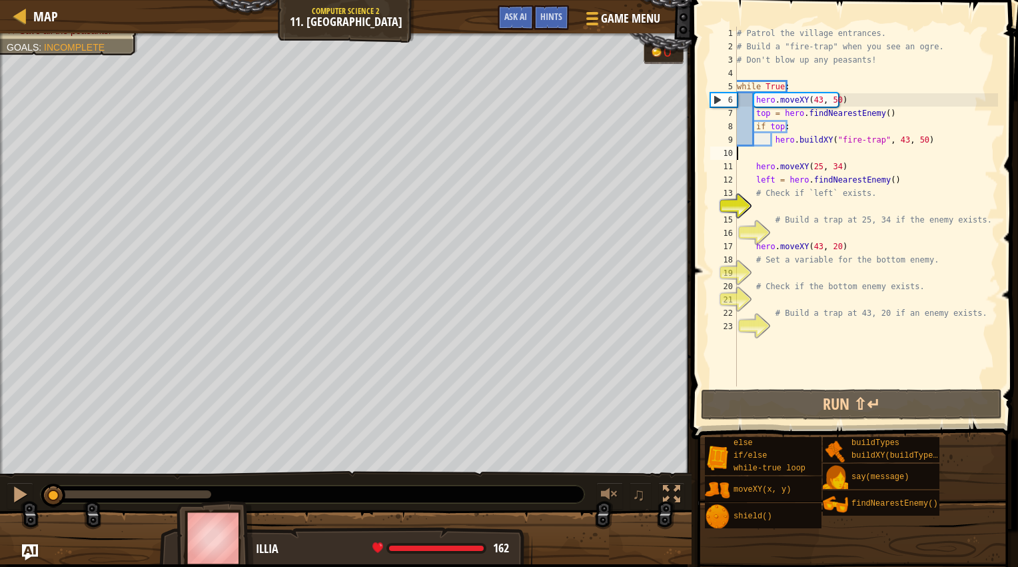
click at [762, 157] on div "# Patrol the village entrances. # Build a "fire-trap" when you see an ogre. # D…" at bounding box center [867, 220] width 264 height 387
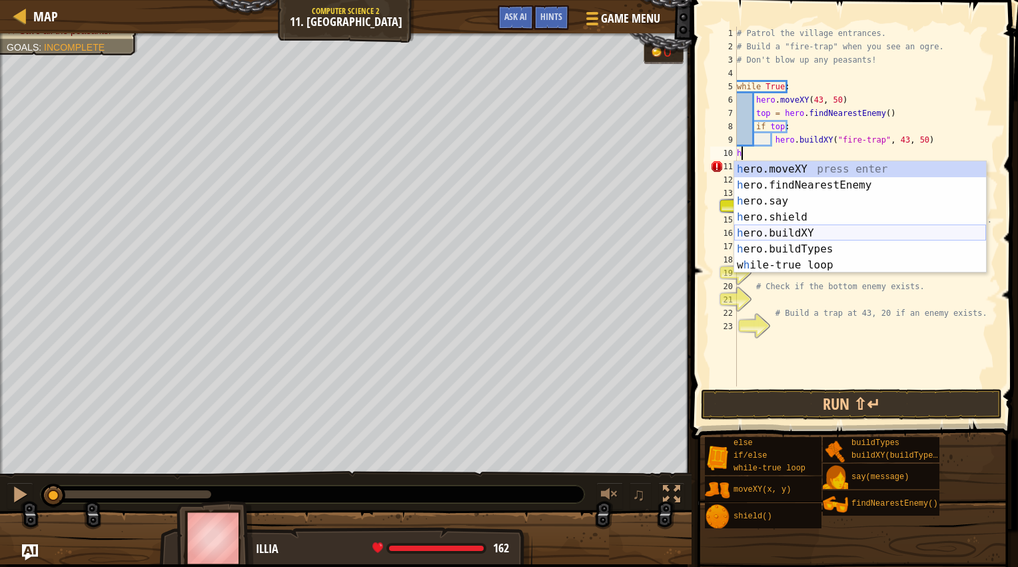
click at [762, 231] on div "h ero.moveXY press enter h ero.findNearestEnemy press enter h ero.say press ent…" at bounding box center [861, 233] width 252 height 144
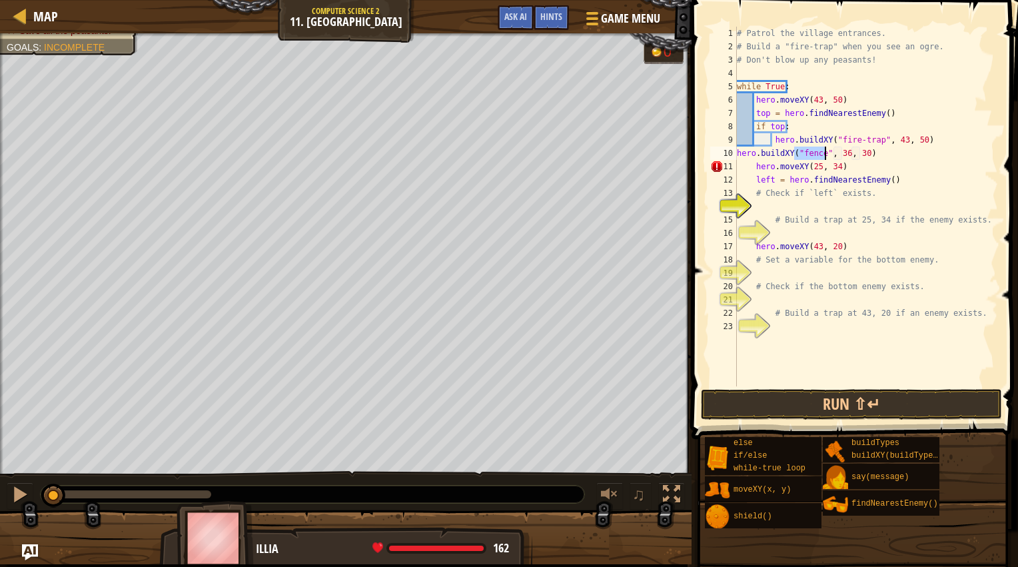
click at [818, 154] on div "# Patrol the village entrances. # Build a "fire-trap" when you see an ogre. # D…" at bounding box center [867, 207] width 264 height 360
click at [819, 153] on div "# Patrol the village entrances. # Build a "fire-trap" when you see an ogre. # D…" at bounding box center [867, 220] width 264 height 387
click at [922, 168] on div "# Patrol the village entrances. # Build a "fire-trap" when you see an ogre. # D…" at bounding box center [867, 220] width 264 height 387
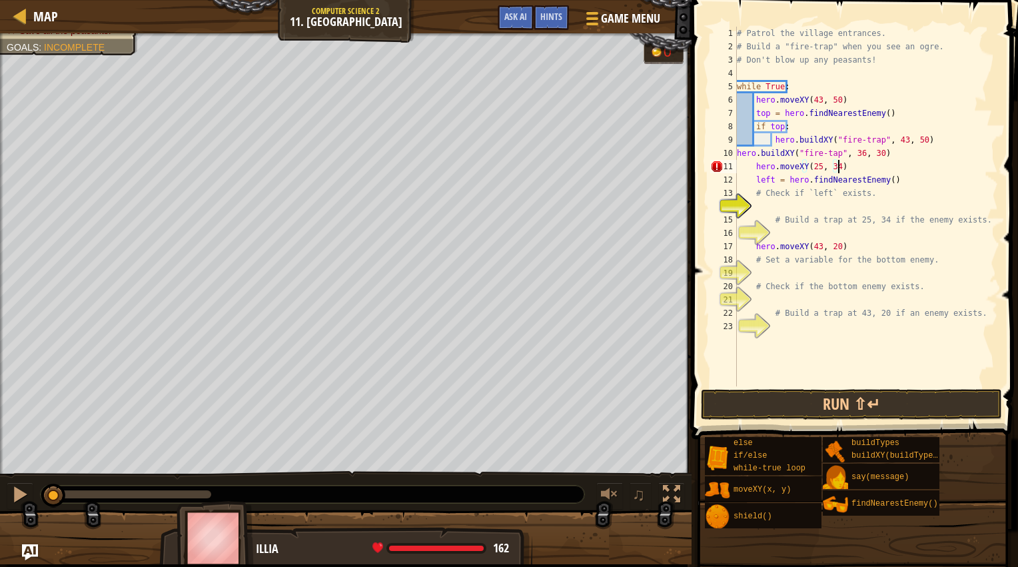
click at [825, 155] on div "# Patrol the village entrances. # Build a "fire-trap" when you see an ogre. # D…" at bounding box center [867, 220] width 264 height 387
click at [942, 197] on div "# Patrol the village entrances. # Build a "fire-trap" when you see an ogre. # D…" at bounding box center [867, 220] width 264 height 387
click at [557, 11] on span "Hints" at bounding box center [552, 16] width 22 height 13
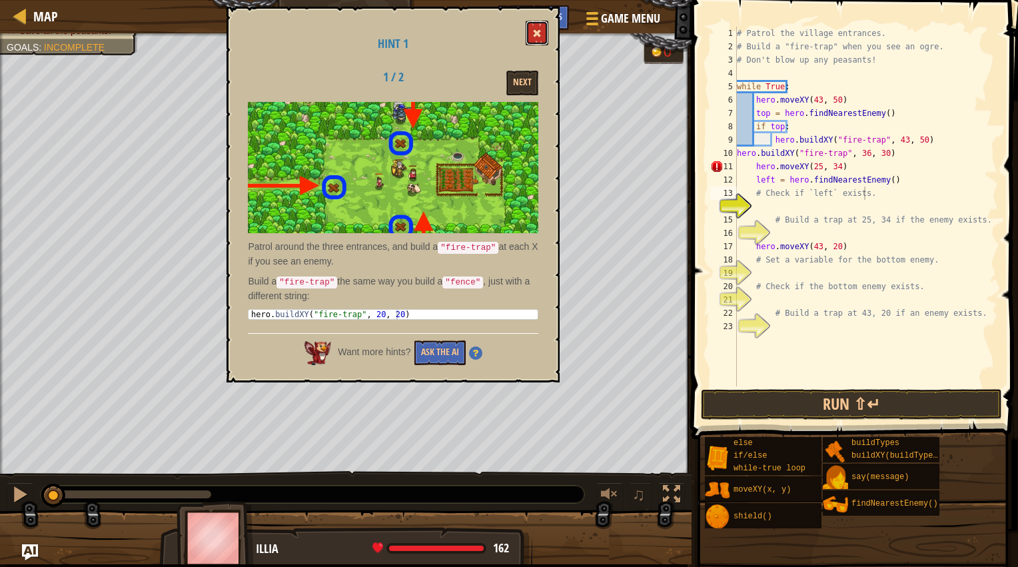
click at [540, 39] on button at bounding box center [537, 33] width 23 height 25
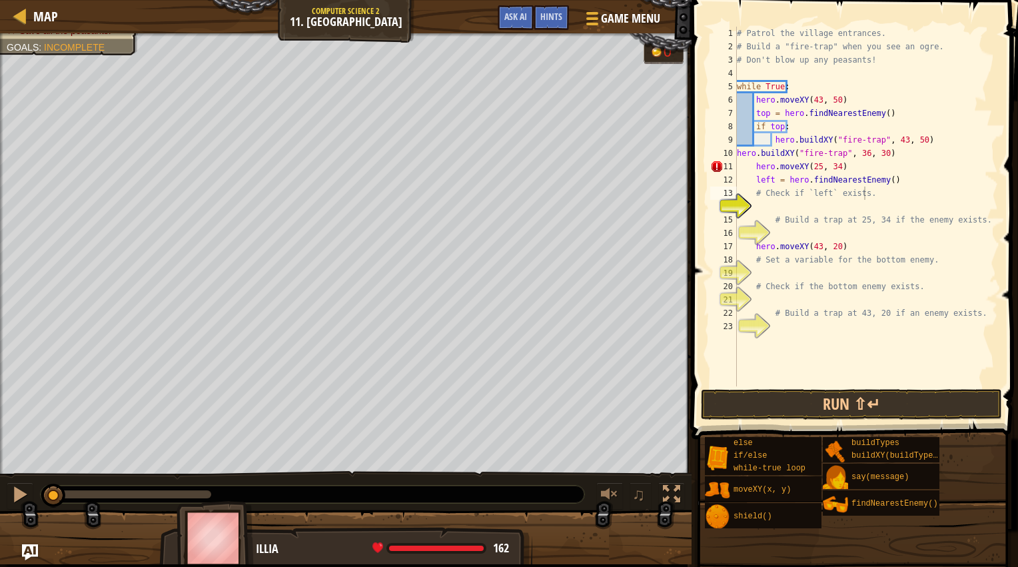
click at [551, 16] on span "Hints" at bounding box center [552, 16] width 22 height 13
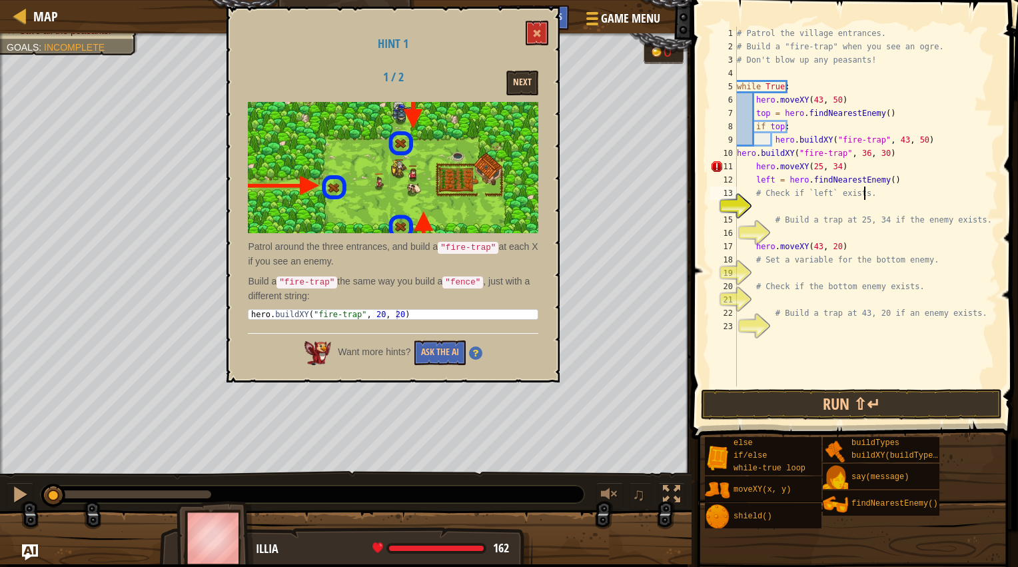
drag, startPoint x: 535, startPoint y: 61, endPoint x: 535, endPoint y: 70, distance: 9.3
click at [535, 69] on div "Hint 1 1 / 2 Next Patrol around the three entrances, and build a "fire-trap" at…" at bounding box center [393, 195] width 333 height 376
click at [535, 72] on button "Next" at bounding box center [523, 83] width 32 height 25
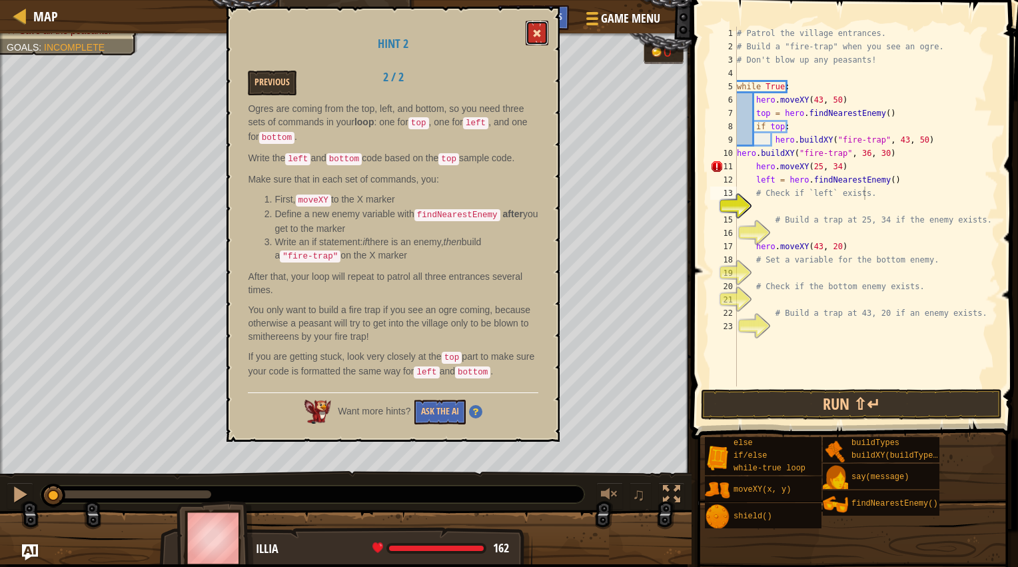
click at [529, 41] on button at bounding box center [537, 33] width 23 height 25
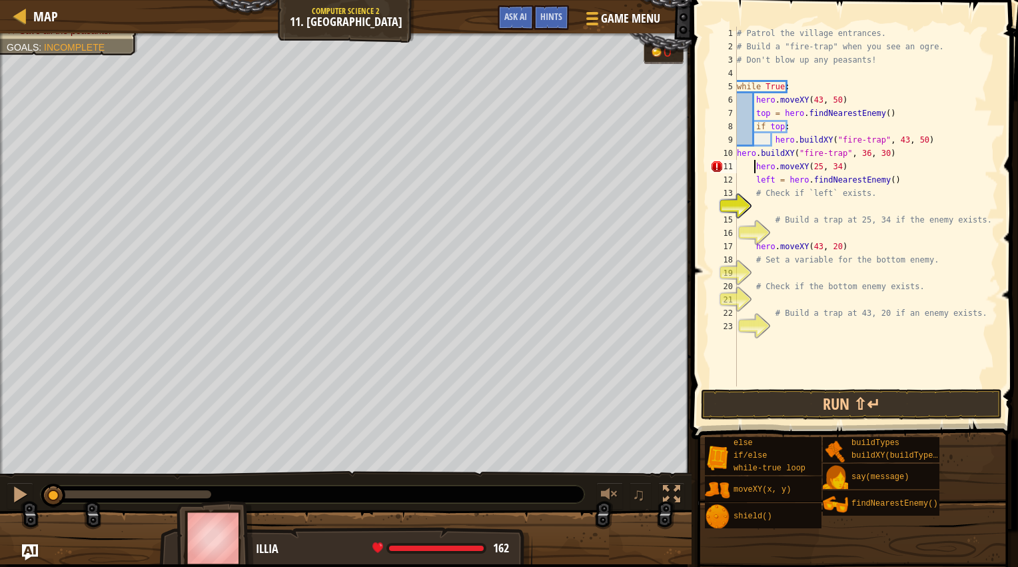
click at [754, 166] on div "# Patrol the village entrances. # Build a "fire-trap" when you see an ogre. # D…" at bounding box center [867, 220] width 264 height 387
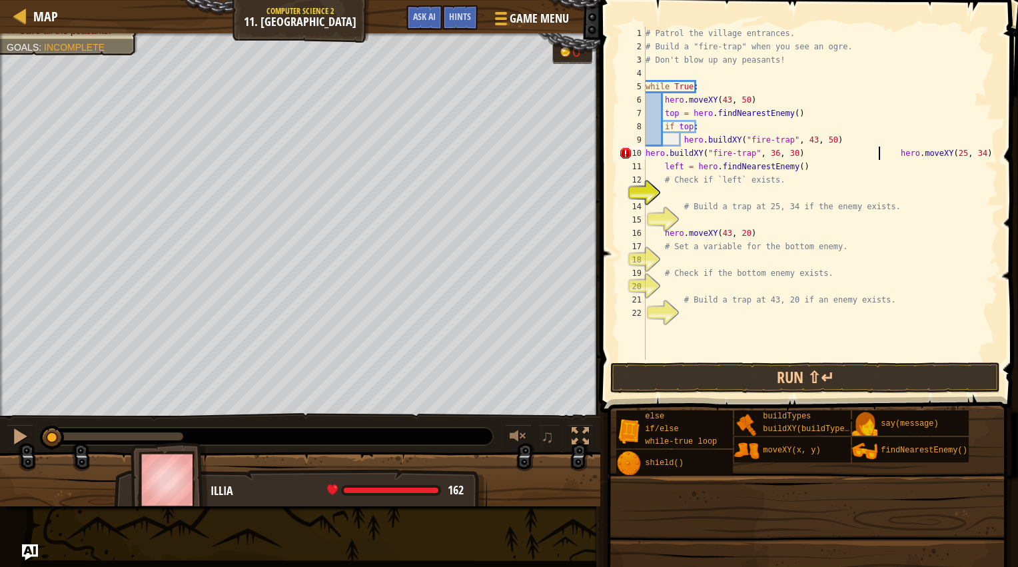
click at [844, 173] on div "# Patrol the village entrances. # Build a "fire-trap" when you see an ogre. # D…" at bounding box center [820, 207] width 355 height 360
type textarea "l"
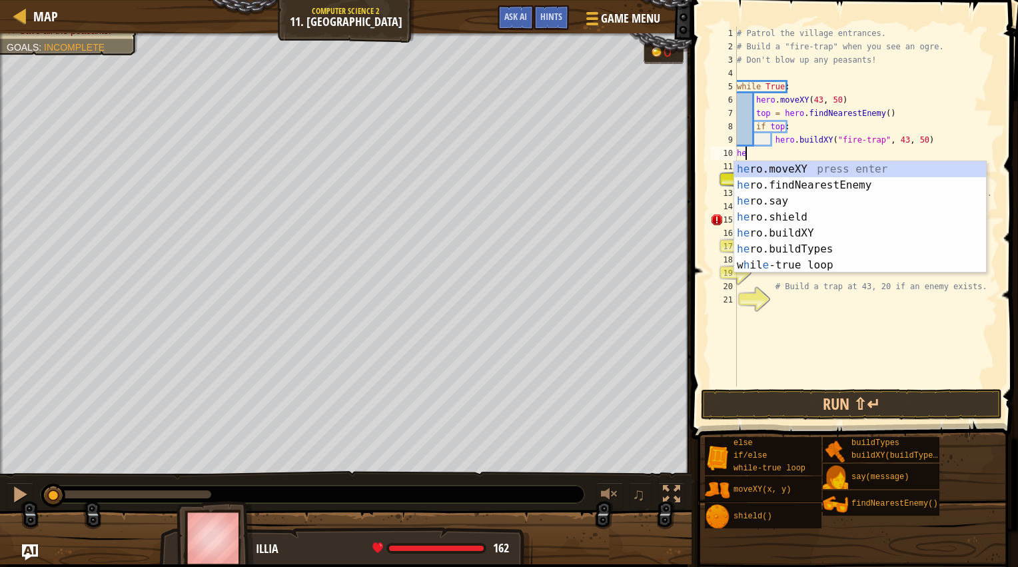
type textarea "h"
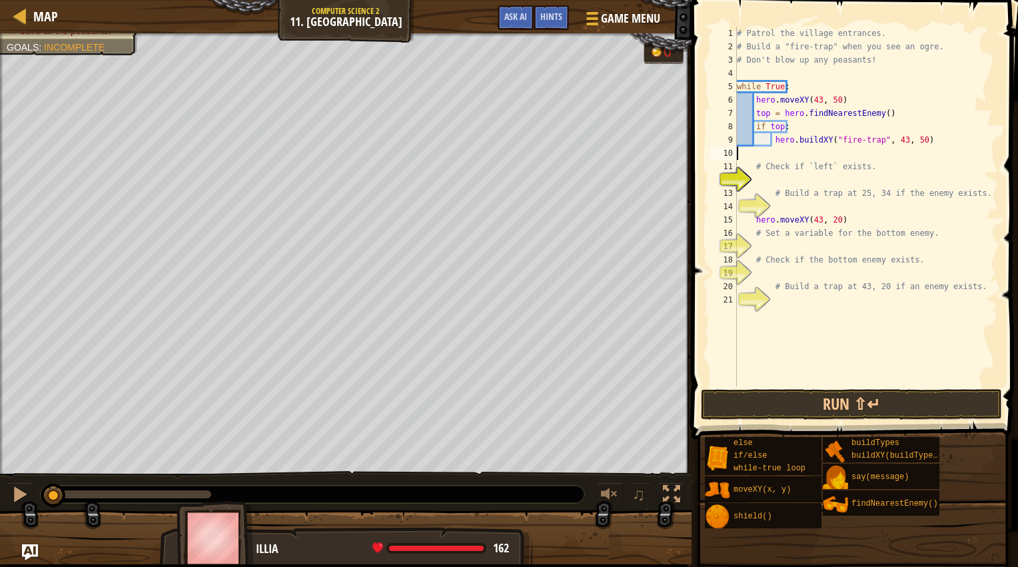
type textarea "h"
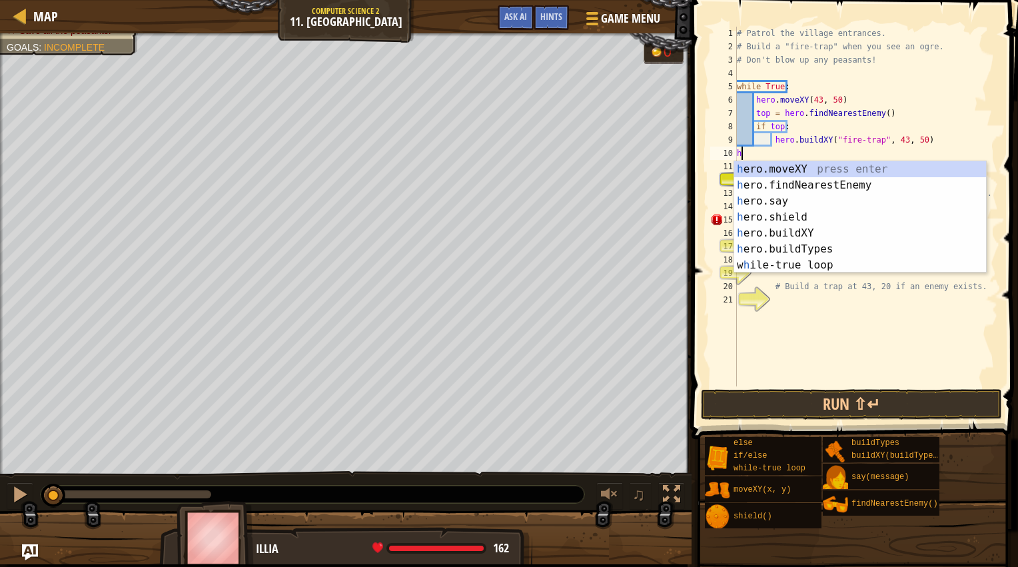
drag, startPoint x: 858, startPoint y: 323, endPoint x: 840, endPoint y: 331, distance: 20.0
click at [858, 323] on div "# Patrol the village entrances. # Build a "fire-trap" when you see an ogre. # D…" at bounding box center [867, 220] width 264 height 387
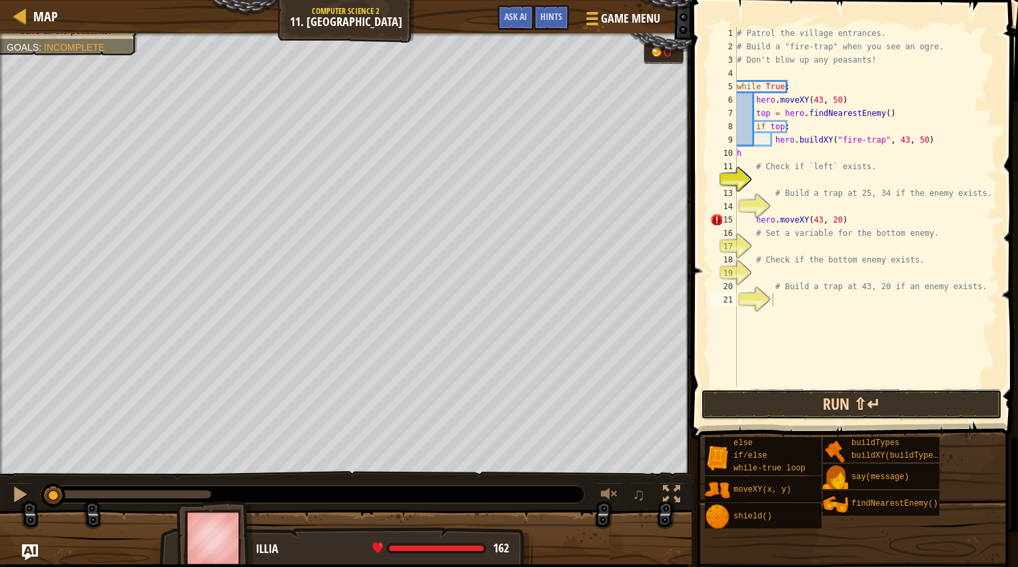
click at [823, 413] on button "Run ⇧↵" at bounding box center [851, 404] width 301 height 31
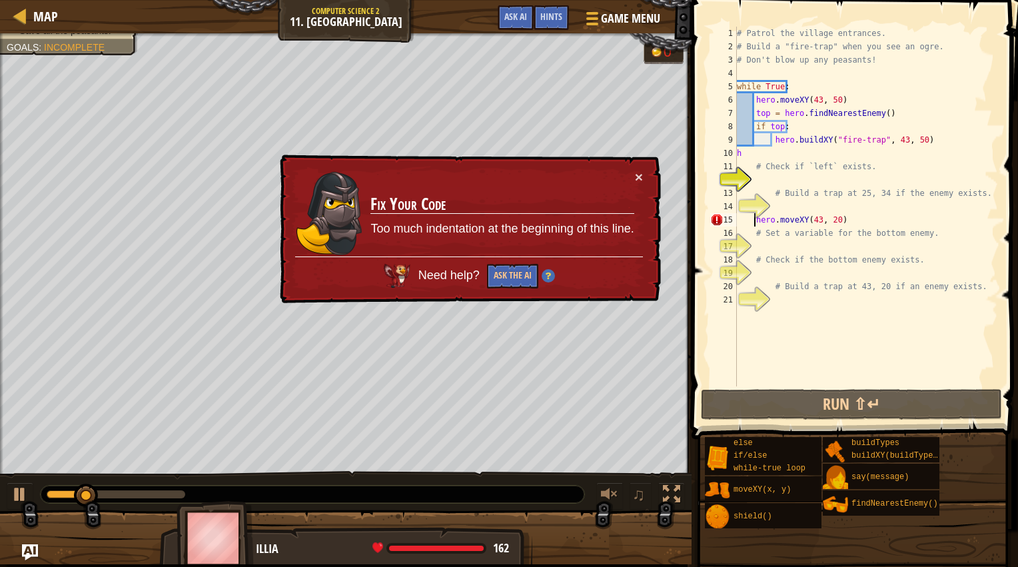
click at [753, 219] on div "# Patrol the village entrances. # Build a "fire-trap" when you see an ogre. # D…" at bounding box center [867, 220] width 264 height 387
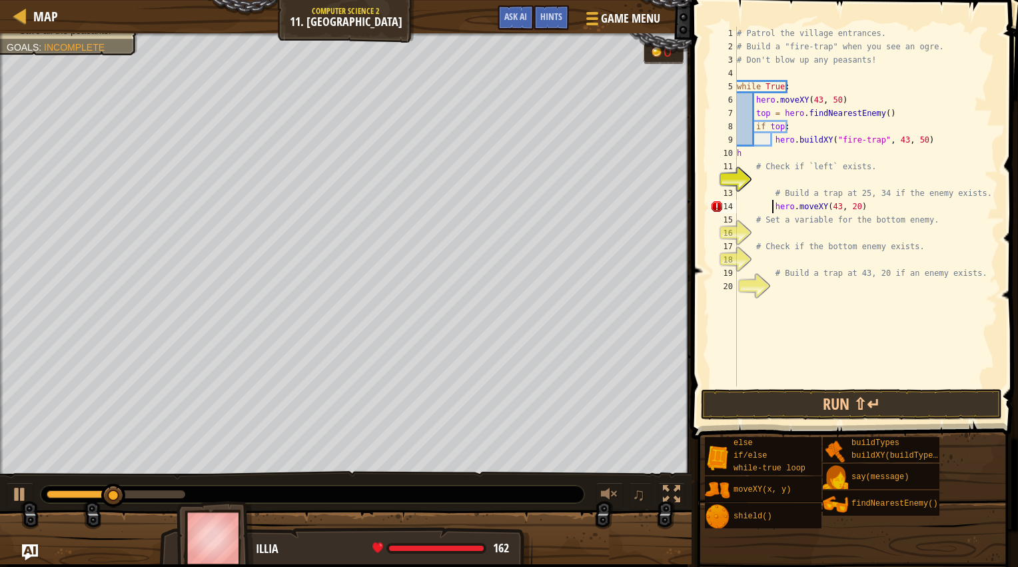
type textarea "hero.moveXY(43, 20)"
click at [838, 406] on button "Run ⇧↵" at bounding box center [851, 404] width 301 height 31
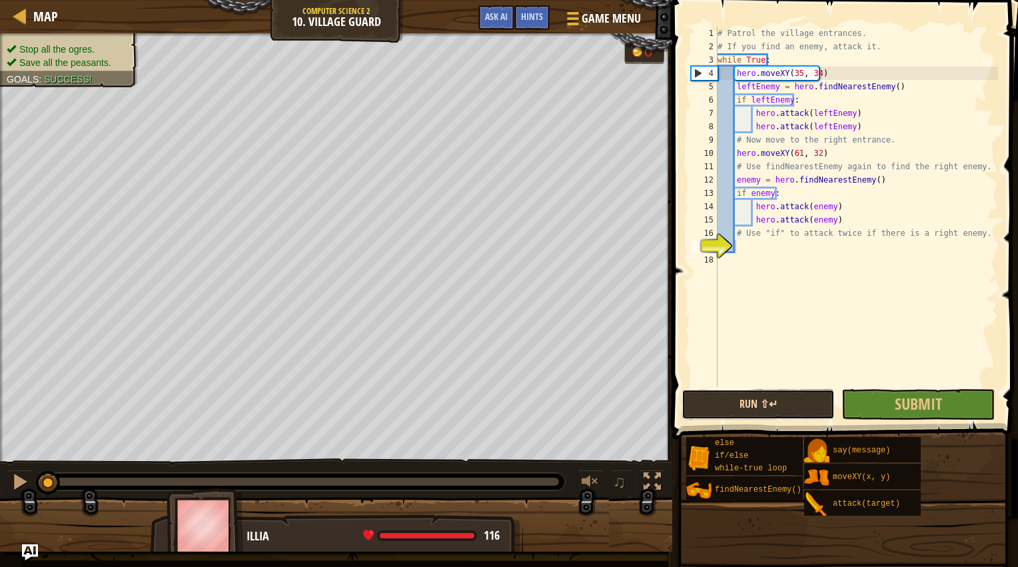
click at [813, 400] on button "Run ⇧↵" at bounding box center [758, 404] width 153 height 31
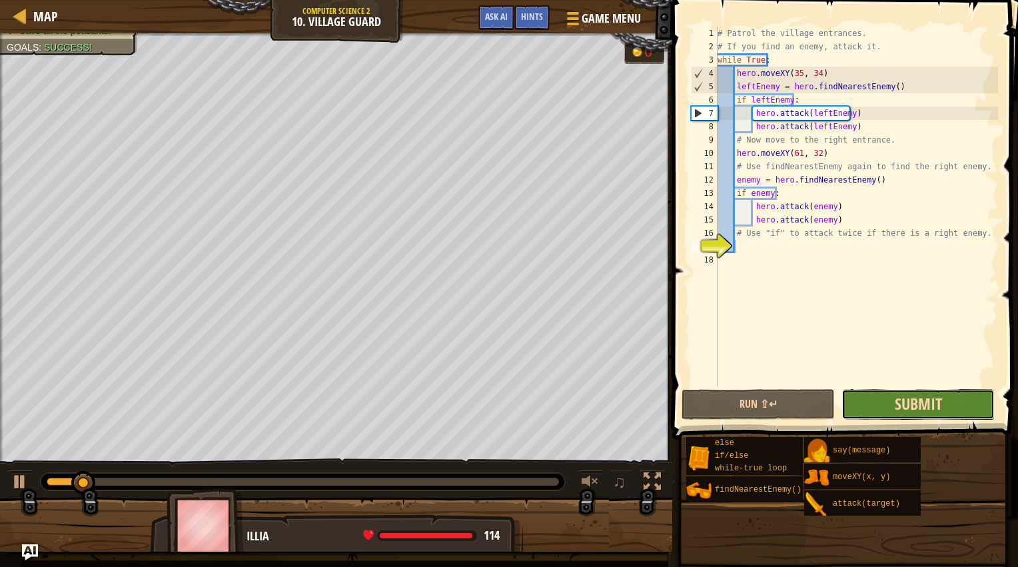
click at [898, 397] on span "Submit" at bounding box center [918, 403] width 47 height 21
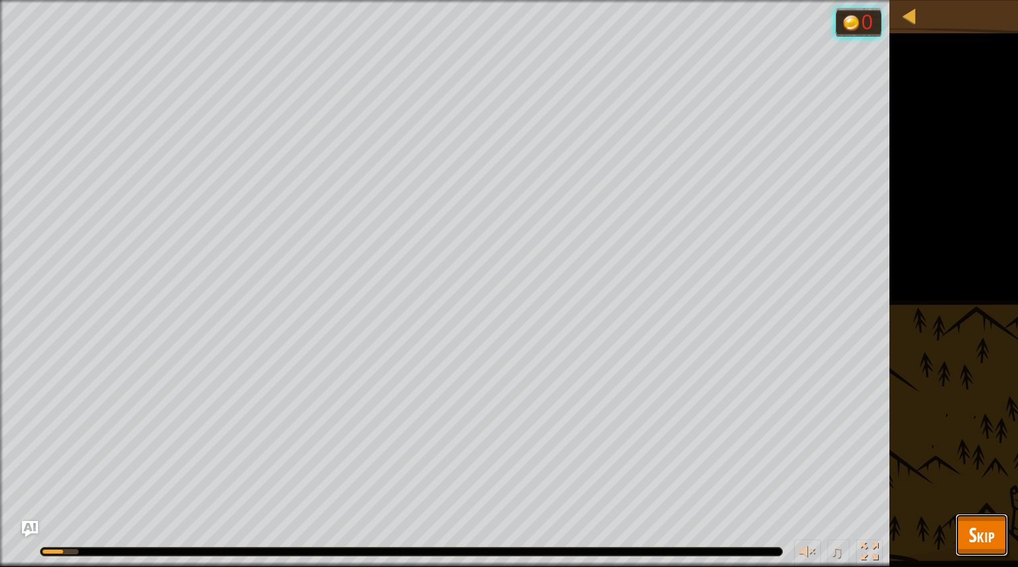
click at [1002, 521] on button "Skip" at bounding box center [982, 535] width 53 height 43
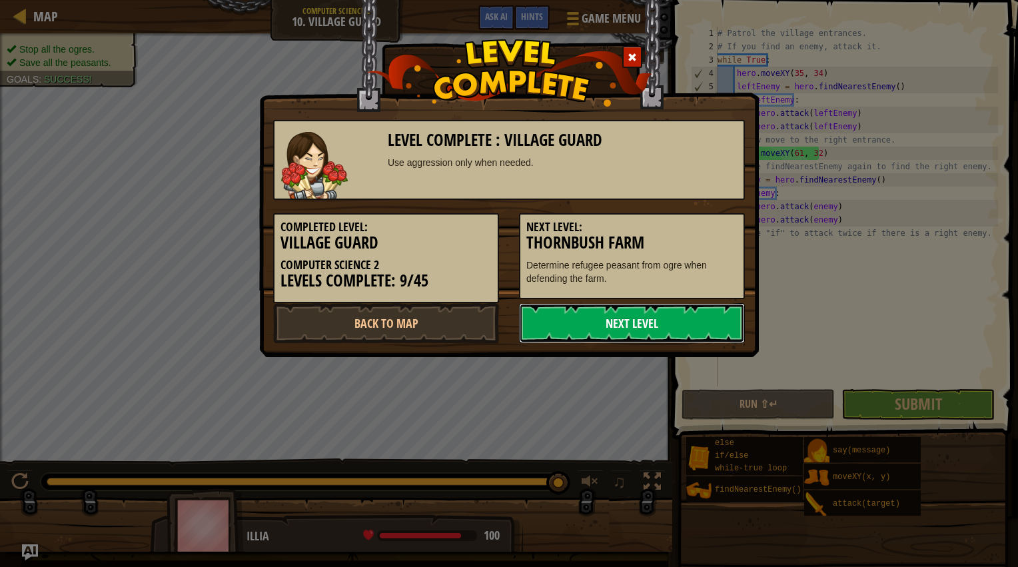
click at [645, 325] on link "Next Level" at bounding box center [632, 323] width 226 height 40
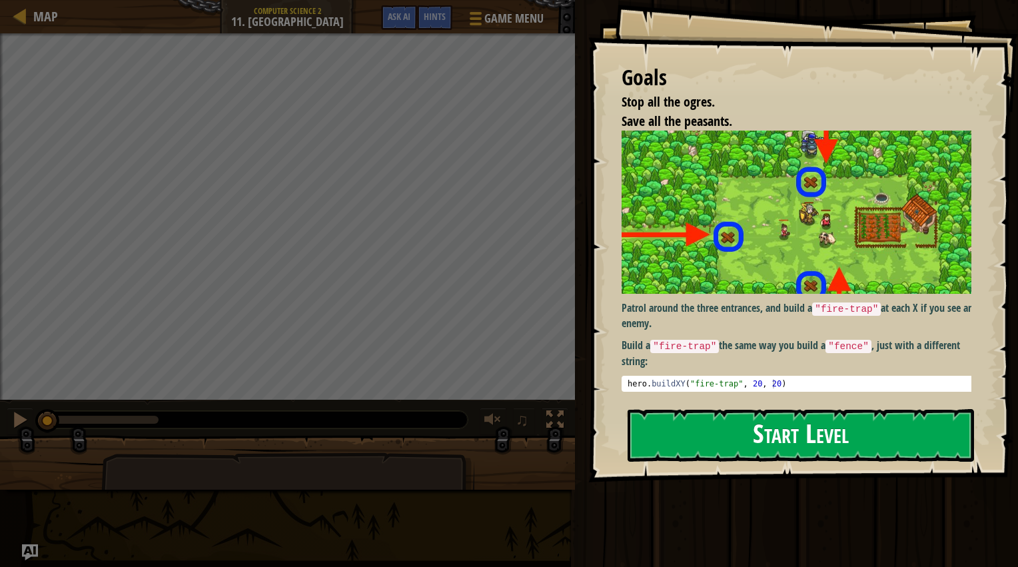
click at [797, 420] on button "Start Level" at bounding box center [801, 435] width 347 height 53
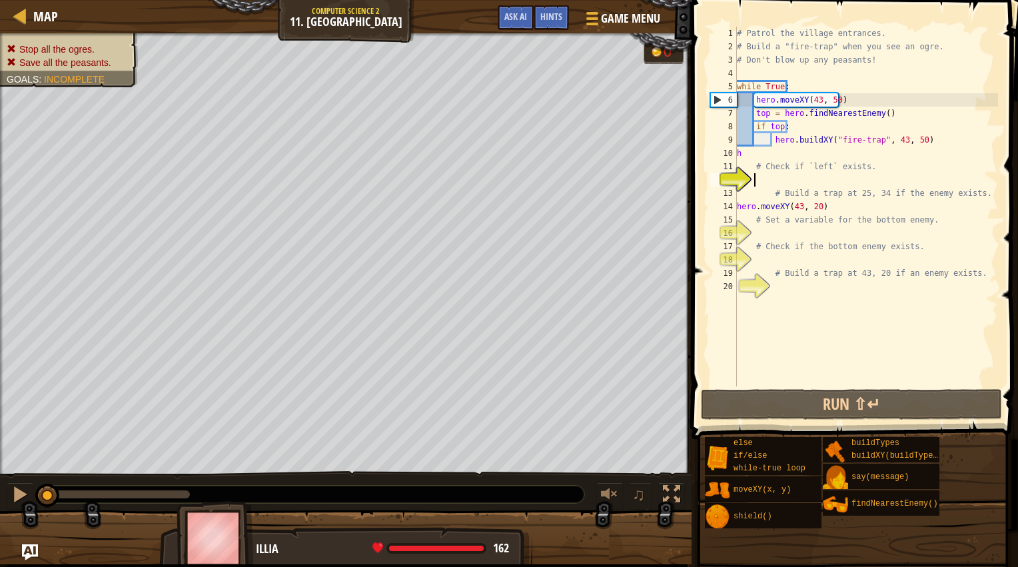
click at [743, 149] on div "# Patrol the village entrances. # Build a "fire-trap" when you see an ogre. # D…" at bounding box center [867, 220] width 264 height 387
type textarea "h"
click at [797, 379] on div "# Patrol the village entrances. # Build a "fire-trap" when you see an ogre. # D…" at bounding box center [867, 220] width 264 height 387
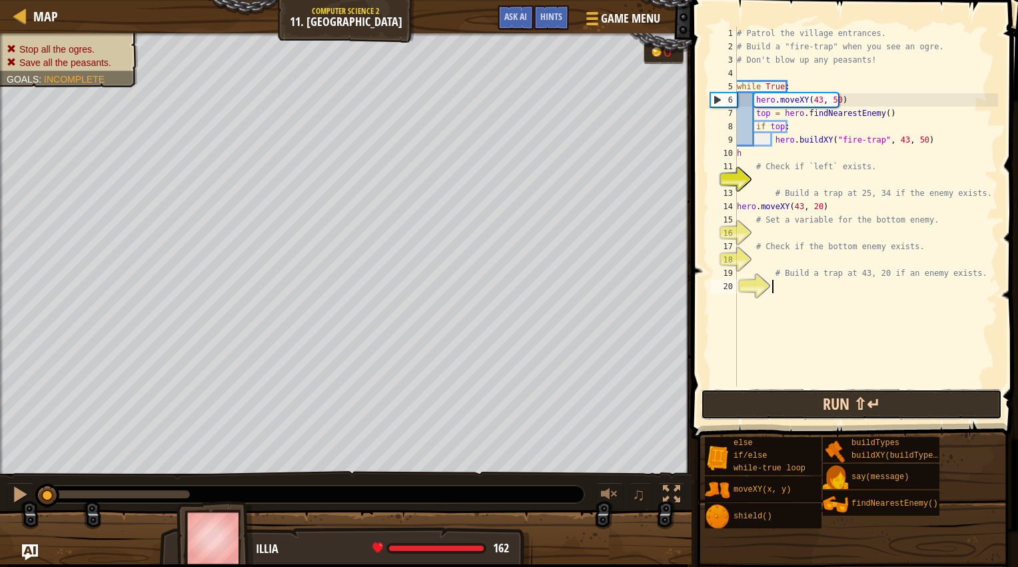
click at [804, 405] on button "Run ⇧↵" at bounding box center [851, 404] width 301 height 31
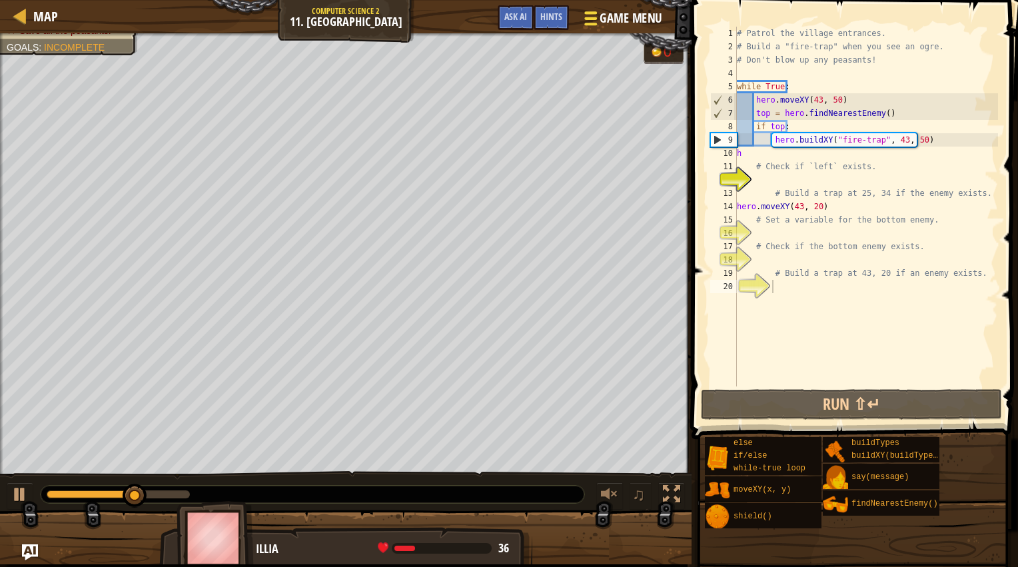
click at [605, 17] on span "Game Menu" at bounding box center [632, 18] width 62 height 18
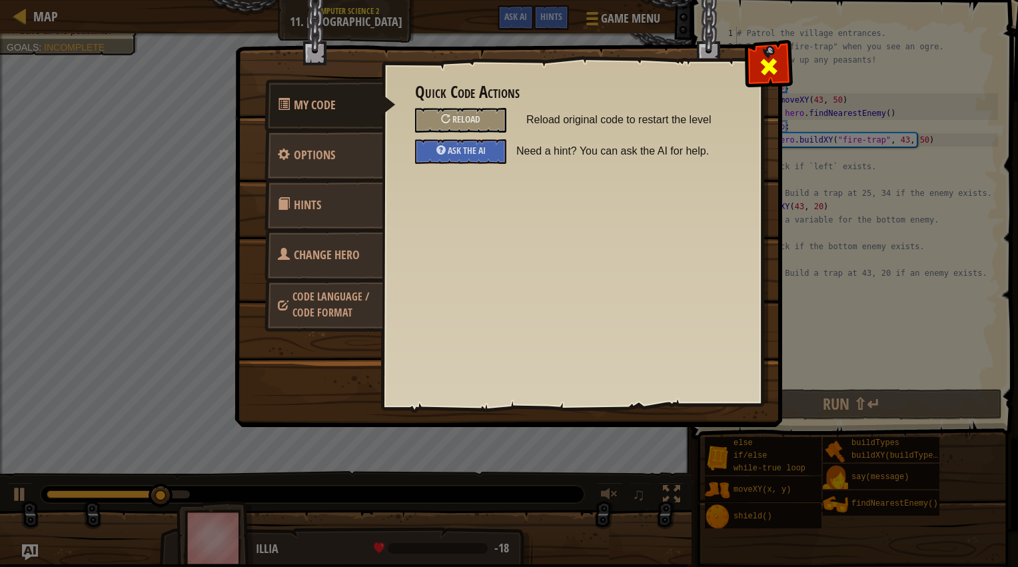
click at [761, 74] on span at bounding box center [769, 66] width 21 height 21
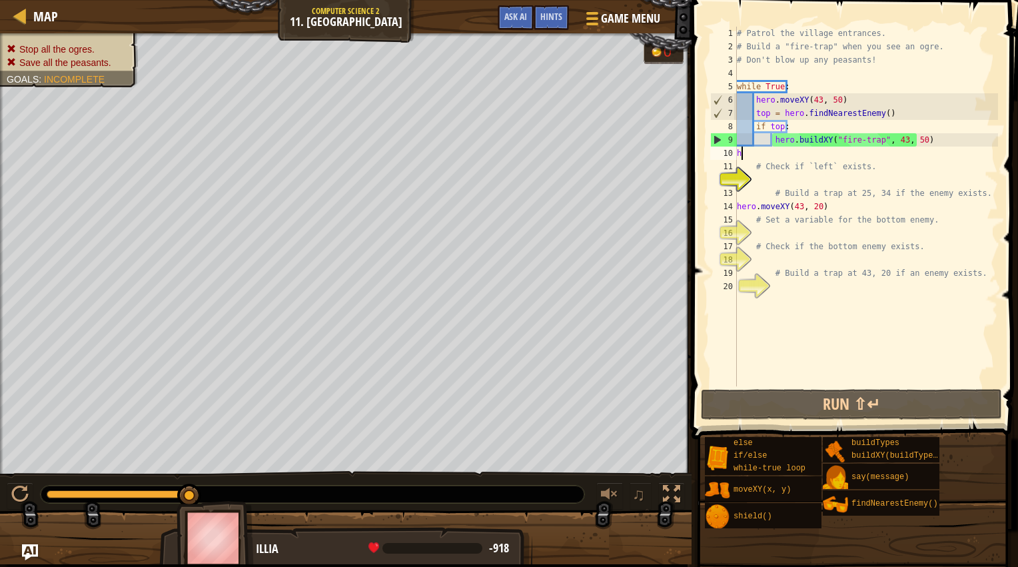
click at [776, 159] on div "# Patrol the village entrances. # Build a "fire-trap" when you see an ogre. # D…" at bounding box center [867, 220] width 264 height 387
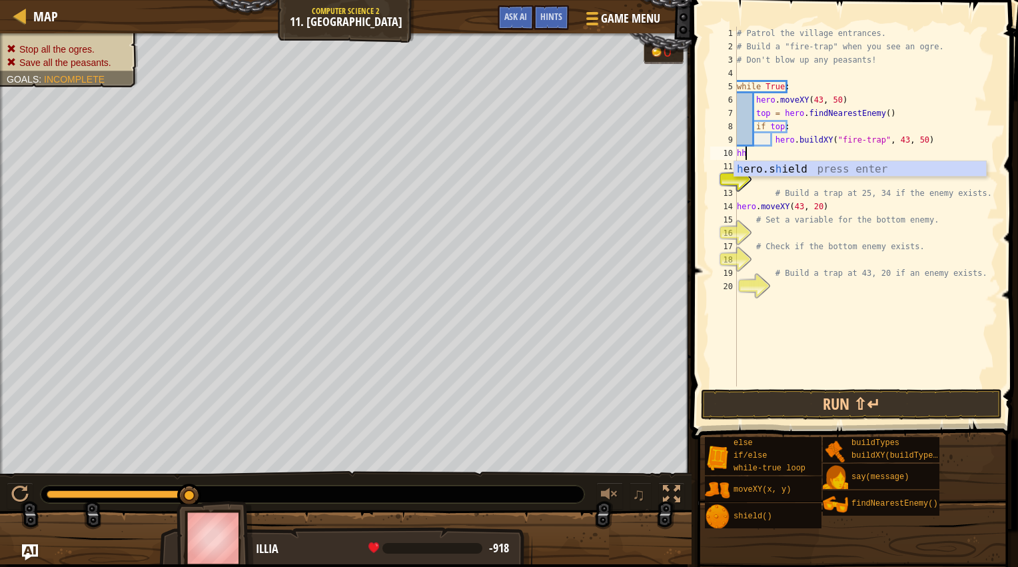
type textarea "h"
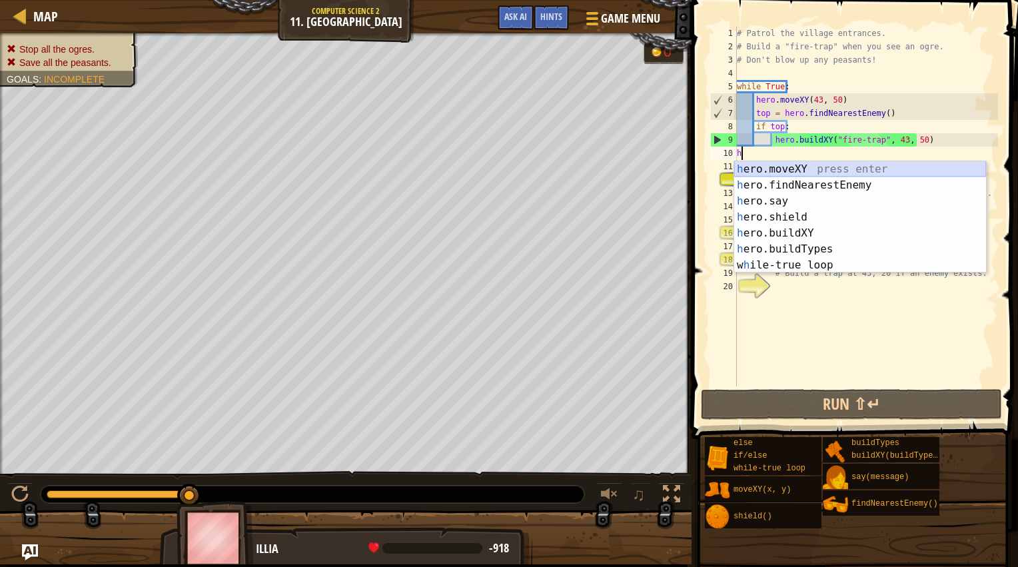
click at [770, 171] on div "h ero.moveXY press enter h ero.findNearestEnemy press enter h ero.say press ent…" at bounding box center [861, 233] width 252 height 144
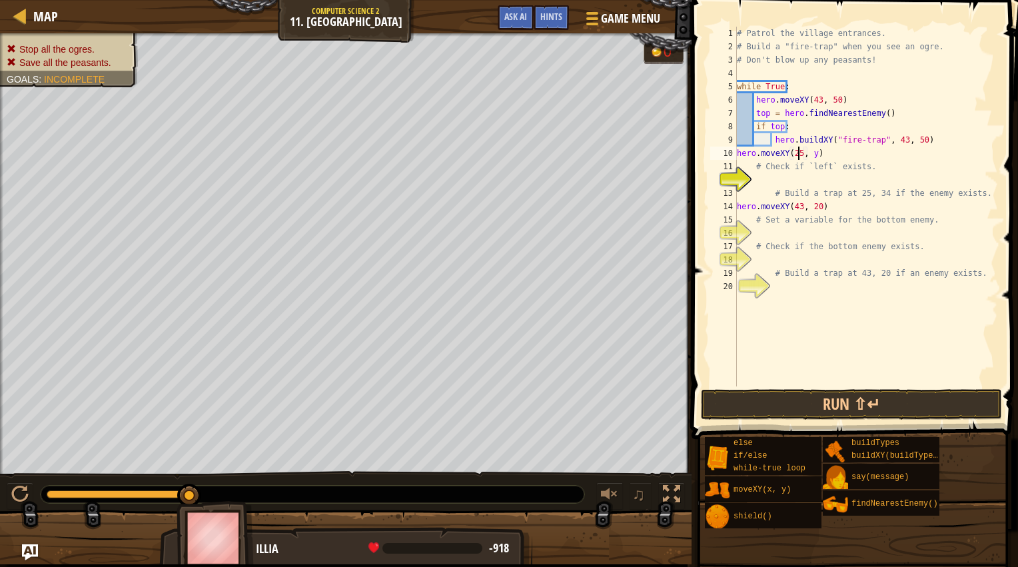
scroll to position [6, 5]
click at [813, 158] on div "# Patrol the village entrances. # Build a "fire-trap" when you see an ogre. # D…" at bounding box center [867, 220] width 264 height 387
type textarea "hero.moveXY(25, 32)"
click at [776, 177] on div "# Patrol the village entrances. # Build a "fire-trap" when you see an ogre. # D…" at bounding box center [867, 220] width 264 height 387
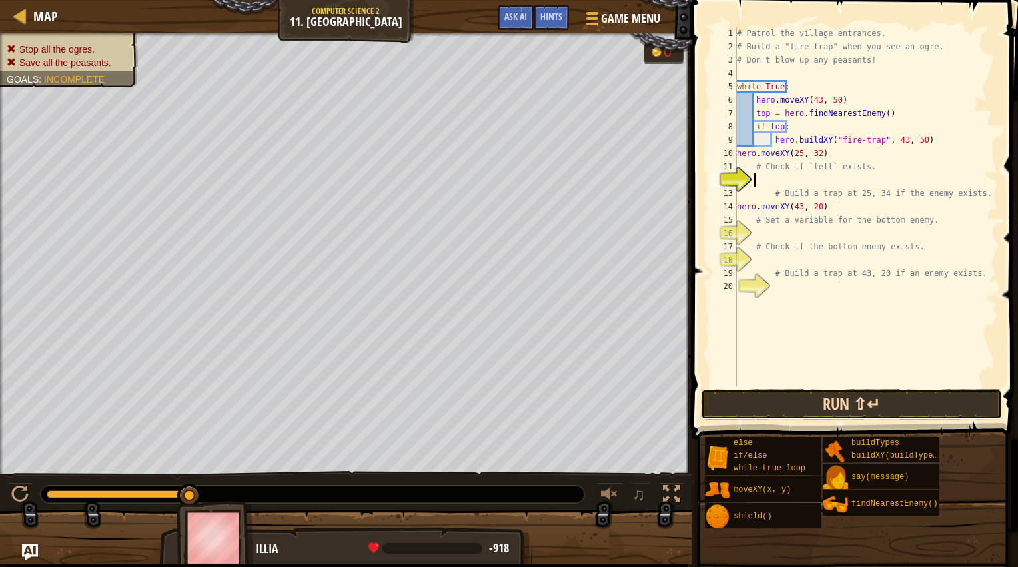
click at [834, 402] on button "Run ⇧↵" at bounding box center [851, 404] width 301 height 31
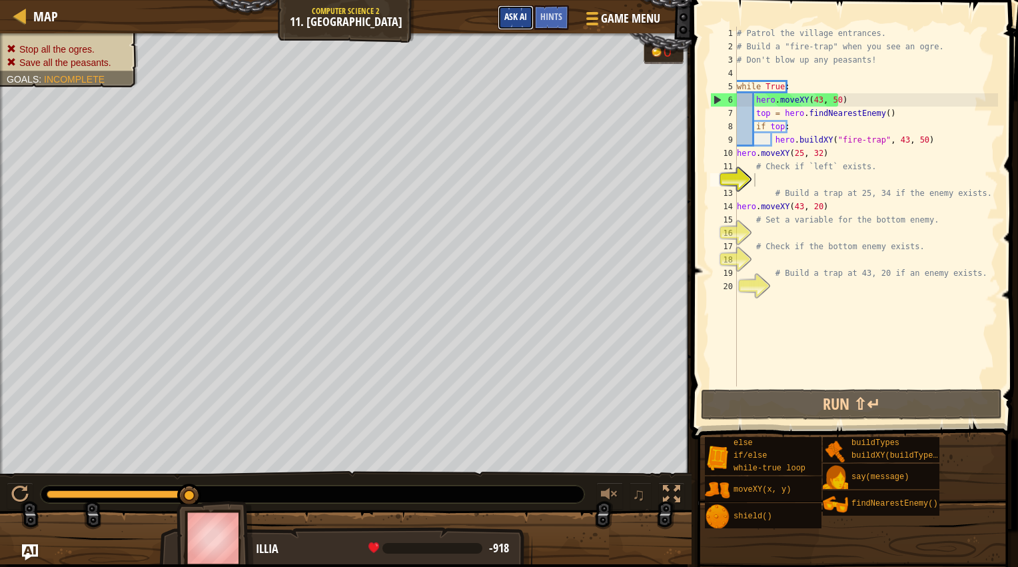
click at [525, 12] on span "Ask AI" at bounding box center [516, 16] width 23 height 13
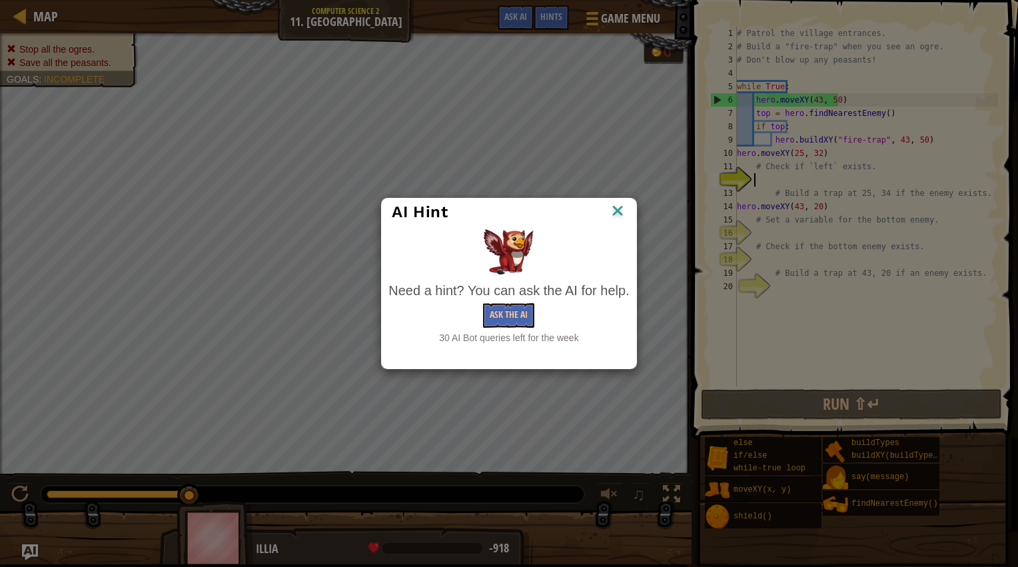
click at [616, 215] on img at bounding box center [617, 212] width 17 height 20
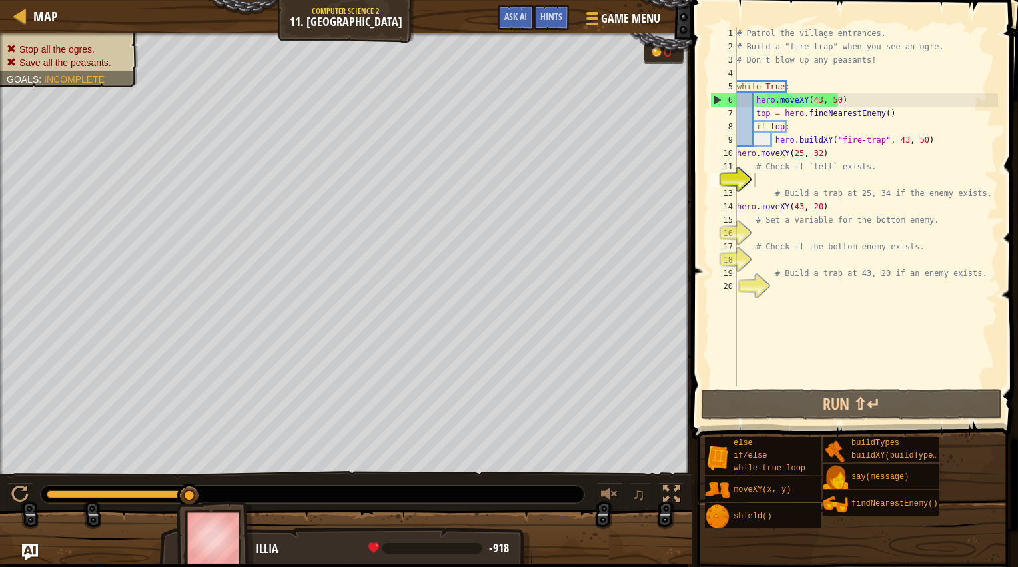
click at [571, 13] on div "Game Menu Done Hints Ask AI" at bounding box center [579, 20] width 177 height 31
click at [566, 17] on div "Hints" at bounding box center [551, 17] width 35 height 25
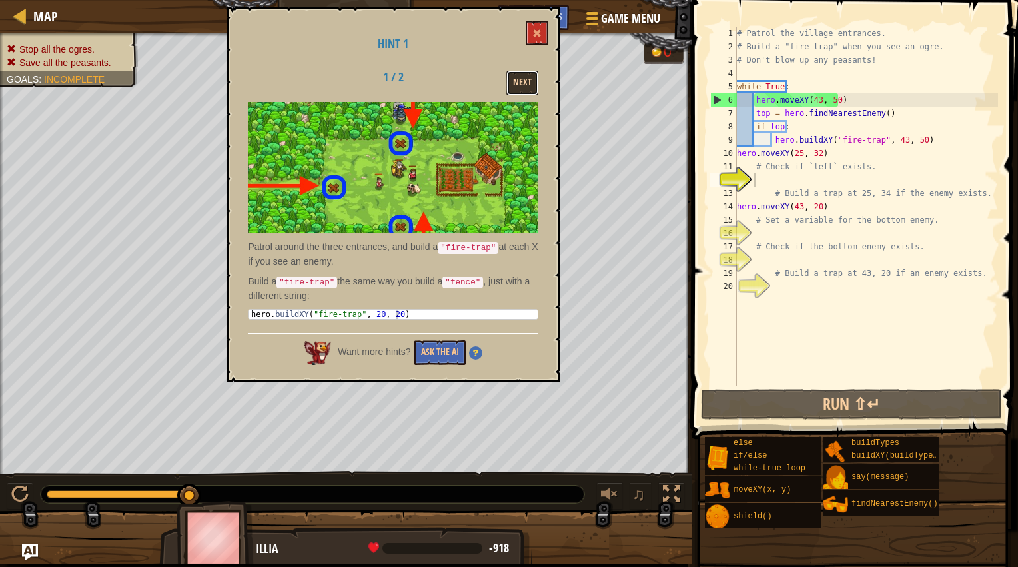
click at [524, 78] on button "Next" at bounding box center [523, 83] width 32 height 25
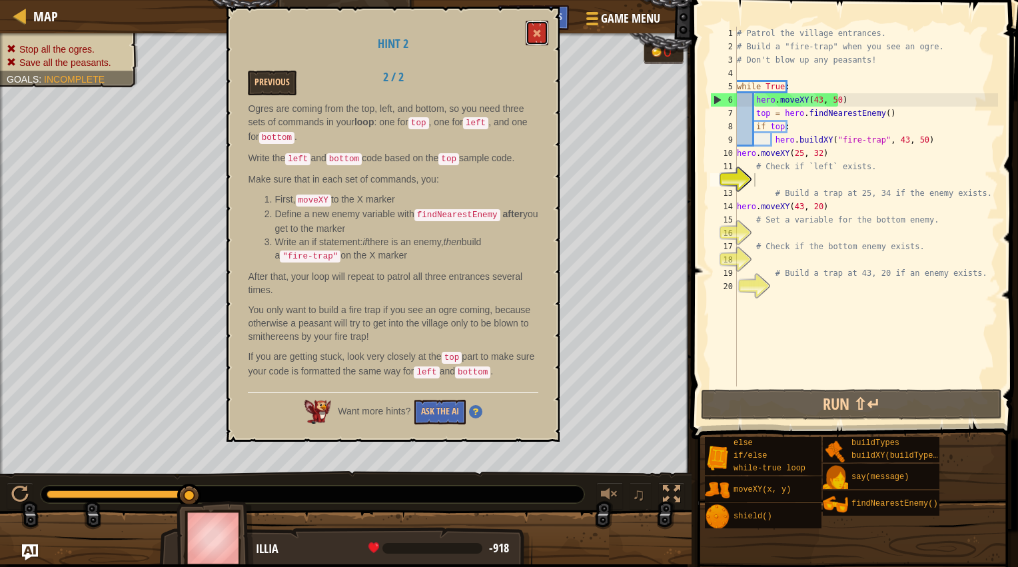
click at [539, 35] on span at bounding box center [537, 33] width 9 height 9
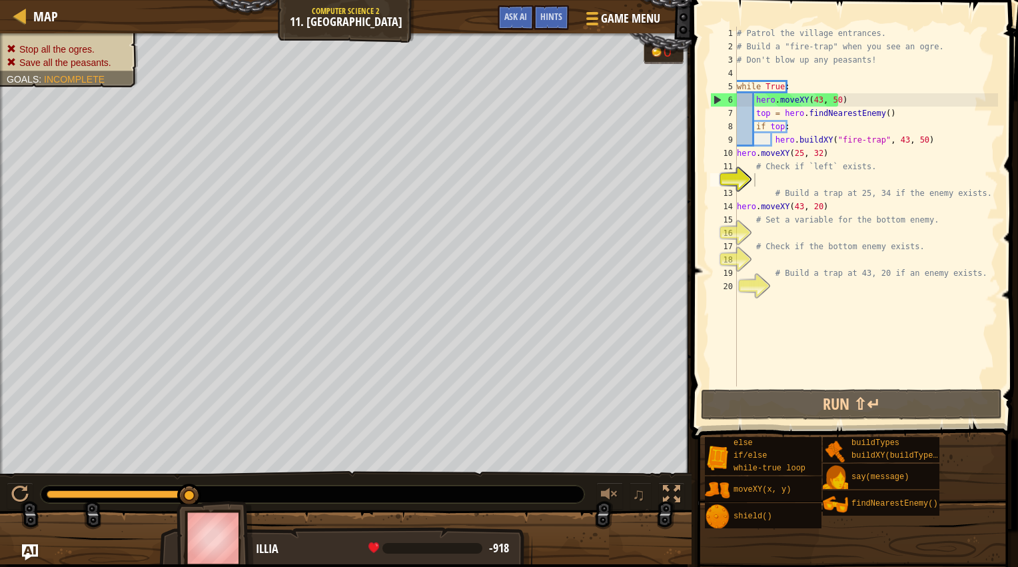
type textarea "hero.moveXY(43, 20)"
click at [837, 203] on div "# Patrol the village entrances. # Build a "fire-trap" when you see an ogre. # D…" at bounding box center [867, 220] width 264 height 387
